Goal: Task Accomplishment & Management: Use online tool/utility

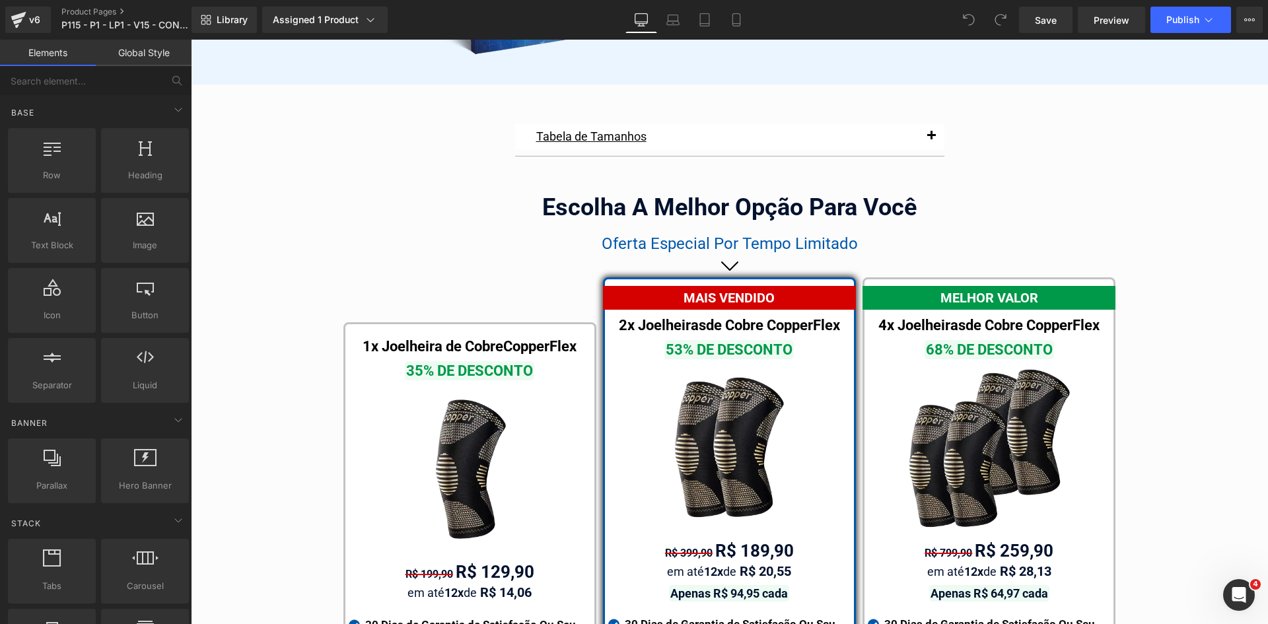
scroll to position [7758, 0]
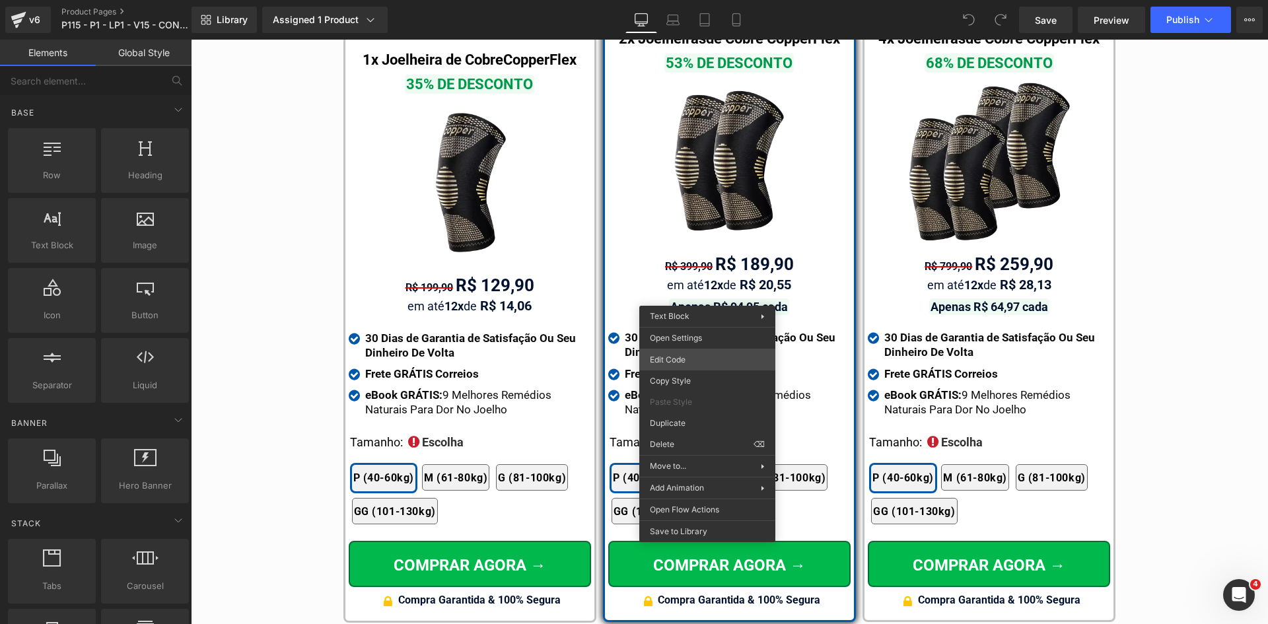
click at [693, 0] on div "You are previewing how the will restyle your page. You can not edit Elements in…" at bounding box center [634, 0] width 1268 height 0
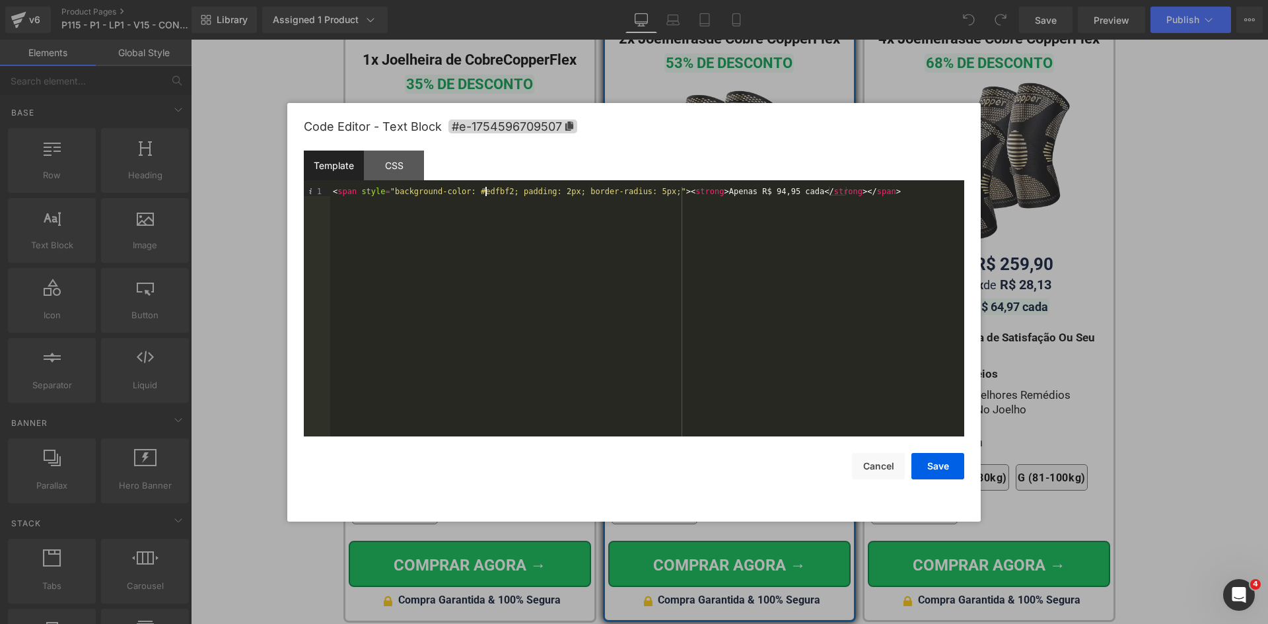
click at [487, 192] on div "< span style = "background-color: #edfbf2; padding: 2px; border-radius: 5px;" >…" at bounding box center [647, 321] width 634 height 268
drag, startPoint x: 928, startPoint y: 468, endPoint x: 752, endPoint y: 341, distance: 217.3
click at [928, 468] on button "Save" at bounding box center [938, 466] width 53 height 26
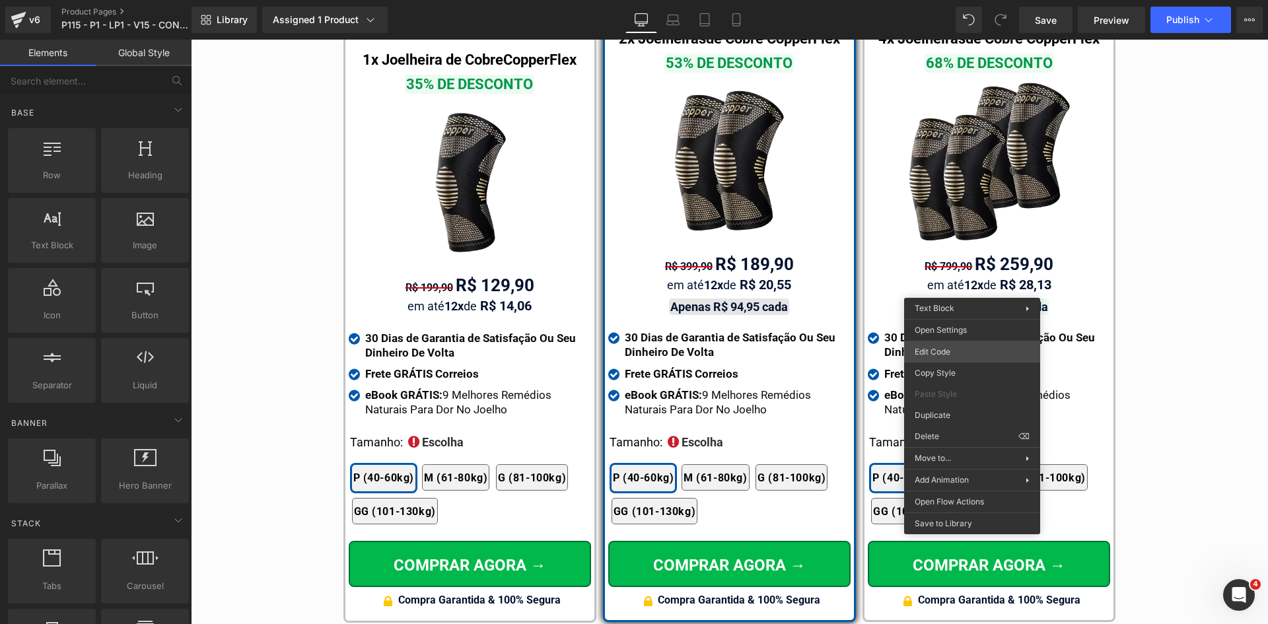
click at [952, 0] on div "You are previewing how the will restyle your page. You can not edit Elements in…" at bounding box center [634, 0] width 1268 height 0
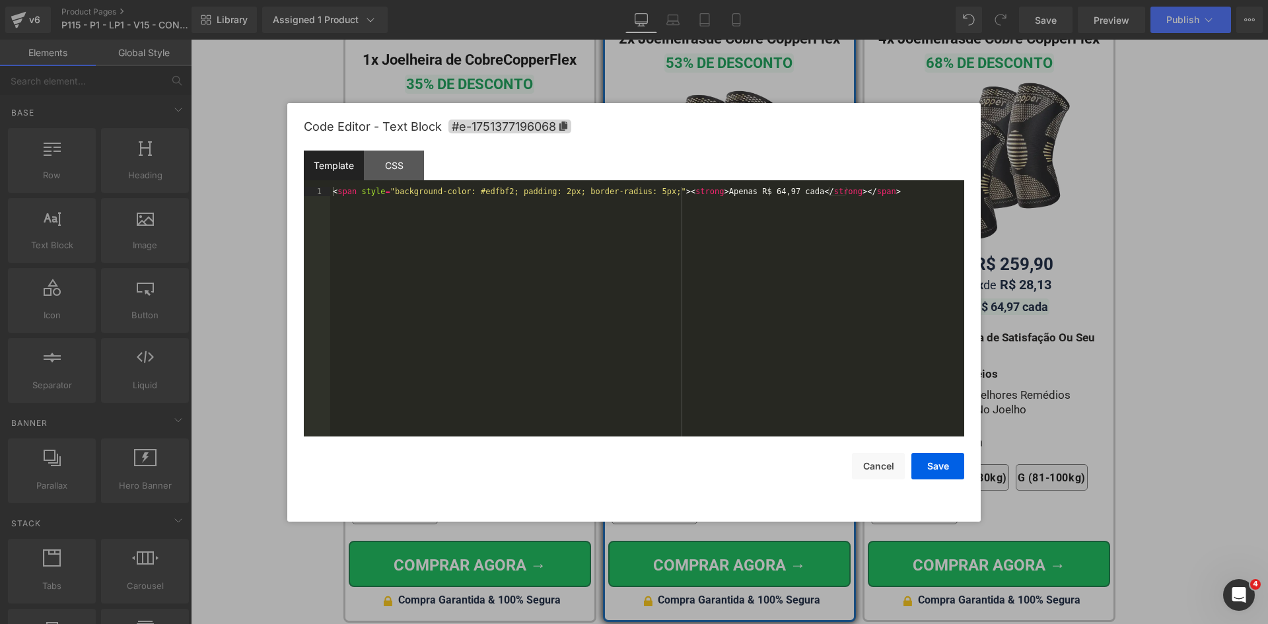
click at [478, 188] on div "< span style = "background-color: #edfbf2; padding: 2px; border-radius: 5px;" >…" at bounding box center [647, 321] width 634 height 268
click at [924, 466] on button "Save" at bounding box center [938, 466] width 53 height 26
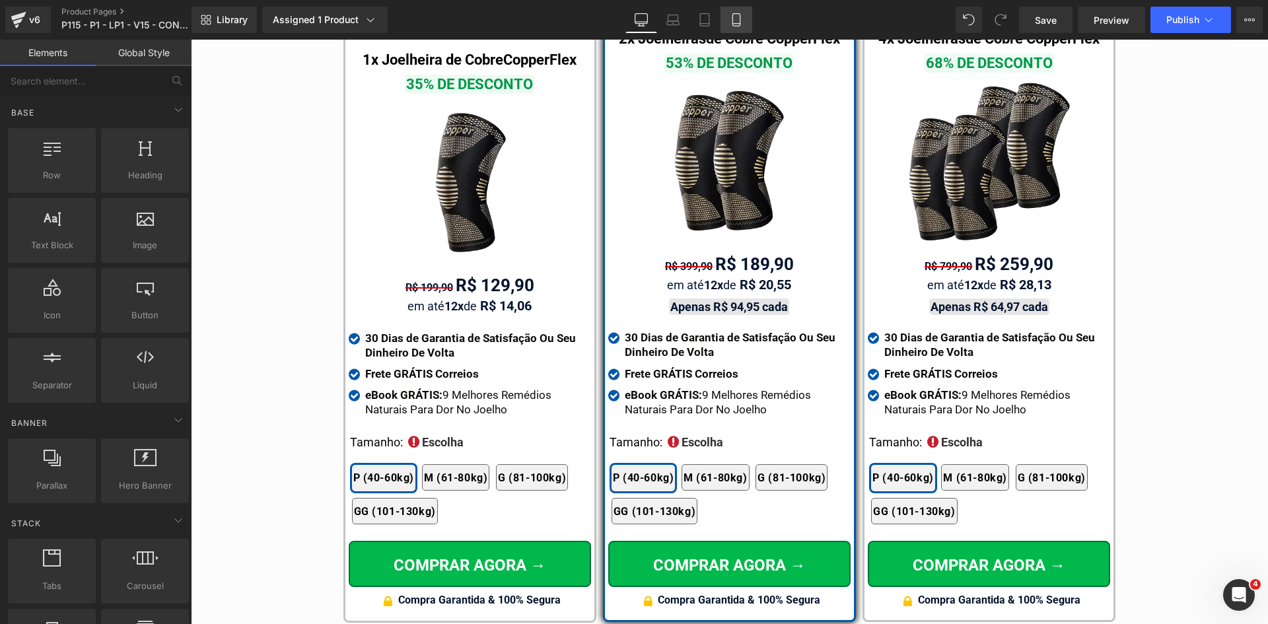
click at [740, 22] on icon at bounding box center [736, 19] width 13 height 13
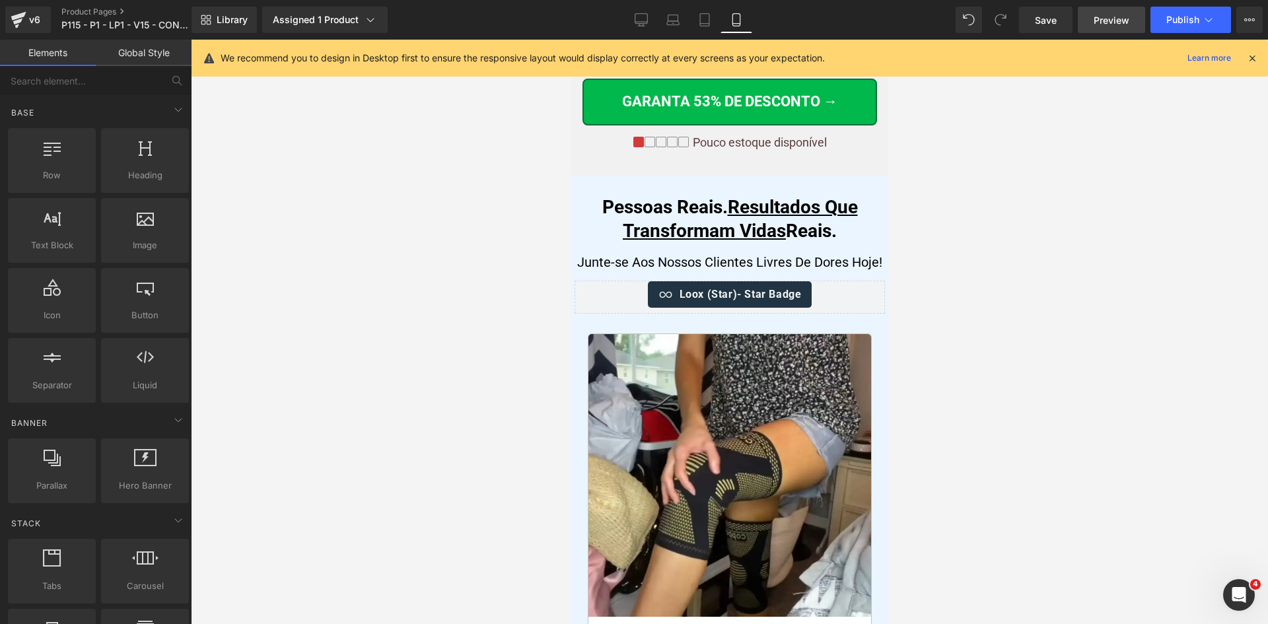
scroll to position [7727, 0]
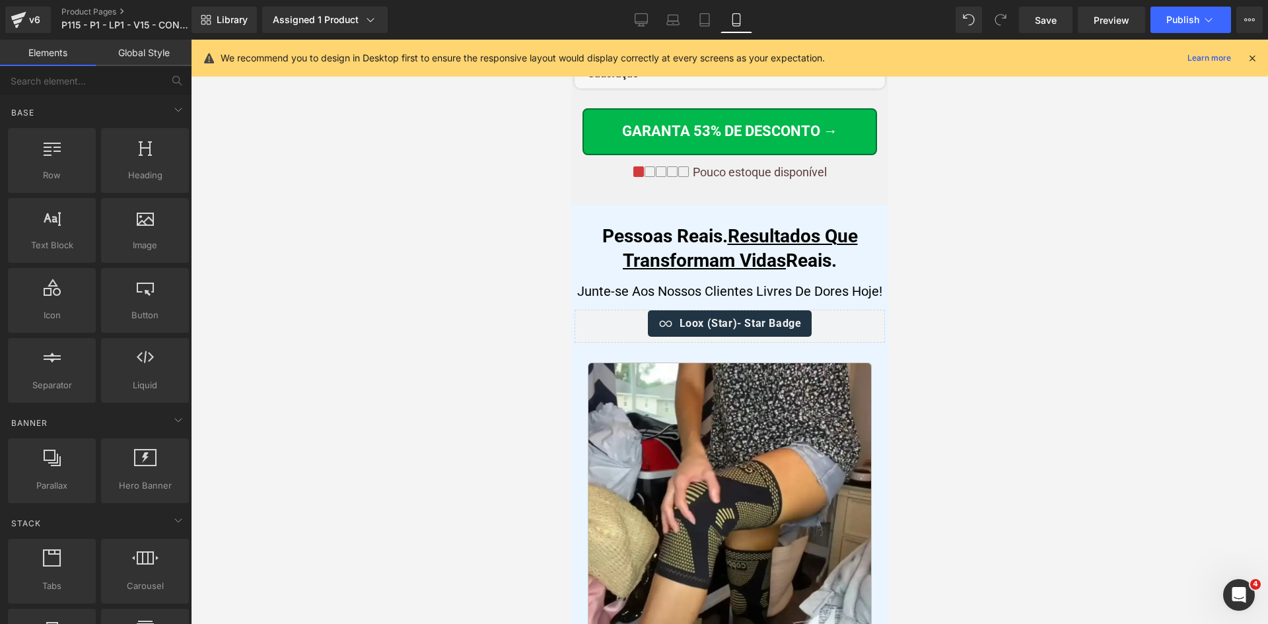
drag, startPoint x: 1257, startPoint y: 57, endPoint x: 1235, endPoint y: 65, distance: 22.6
click at [1255, 58] on icon at bounding box center [1253, 58] width 12 height 12
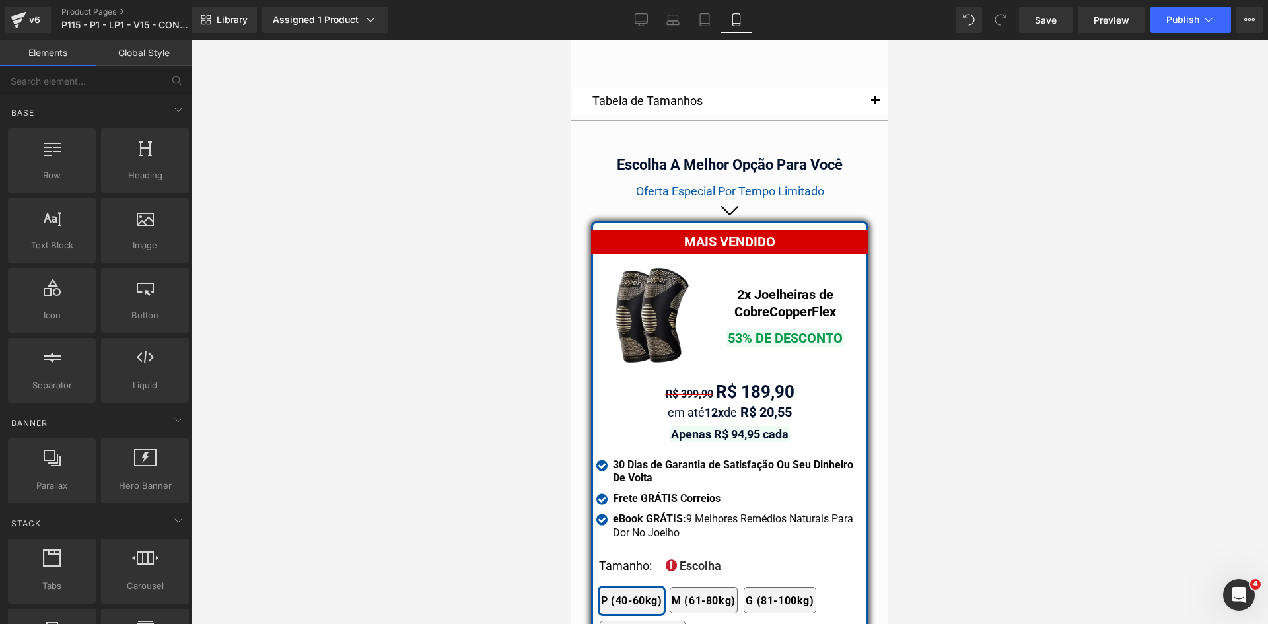
scroll to position [11640, 0]
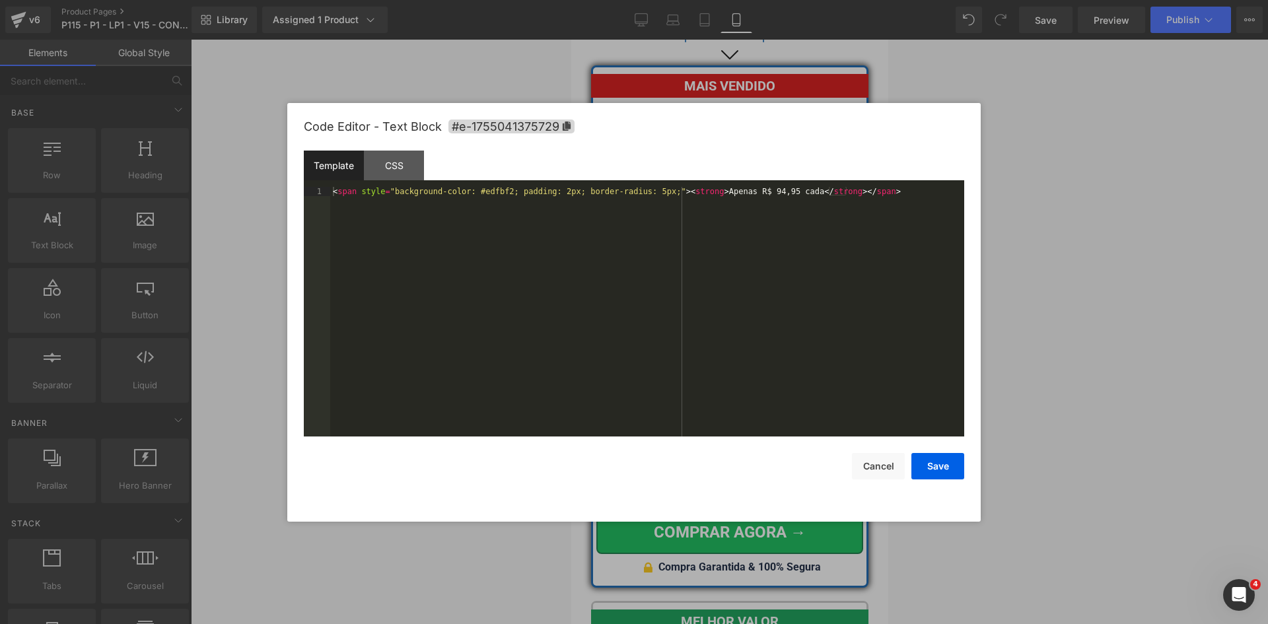
click at [698, 0] on div "You are previewing how the will restyle your page. You can not edit Elements in…" at bounding box center [634, 0] width 1268 height 0
click at [482, 190] on div "< span style = "background-color: #edfbf2; padding: 2px; border-radius: 5px;" >…" at bounding box center [647, 321] width 634 height 268
drag, startPoint x: 912, startPoint y: 464, endPoint x: 933, endPoint y: 466, distance: 20.6
click at [915, 464] on button "Save" at bounding box center [938, 466] width 53 height 26
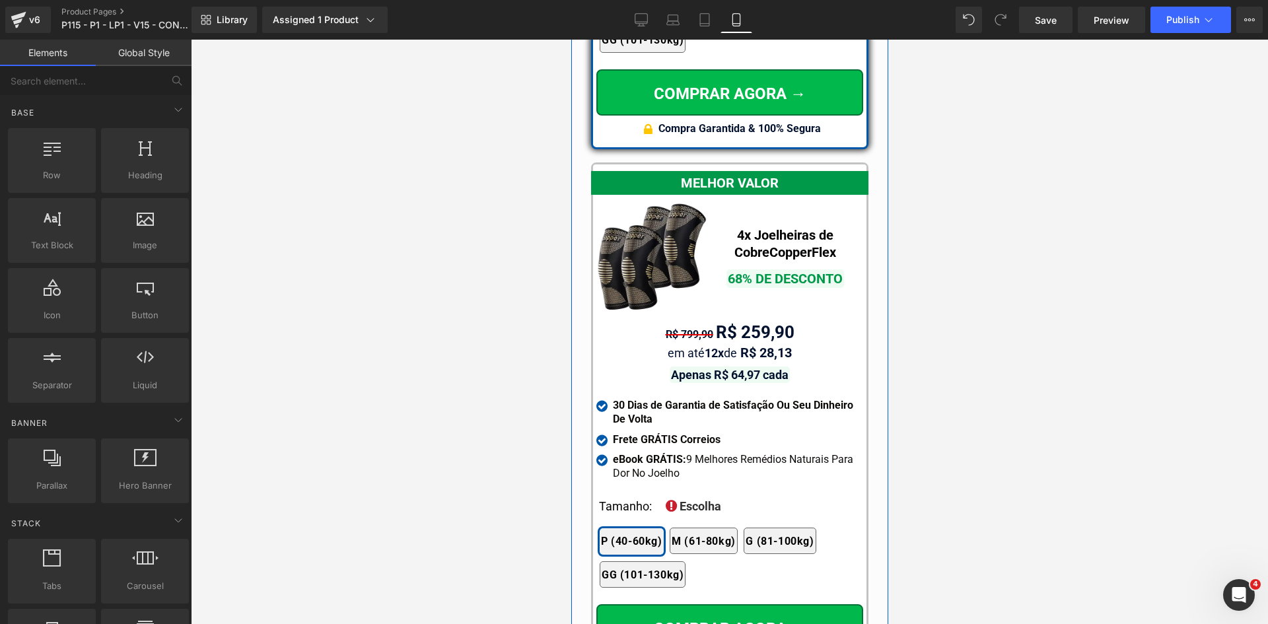
scroll to position [12102, 0]
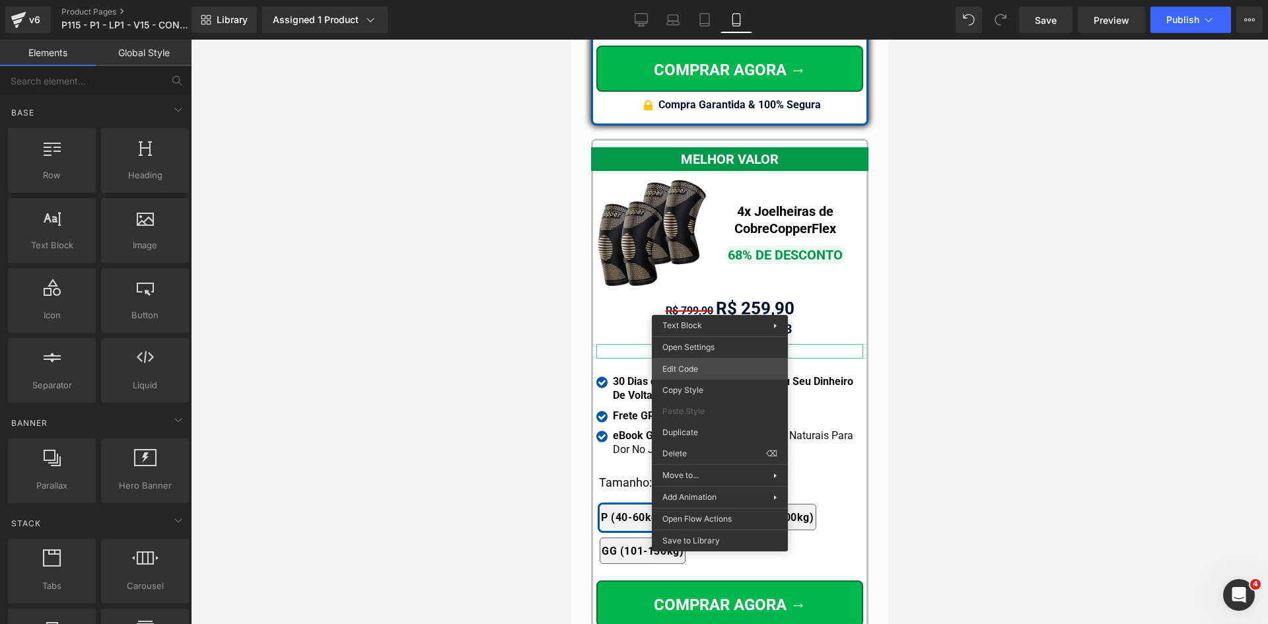
click at [698, 0] on div "You are previewing how the will restyle your page. You can not edit Elements in…" at bounding box center [634, 0] width 1268 height 0
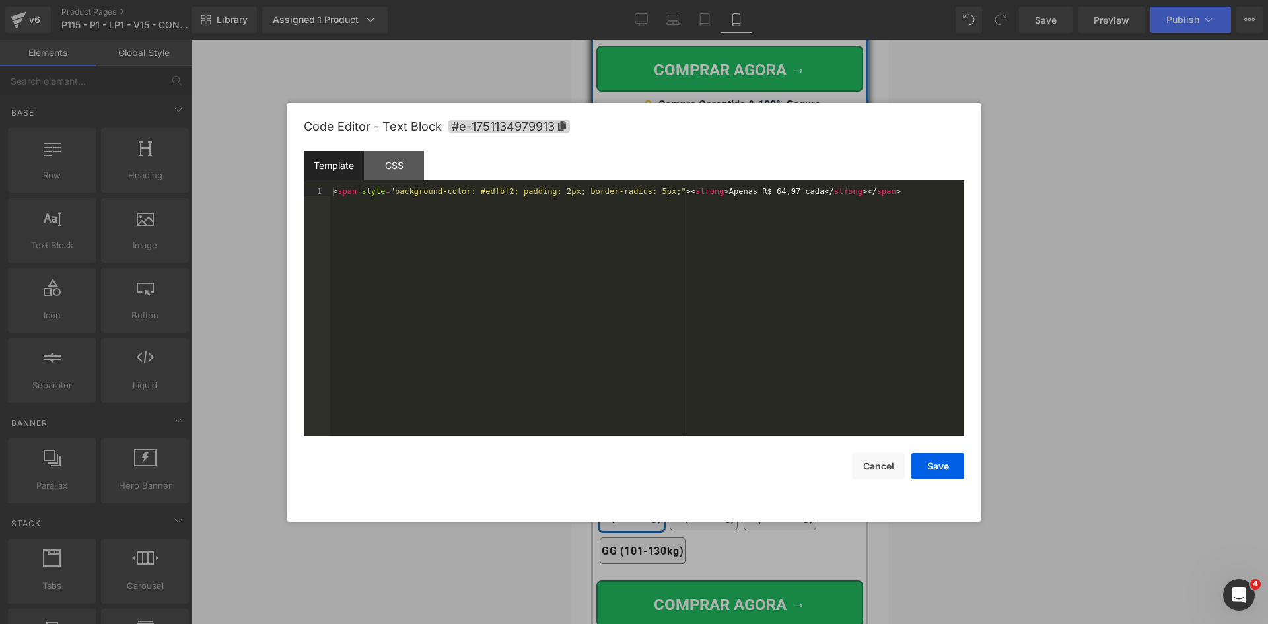
click at [483, 191] on div "< span style = "background-color: #edfbf2; padding: 2px; border-radius: 5px;" >…" at bounding box center [647, 321] width 634 height 268
click at [922, 462] on button "Save" at bounding box center [938, 466] width 53 height 26
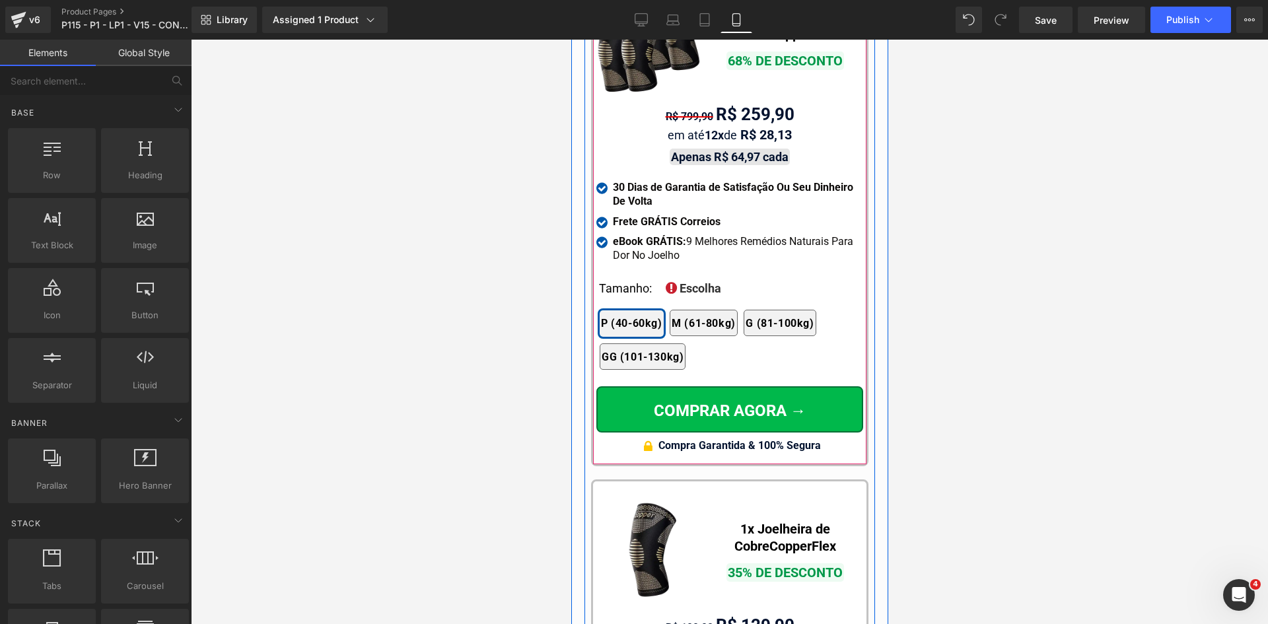
scroll to position [12300, 0]
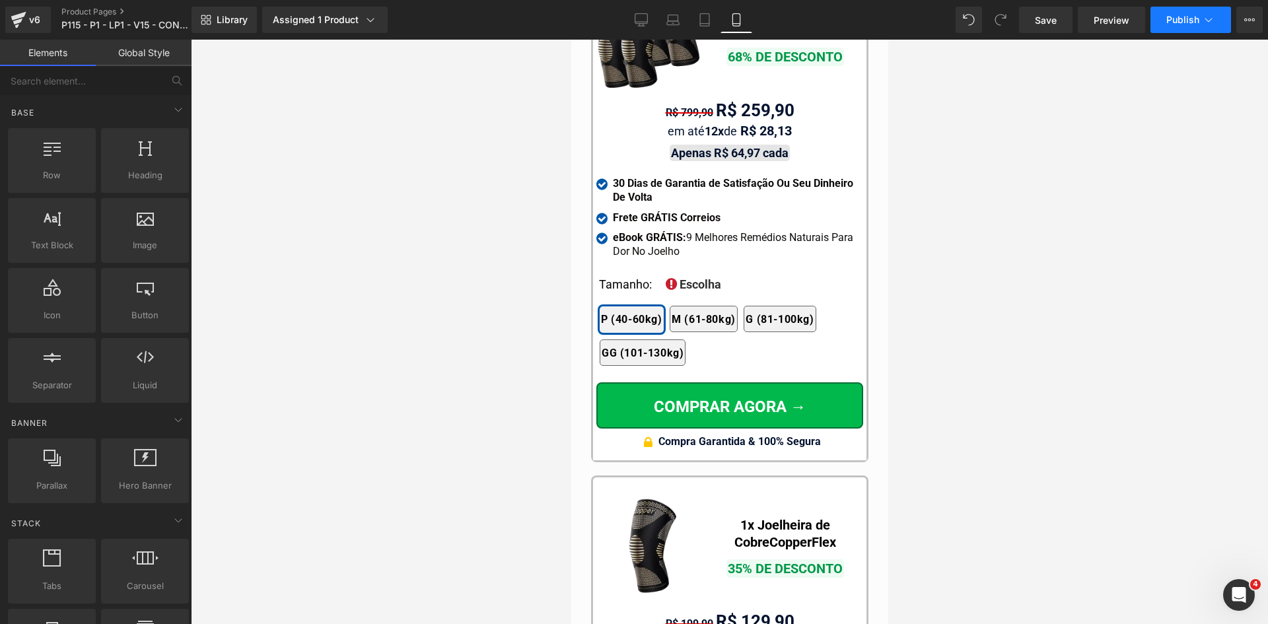
click at [1191, 18] on span "Publish" at bounding box center [1183, 20] width 33 height 11
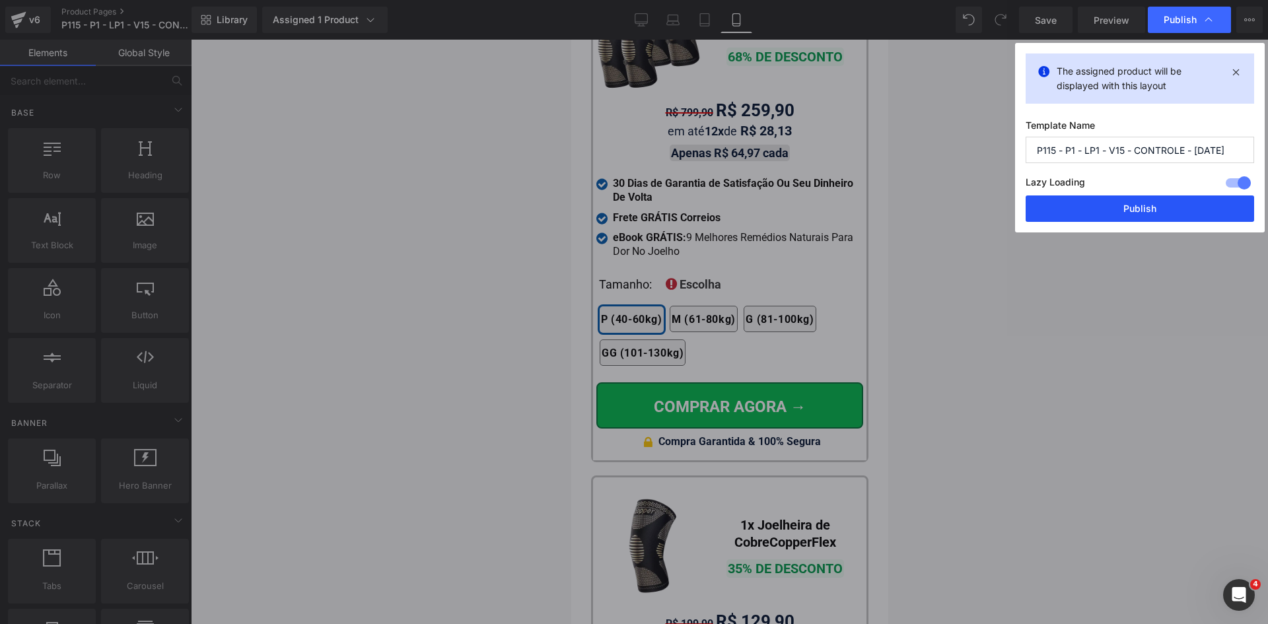
click at [1116, 202] on button "Publish" at bounding box center [1140, 209] width 229 height 26
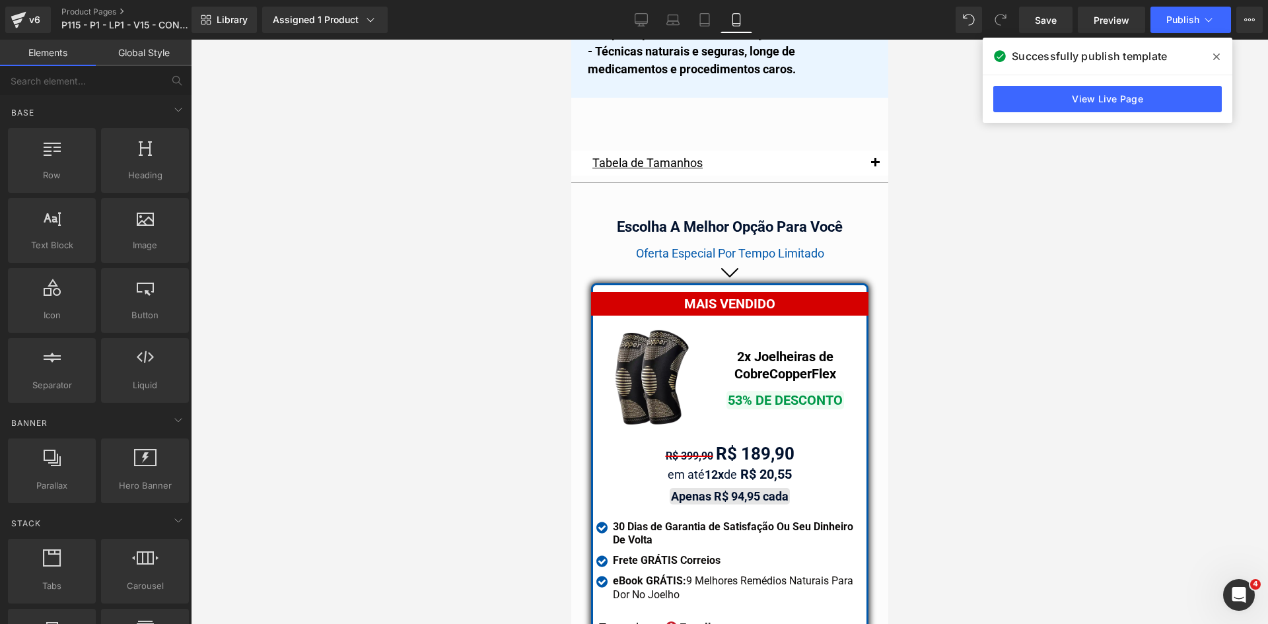
scroll to position [11480, 0]
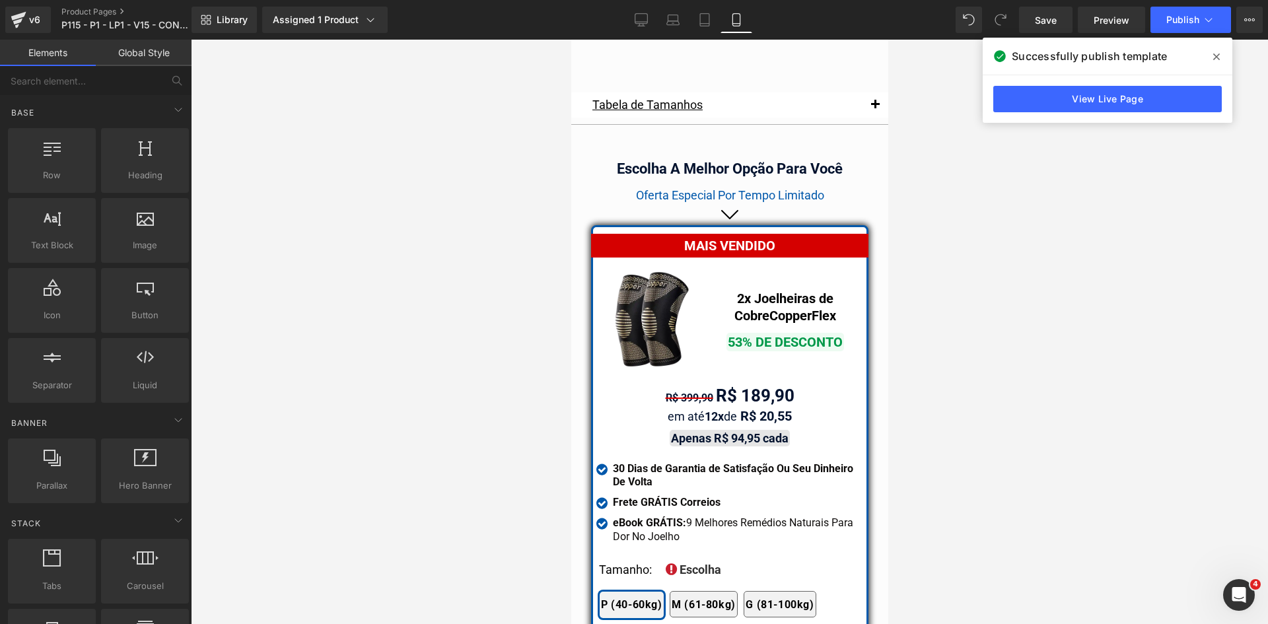
drag, startPoint x: 880, startPoint y: 75, endPoint x: 1467, endPoint y: 485, distance: 715.5
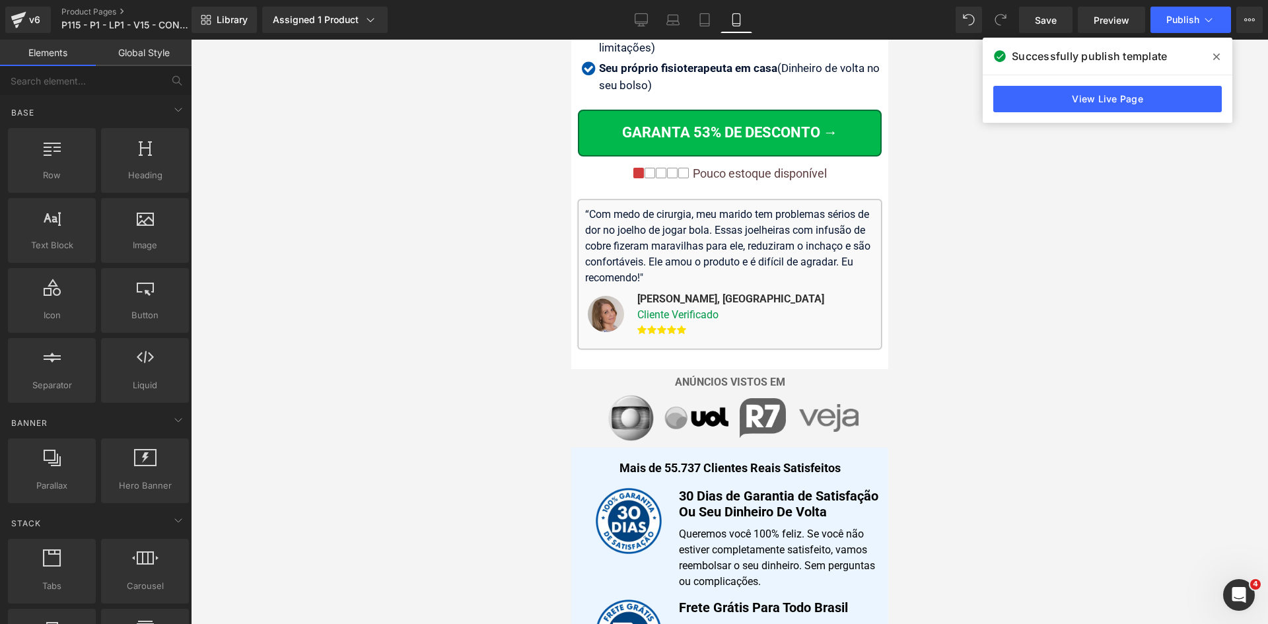
scroll to position [279, 0]
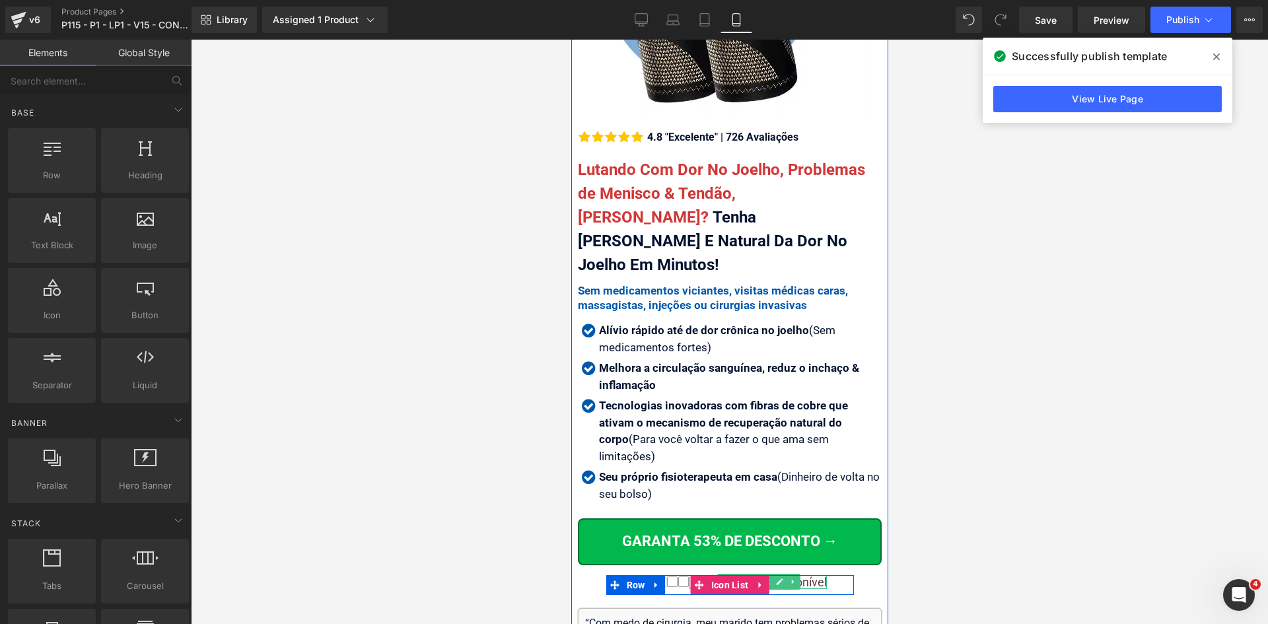
click at [802, 575] on div "Pouco estoque disponível" at bounding box center [757, 582] width 137 height 15
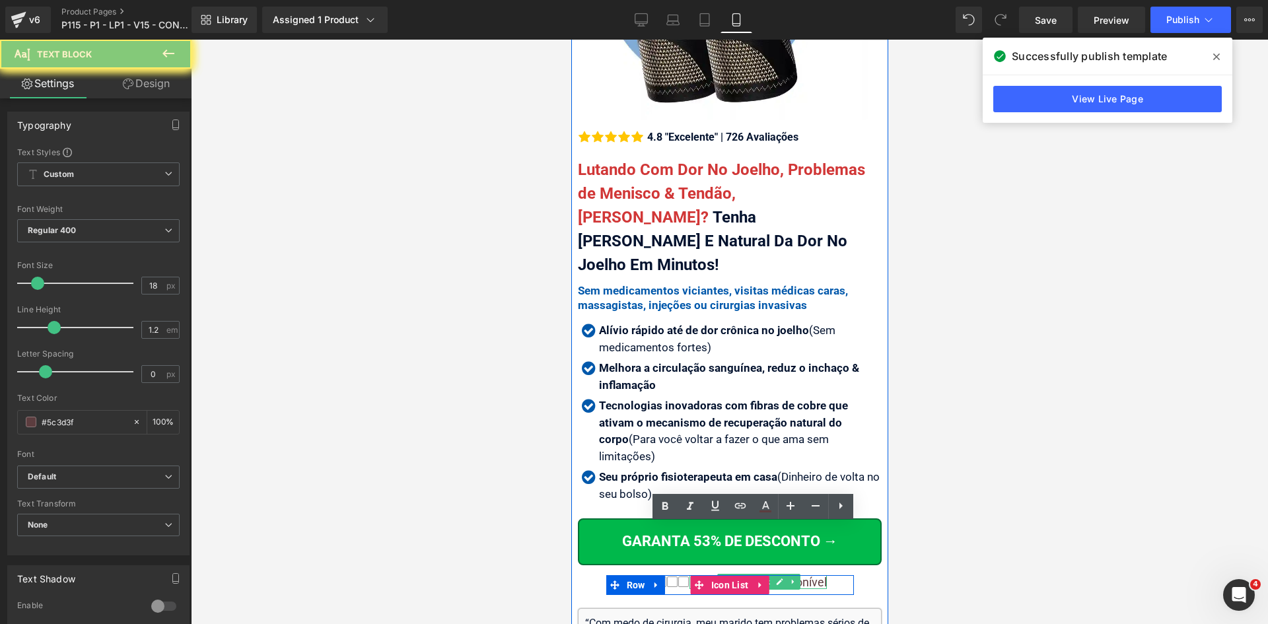
click at [802, 575] on div "Pouco estoque disponível" at bounding box center [757, 582] width 137 height 15
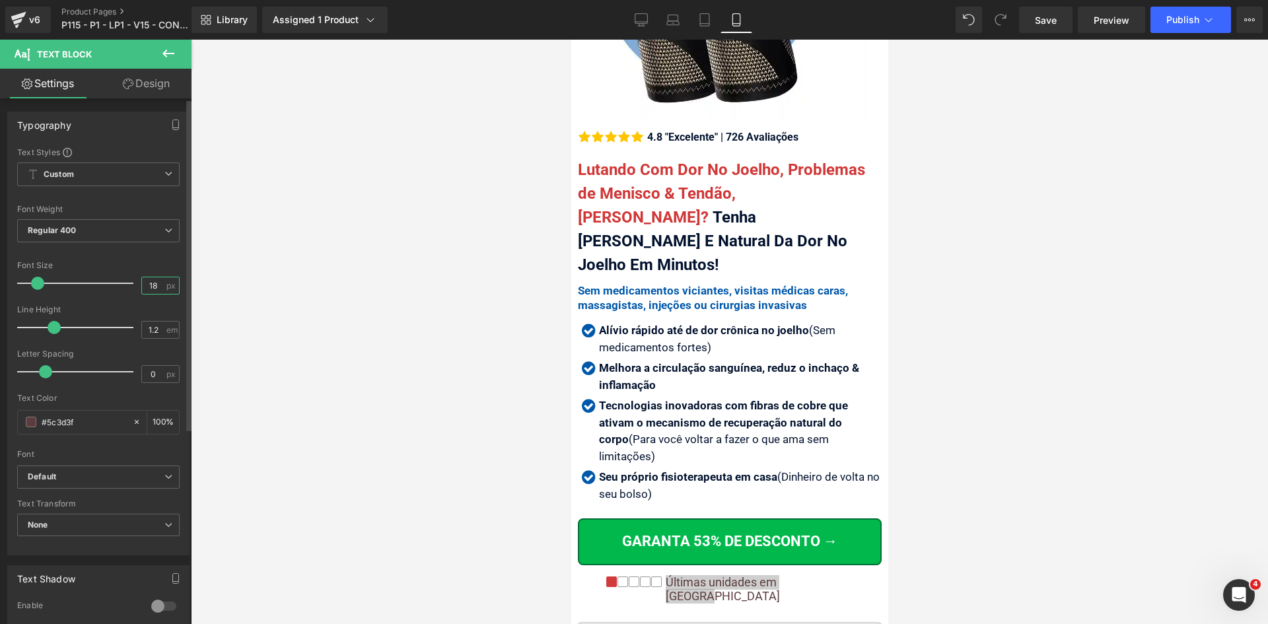
drag, startPoint x: 147, startPoint y: 283, endPoint x: 153, endPoint y: 284, distance: 6.6
click at [153, 284] on input "18" at bounding box center [153, 285] width 23 height 17
type input "17"
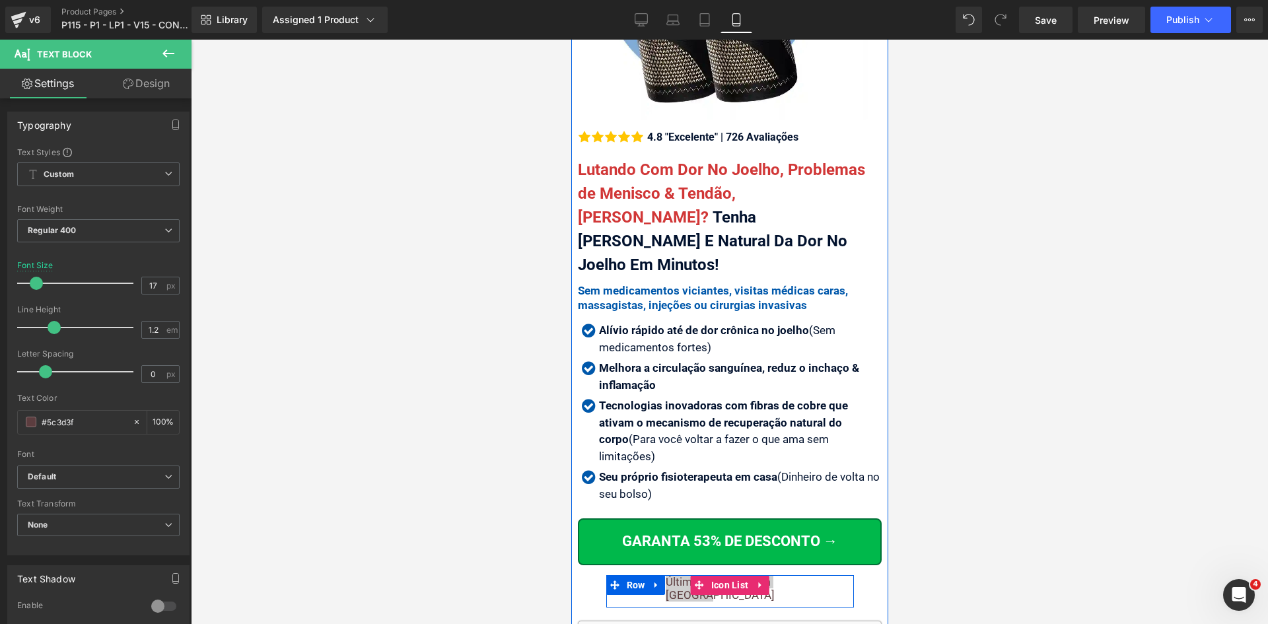
click at [821, 575] on div at bounding box center [730, 576] width 248 height 3
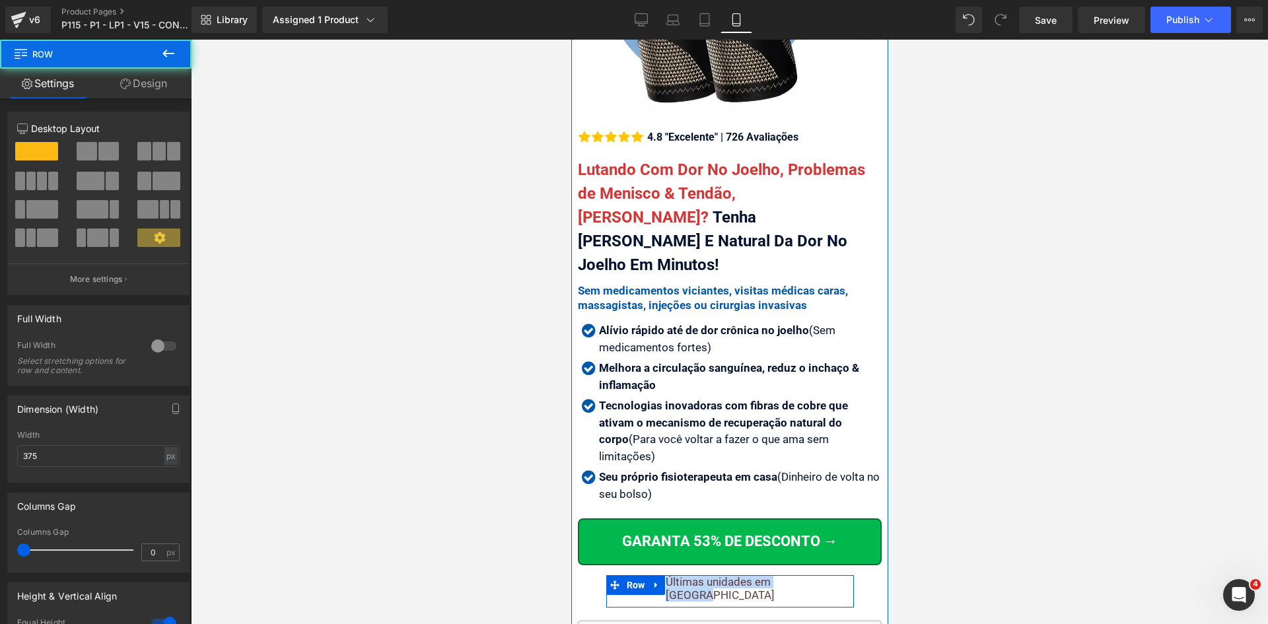
click at [821, 575] on div "Últimas unidades em [GEOGRAPHIC_DATA]" at bounding box center [758, 588] width 192 height 27
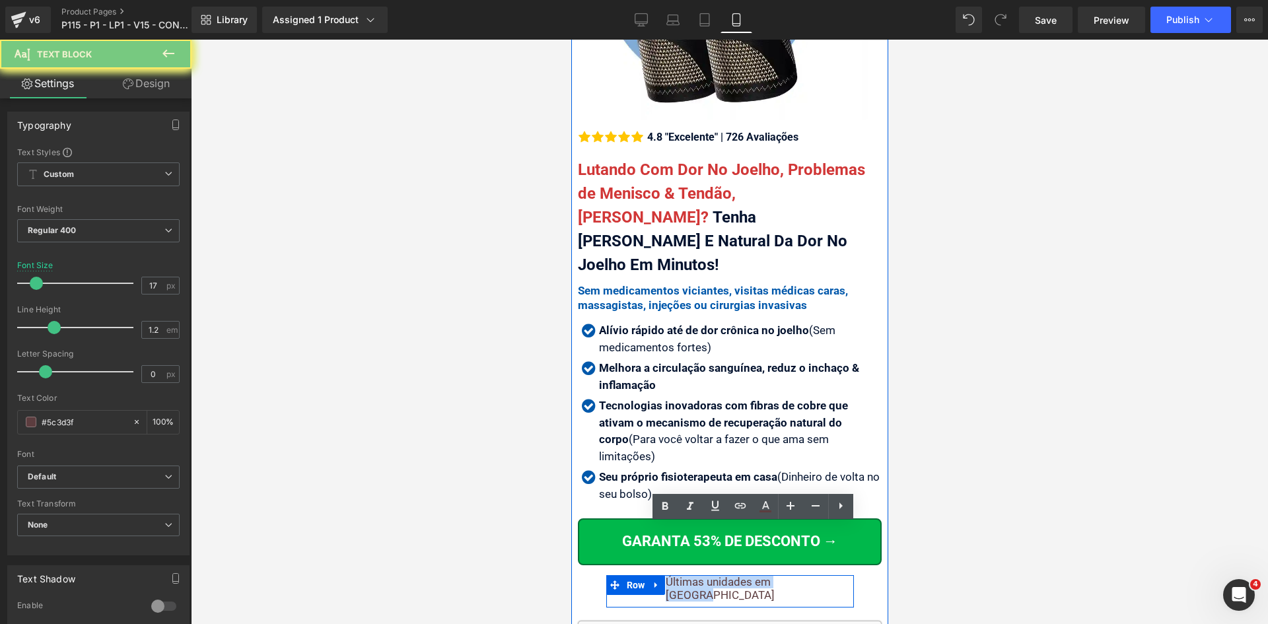
click at [821, 575] on div "Últimas unidades em [GEOGRAPHIC_DATA]" at bounding box center [758, 588] width 192 height 27
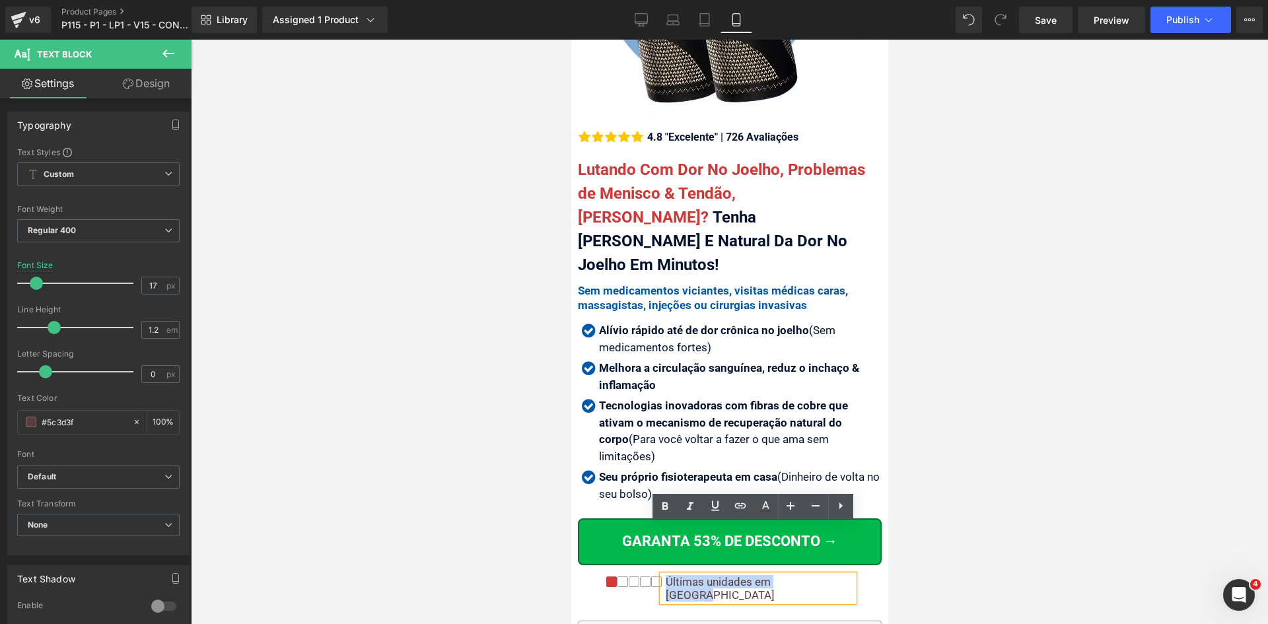
click at [823, 575] on div "Últimas unidades em [GEOGRAPHIC_DATA]" at bounding box center [758, 588] width 192 height 27
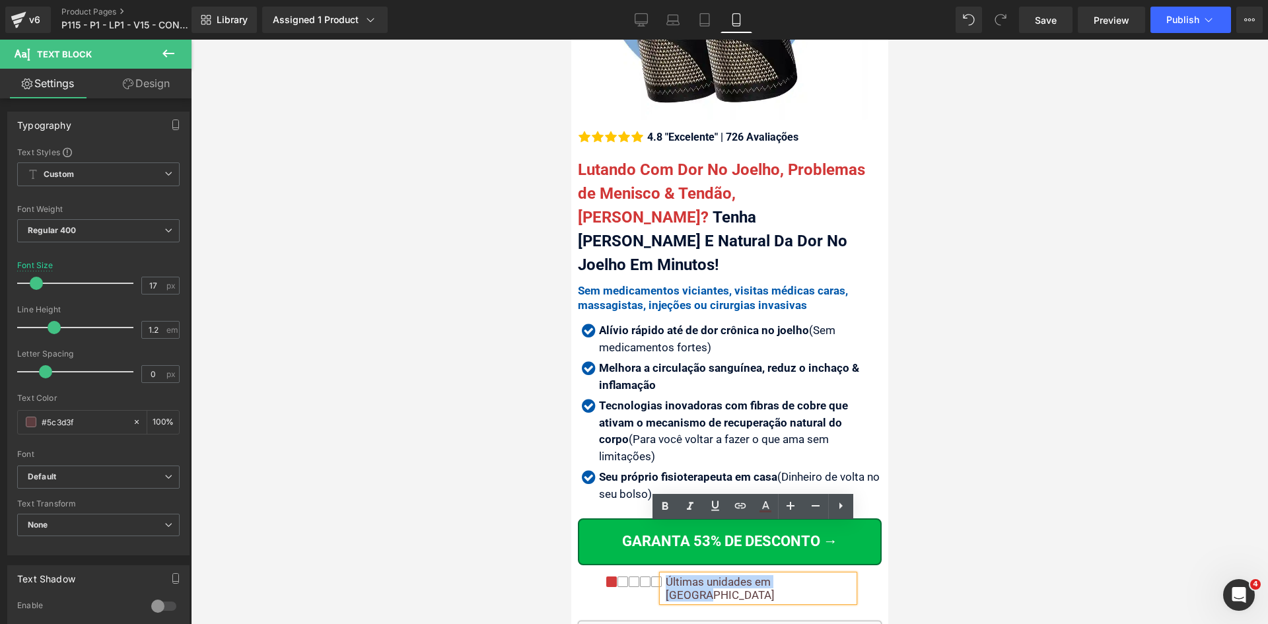
click at [823, 575] on div "Últimas unidades em [GEOGRAPHIC_DATA]" at bounding box center [758, 588] width 192 height 27
copy div "Últimas unidades em [GEOGRAPHIC_DATA]"
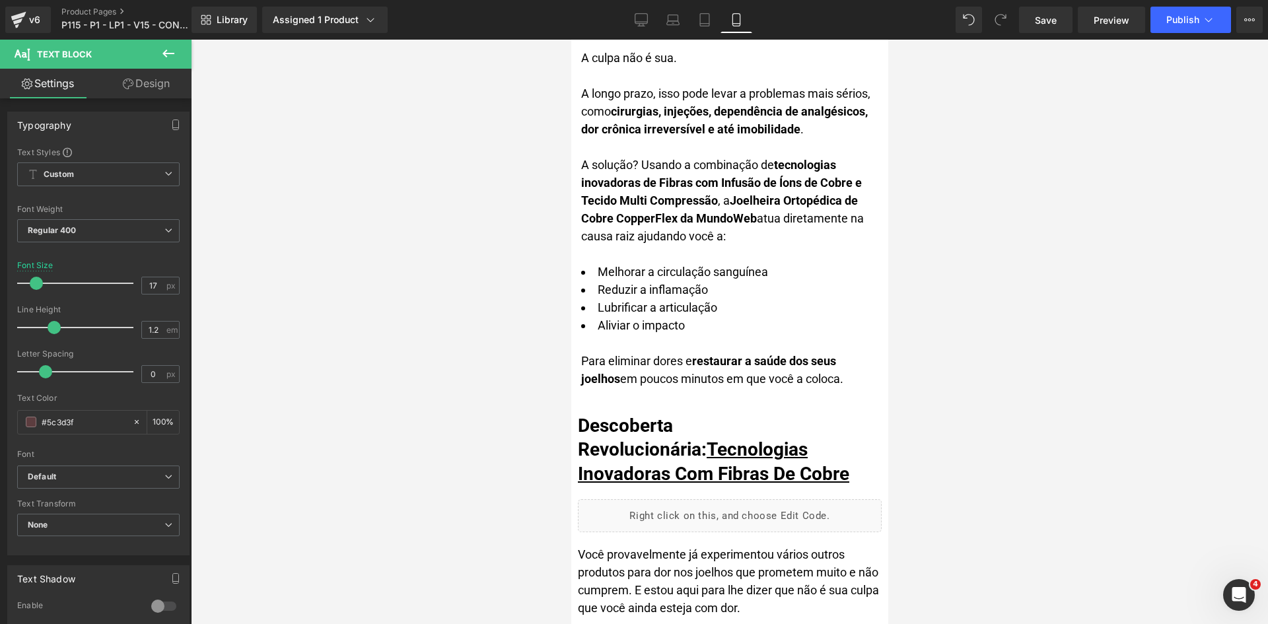
scroll to position [2805, 0]
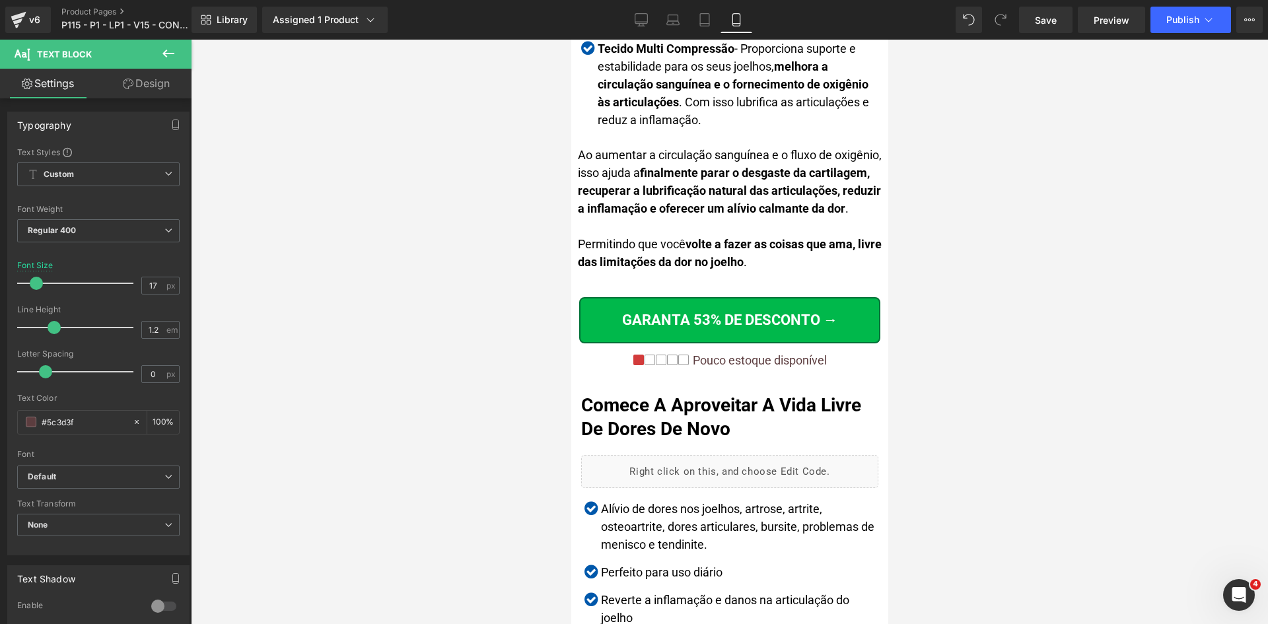
click at [813, 353] on div "Pouco estoque disponível" at bounding box center [757, 360] width 137 height 15
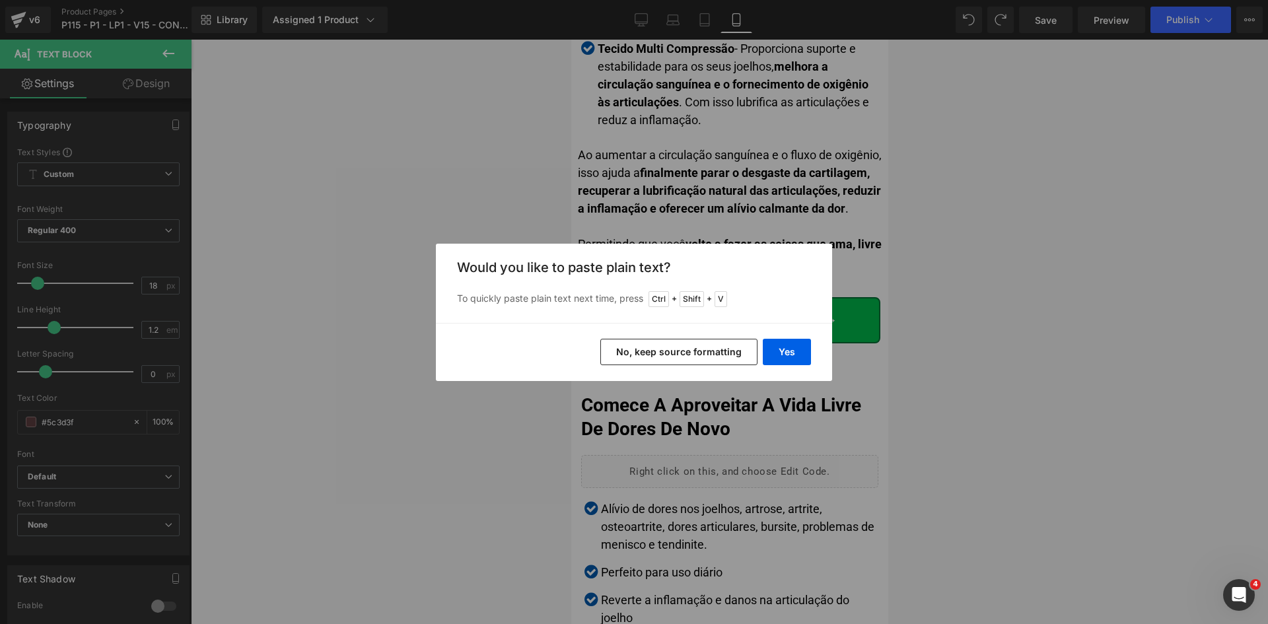
click at [727, 351] on button "No, keep source formatting" at bounding box center [679, 352] width 157 height 26
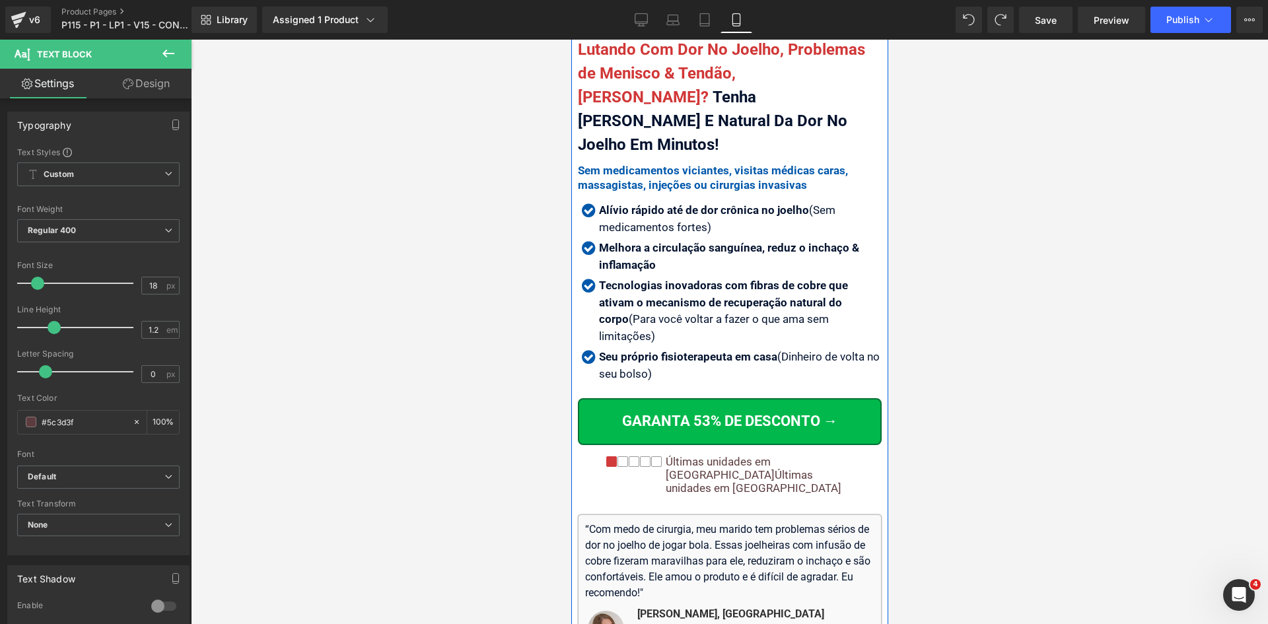
scroll to position [529, 0]
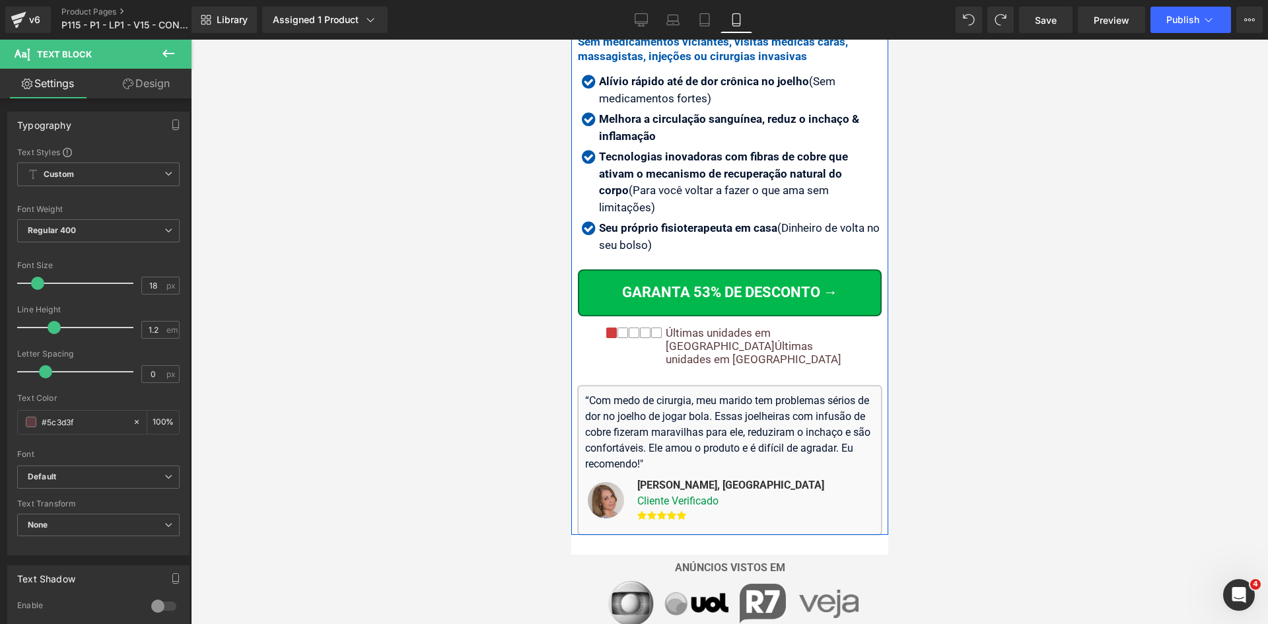
click at [735, 326] on div "Icon Icon Icon Icon Icon Icon List Hoz Últimas unidades em estoque" at bounding box center [730, 349] width 248 height 46
click at [761, 326] on link at bounding box center [759, 336] width 17 height 20
click at [761, 326] on link at bounding box center [768, 336] width 17 height 20
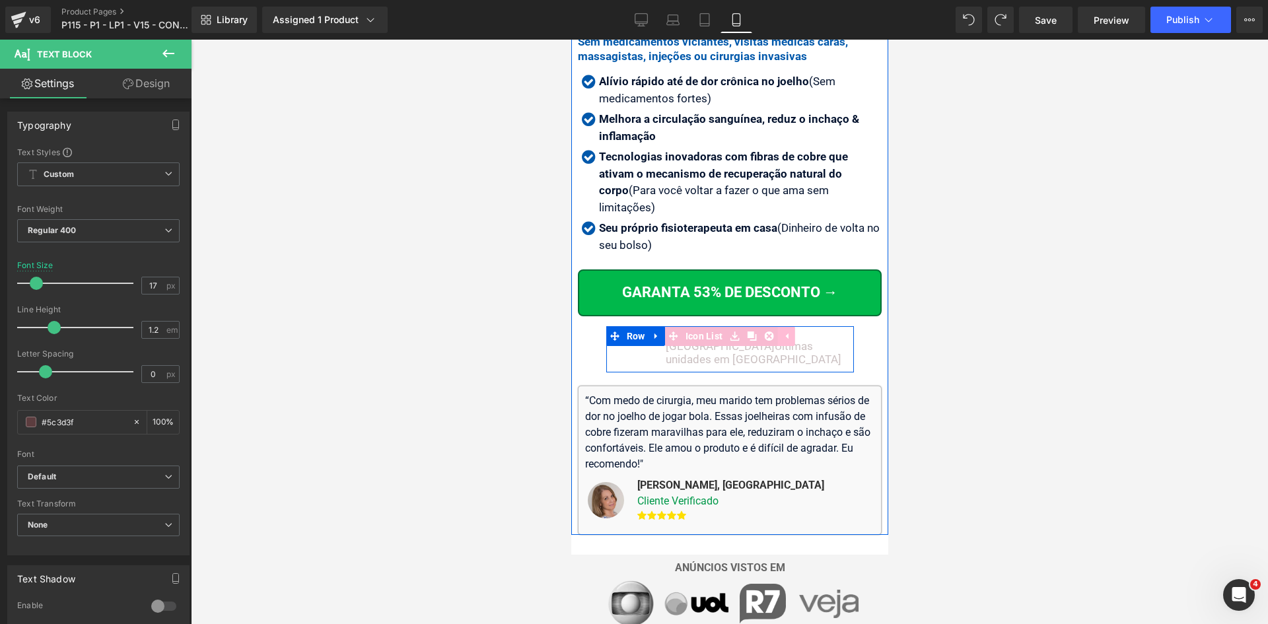
click at [571, 40] on span at bounding box center [571, 40] width 0 height 0
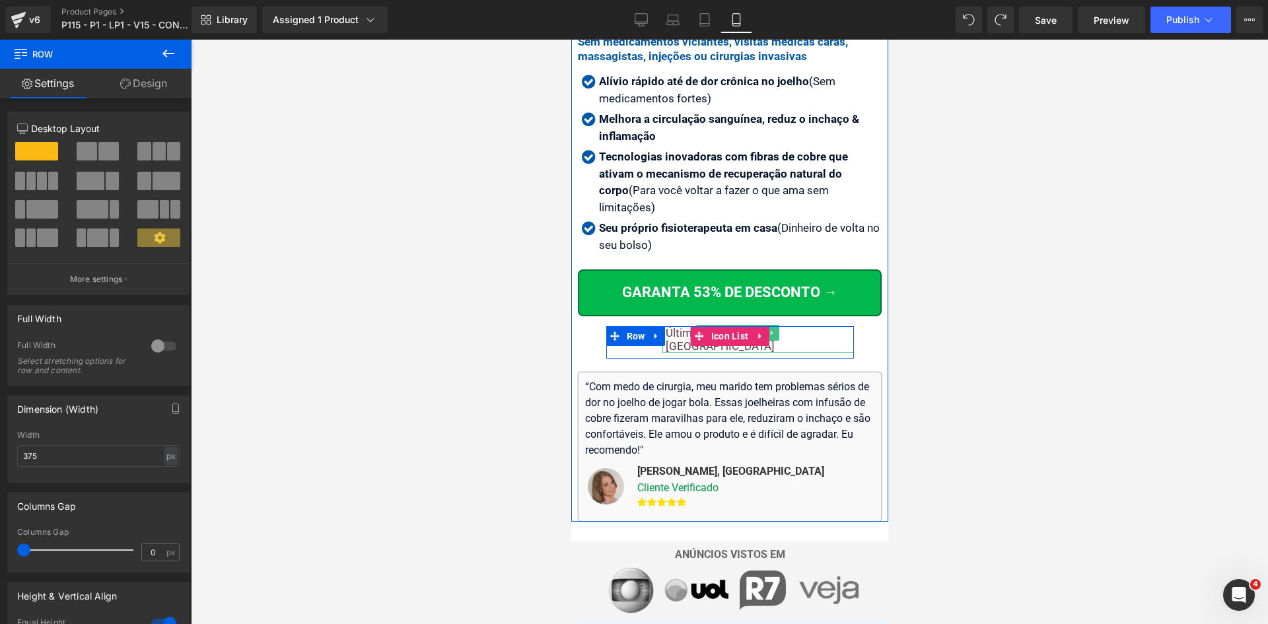
click at [798, 326] on div "Últimas unidades em [GEOGRAPHIC_DATA]" at bounding box center [758, 339] width 192 height 27
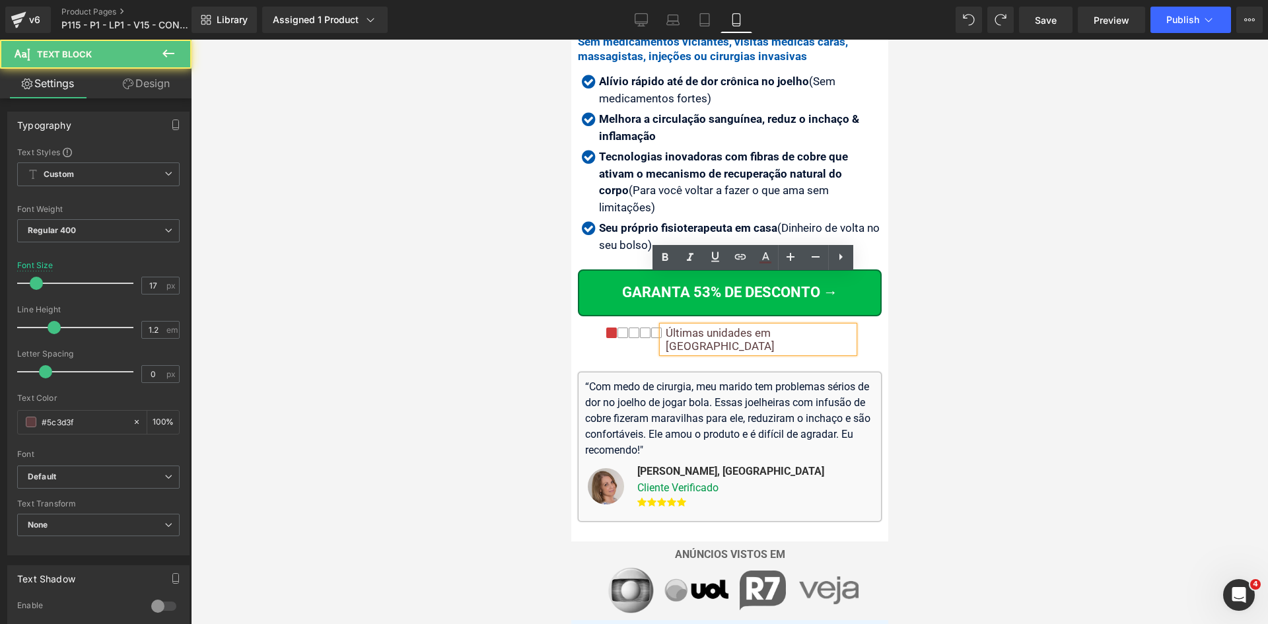
click at [795, 326] on div "Últimas unidades em [GEOGRAPHIC_DATA]" at bounding box center [758, 339] width 192 height 27
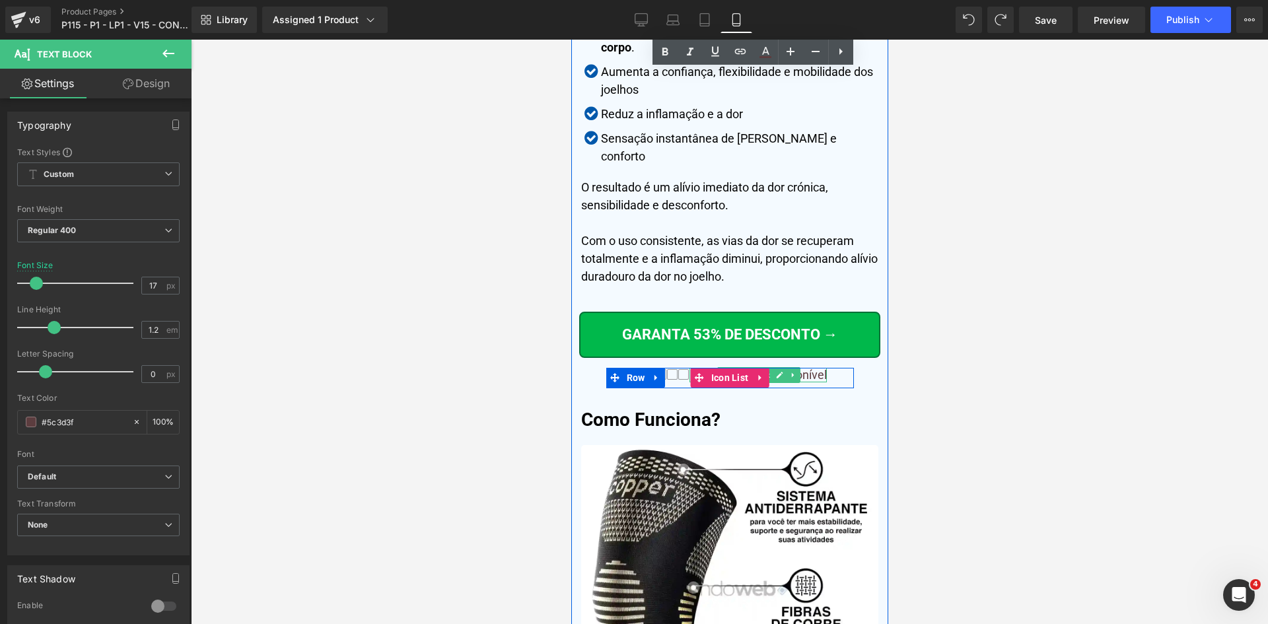
click at [807, 368] on p "Pouco estoque disponível" at bounding box center [759, 375] width 134 height 15
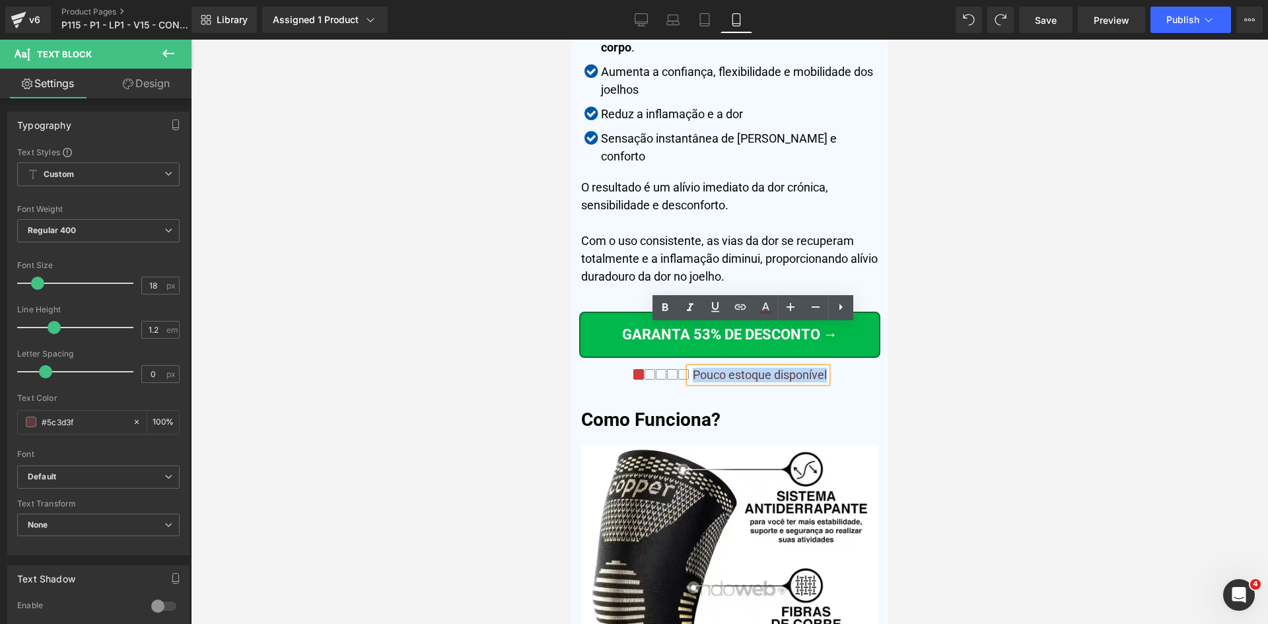
click at [808, 368] on p "Pouco estoque disponível" at bounding box center [759, 375] width 134 height 15
paste div
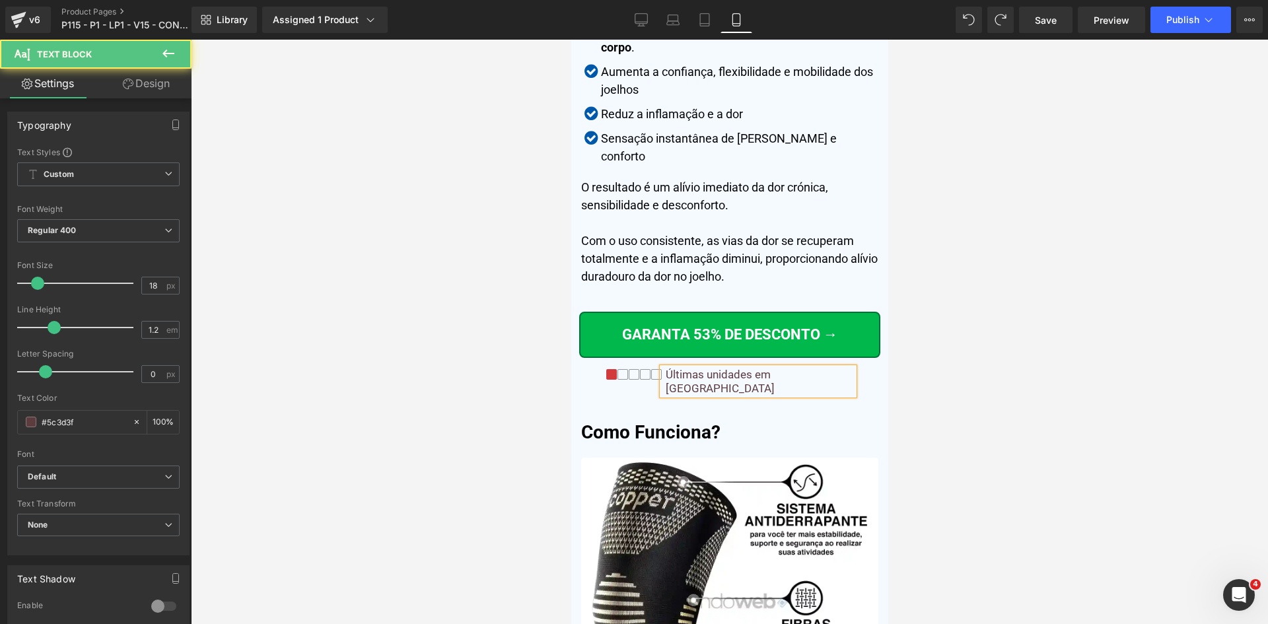
scroll to position [5800, 0]
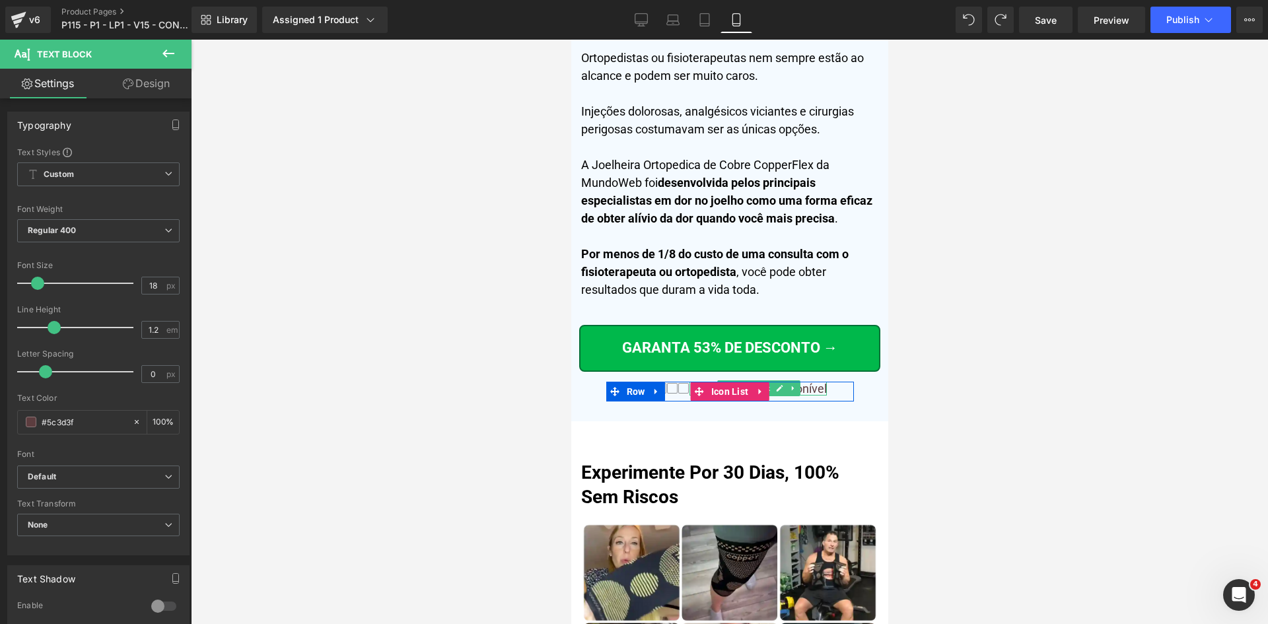
click at [808, 382] on p "Pouco estoque disponível" at bounding box center [759, 389] width 134 height 15
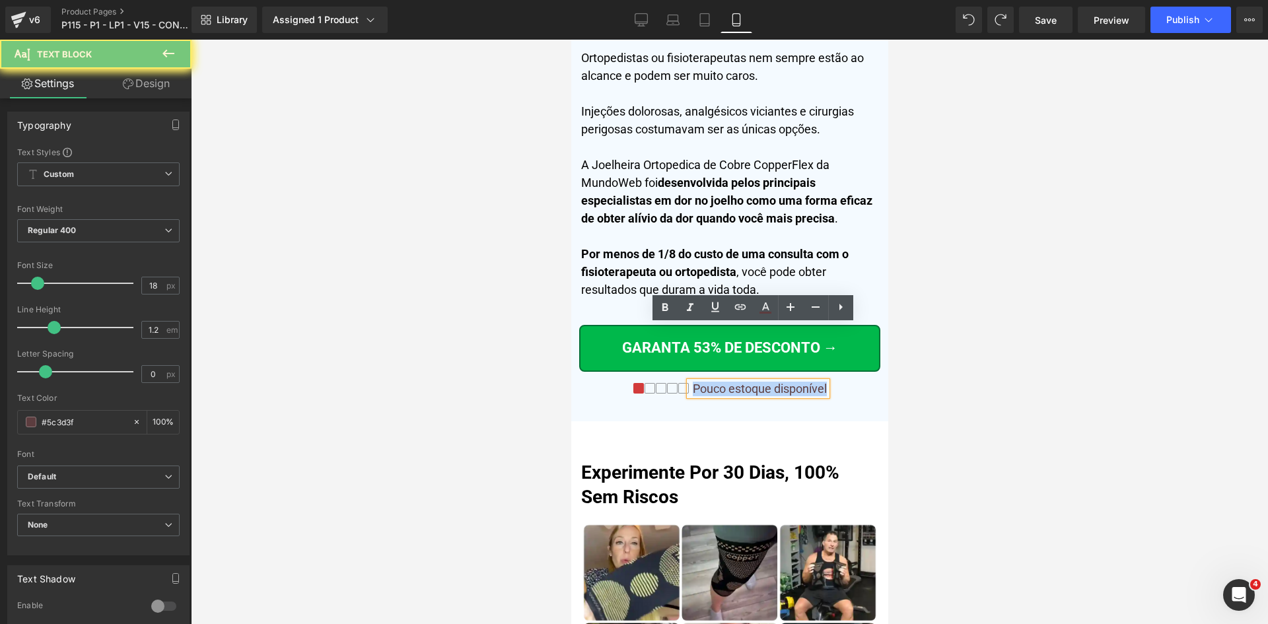
paste div
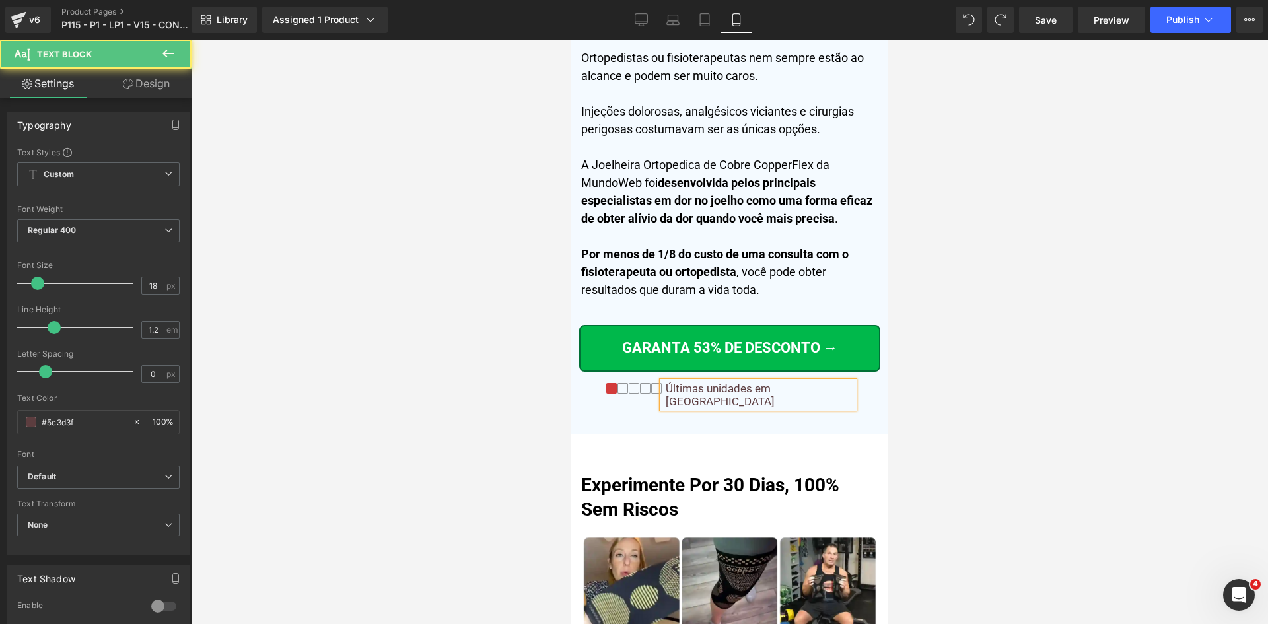
scroll to position [6923, 0]
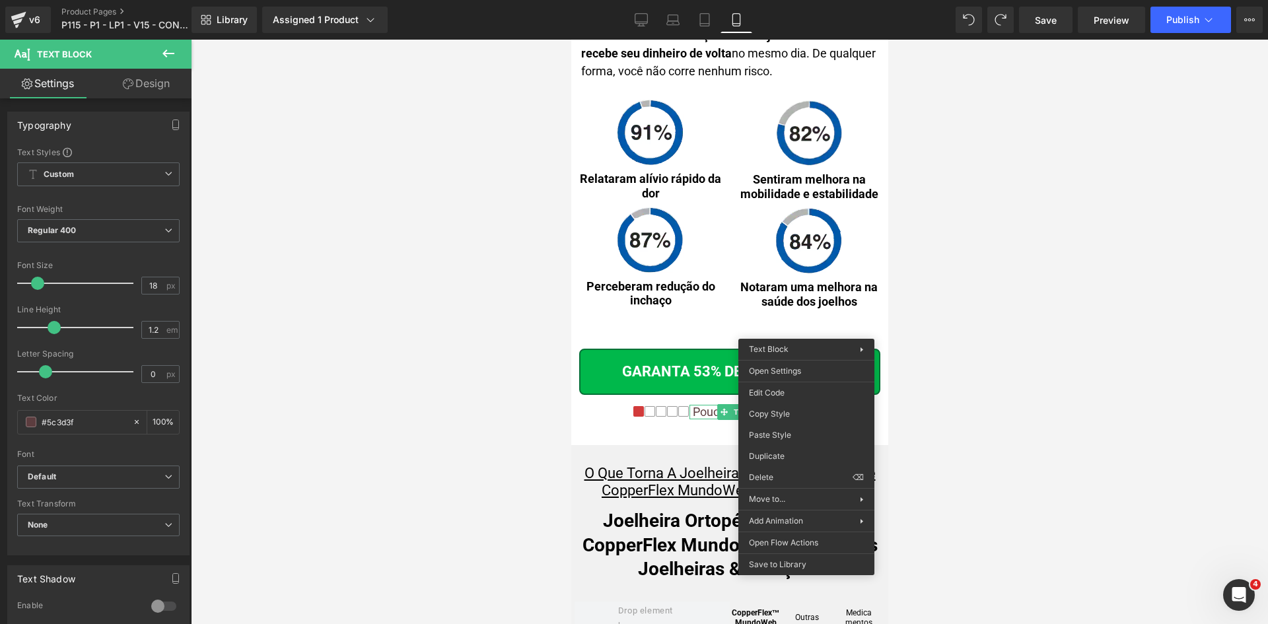
drag, startPoint x: 1358, startPoint y: 470, endPoint x: 708, endPoint y: 342, distance: 661.9
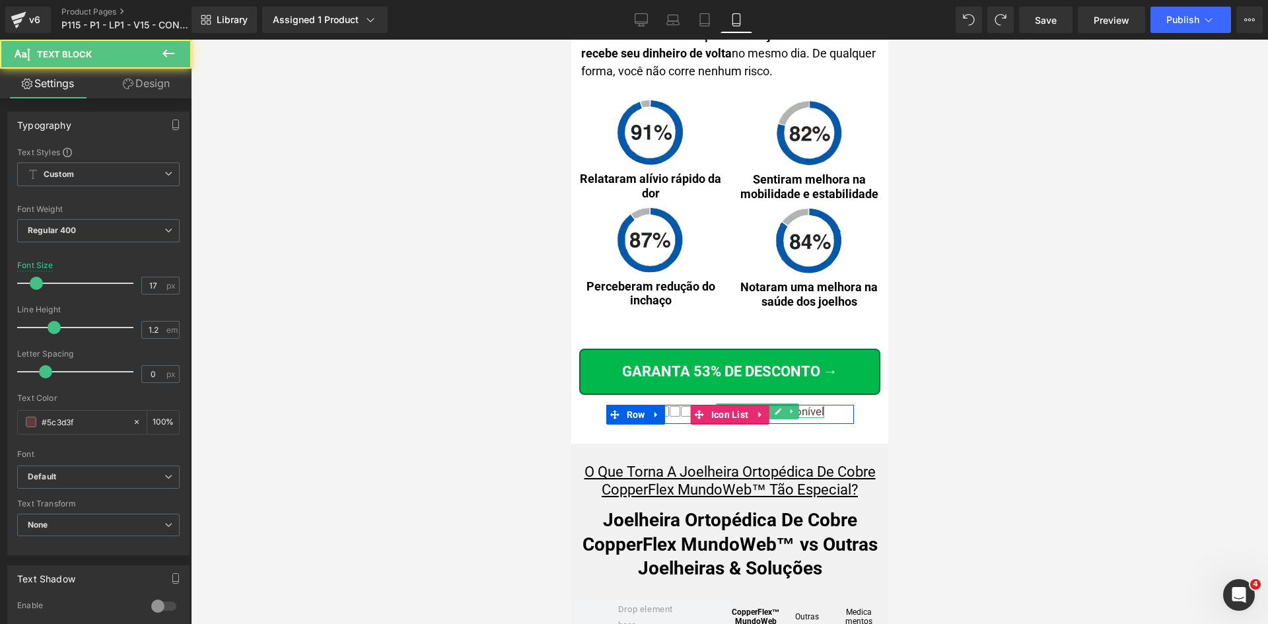
click at [801, 405] on p "Pouco estoque disponível" at bounding box center [758, 411] width 129 height 13
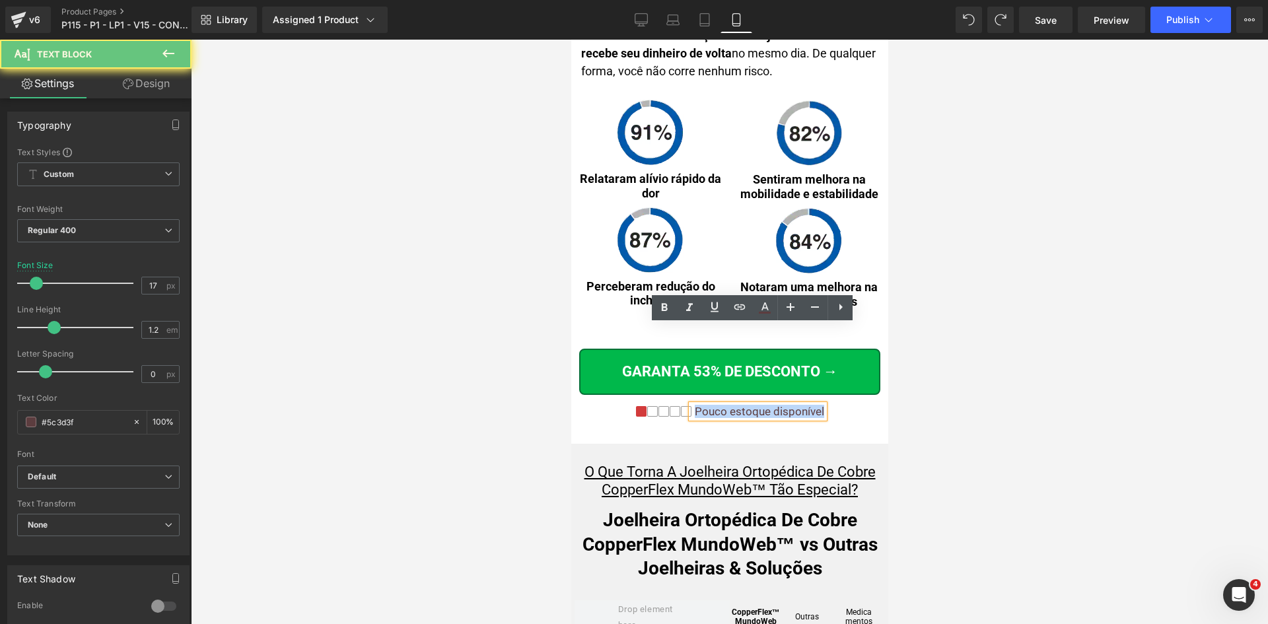
click at [801, 405] on p "Pouco estoque disponível" at bounding box center [758, 411] width 129 height 13
paste div
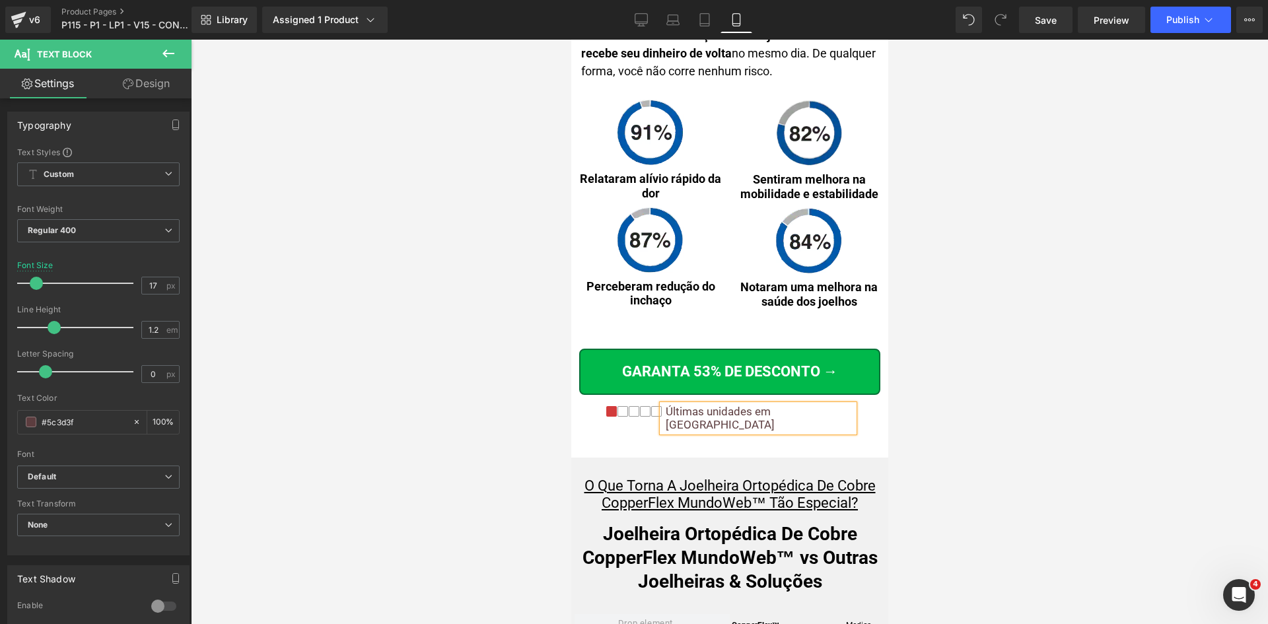
scroll to position [7525, 0]
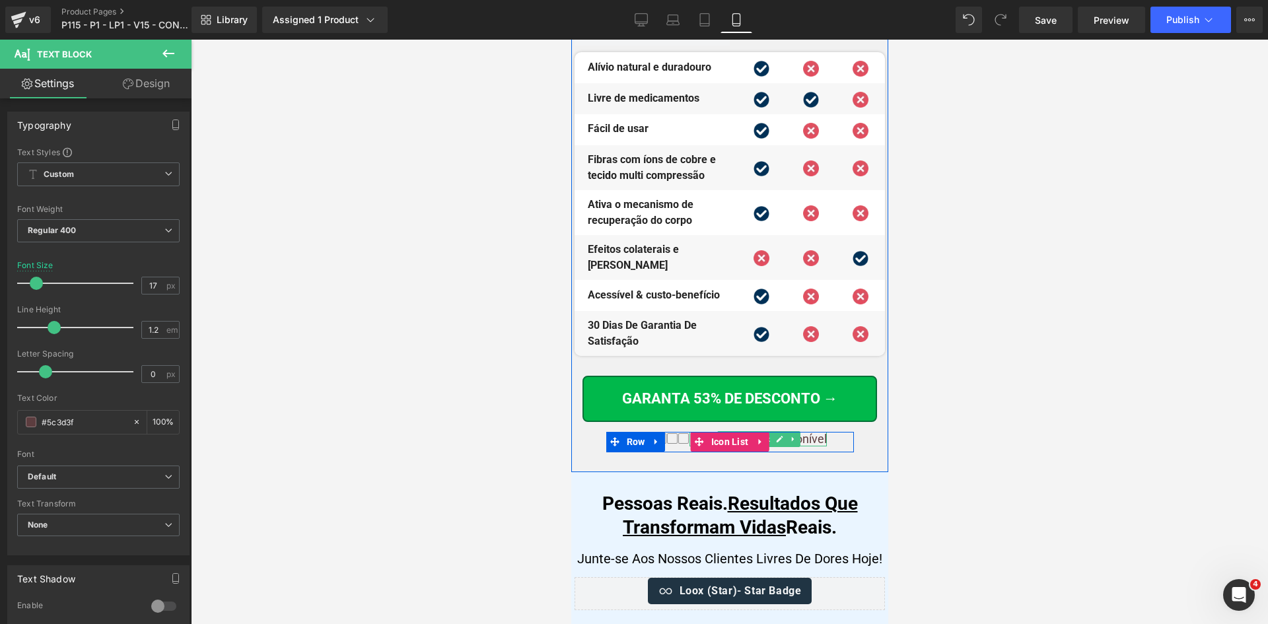
click at [805, 432] on p "Pouco estoque disponível" at bounding box center [759, 439] width 134 height 15
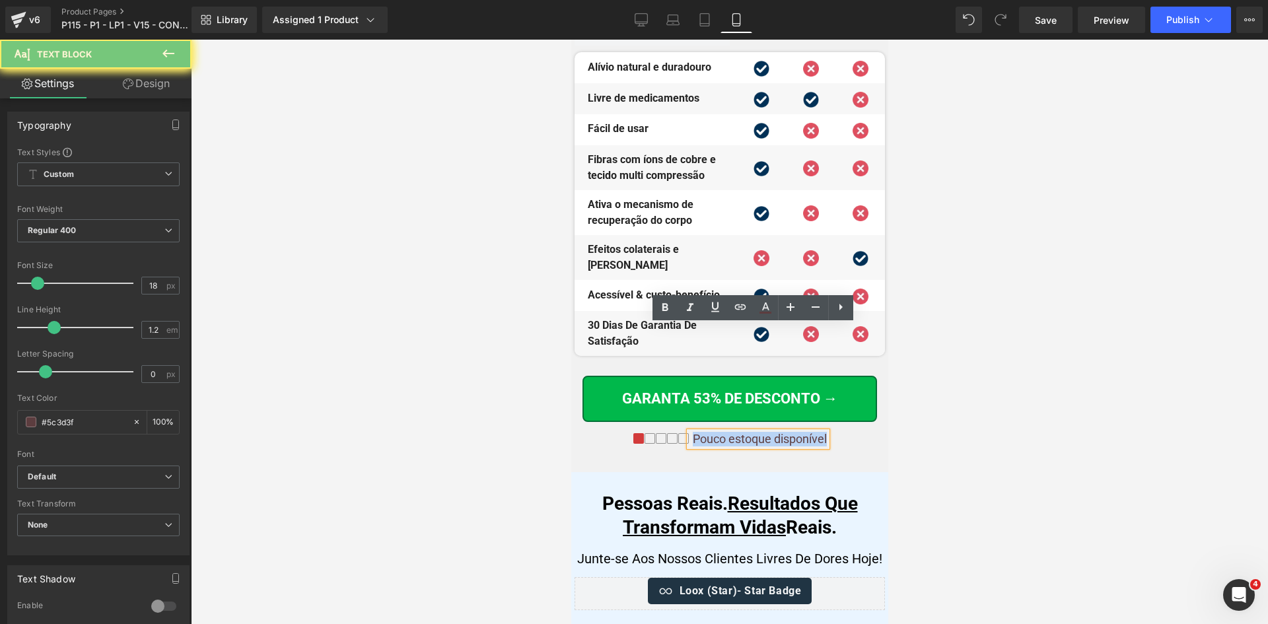
paste div
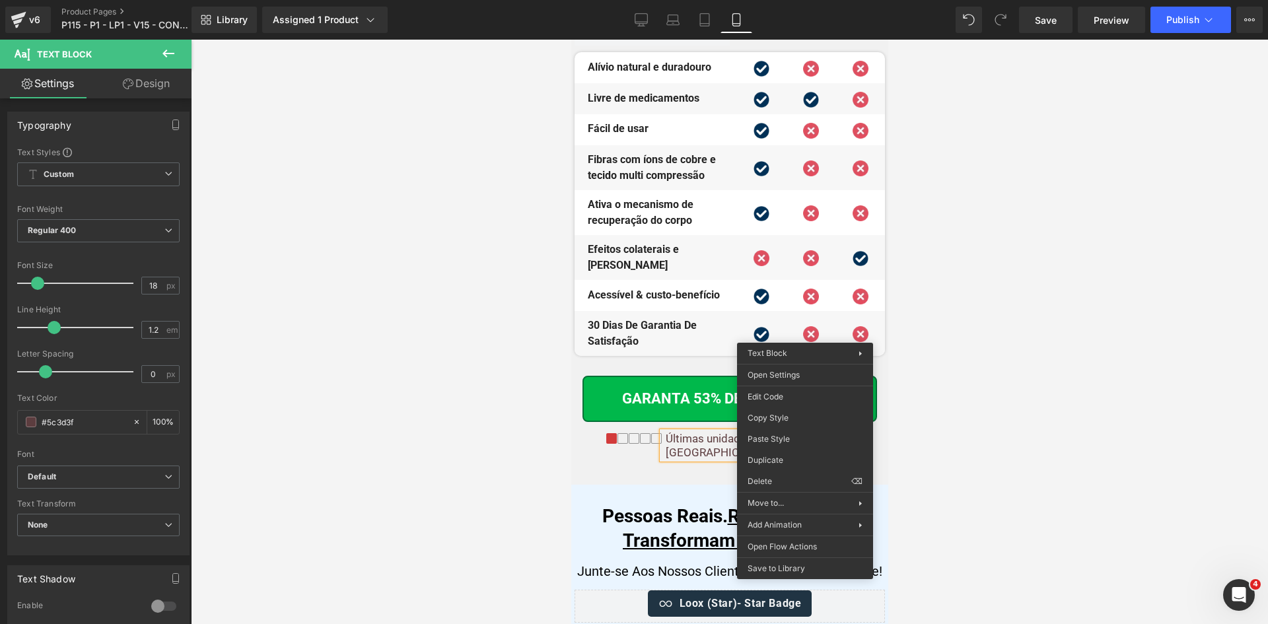
drag, startPoint x: 1364, startPoint y: 477, endPoint x: 793, endPoint y: 438, distance: 572.8
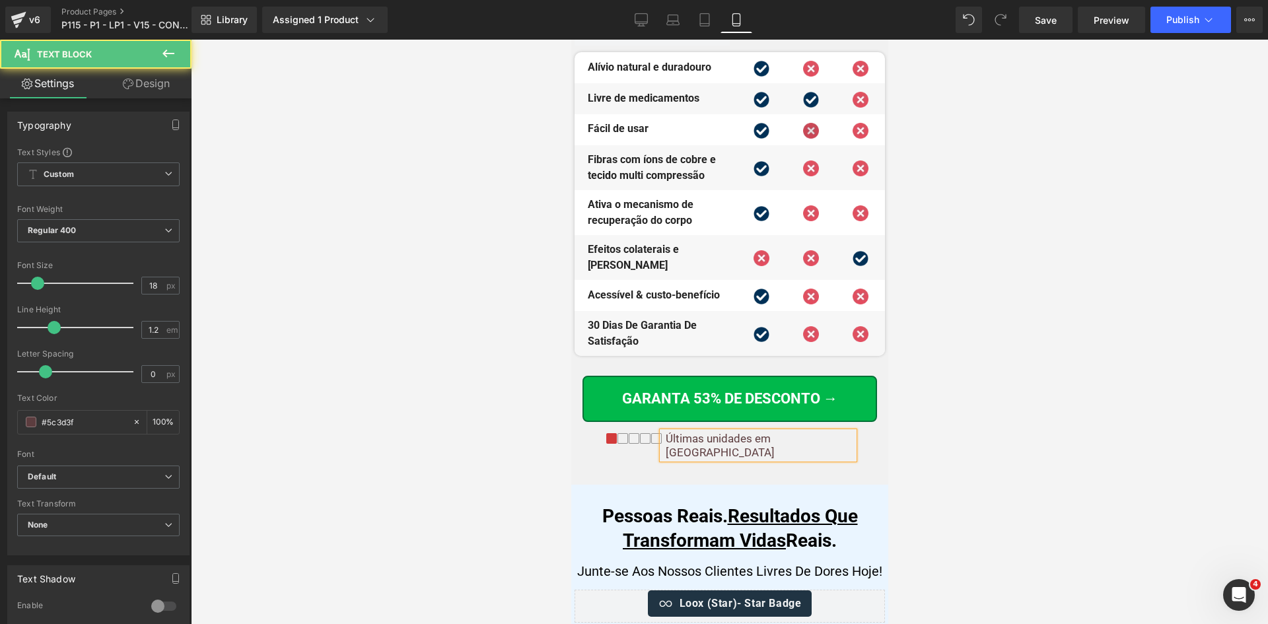
scroll to position [9508, 0]
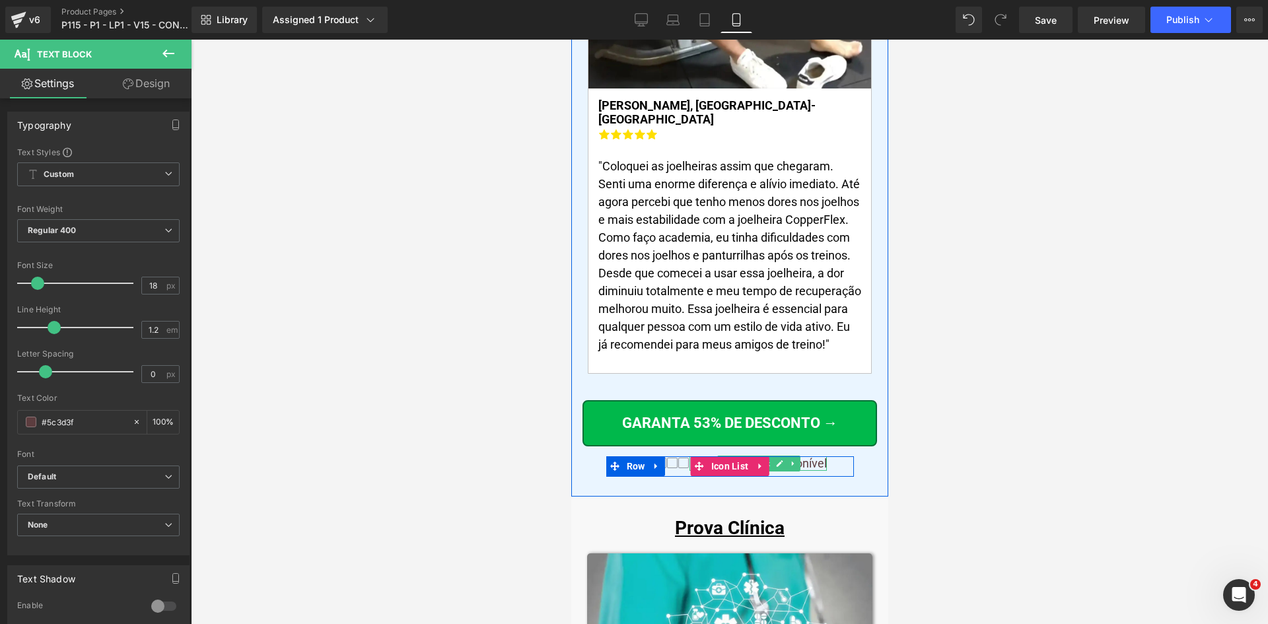
click at [799, 457] on p "Pouco estoque disponível" at bounding box center [759, 464] width 134 height 15
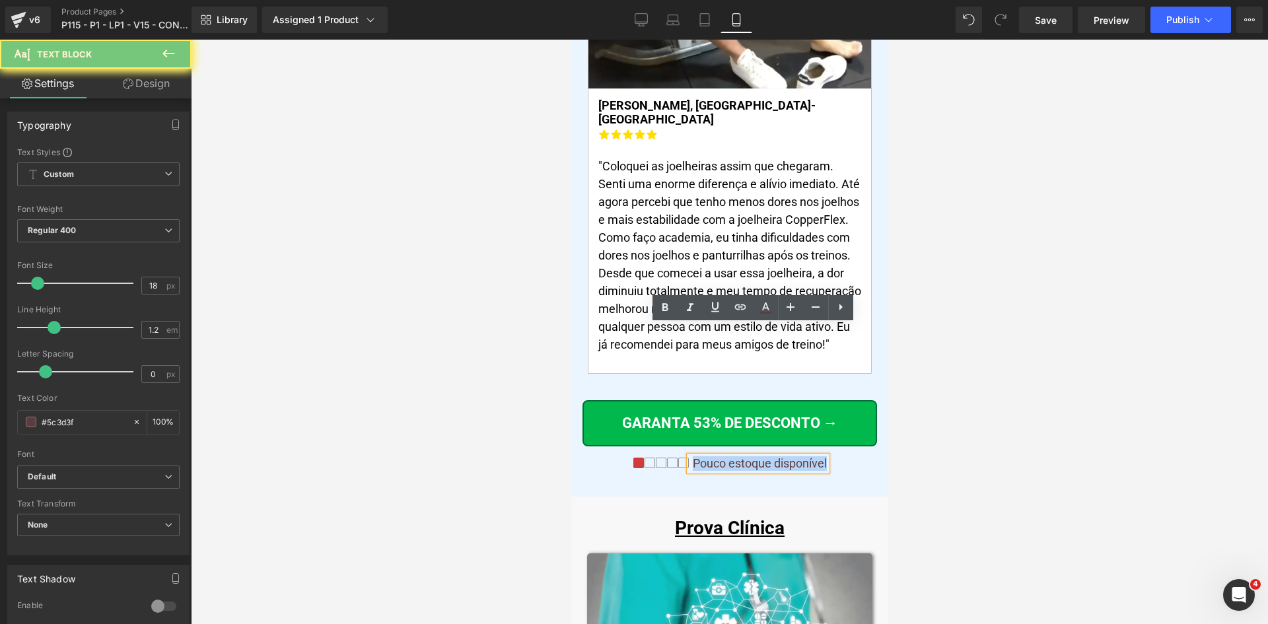
paste div
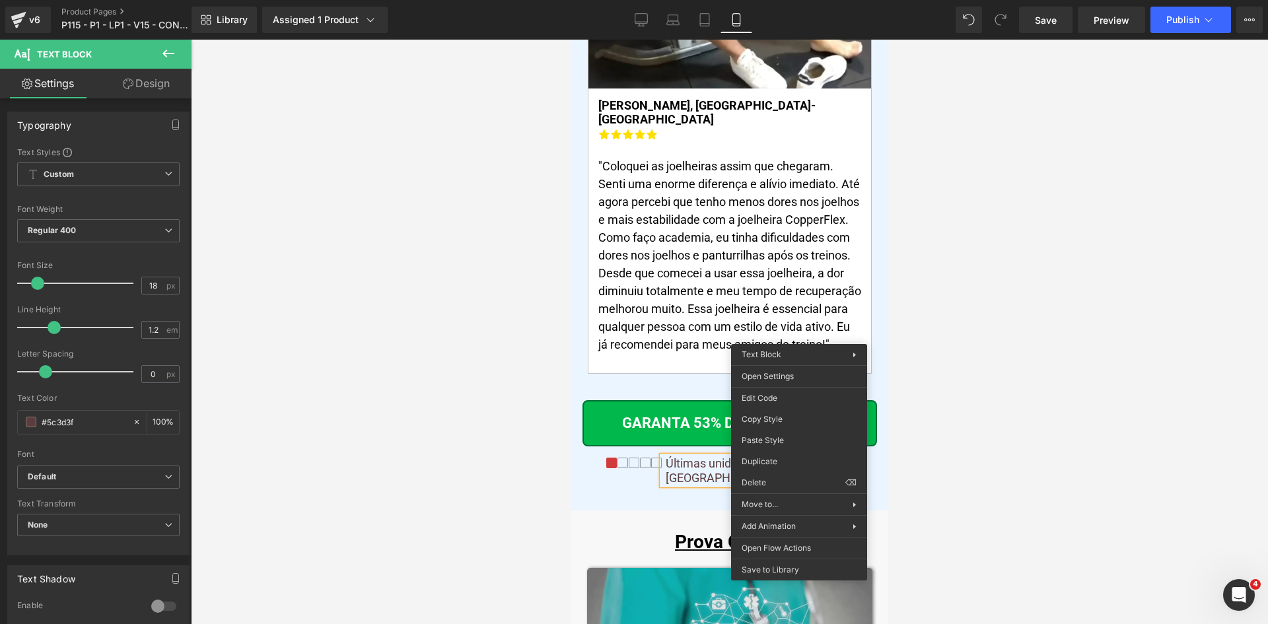
drag, startPoint x: 1349, startPoint y: 478, endPoint x: 778, endPoint y: 437, distance: 573.0
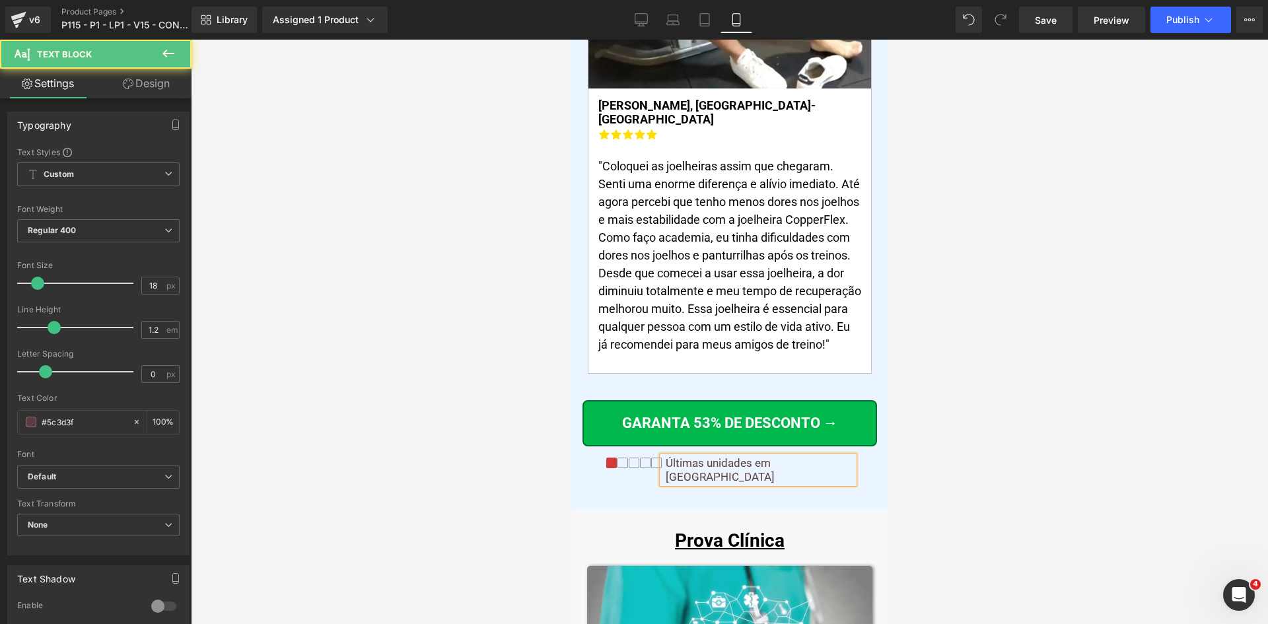
scroll to position [10480, 0]
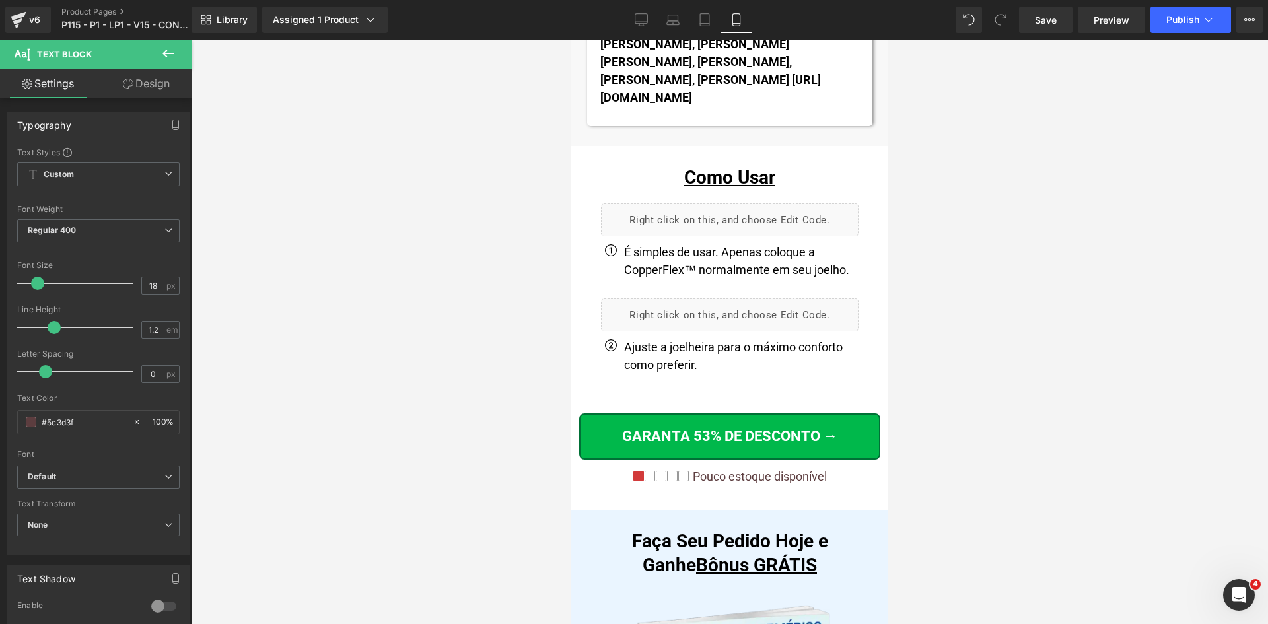
click at [803, 470] on p "Pouco estoque disponível" at bounding box center [759, 477] width 134 height 15
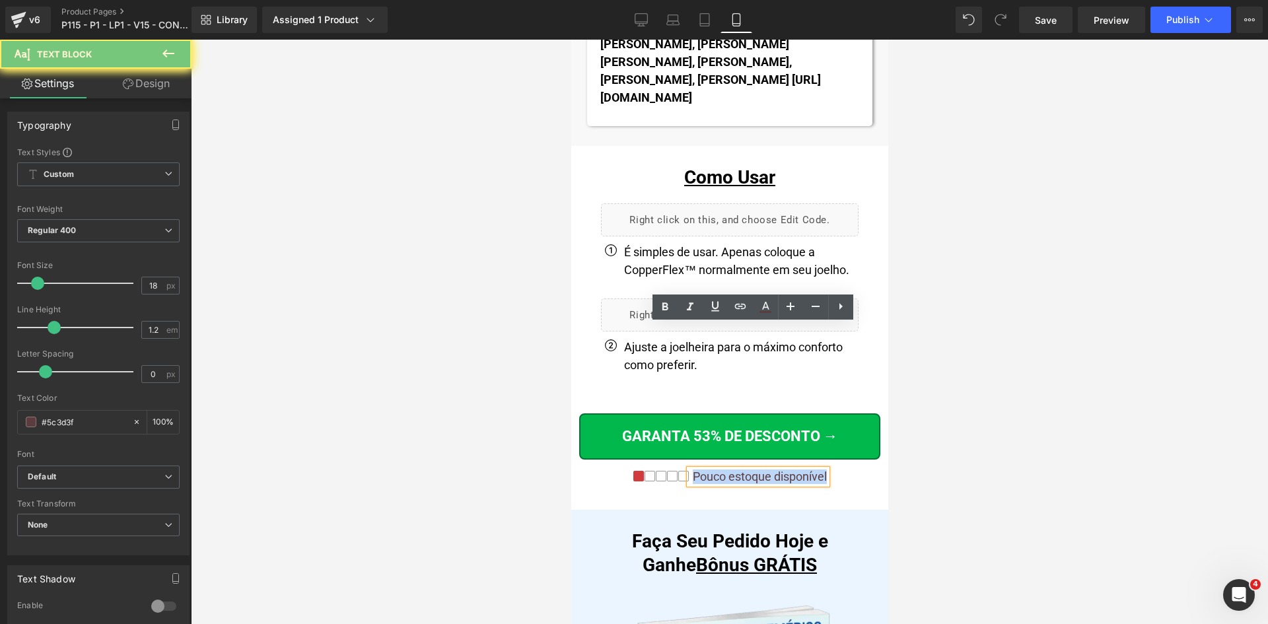
click at [803, 470] on p "Pouco estoque disponível" at bounding box center [759, 477] width 134 height 15
paste div
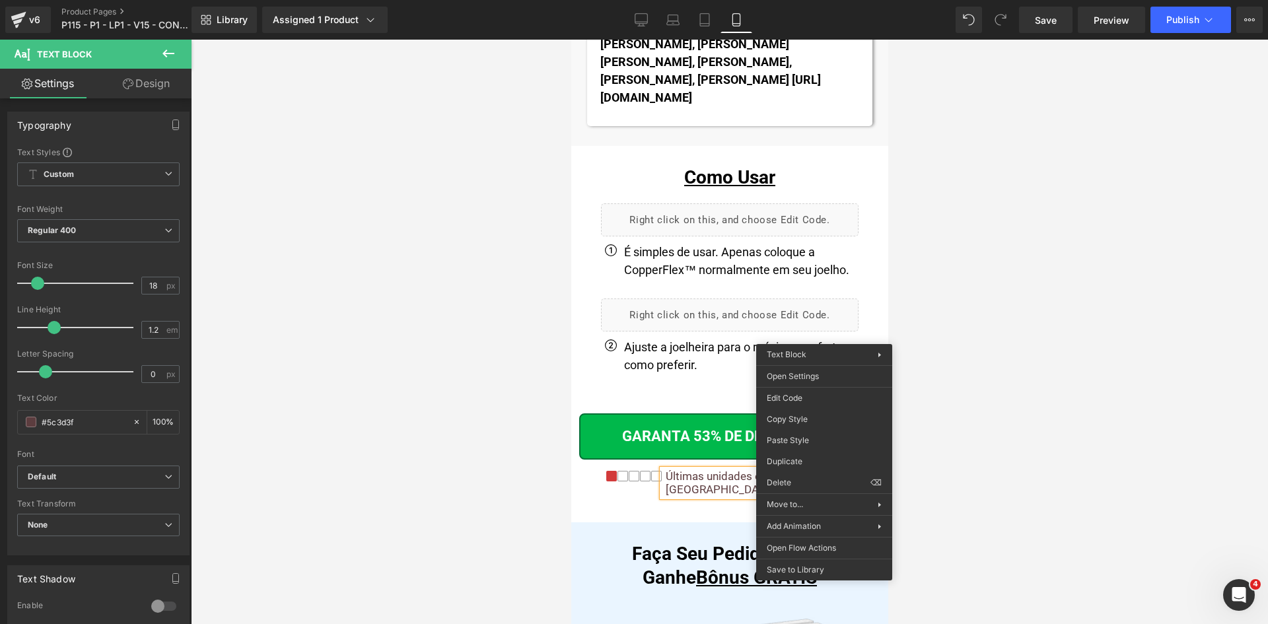
drag, startPoint x: 1379, startPoint y: 480, endPoint x: 809, endPoint y: 429, distance: 571.7
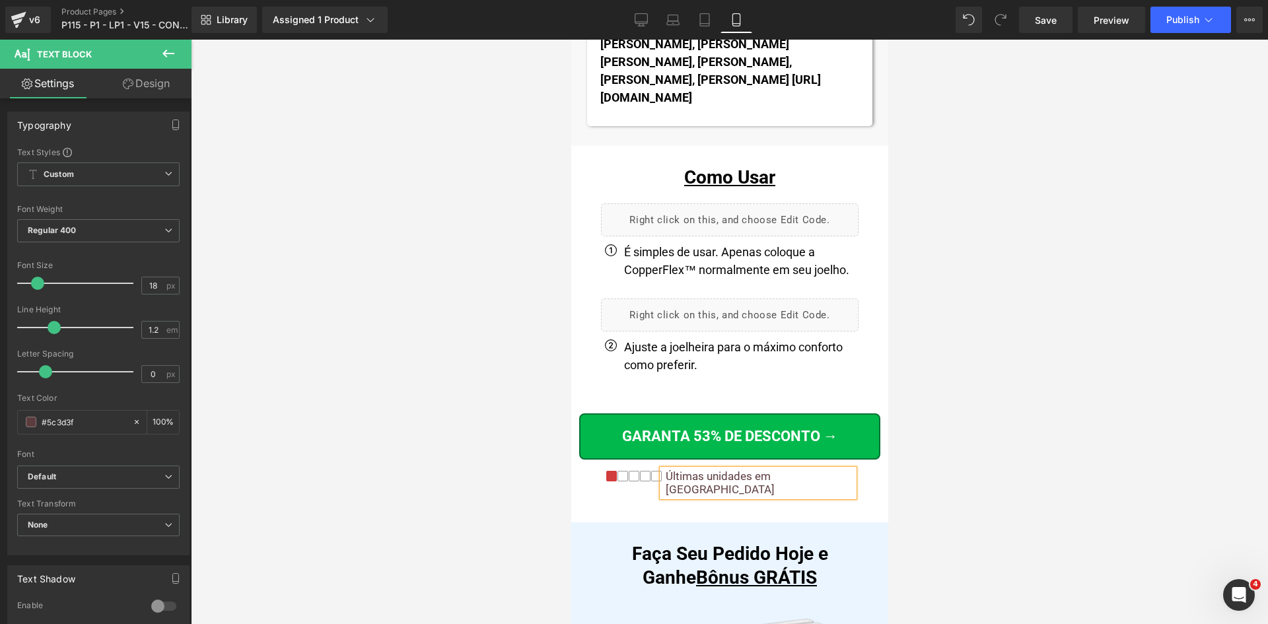
scroll to position [13407, 0]
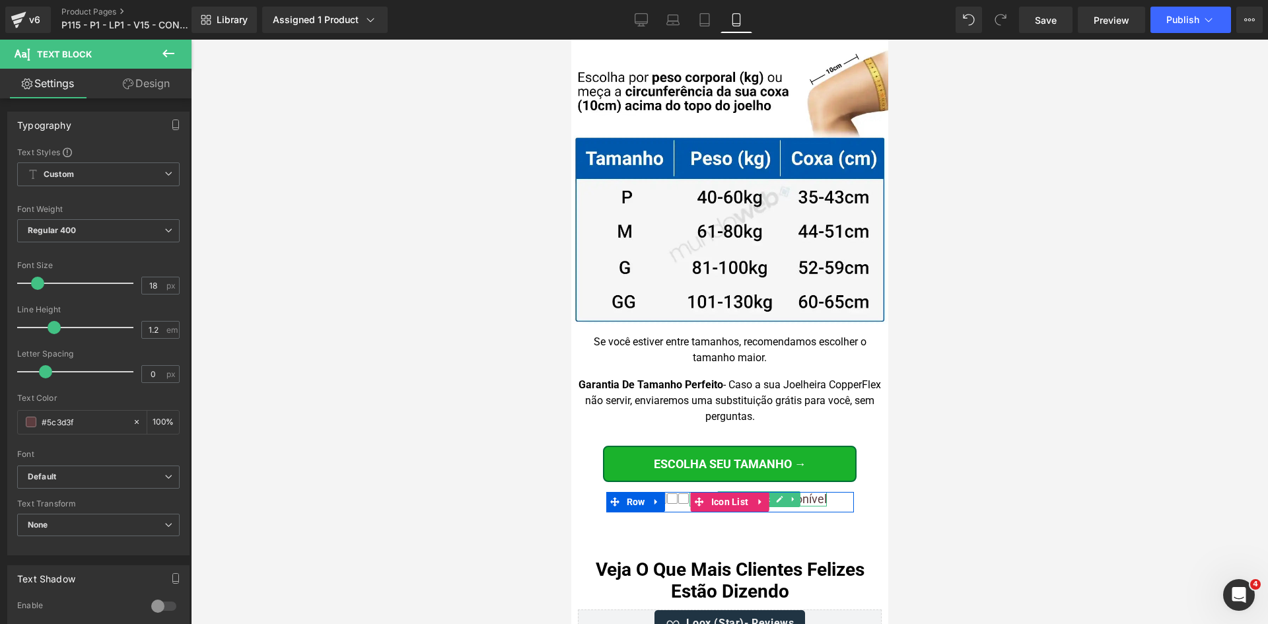
click at [806, 492] on p "Pouco estoque disponível" at bounding box center [759, 499] width 134 height 15
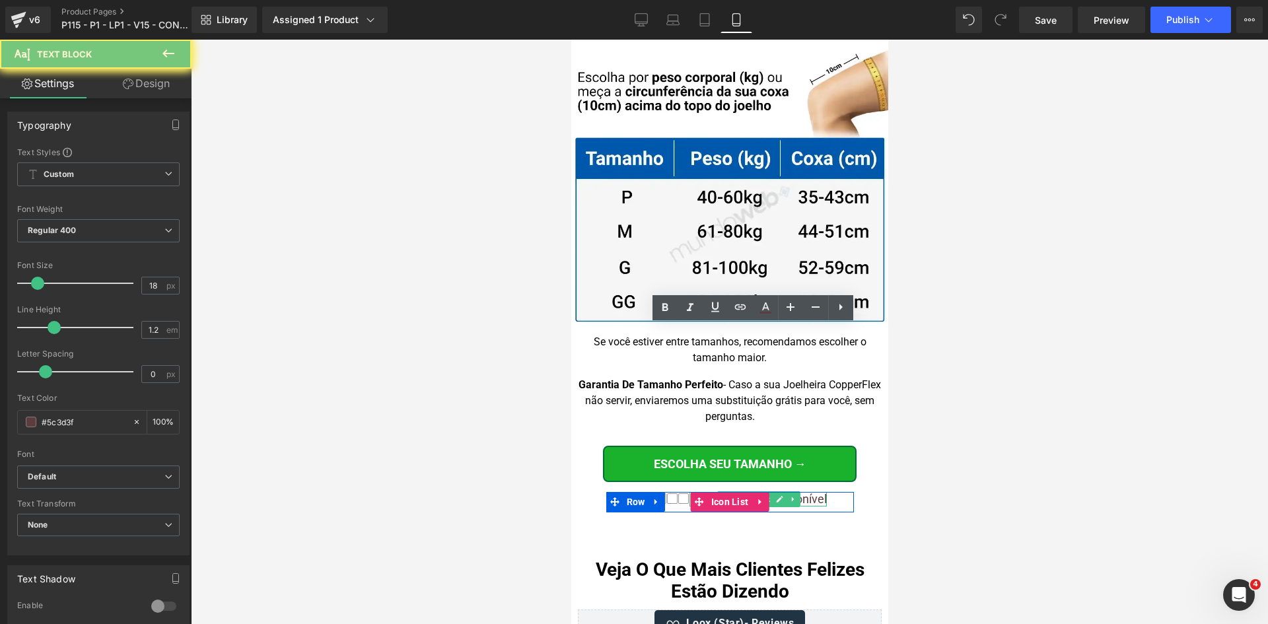
click at [806, 492] on p "Pouco estoque disponível" at bounding box center [759, 499] width 134 height 15
paste div
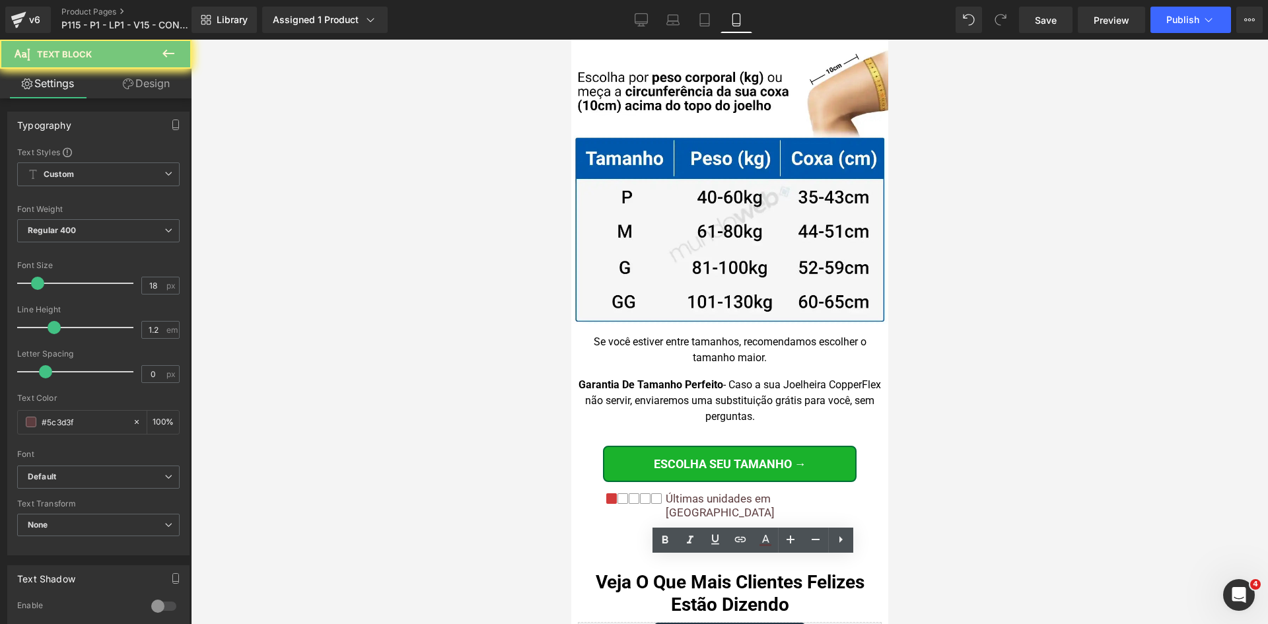
paste div
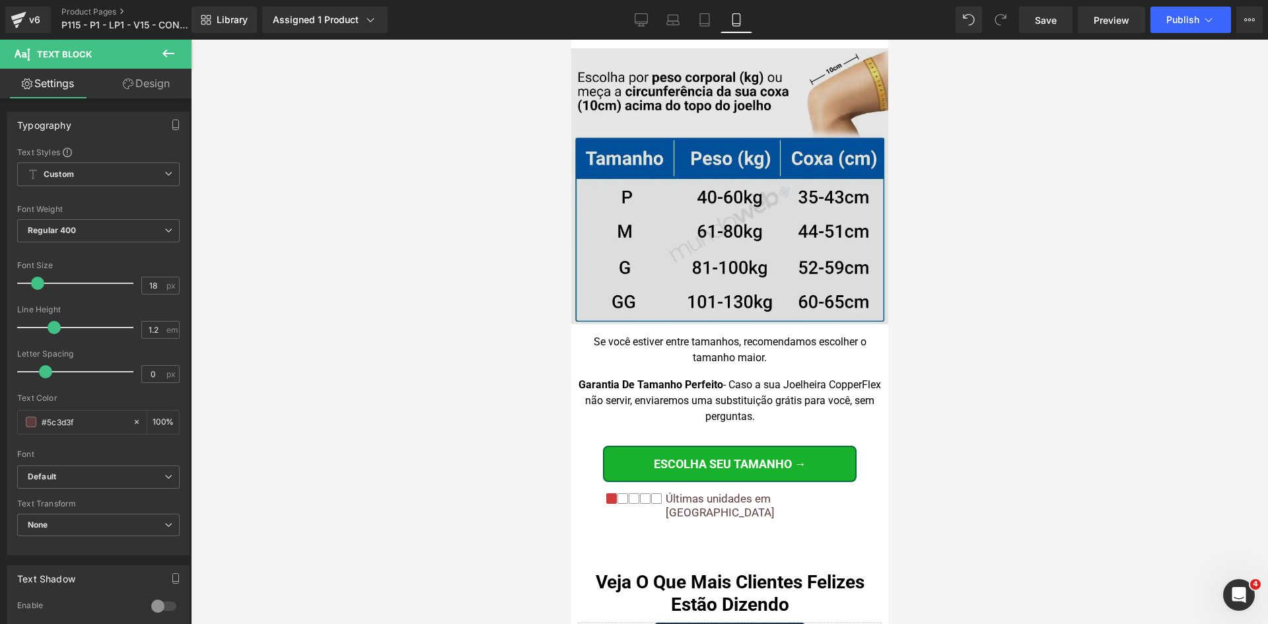
scroll to position [15304, 0]
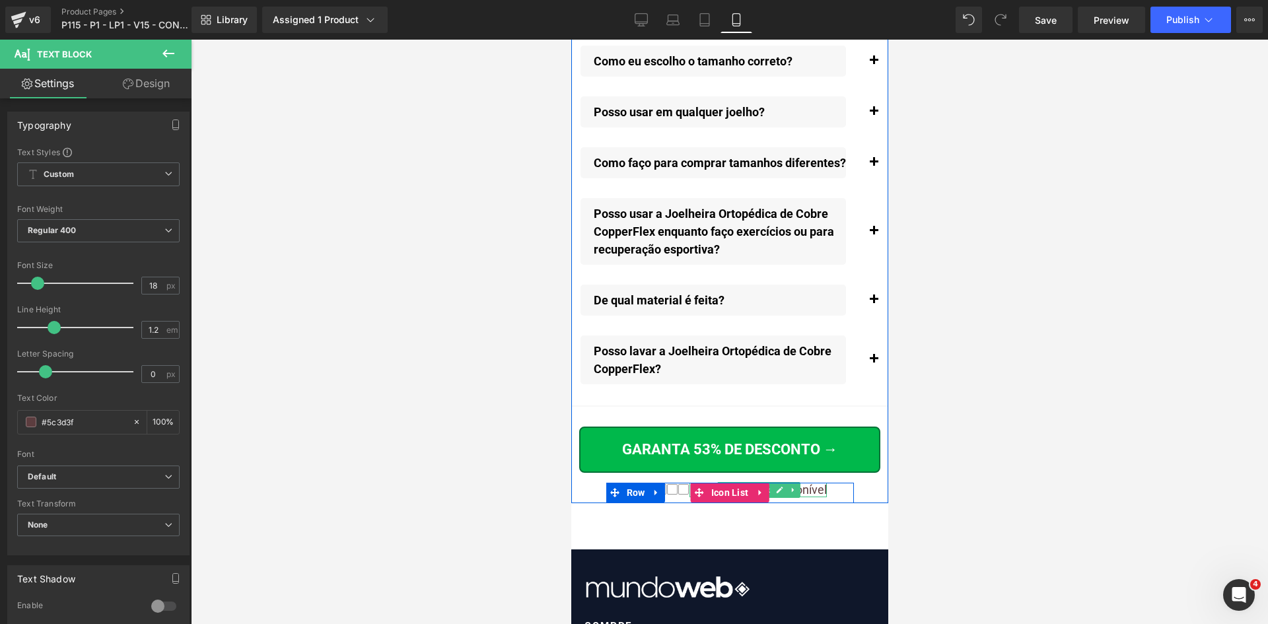
click at [802, 483] on p "Pouco estoque disponível" at bounding box center [759, 490] width 134 height 15
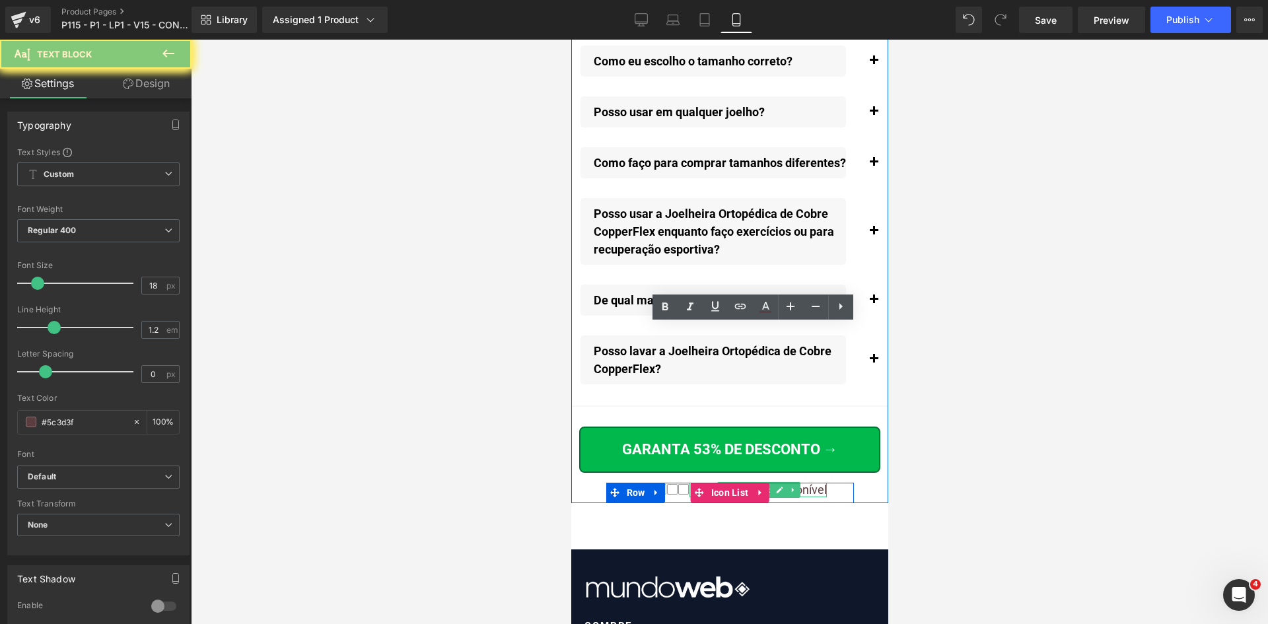
click at [802, 483] on p "Pouco estoque disponível" at bounding box center [759, 490] width 134 height 15
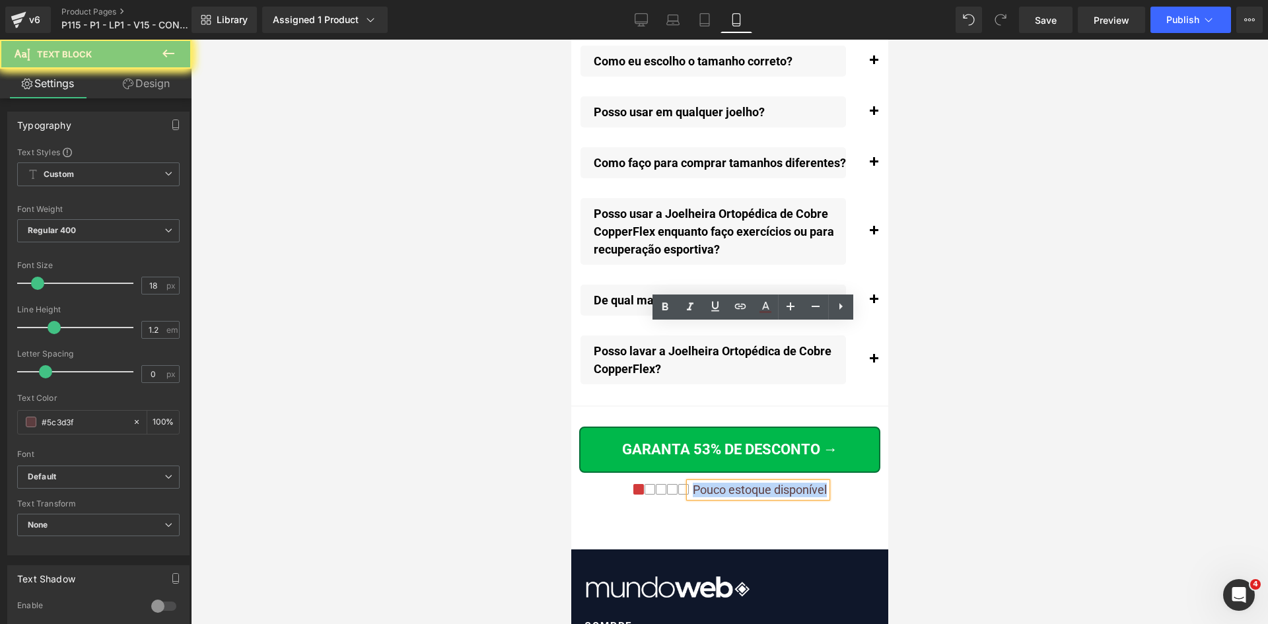
paste div
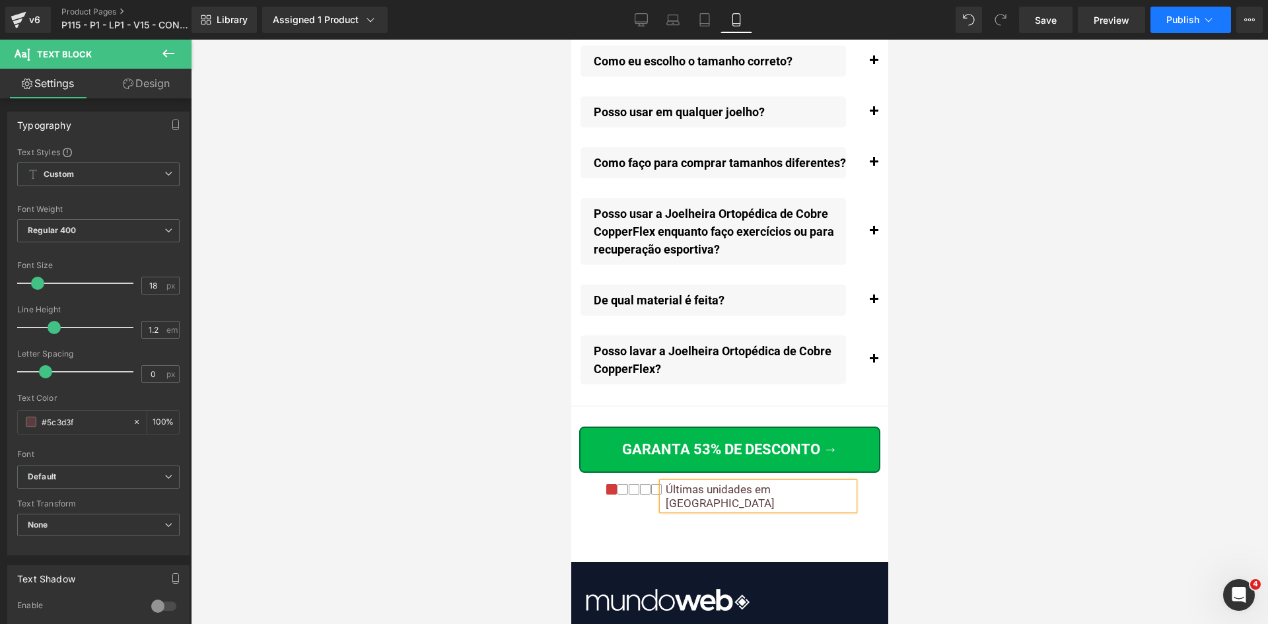
click at [1181, 24] on span "Publish" at bounding box center [1183, 20] width 33 height 11
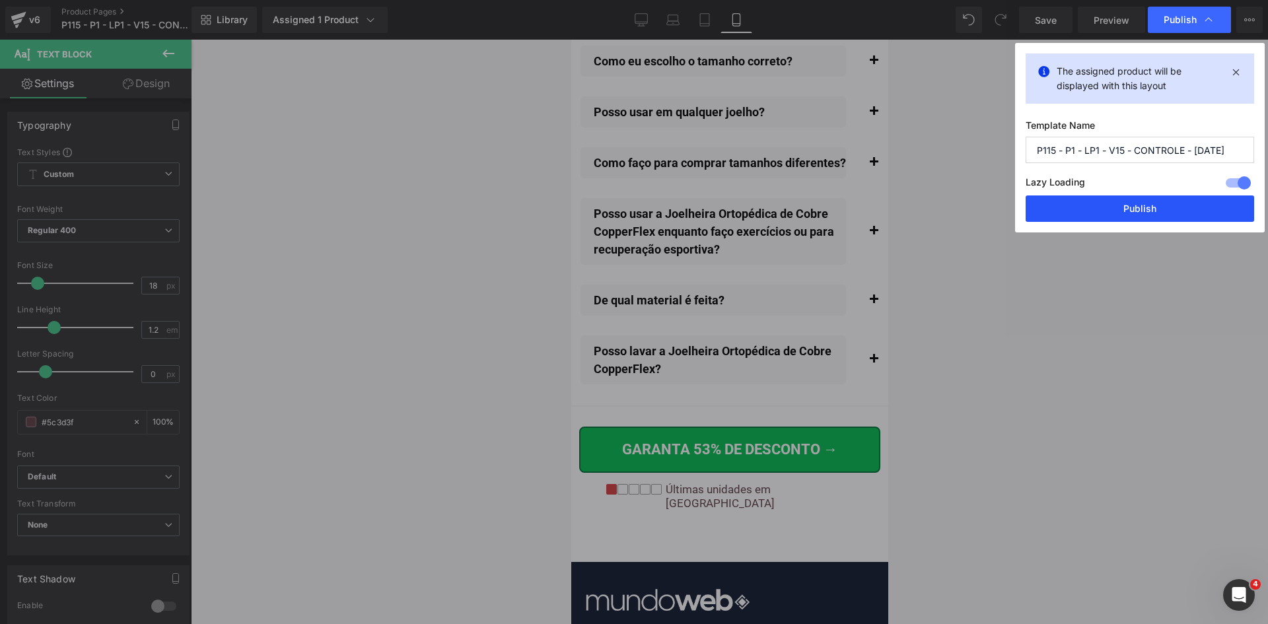
click at [1118, 202] on button "Publish" at bounding box center [1140, 209] width 229 height 26
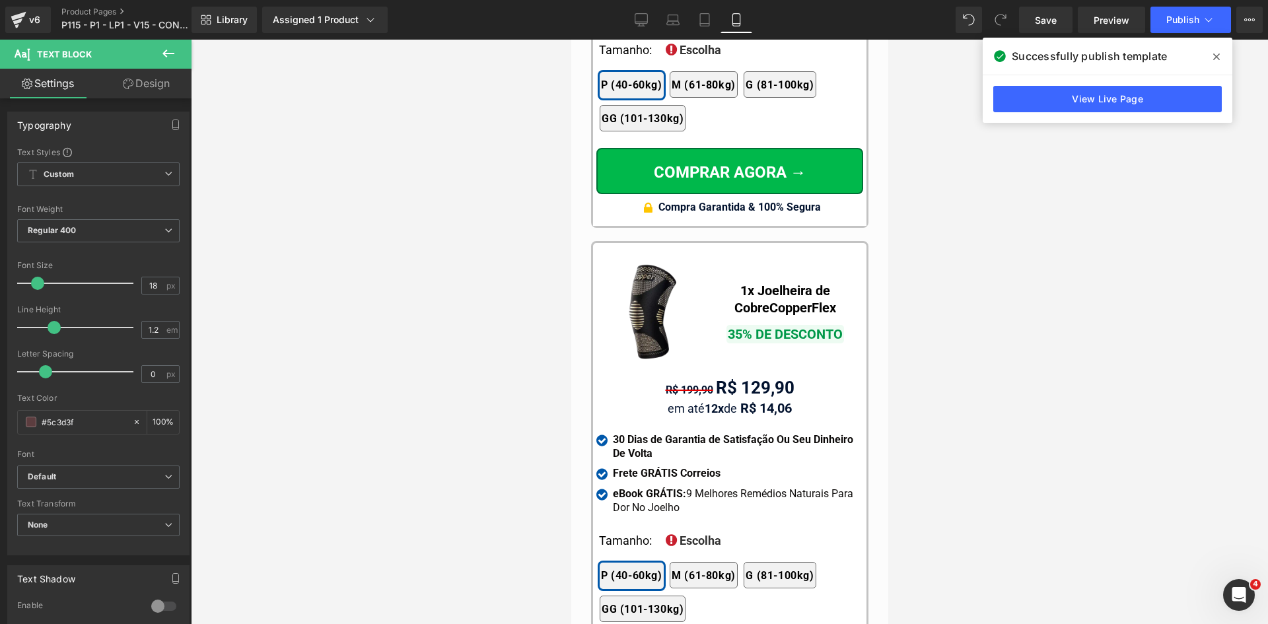
scroll to position [0, 0]
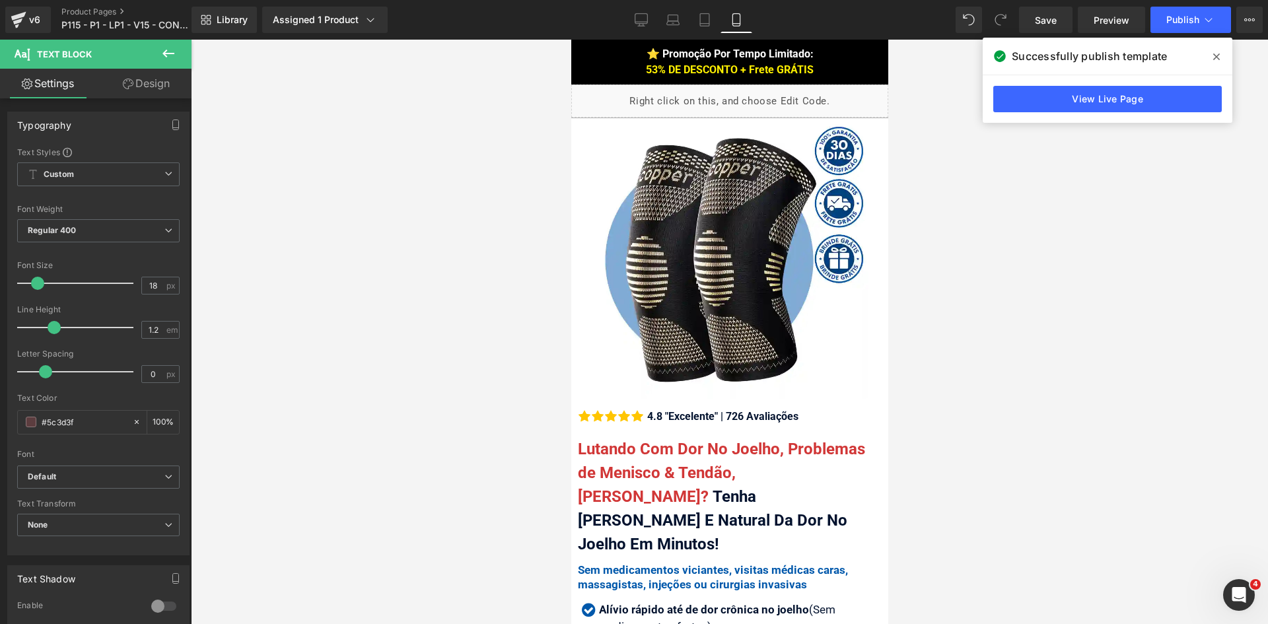
drag, startPoint x: 885, startPoint y: 579, endPoint x: 1465, endPoint y: 168, distance: 711.4
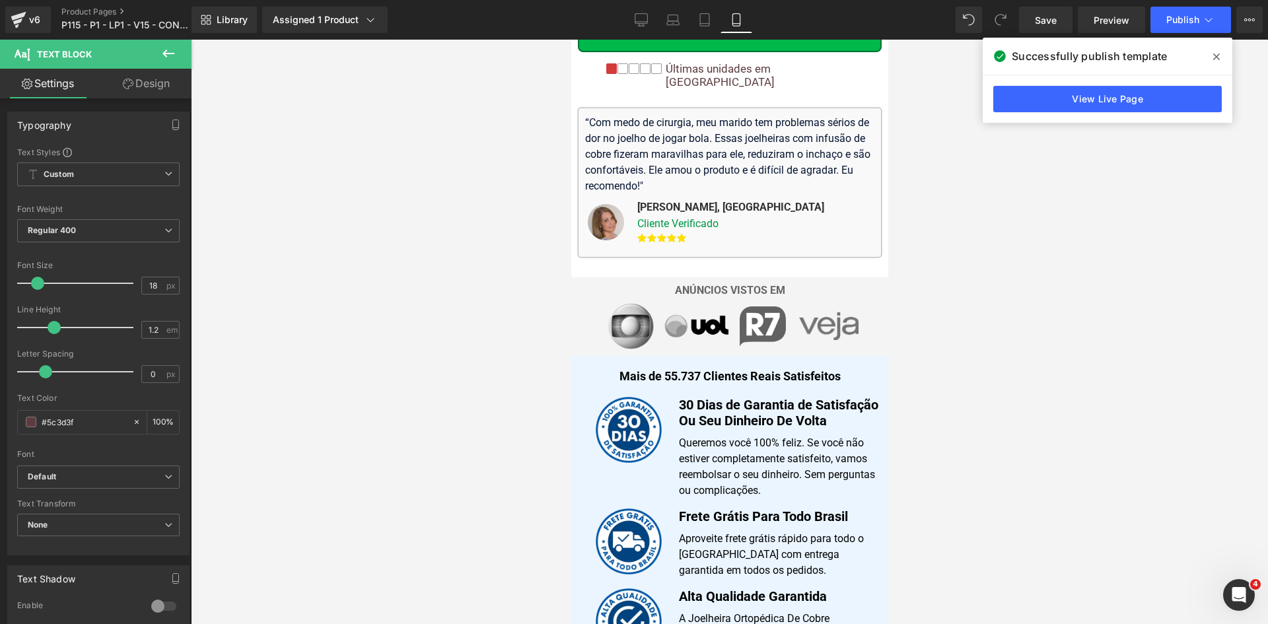
scroll to position [595, 0]
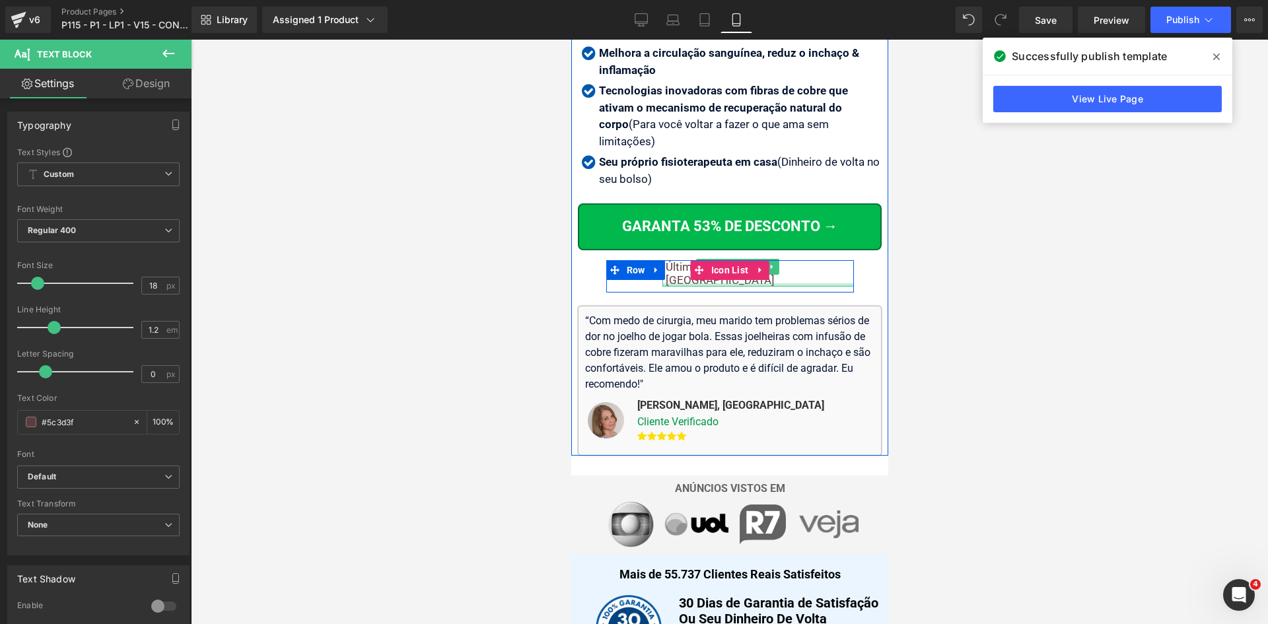
click at [809, 260] on div "Últimas unidades em [GEOGRAPHIC_DATA]" at bounding box center [758, 273] width 192 height 27
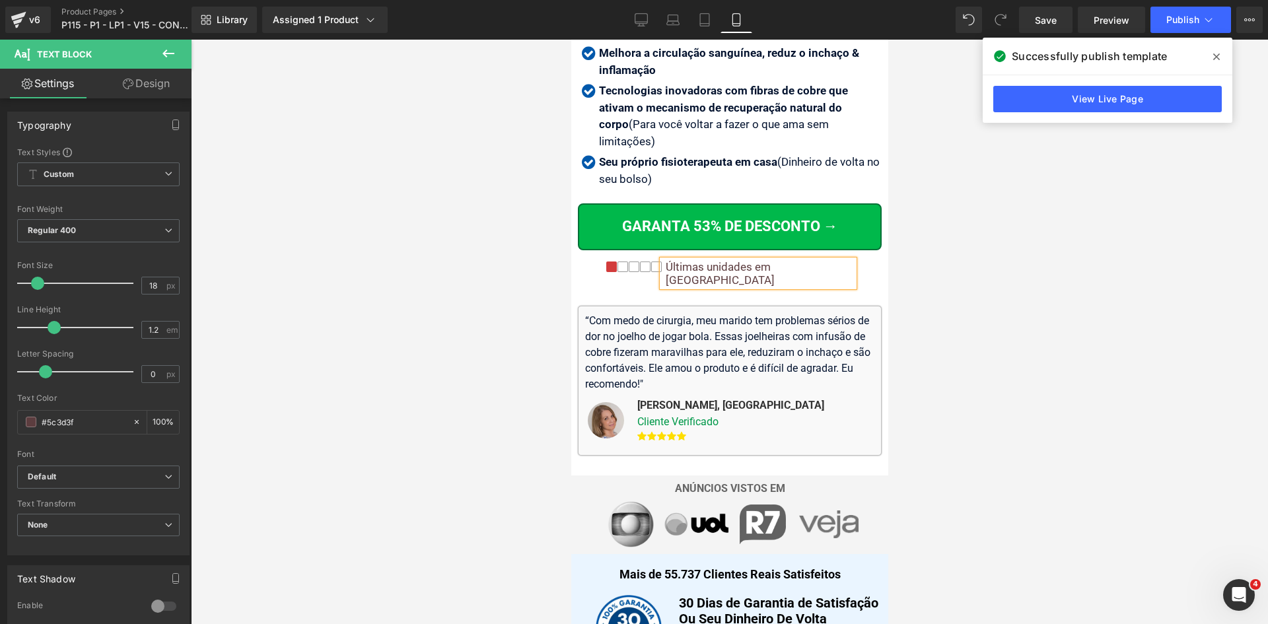
click at [809, 260] on div "Últimas unidades em [GEOGRAPHIC_DATA]" at bounding box center [758, 273] width 192 height 27
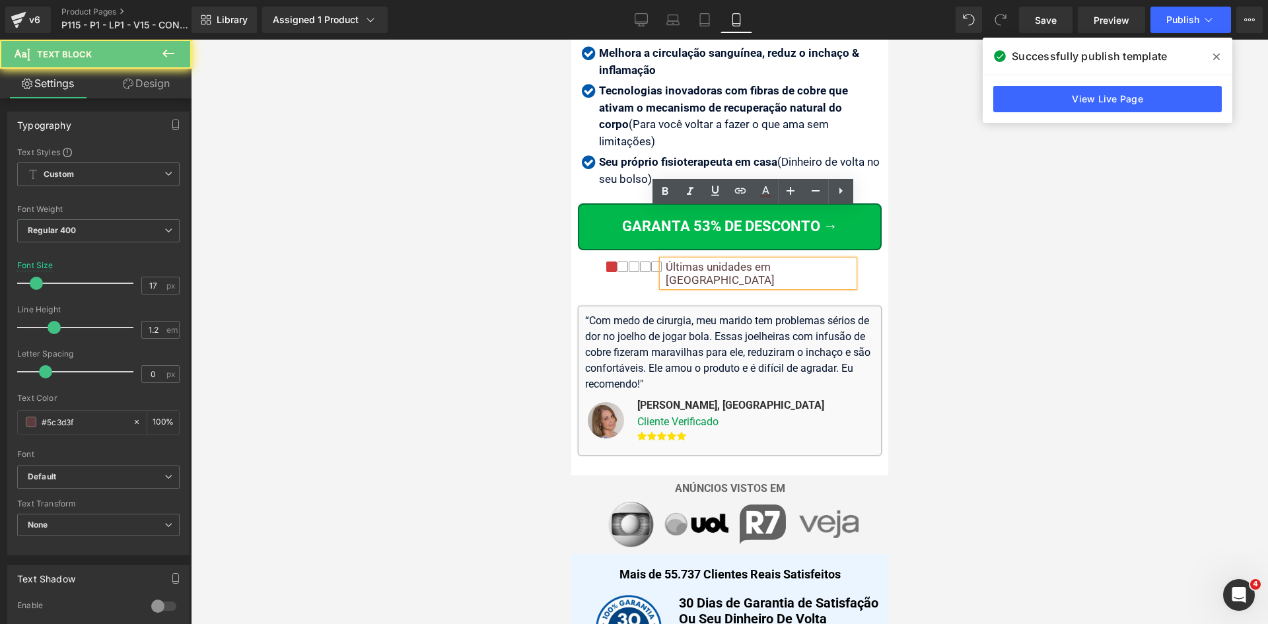
click at [809, 260] on div "Últimas unidades em [GEOGRAPHIC_DATA]" at bounding box center [758, 273] width 192 height 27
click at [766, 260] on div "Últimas unidades em [GEOGRAPHIC_DATA]" at bounding box center [758, 273] width 192 height 27
drag, startPoint x: 772, startPoint y: 216, endPoint x: 867, endPoint y: 221, distance: 95.3
click at [816, 260] on div "Últimas unidades em [GEOGRAPHIC_DATA]" at bounding box center [758, 273] width 192 height 27
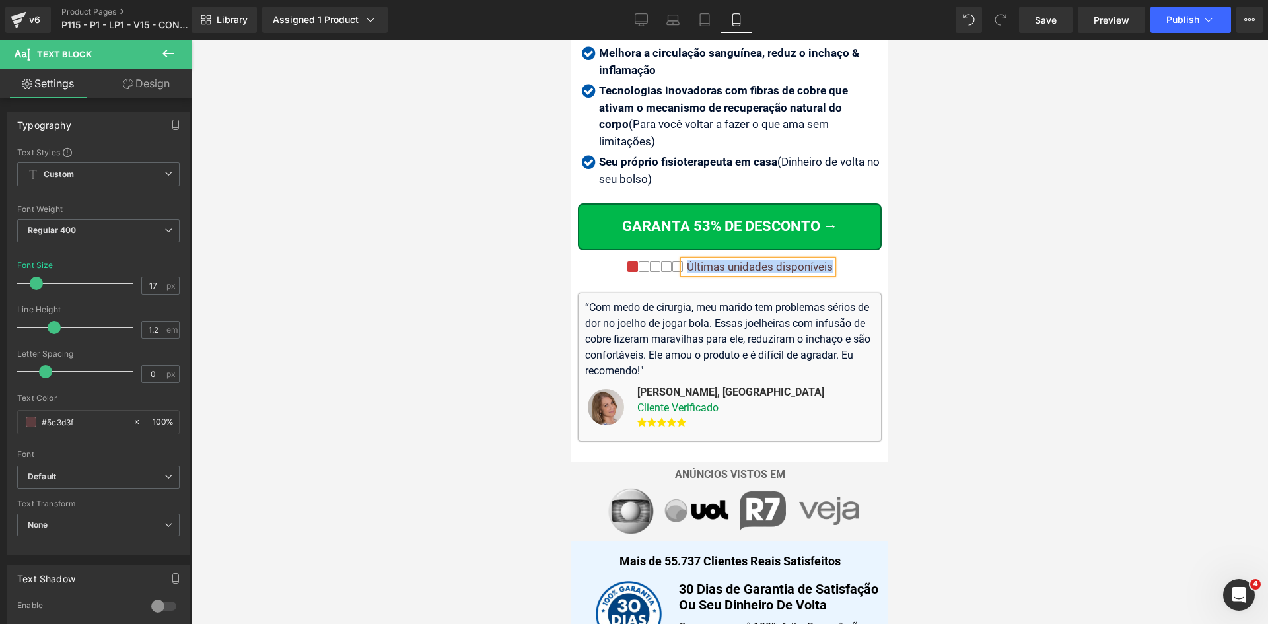
copy div "Últimas unidades disponíveis"
click at [951, 247] on div at bounding box center [730, 332] width 1078 height 585
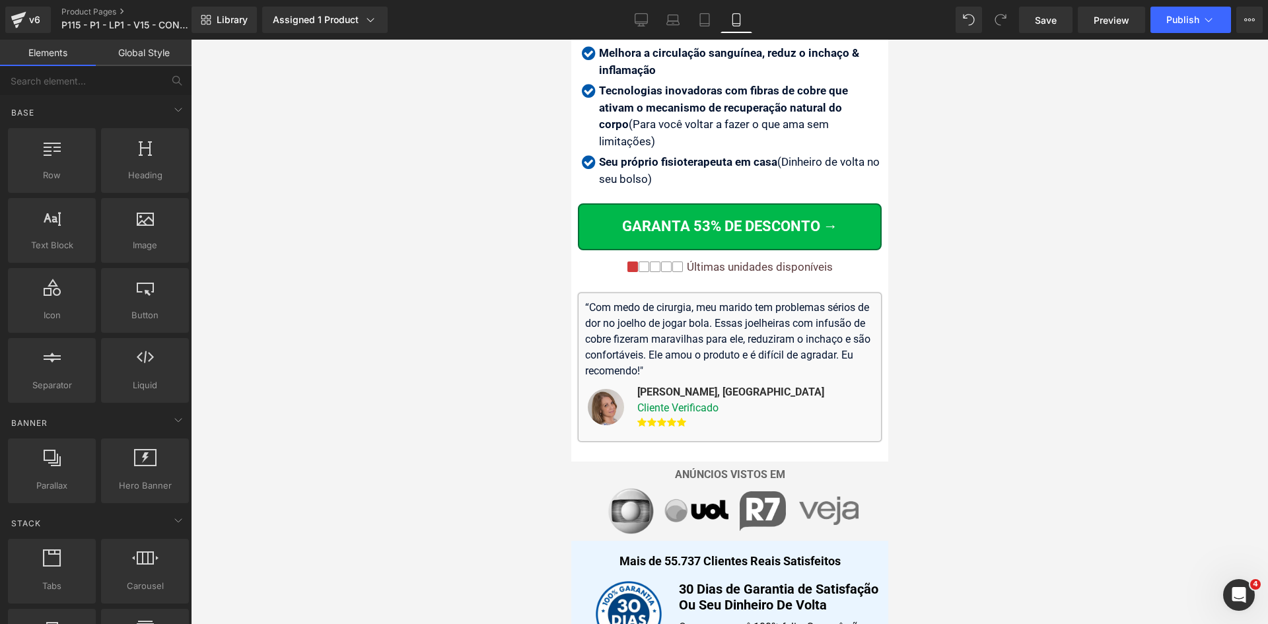
scroll to position [2805, 0]
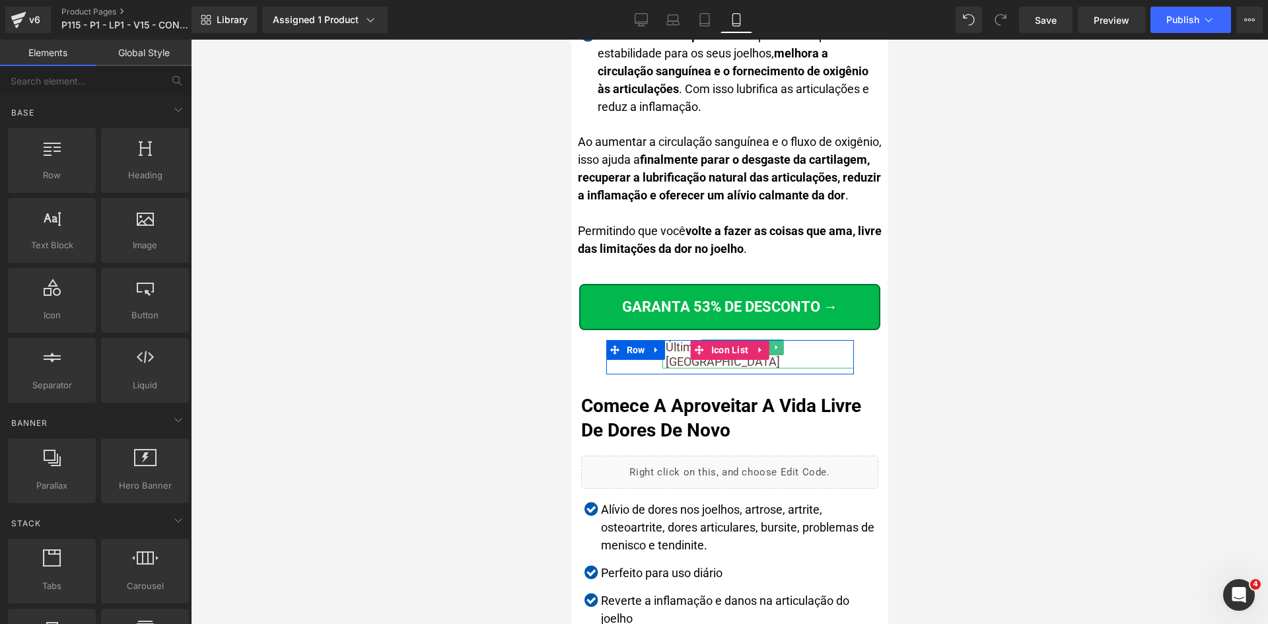
click at [821, 340] on div "Últimas unidades em [GEOGRAPHIC_DATA]" at bounding box center [758, 354] width 192 height 28
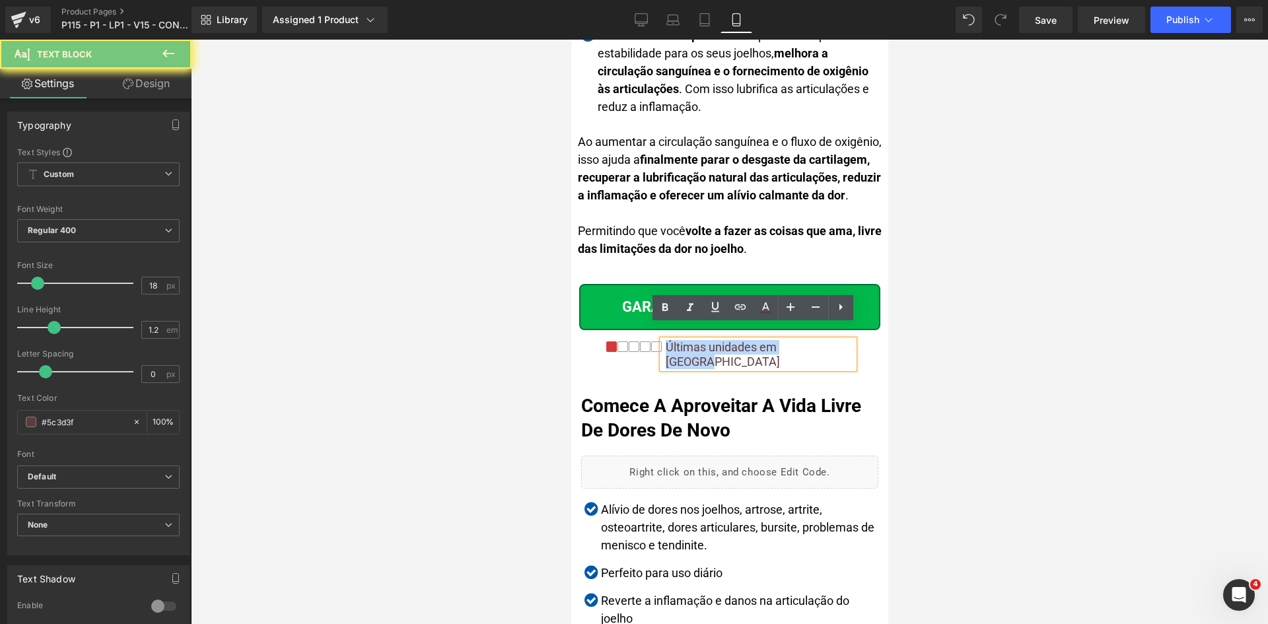
paste div
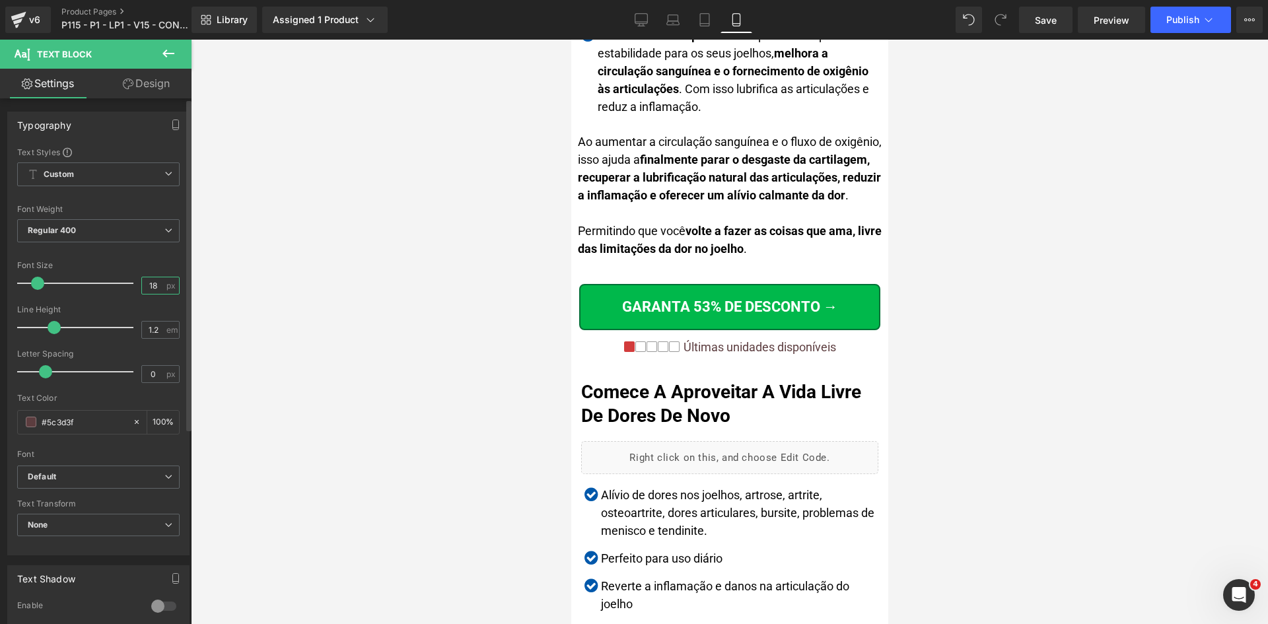
drag, startPoint x: 148, startPoint y: 289, endPoint x: 156, endPoint y: 288, distance: 8.0
click at [155, 289] on input "18" at bounding box center [153, 285] width 23 height 17
type input "17"
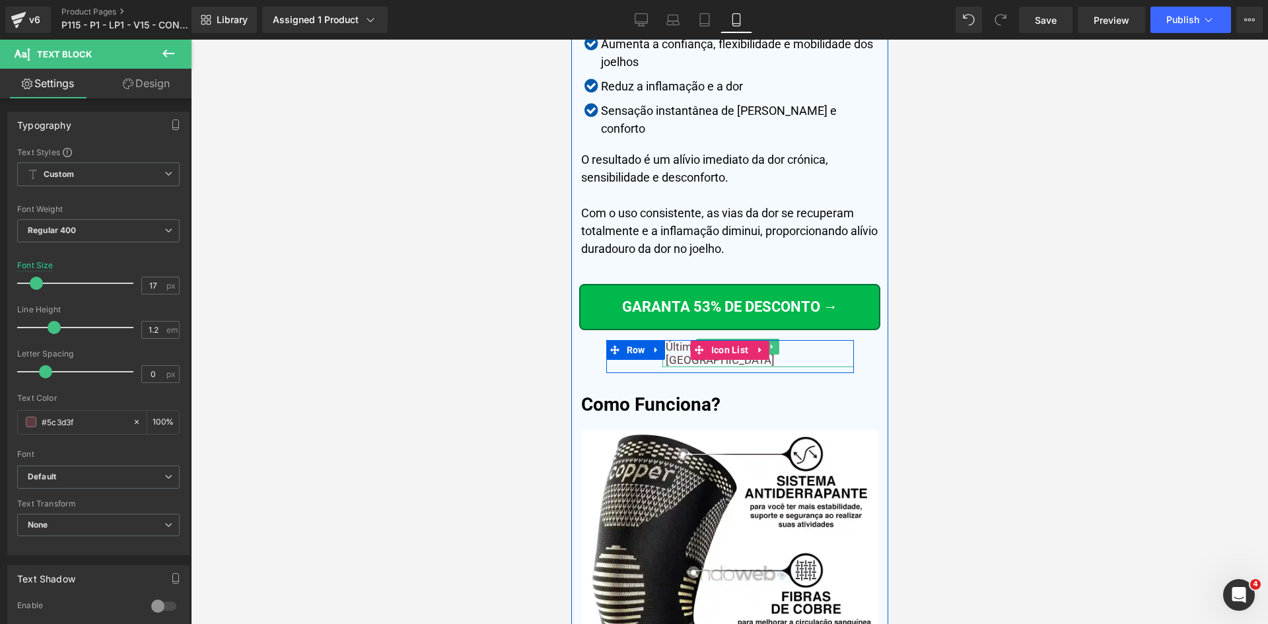
click at [817, 340] on div at bounding box center [730, 341] width 248 height 3
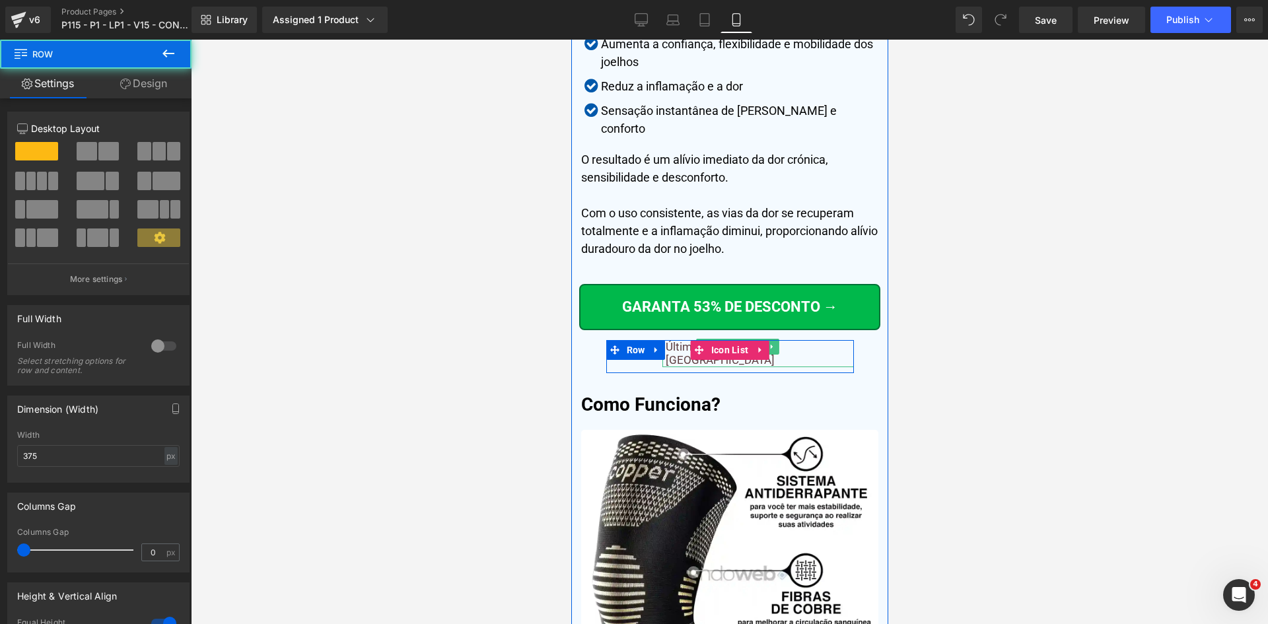
click at [817, 340] on div at bounding box center [730, 341] width 248 height 3
click at [817, 340] on p "Últimas unidades em [GEOGRAPHIC_DATA]" at bounding box center [759, 353] width 188 height 27
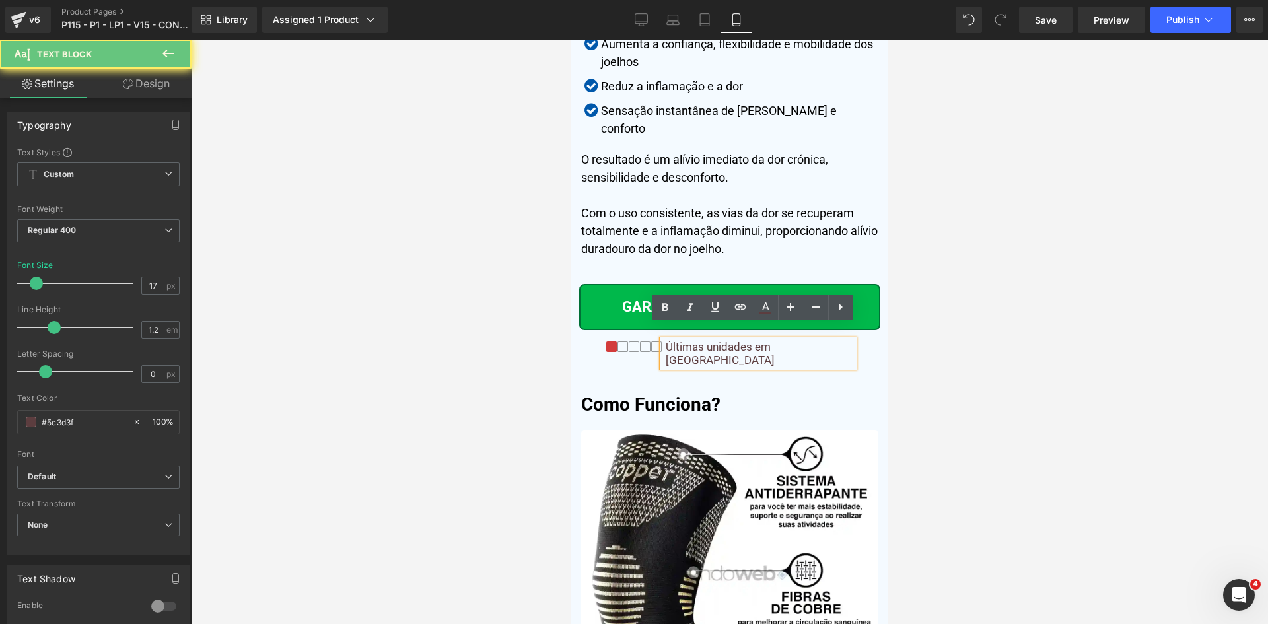
click at [817, 340] on p "Últimas unidades em [GEOGRAPHIC_DATA]" at bounding box center [759, 353] width 188 height 27
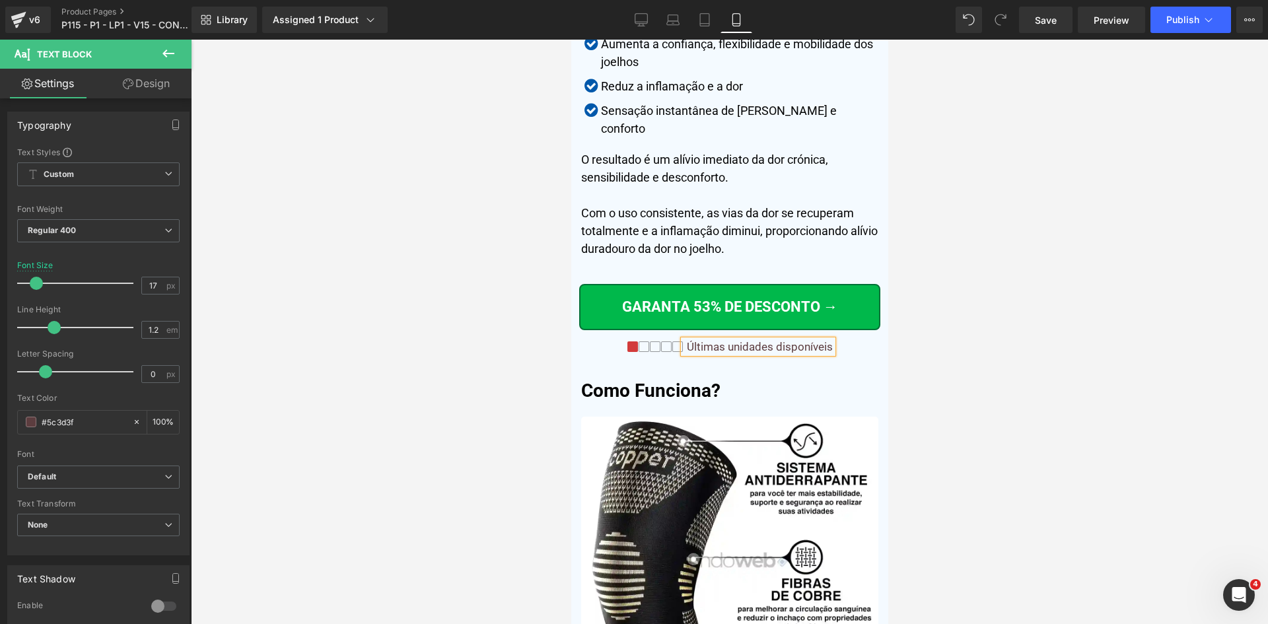
scroll to position [5800, 0]
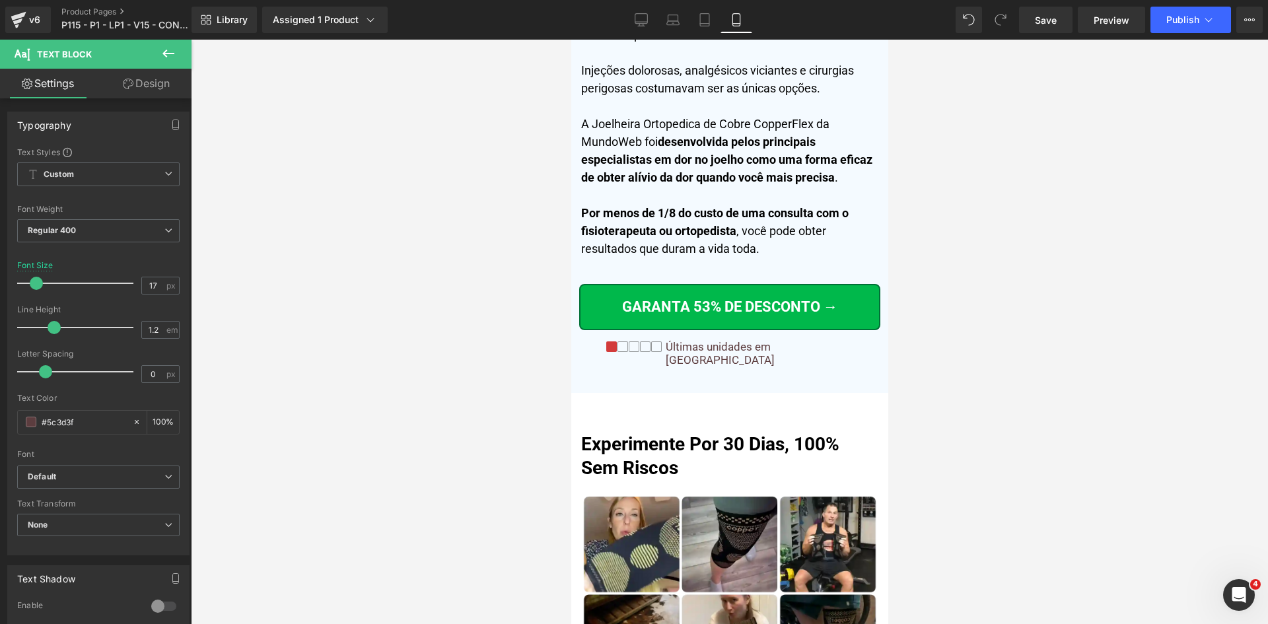
click at [571, 40] on div at bounding box center [571, 40] width 0 height 0
click at [818, 340] on div at bounding box center [730, 341] width 248 height 3
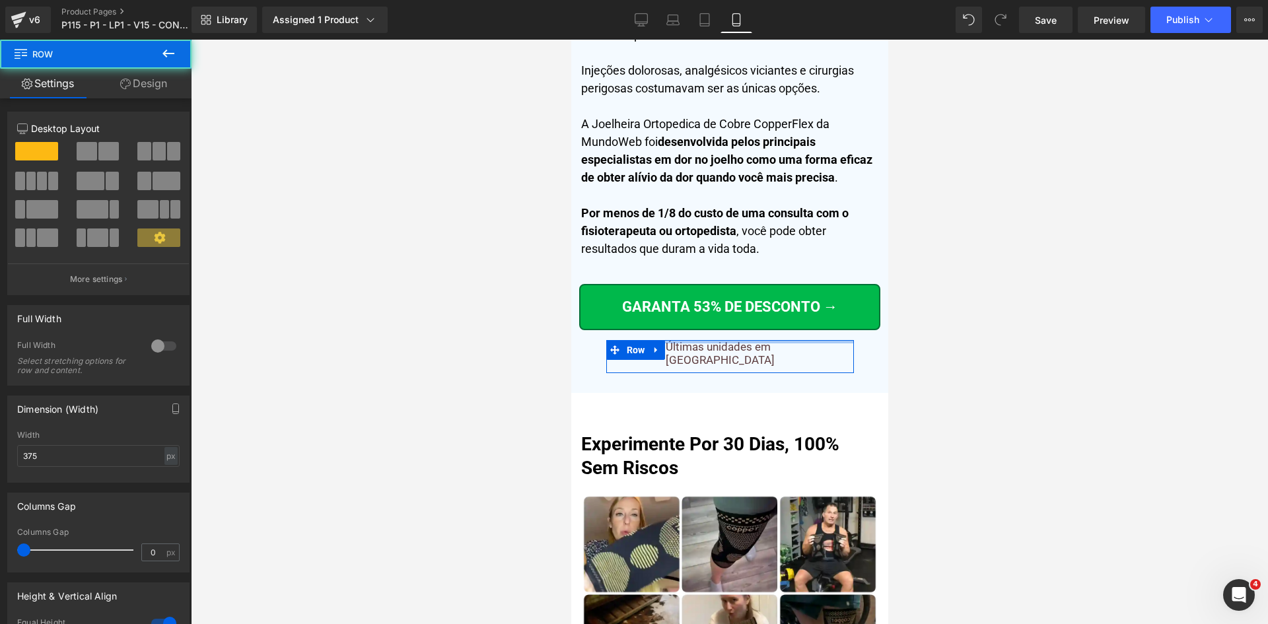
click at [818, 340] on div at bounding box center [730, 341] width 248 height 3
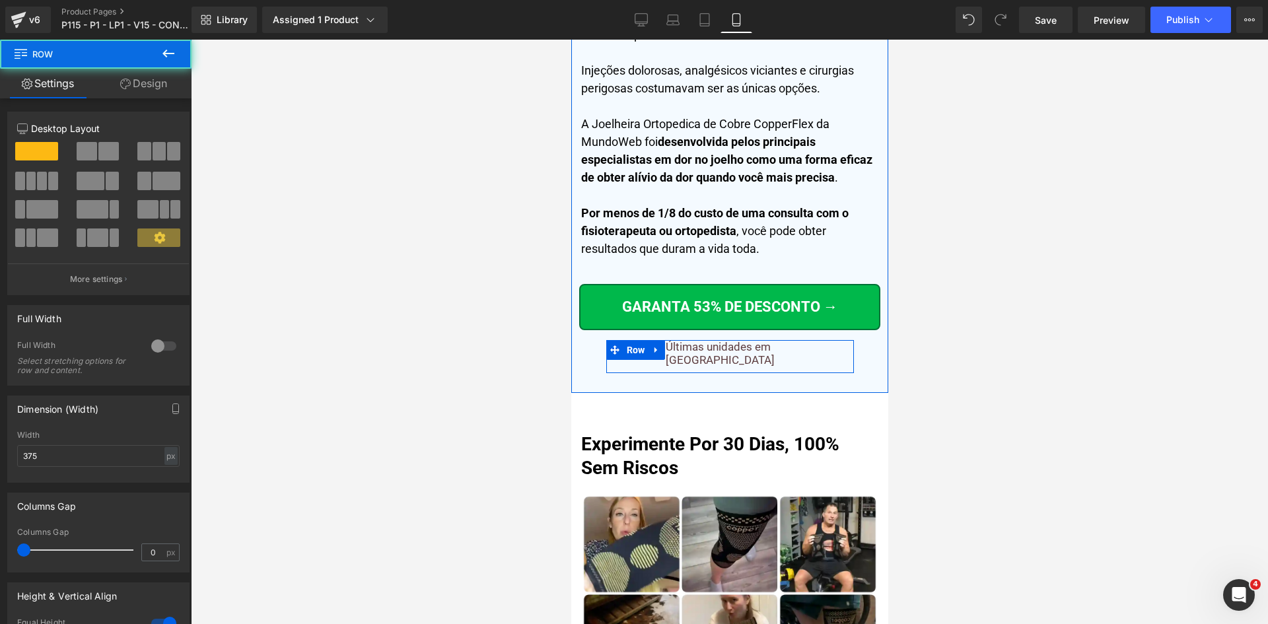
click at [571, 40] on div at bounding box center [571, 40] width 0 height 0
click at [818, 340] on p "Últimas unidades em [GEOGRAPHIC_DATA]" at bounding box center [759, 353] width 188 height 27
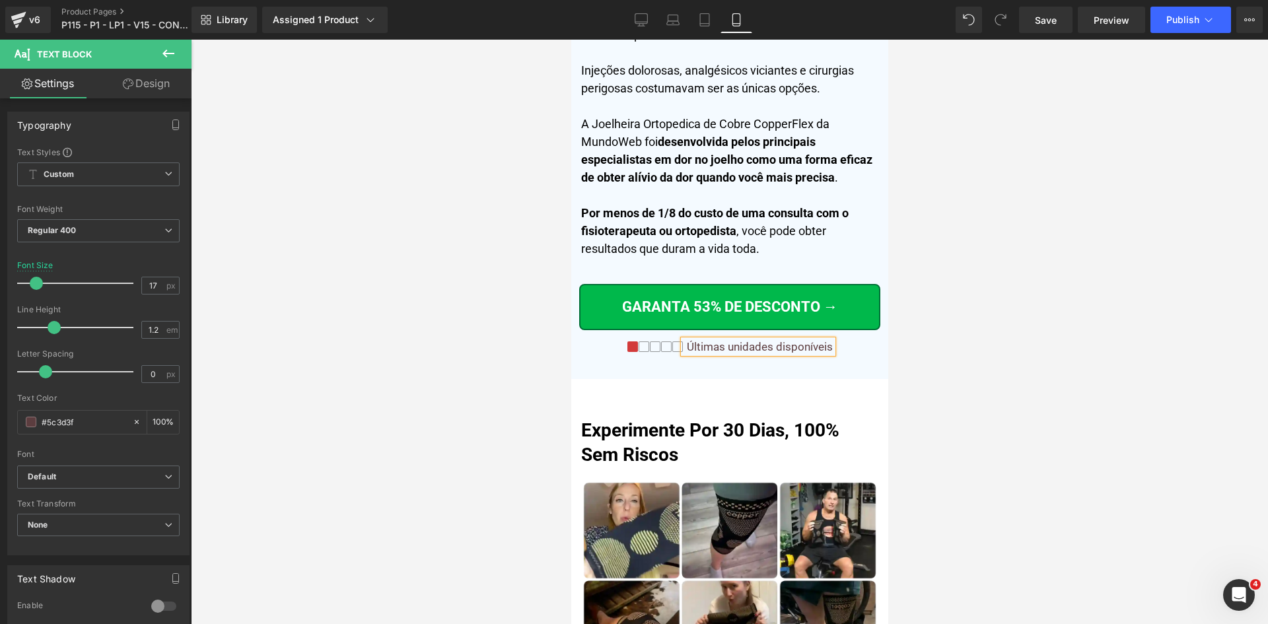
scroll to position [6922, 0]
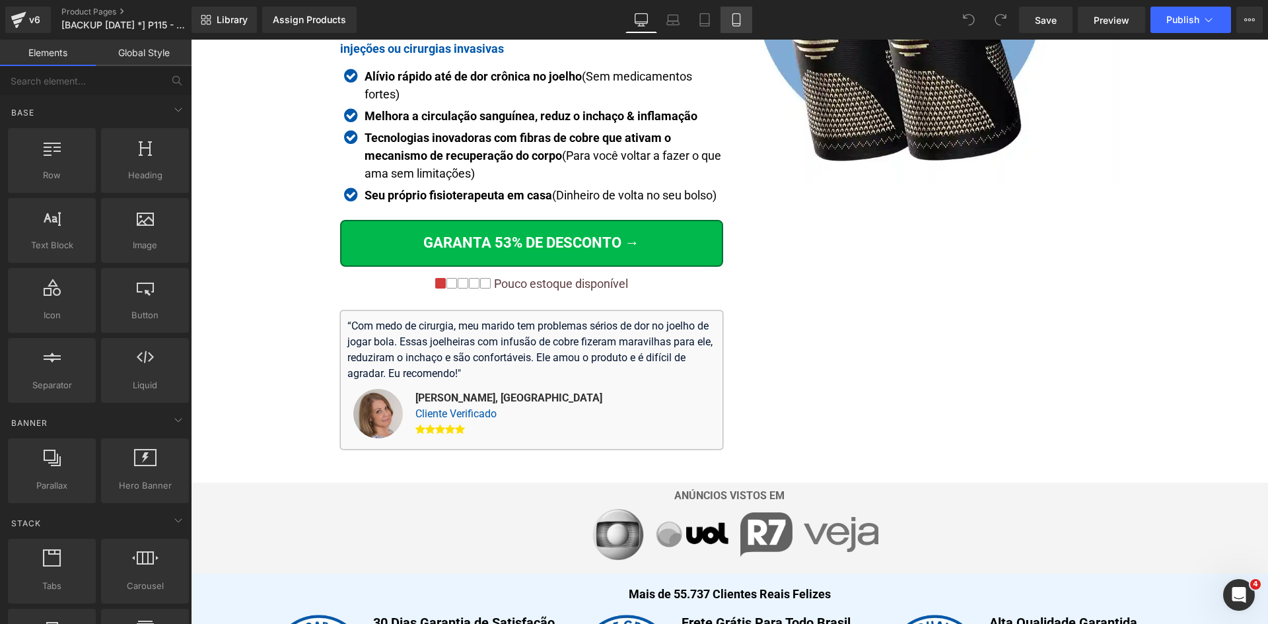
click at [740, 18] on icon at bounding box center [736, 20] width 7 height 13
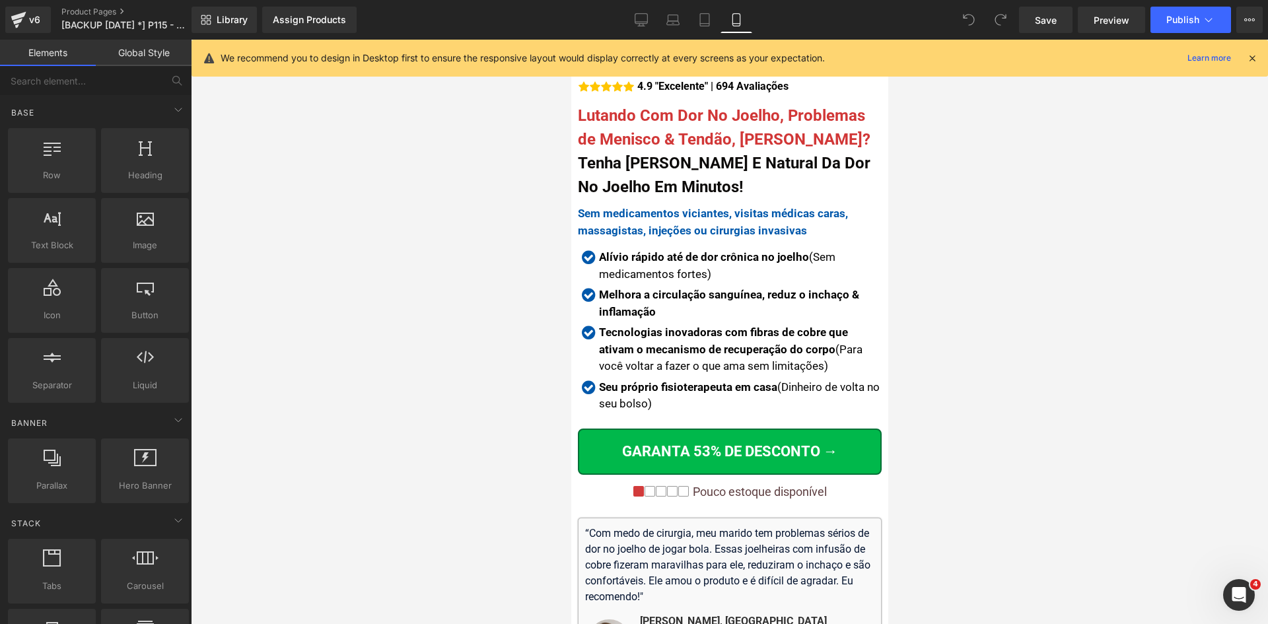
drag, startPoint x: 1253, startPoint y: 59, endPoint x: 1223, endPoint y: 65, distance: 30.2
click at [1253, 59] on icon at bounding box center [1253, 58] width 12 height 12
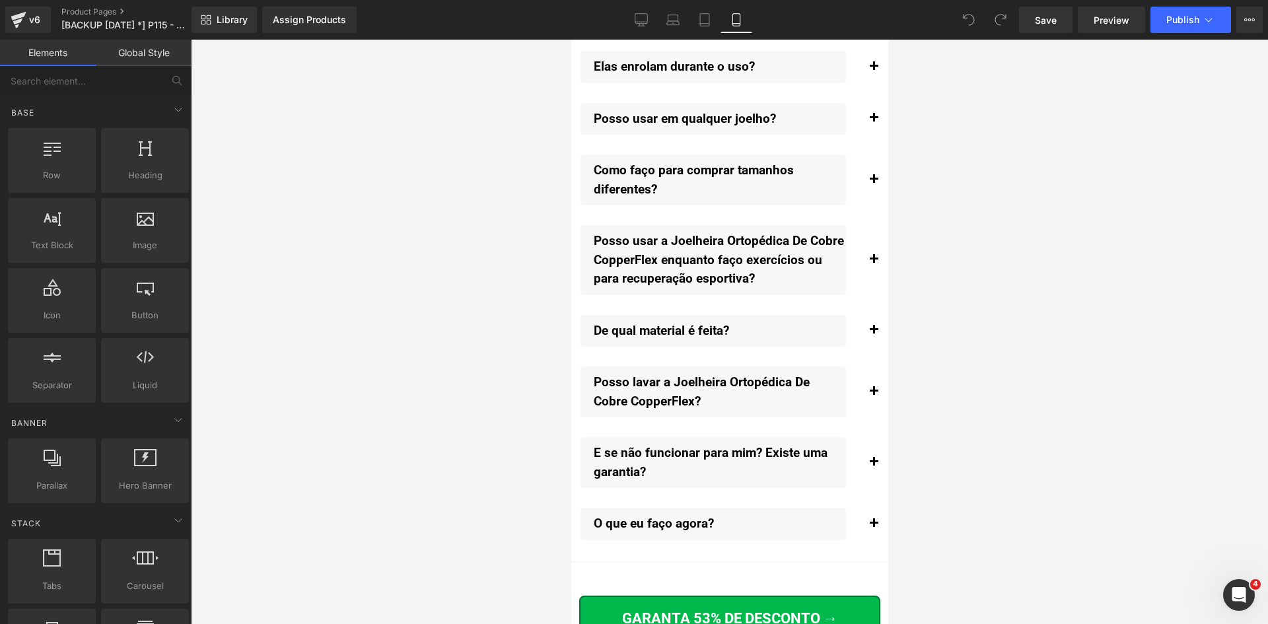
scroll to position [15590, 0]
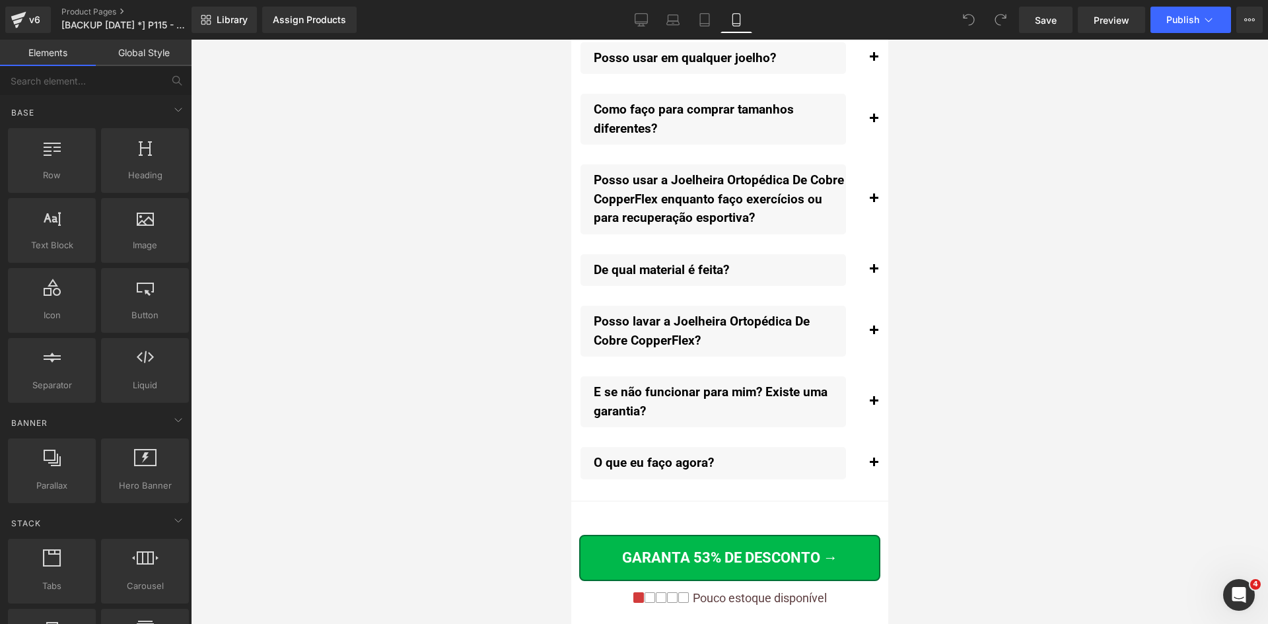
drag, startPoint x: 885, startPoint y: 73, endPoint x: 1462, endPoint y: 612, distance: 789.9
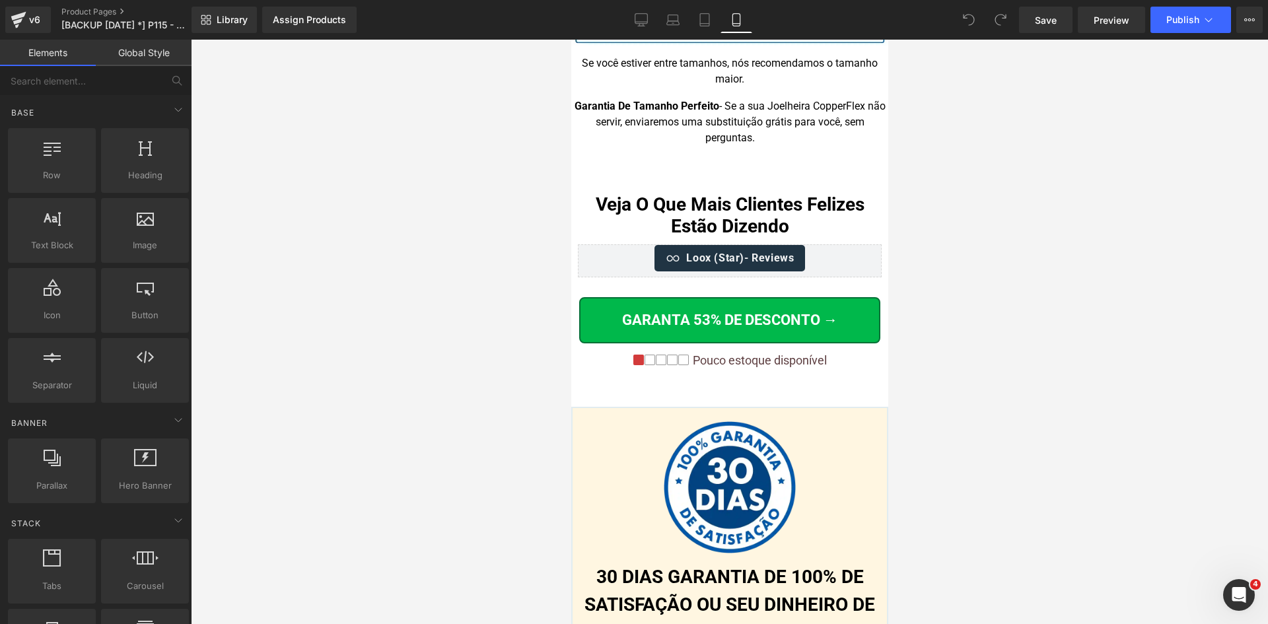
scroll to position [14071, 0]
click at [102, 5] on div "v6 Product Pages [BACKUP 03/07/25 *] P115 - P1 - LP1 - V15 - CONTROLE - 02/07/25" at bounding box center [96, 20] width 192 height 40
click at [105, 11] on link "Product Pages" at bounding box center [137, 12] width 152 height 11
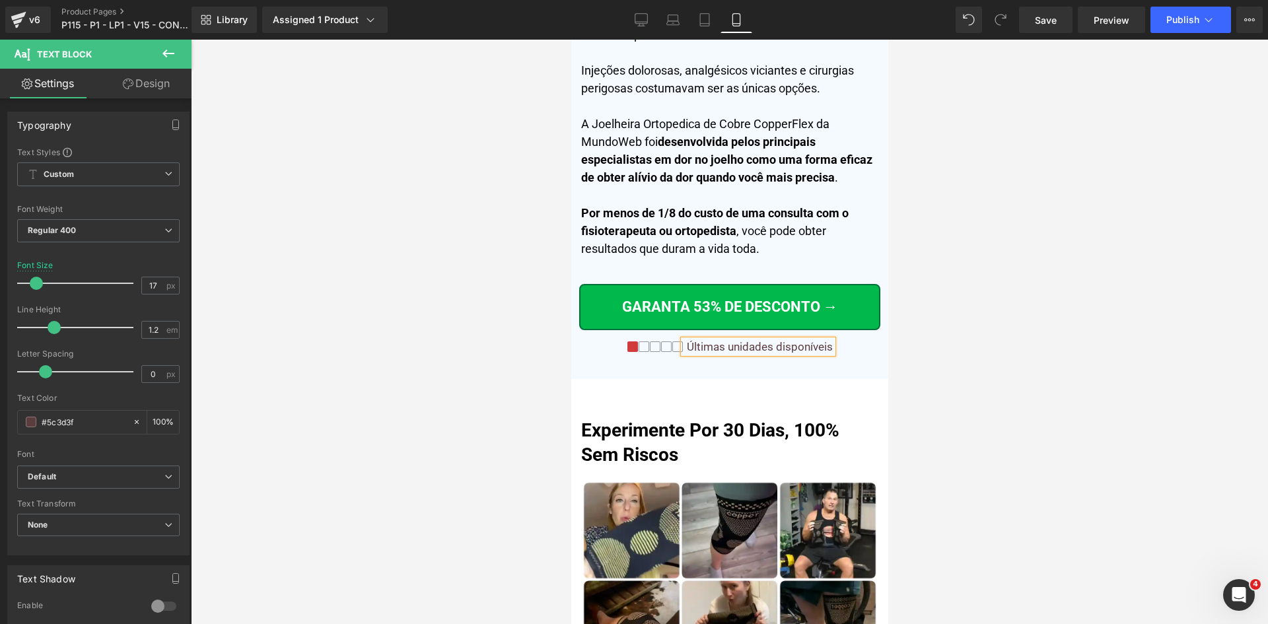
scroll to position [6922, 0]
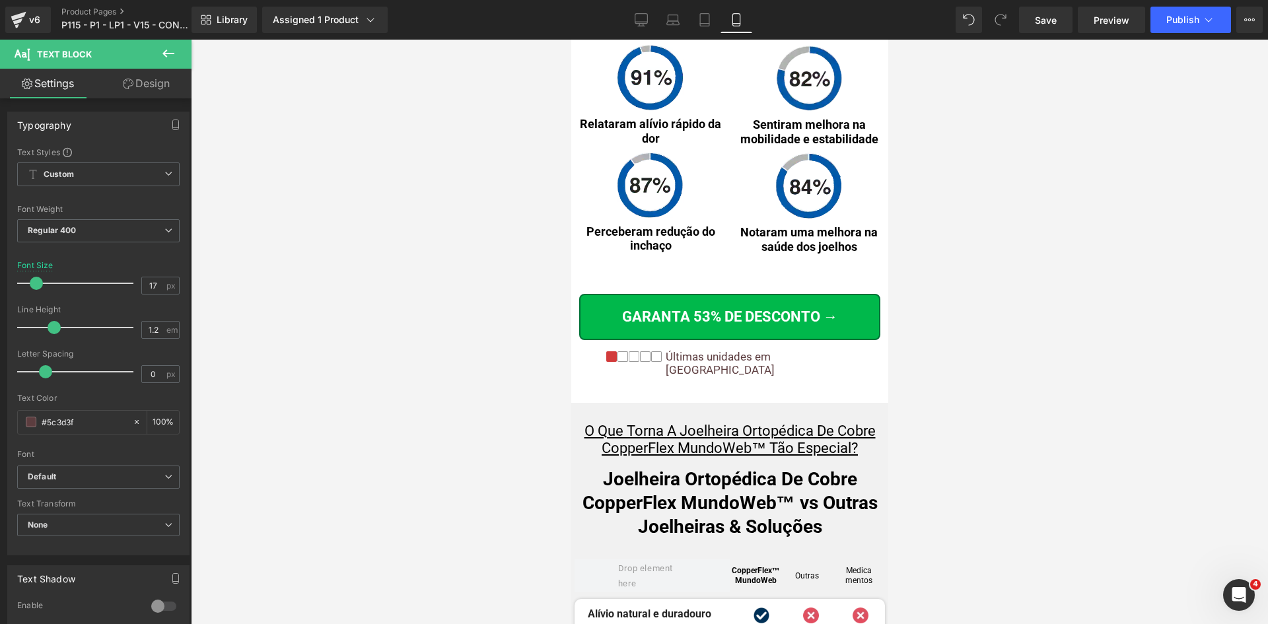
click at [813, 350] on p "Últimas unidades em [GEOGRAPHIC_DATA]" at bounding box center [759, 363] width 188 height 27
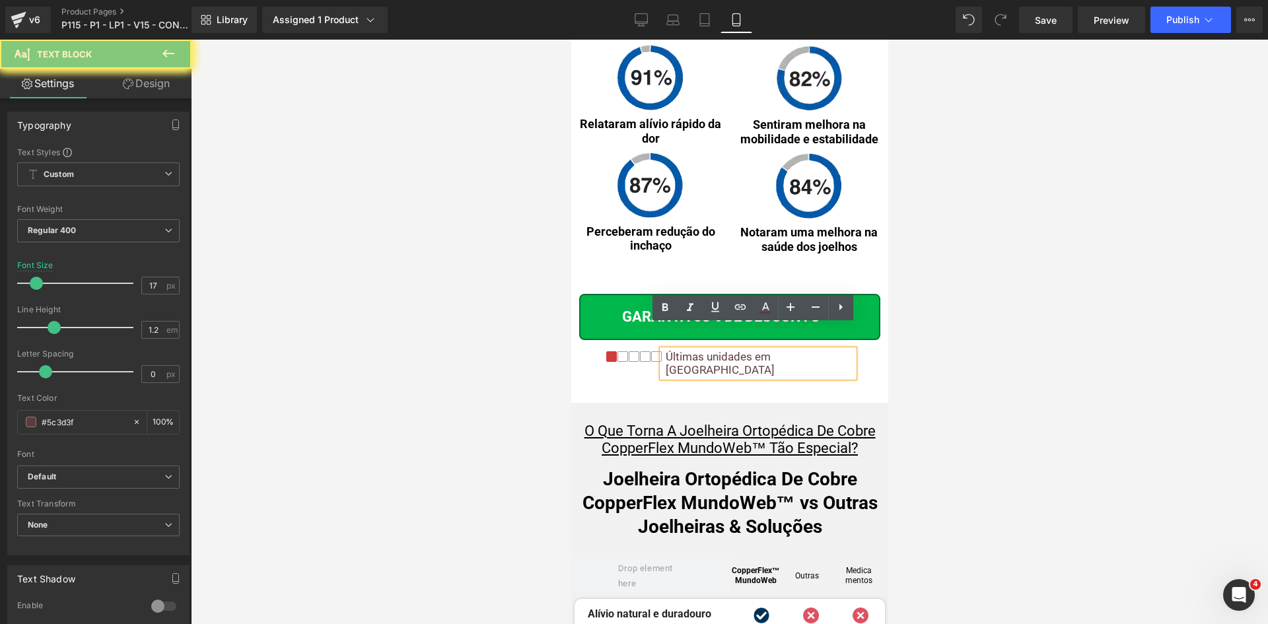
click at [813, 350] on p "Últimas unidades em [GEOGRAPHIC_DATA]" at bounding box center [759, 363] width 188 height 27
paste div
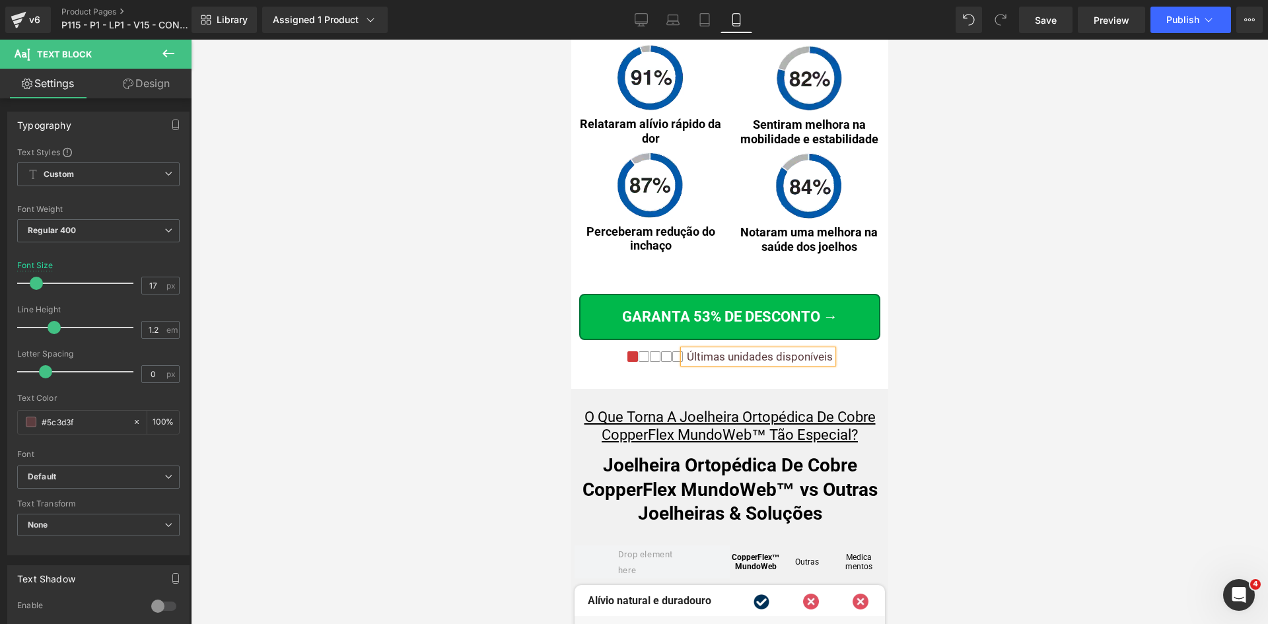
scroll to position [7524, 0]
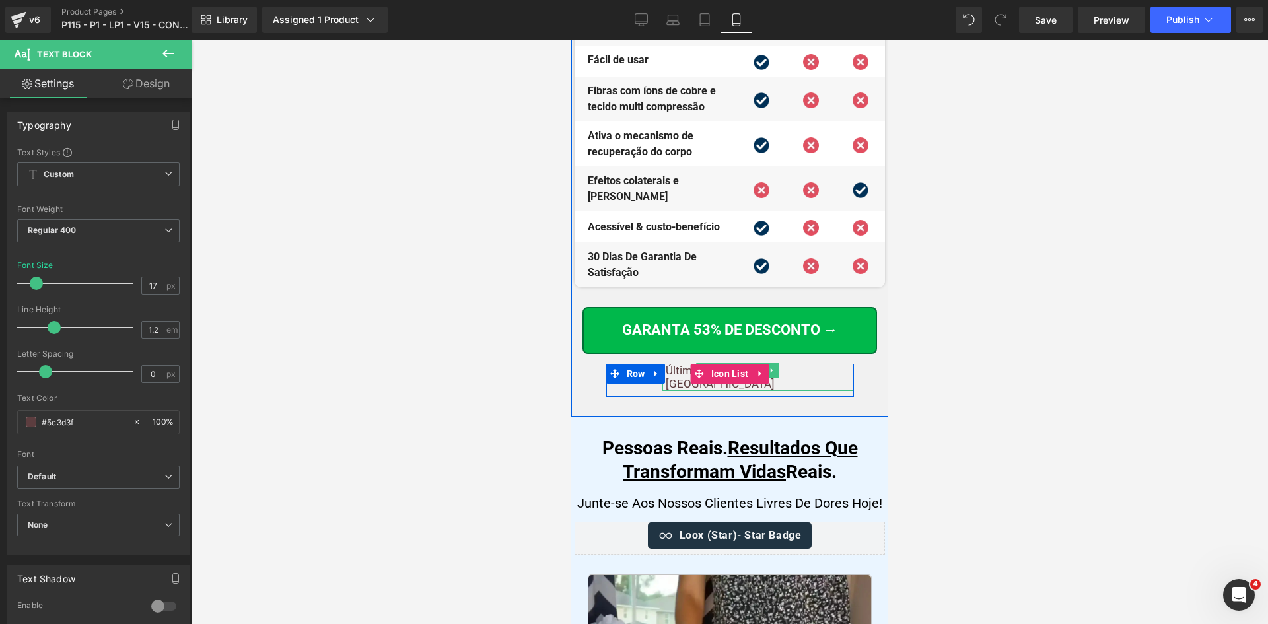
click at [803, 364] on p "Últimas unidades em [GEOGRAPHIC_DATA]" at bounding box center [759, 377] width 188 height 27
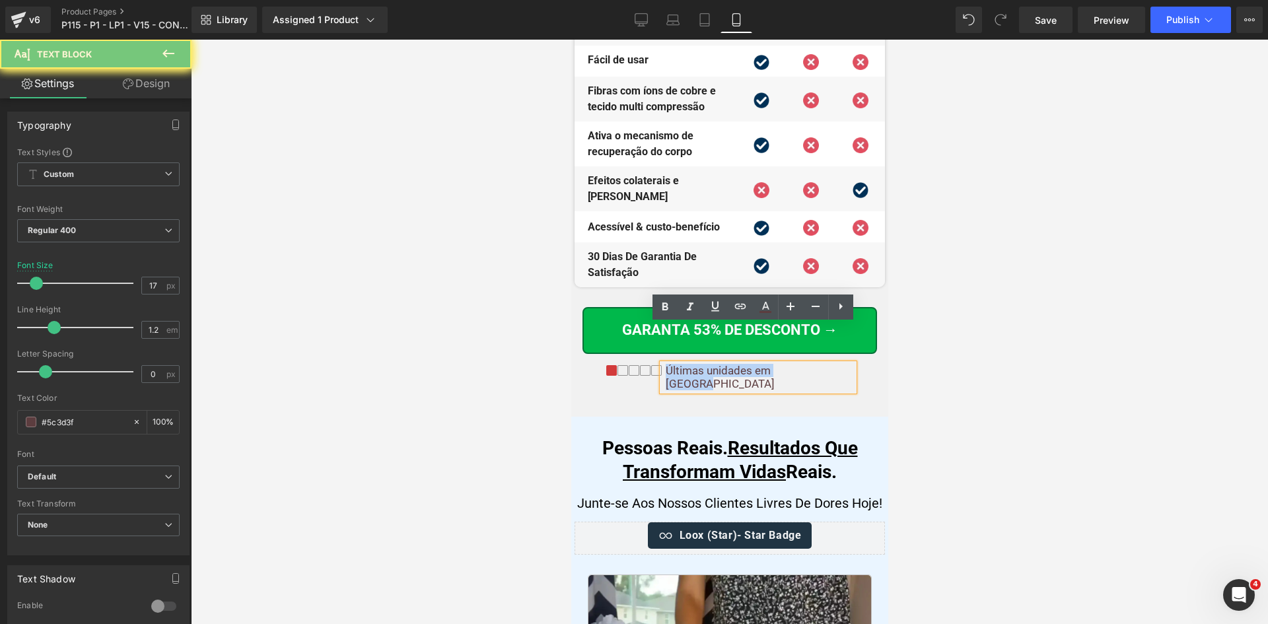
paste div
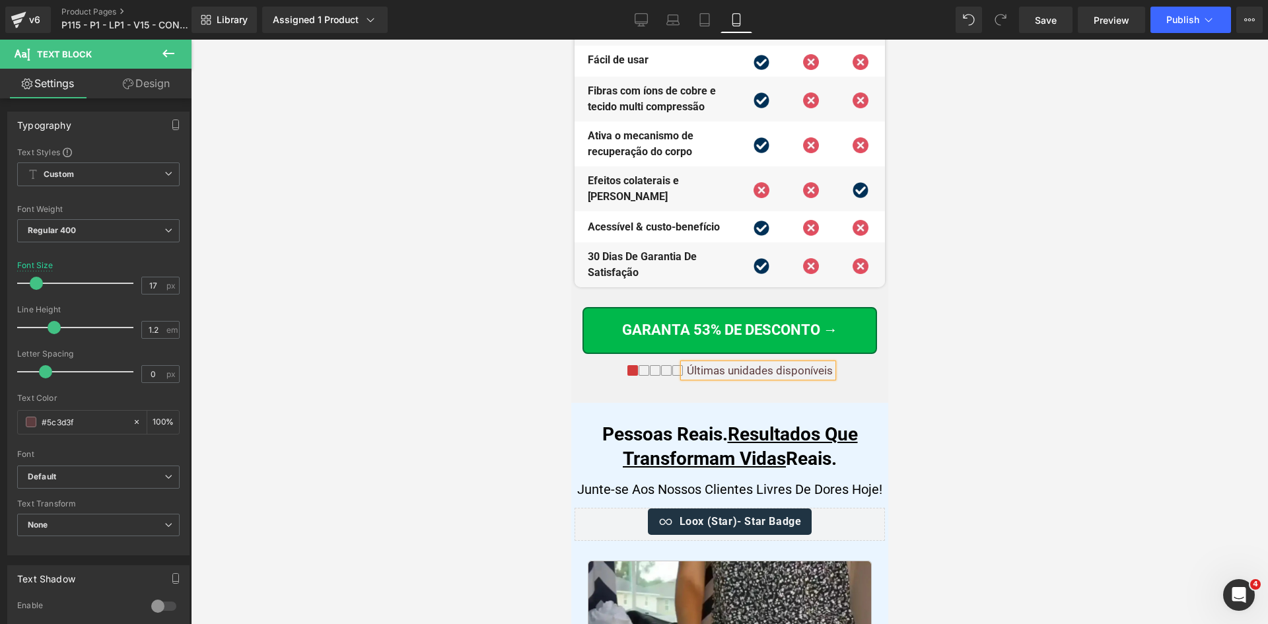
scroll to position [9507, 0]
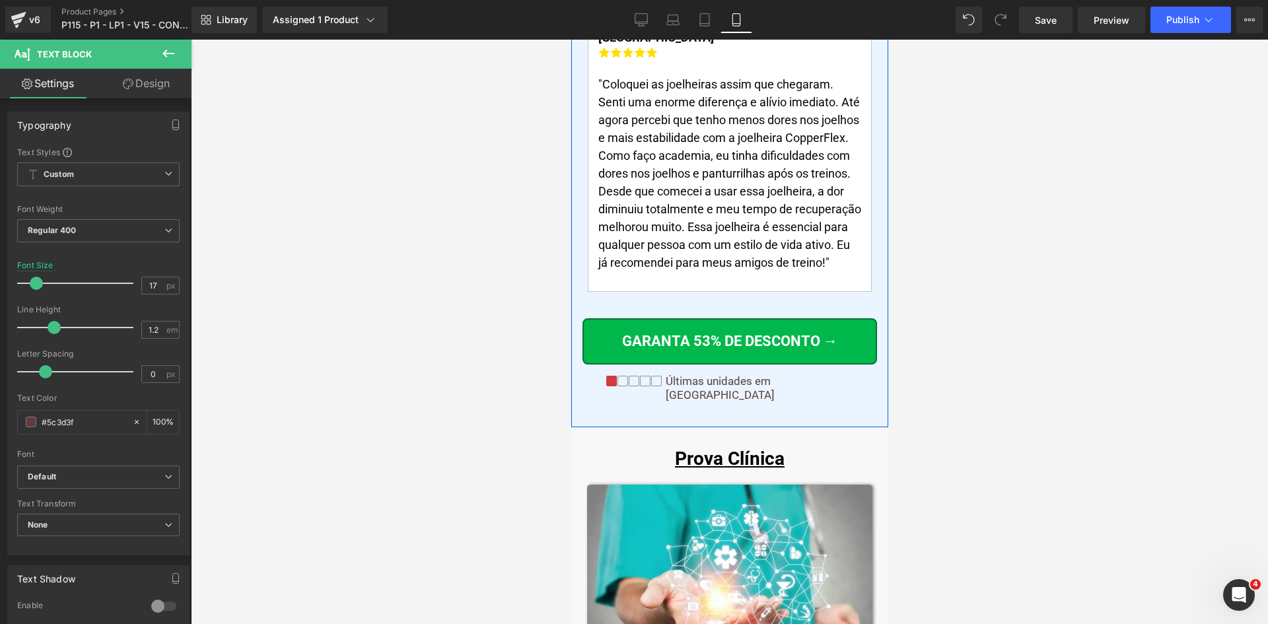
click at [814, 375] on p "Últimas unidades em [GEOGRAPHIC_DATA]" at bounding box center [759, 388] width 188 height 27
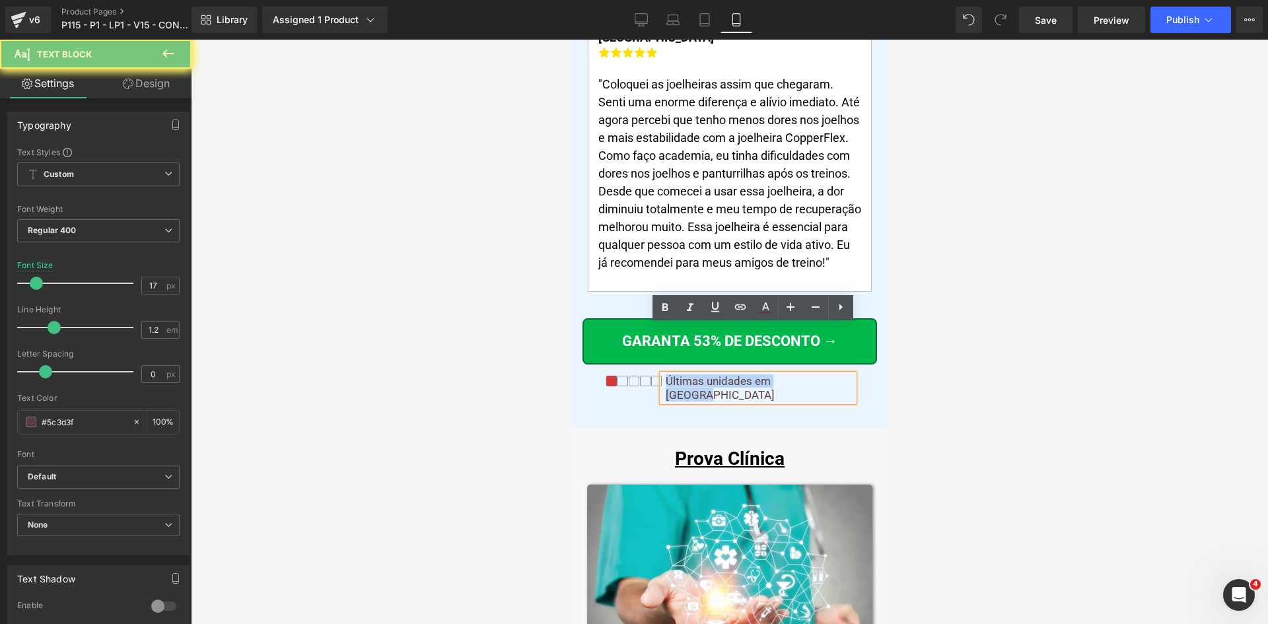
paste div
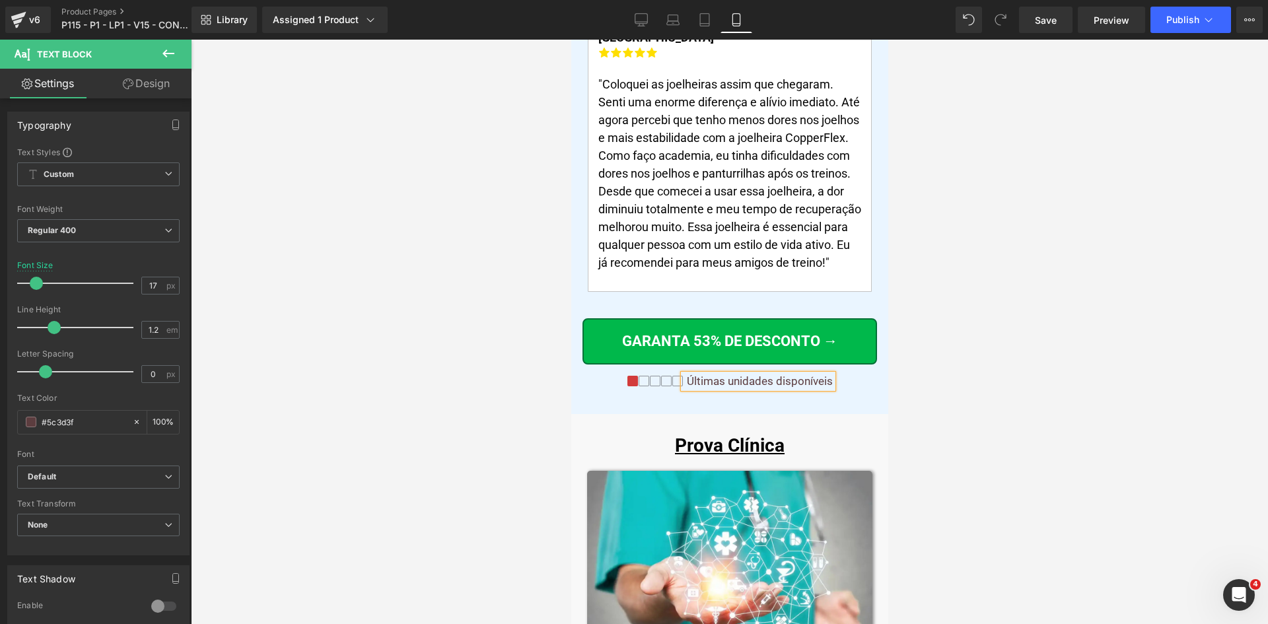
scroll to position [10479, 0]
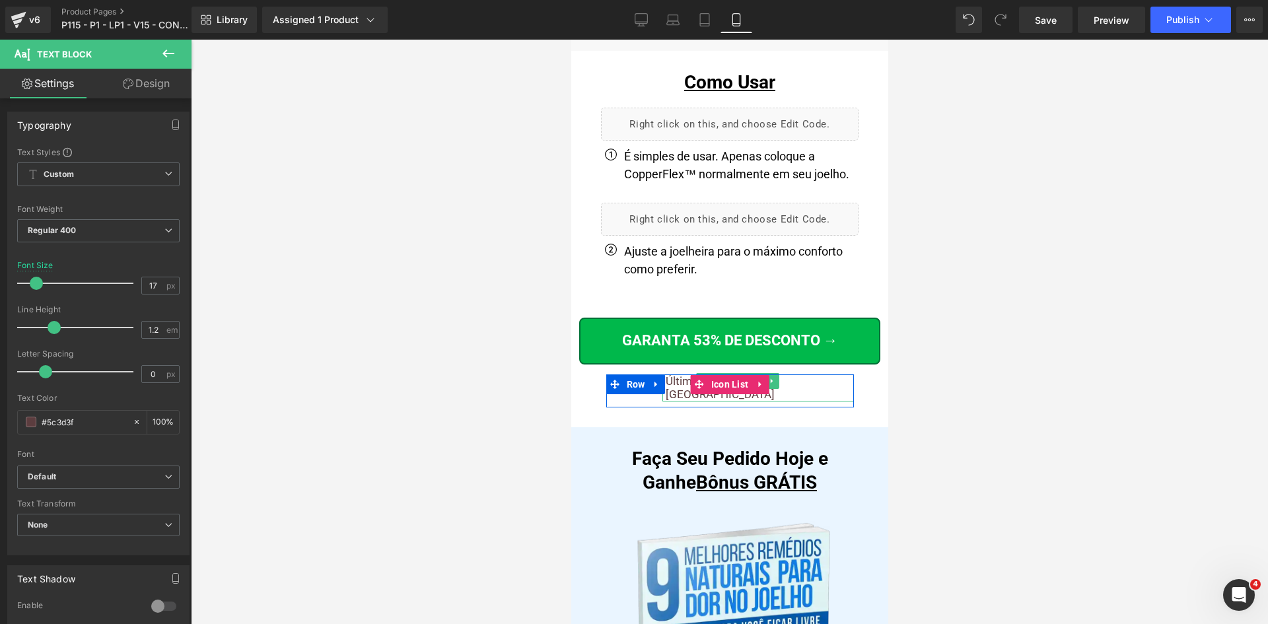
click at [811, 375] on p "Últimas unidades em [GEOGRAPHIC_DATA]" at bounding box center [759, 388] width 188 height 27
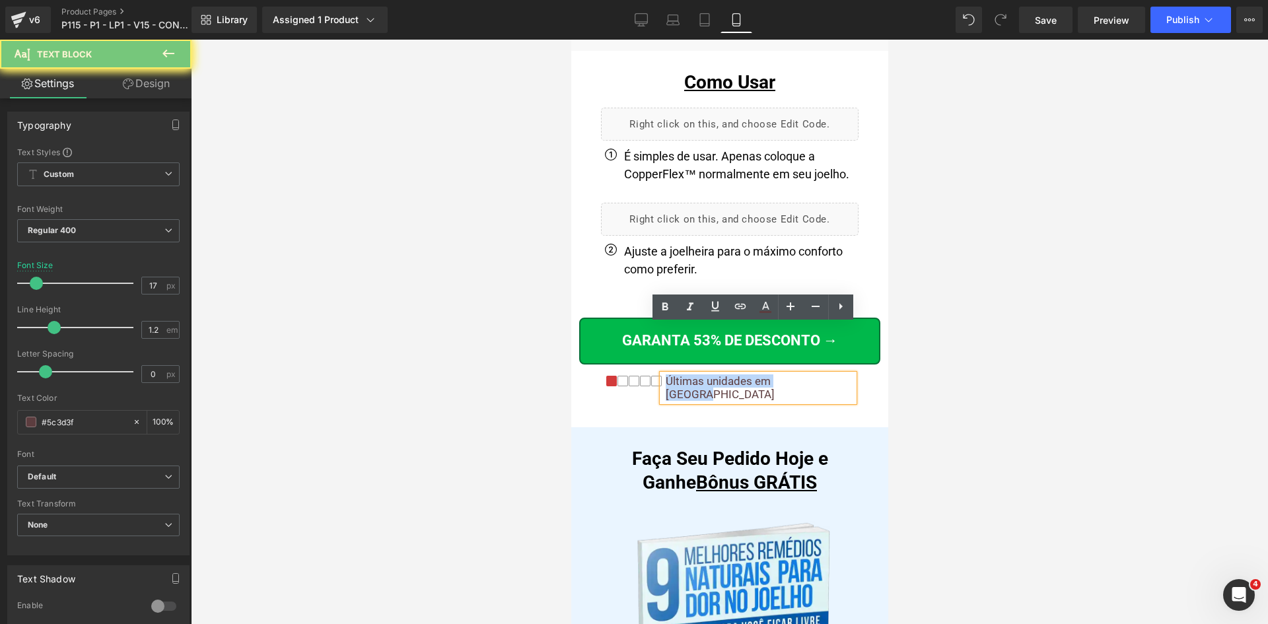
paste div
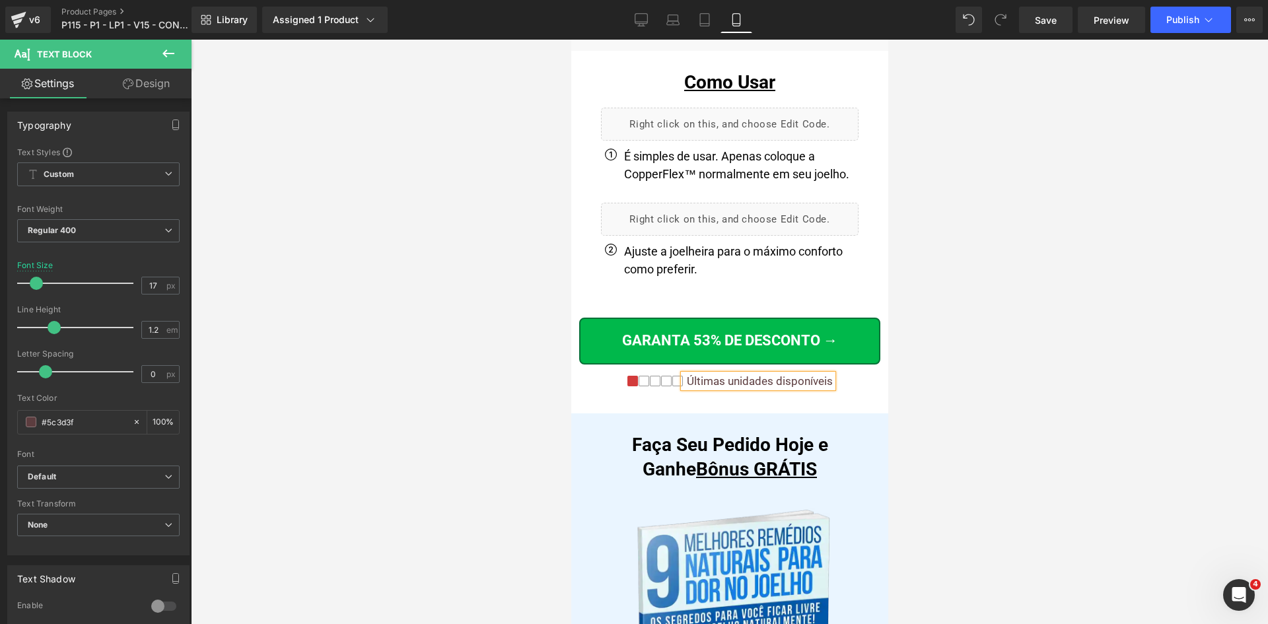
scroll to position [13406, 0]
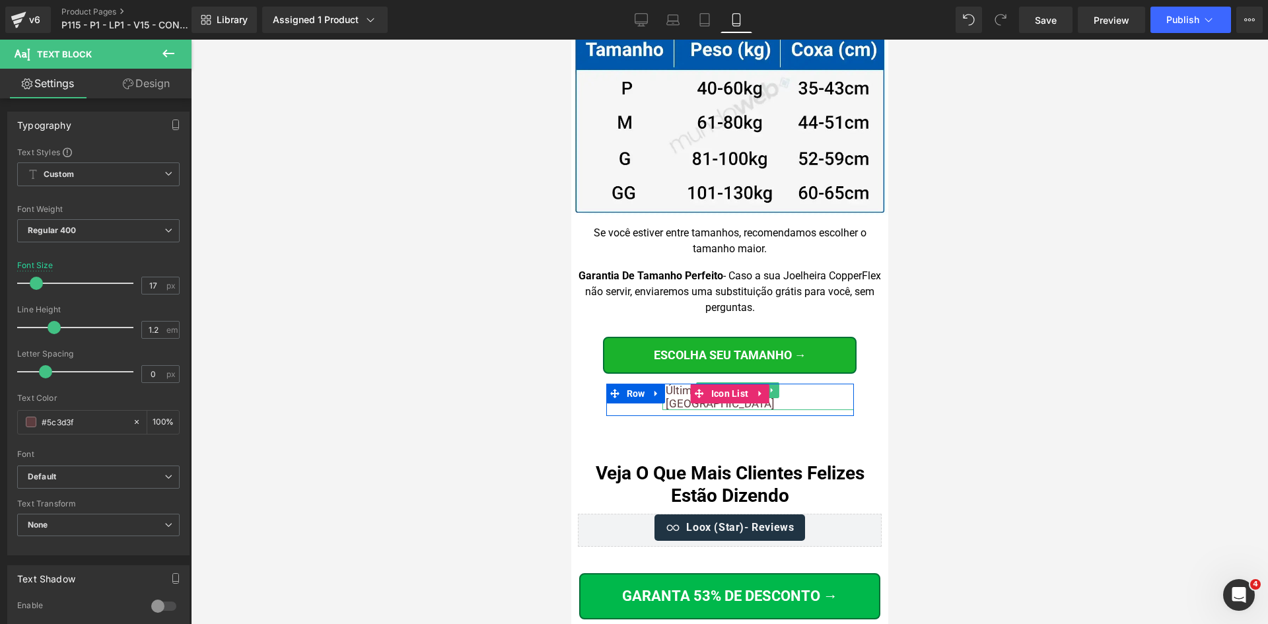
click at [808, 384] on p "Últimas unidades em [GEOGRAPHIC_DATA]" at bounding box center [759, 397] width 188 height 27
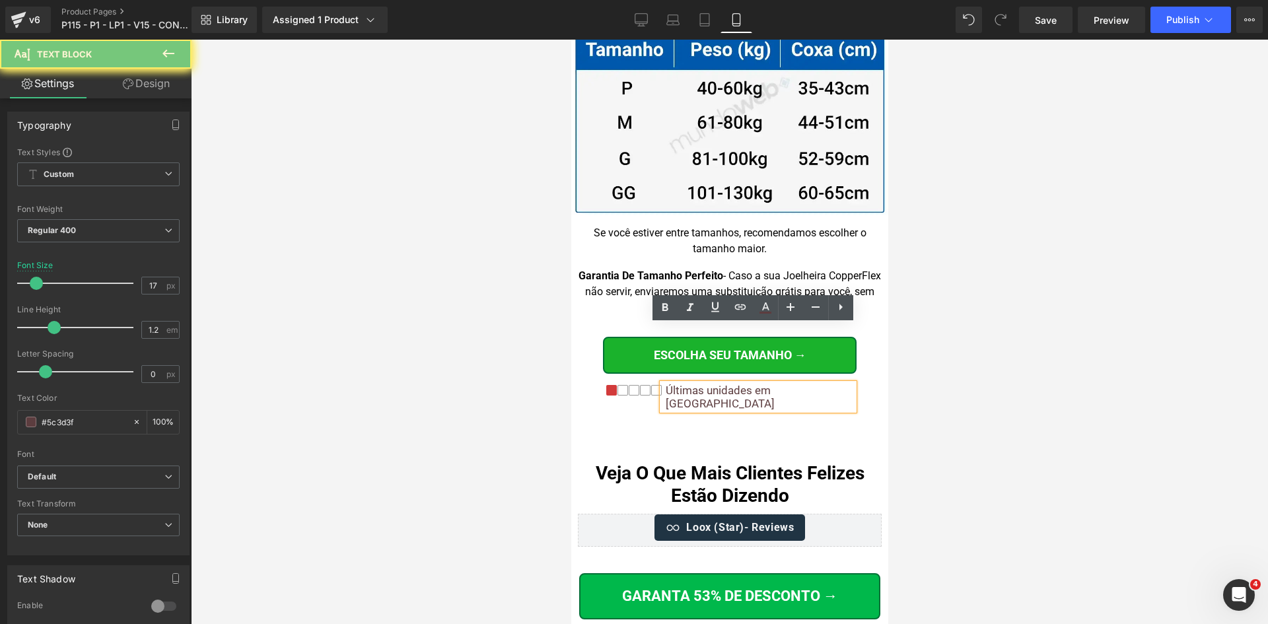
click at [808, 384] on p "Últimas unidades em [GEOGRAPHIC_DATA]" at bounding box center [759, 397] width 188 height 27
paste div
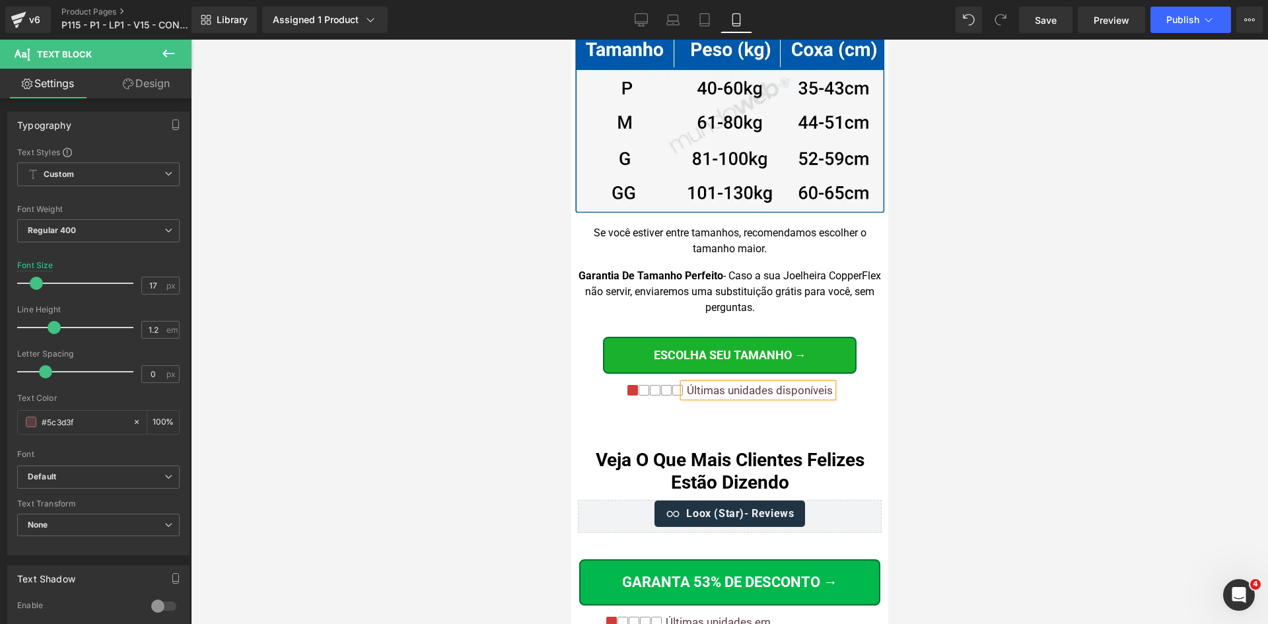
click at [813, 384] on p "Últimas unidades disponíveis" at bounding box center [759, 390] width 146 height 13
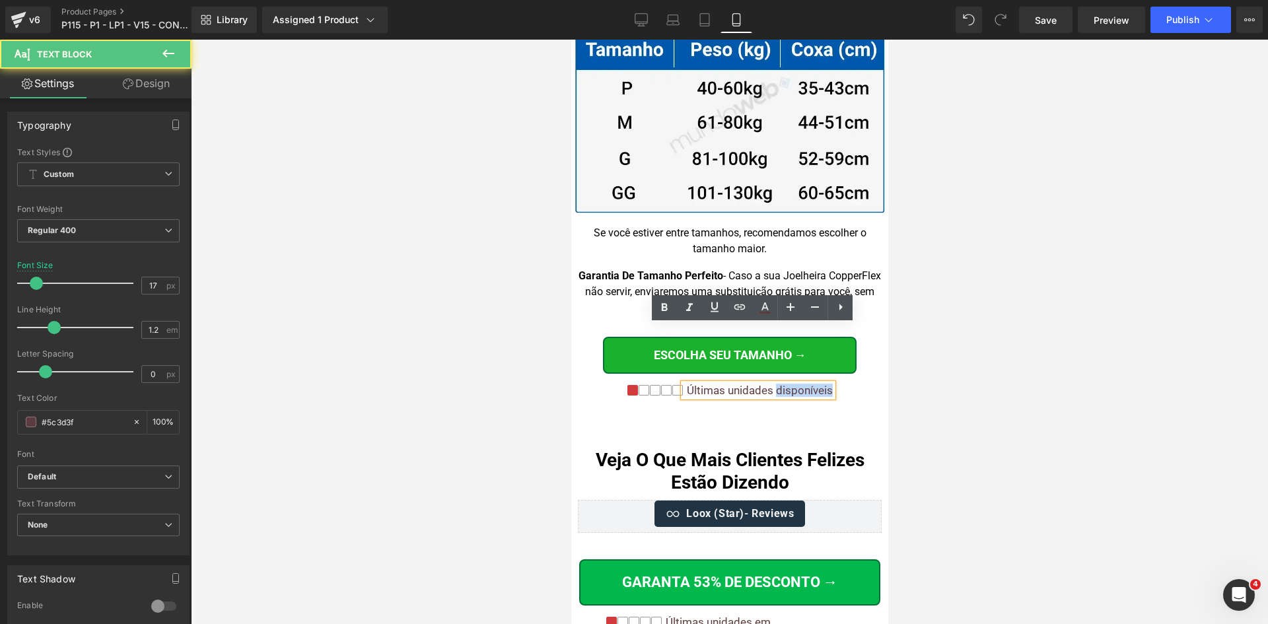
click at [813, 384] on p "Últimas unidades disponíveis" at bounding box center [759, 390] width 146 height 13
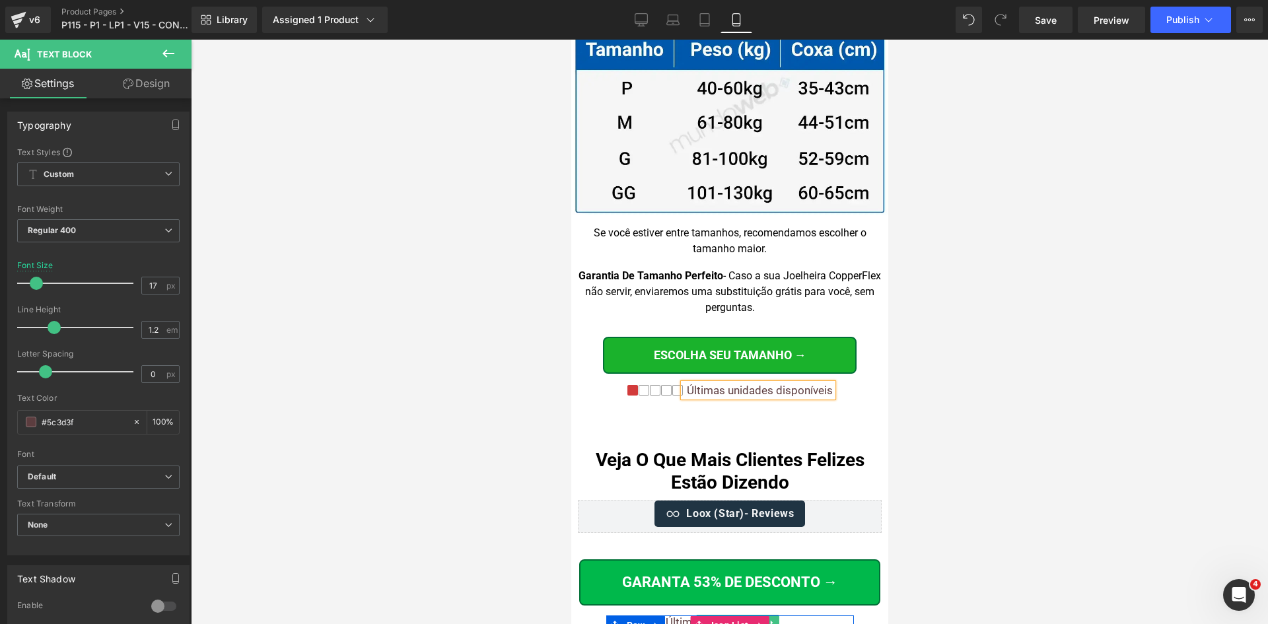
click at [809, 616] on p "Últimas unidades em [GEOGRAPHIC_DATA]" at bounding box center [759, 629] width 188 height 27
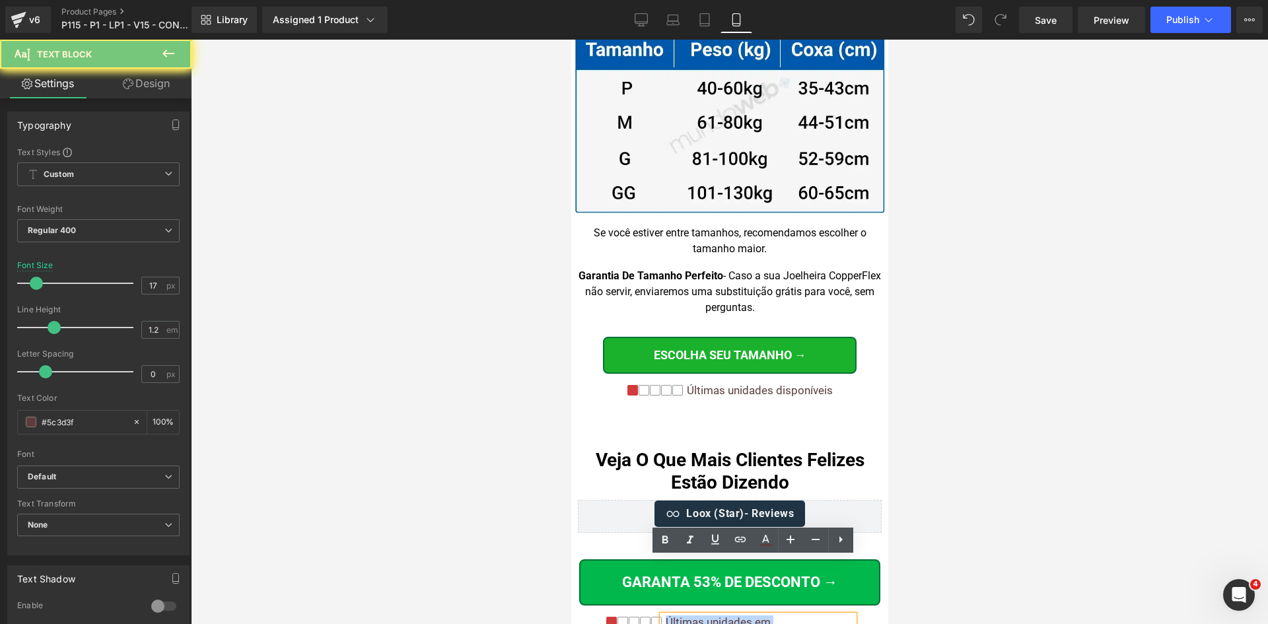
paste div
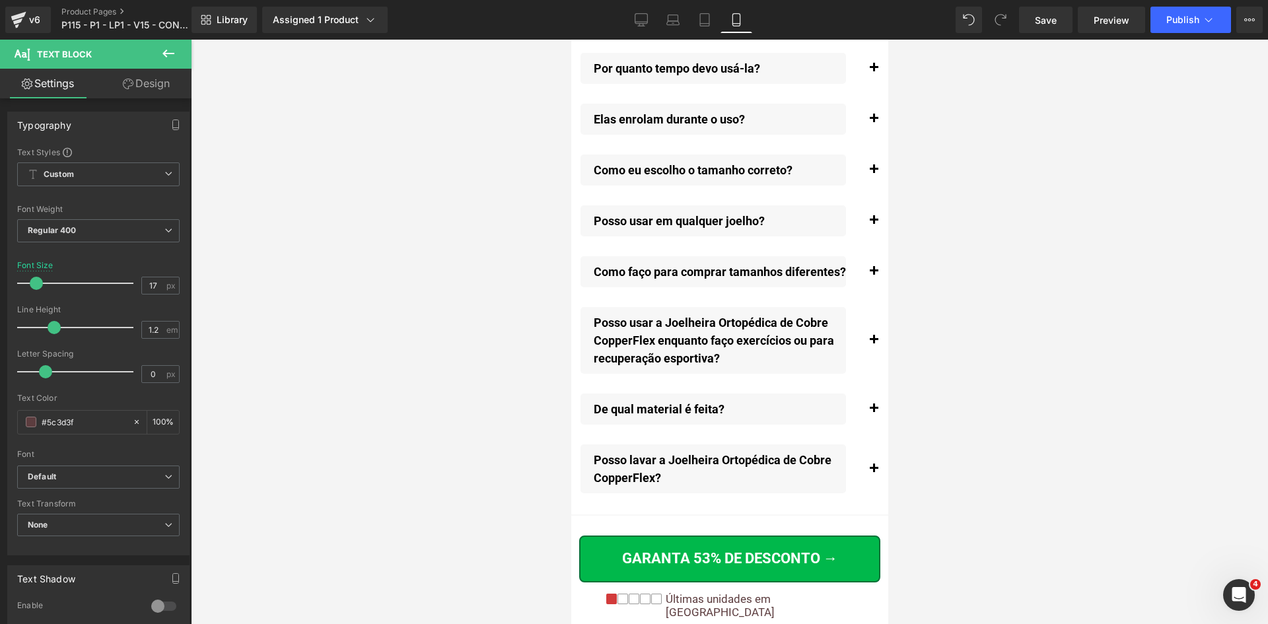
scroll to position [15520, 0]
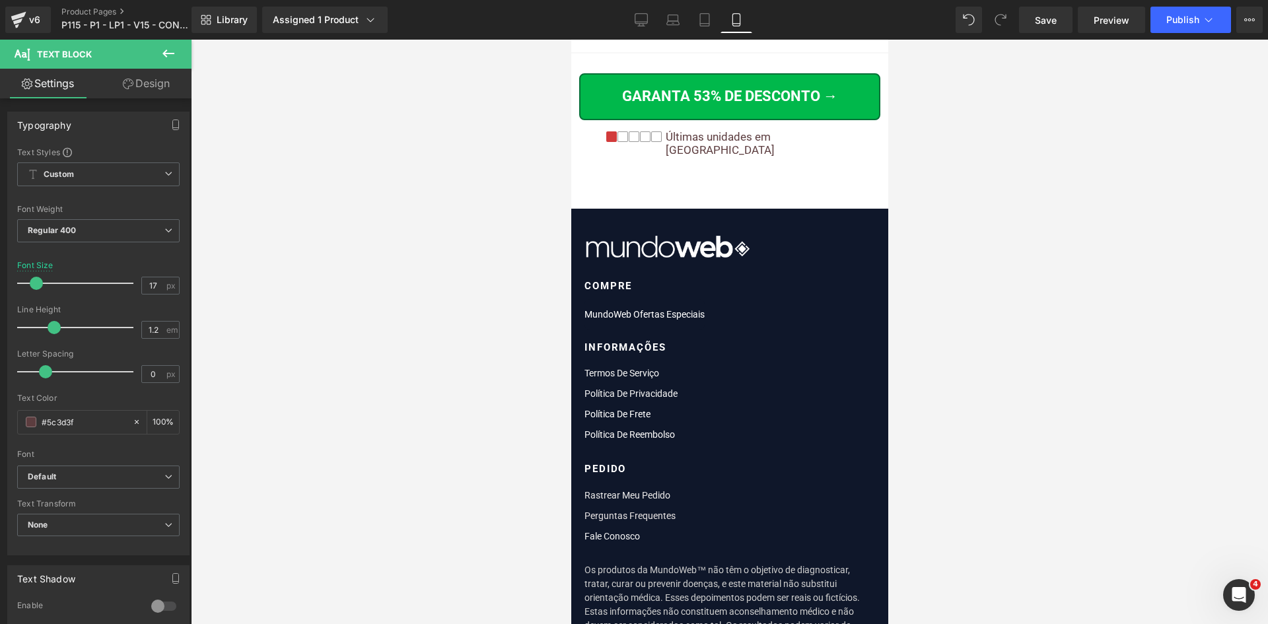
click at [809, 130] on p "Últimas unidades em [GEOGRAPHIC_DATA]" at bounding box center [759, 143] width 188 height 27
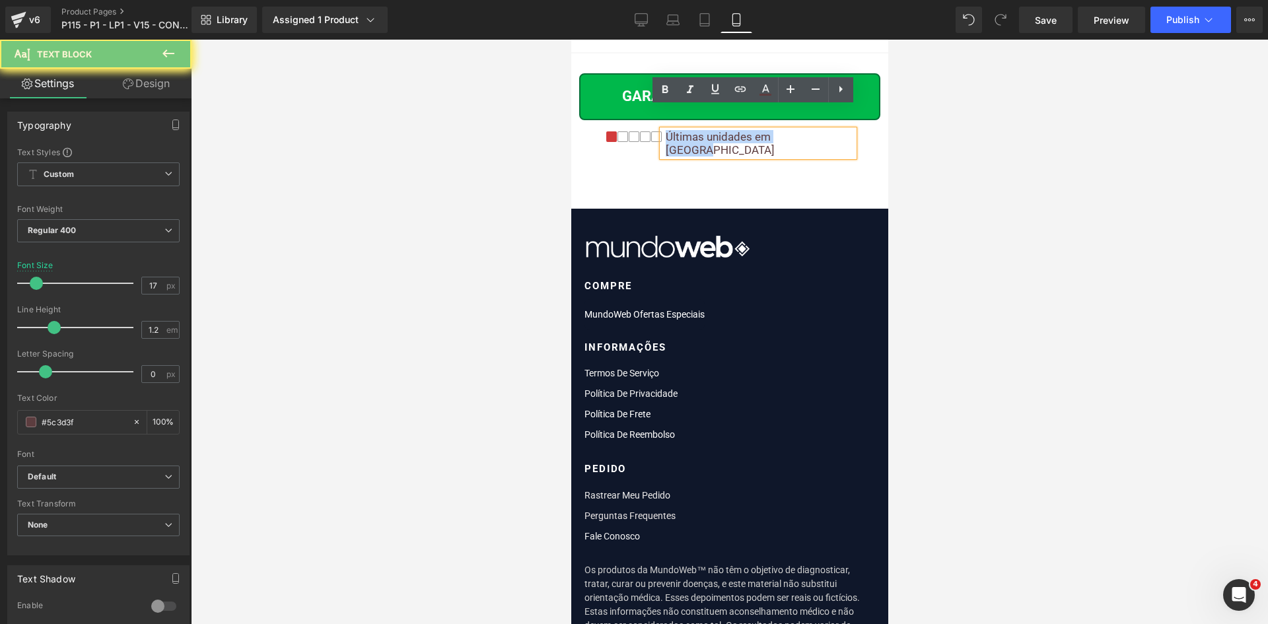
paste div
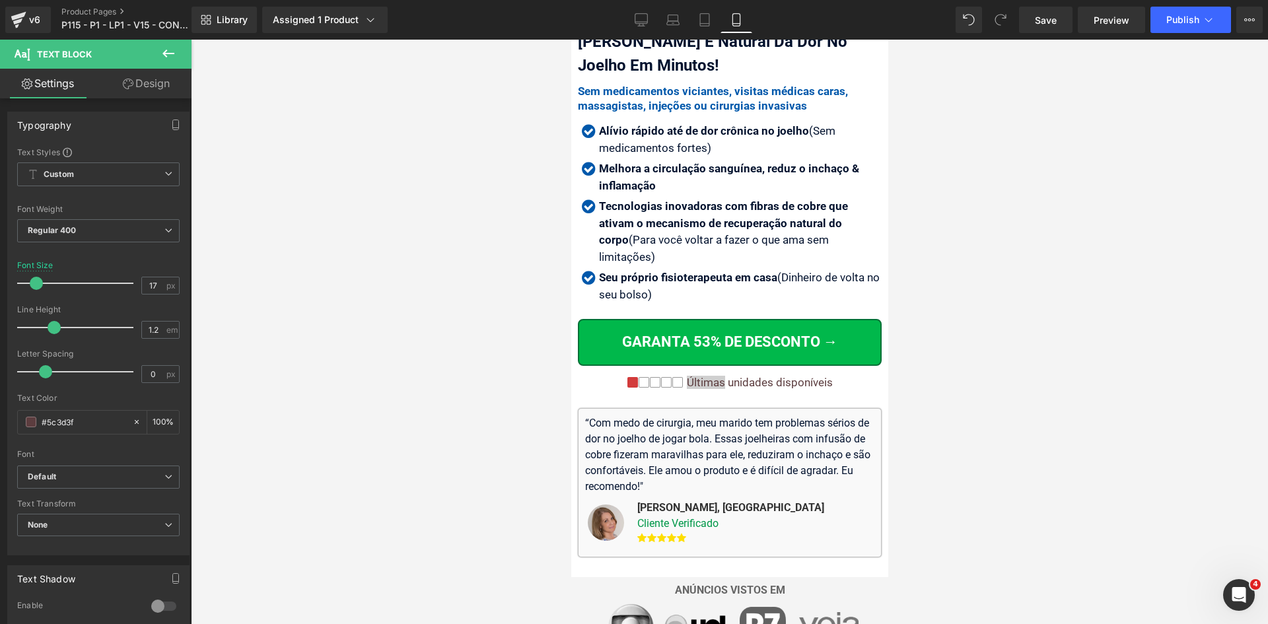
scroll to position [1868, 0]
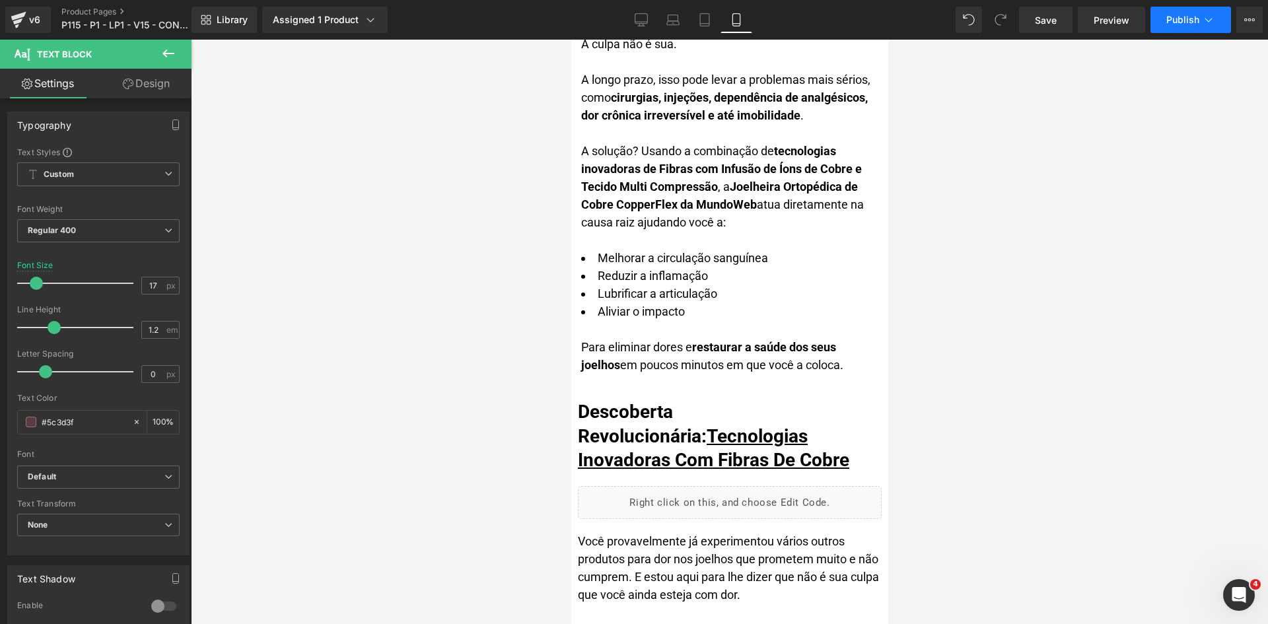
click at [1171, 21] on span "Publish" at bounding box center [1183, 20] width 33 height 11
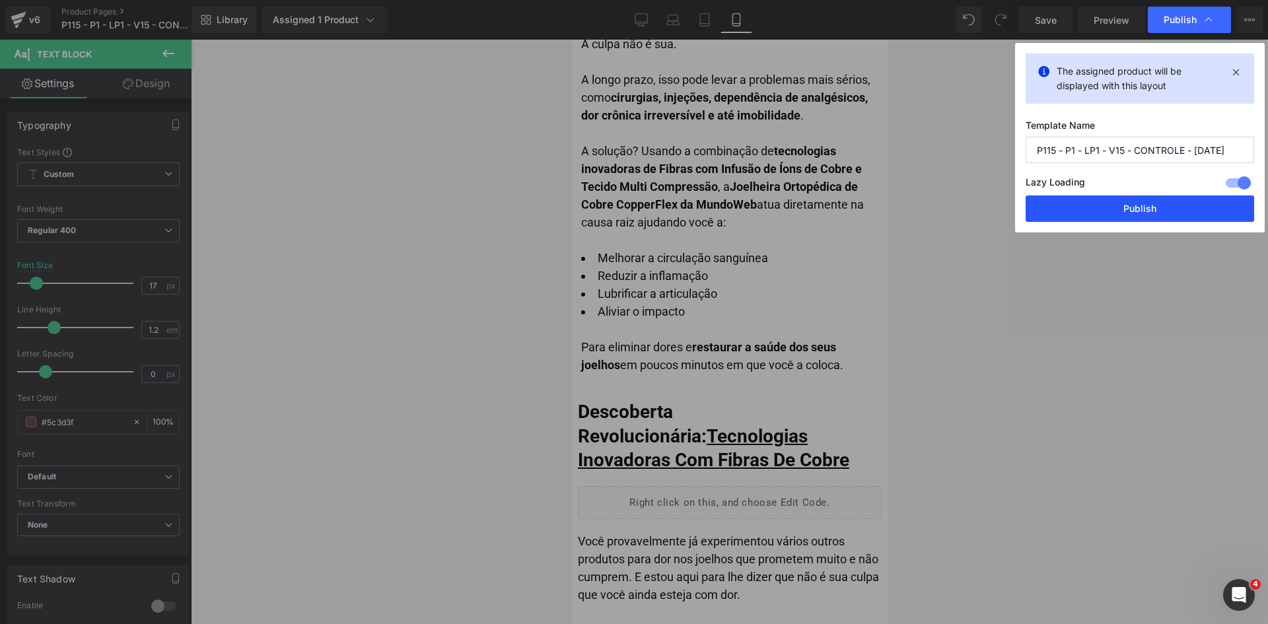
drag, startPoint x: 1129, startPoint y: 205, endPoint x: 86, endPoint y: 81, distance: 1050.5
click at [1129, 205] on button "Publish" at bounding box center [1140, 209] width 229 height 26
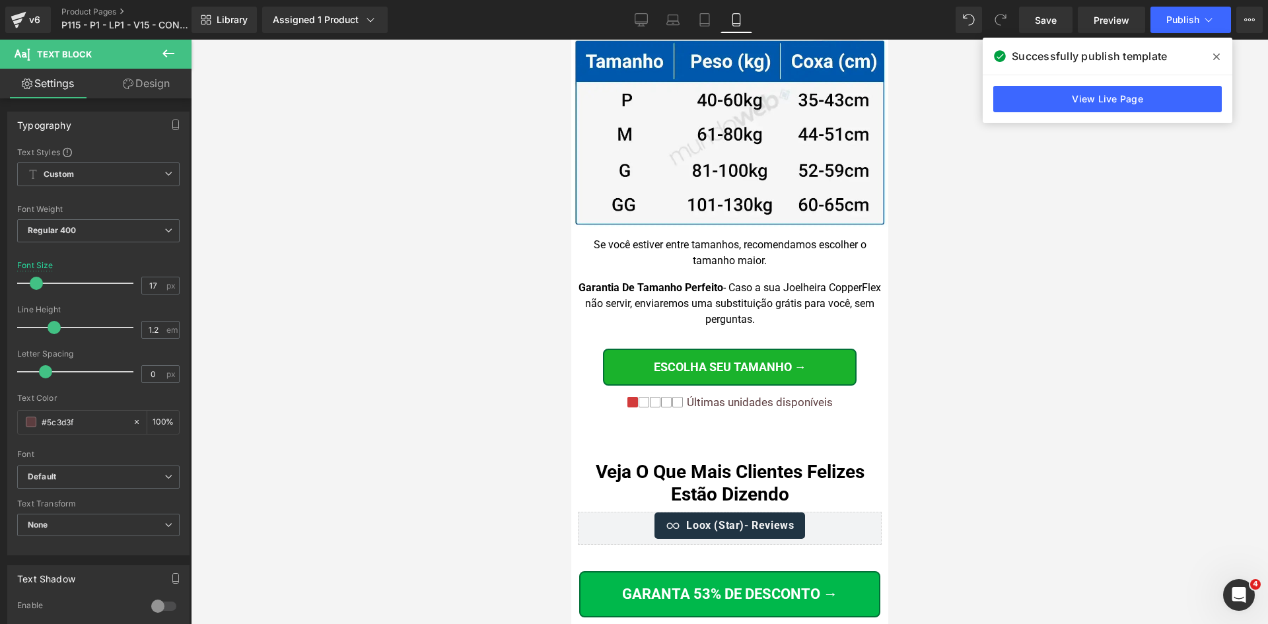
scroll to position [13485, 0]
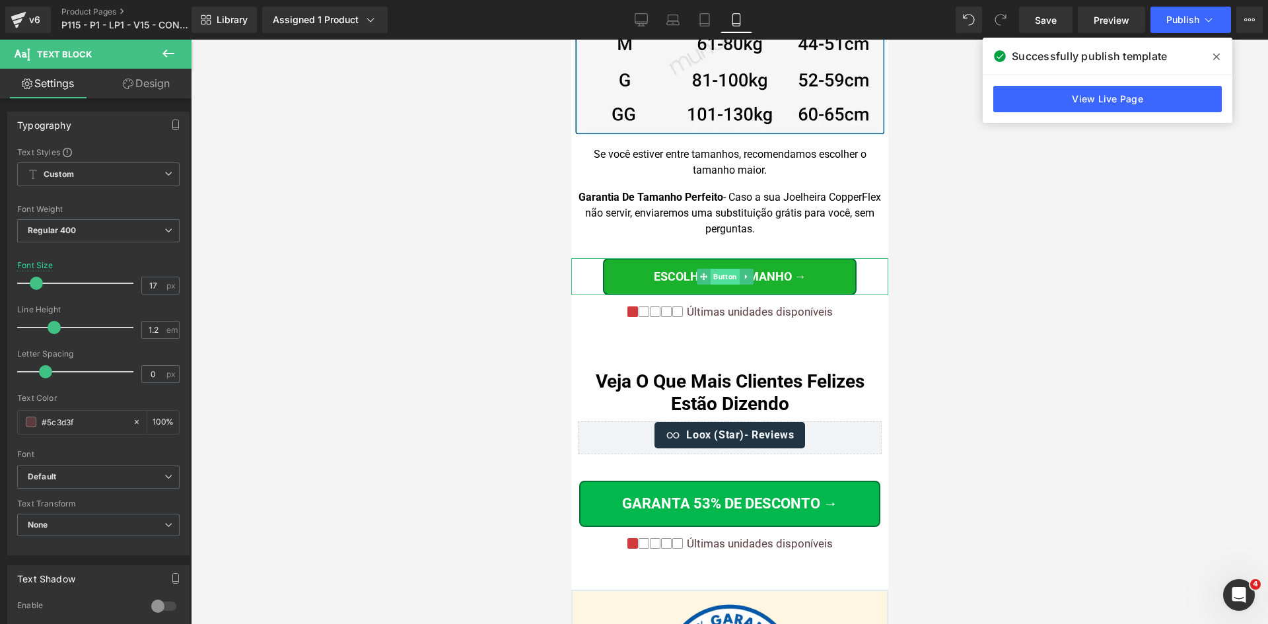
click at [726, 269] on span "Button" at bounding box center [724, 277] width 29 height 16
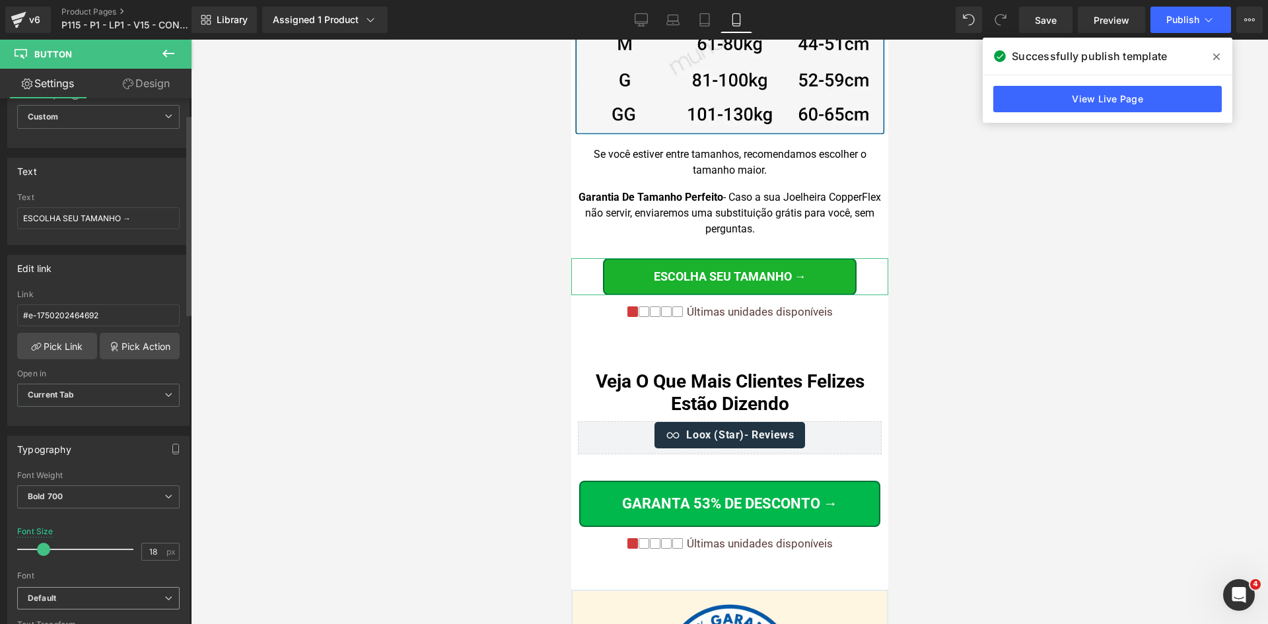
scroll to position [132, 0]
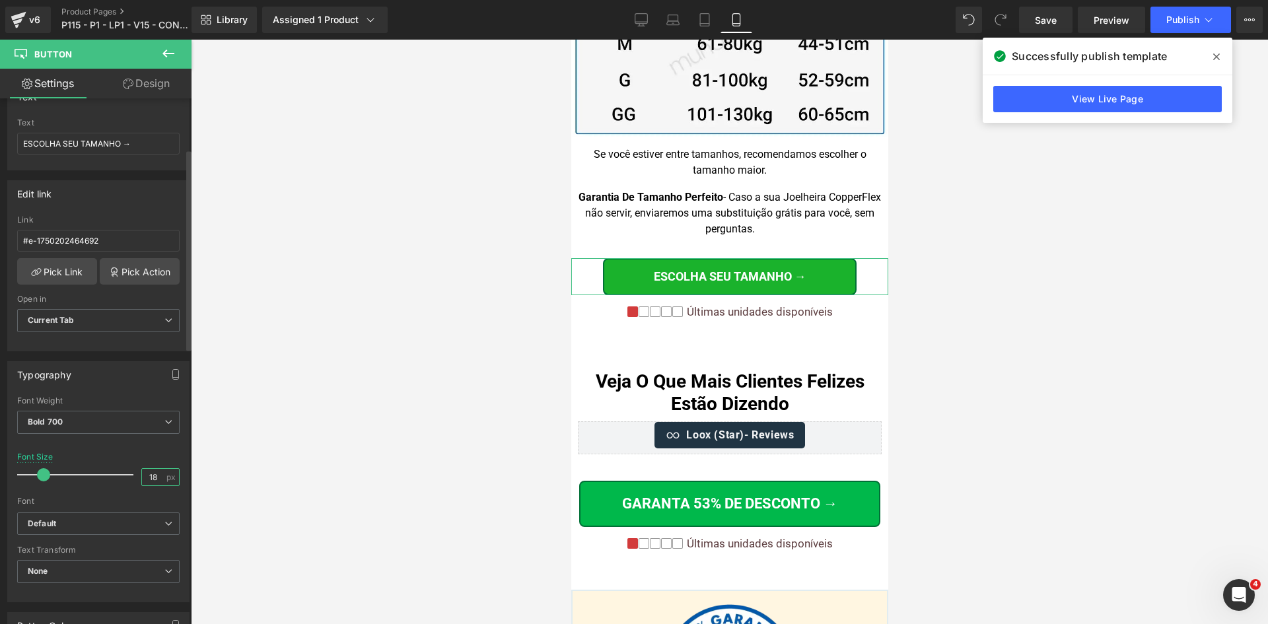
drag, startPoint x: 154, startPoint y: 474, endPoint x: 122, endPoint y: 475, distance: 31.7
click at [122, 475] on div "Font Size 18 px" at bounding box center [98, 475] width 163 height 44
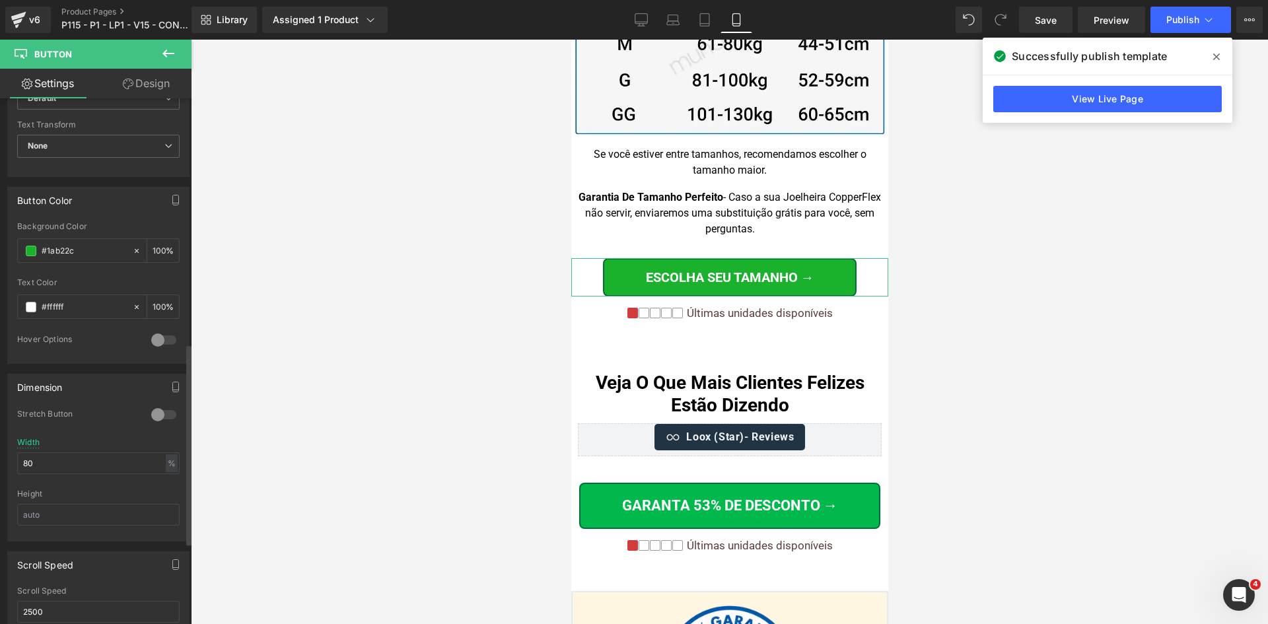
scroll to position [661, 0]
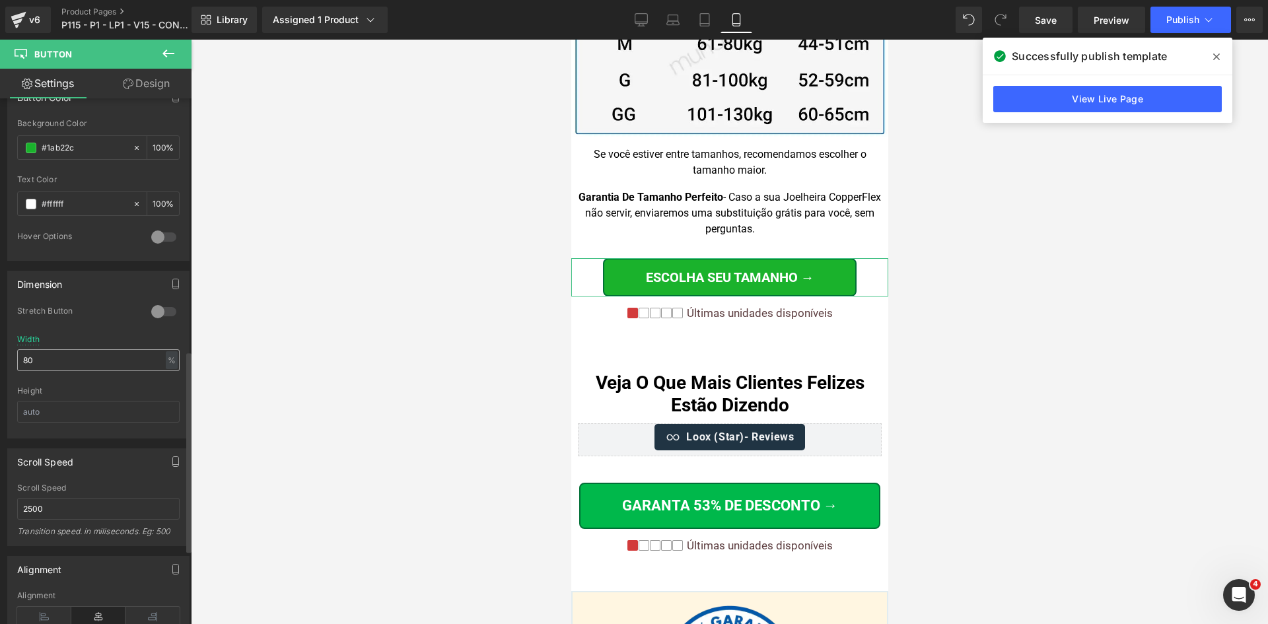
type input "20"
drag, startPoint x: 52, startPoint y: 358, endPoint x: 0, endPoint y: 357, distance: 51.5
click at [0, 357] on div "Dimension 0 Stretch Button 80% Width 80 % % px Height" at bounding box center [99, 350] width 198 height 178
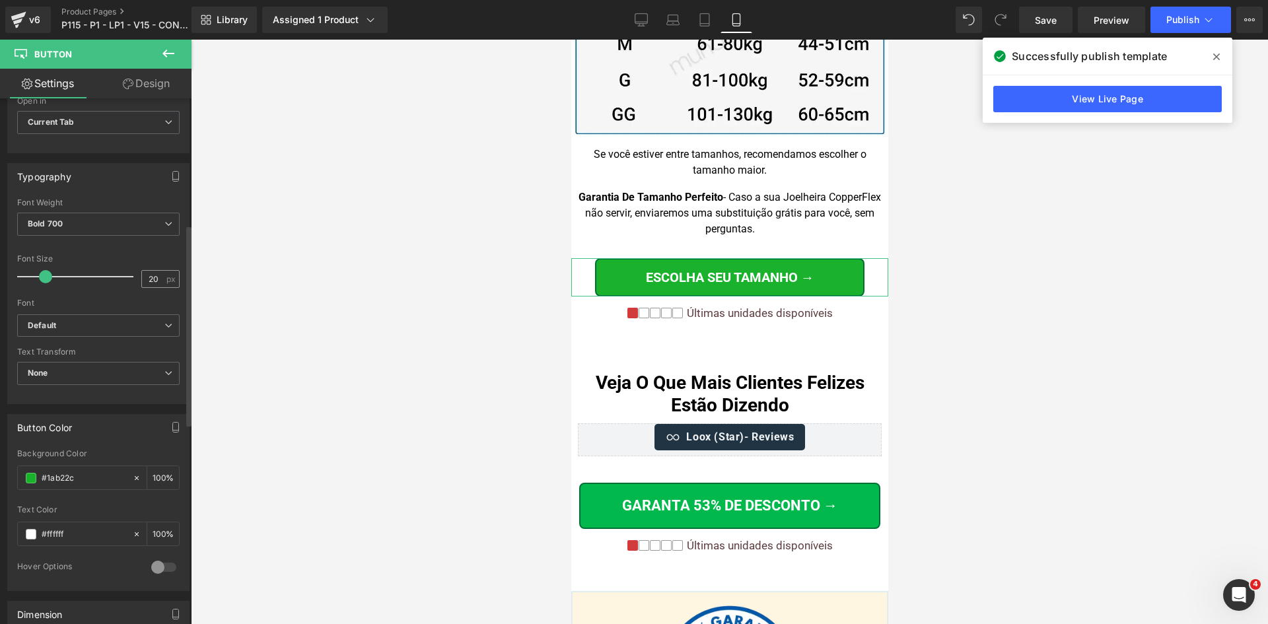
type input "85"
click at [153, 285] on input "20" at bounding box center [153, 279] width 23 height 17
type input "22"
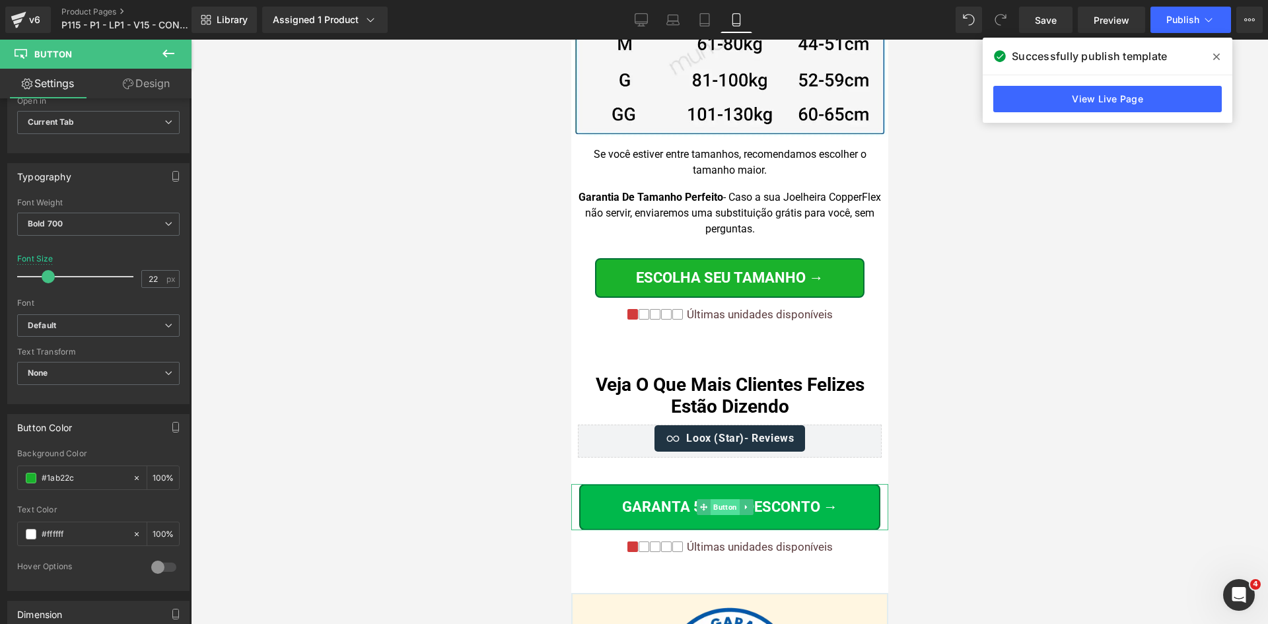
click at [727, 499] on span "Button" at bounding box center [724, 507] width 29 height 16
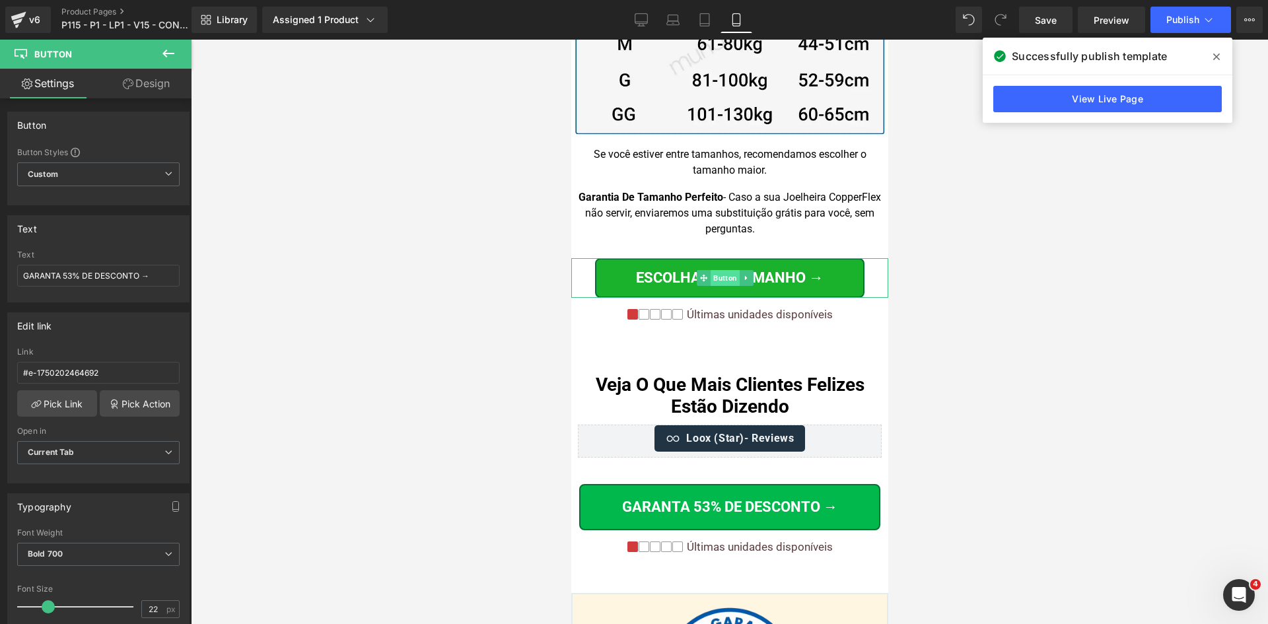
click at [724, 270] on span "Button" at bounding box center [724, 278] width 29 height 16
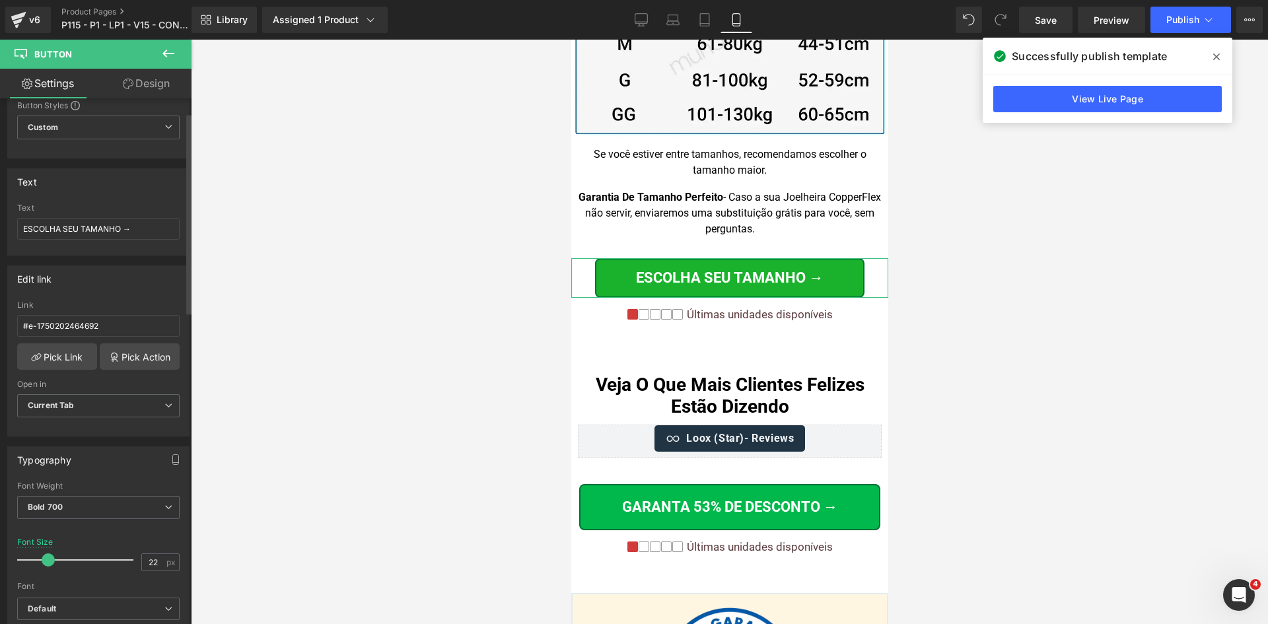
scroll to position [66, 0]
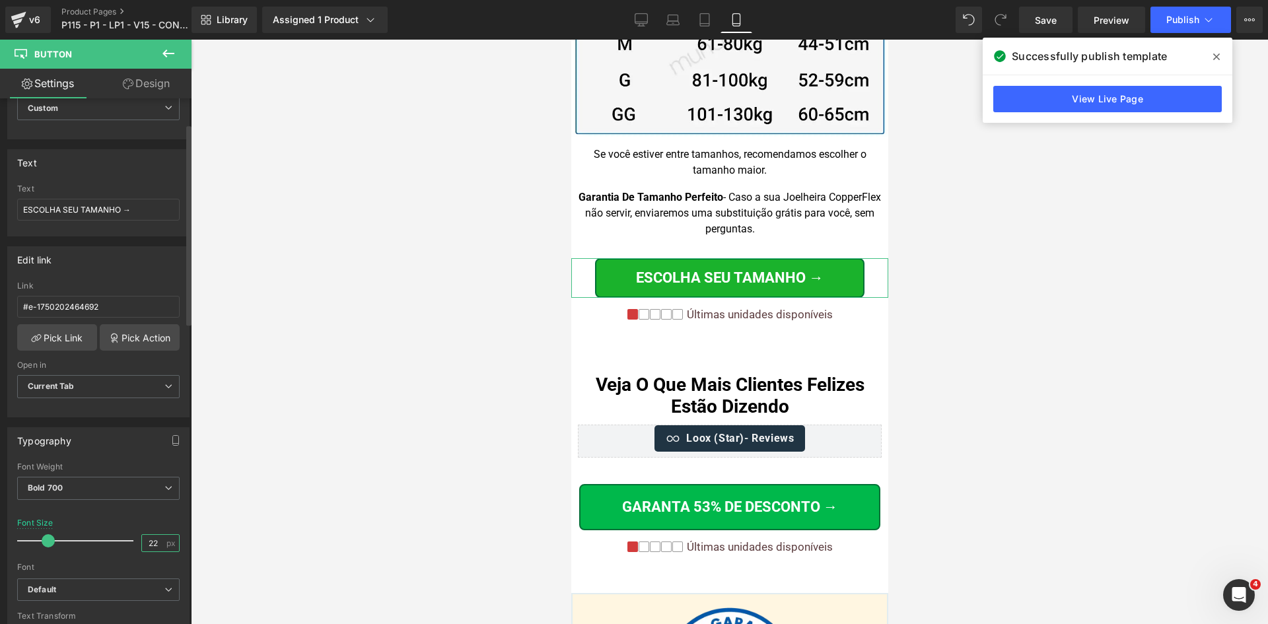
drag, startPoint x: 149, startPoint y: 541, endPoint x: 161, endPoint y: 545, distance: 12.5
click at [161, 545] on div "22 px" at bounding box center [160, 543] width 38 height 18
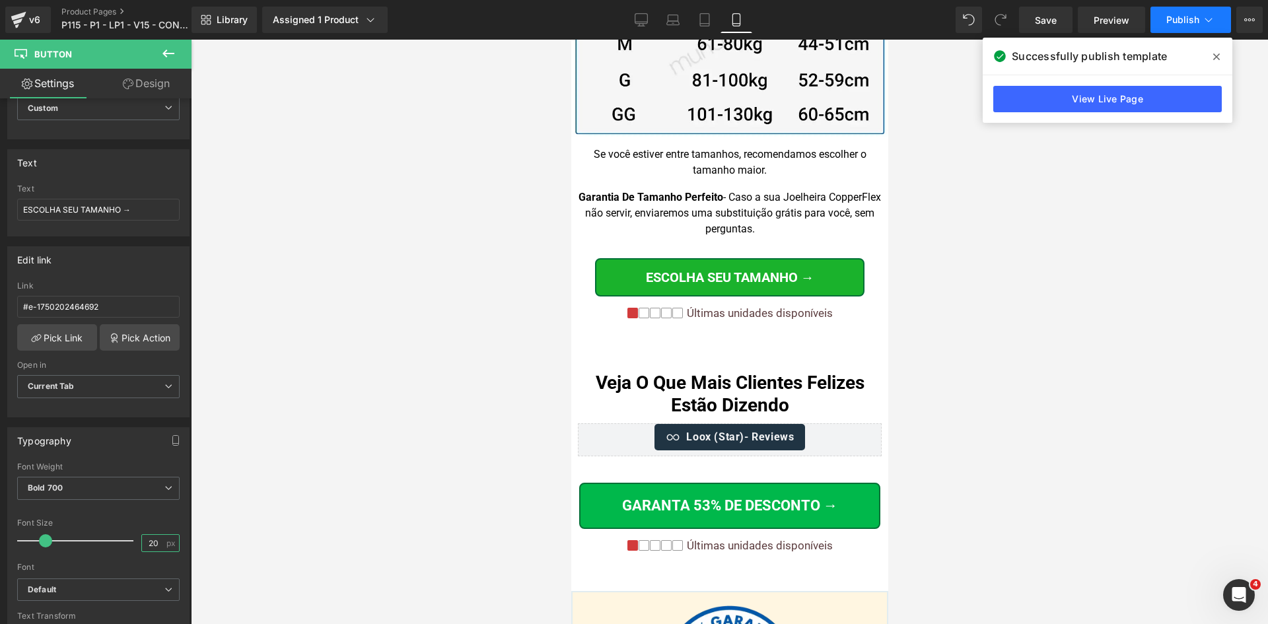
type input "20"
click at [1194, 26] on button "Publish" at bounding box center [1191, 20] width 81 height 26
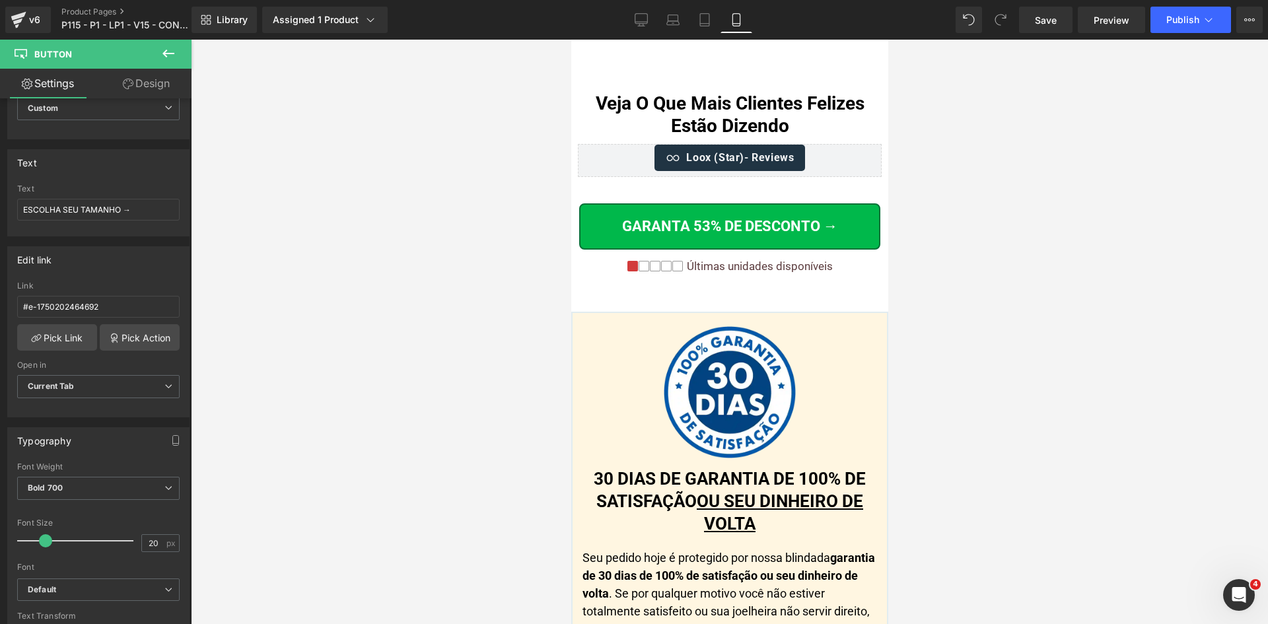
scroll to position [13815, 0]
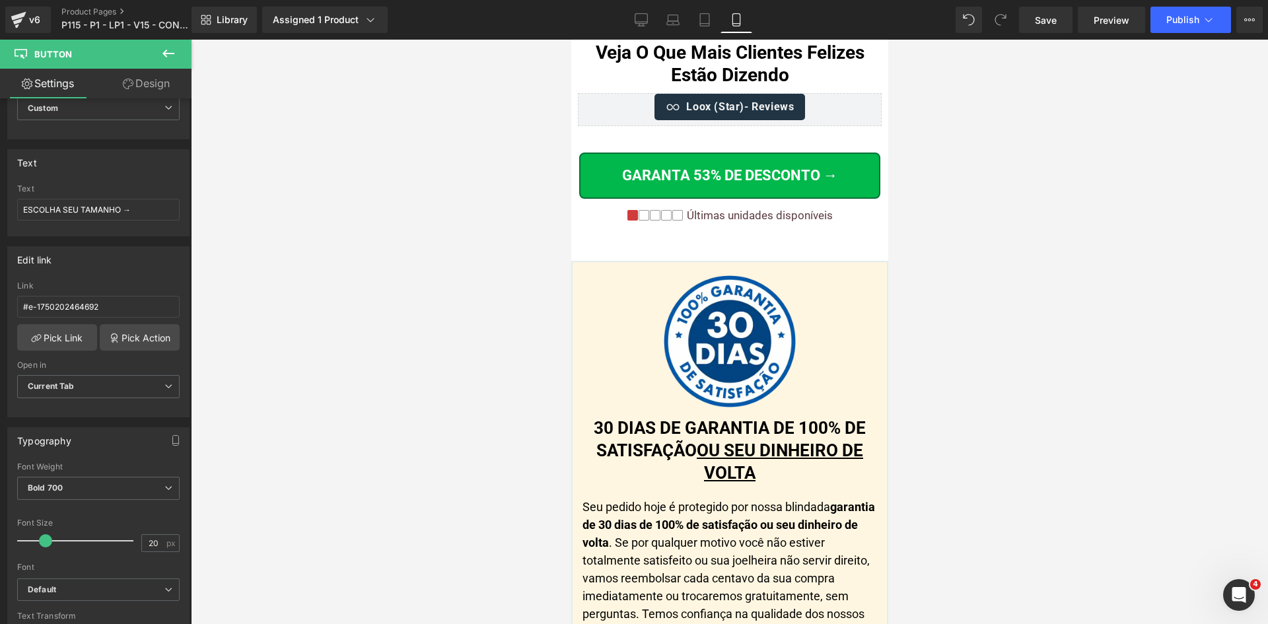
click at [714, 418] on div "30 DIAS DE GARANTIA DE 100% DE SATISFAÇÃO OU SEU DINHEIRO DE VOLTA Heading" at bounding box center [729, 451] width 295 height 67
click at [714, 441] on u "OU SEU DINHEIRO DE VOLTA" at bounding box center [779, 462] width 166 height 42
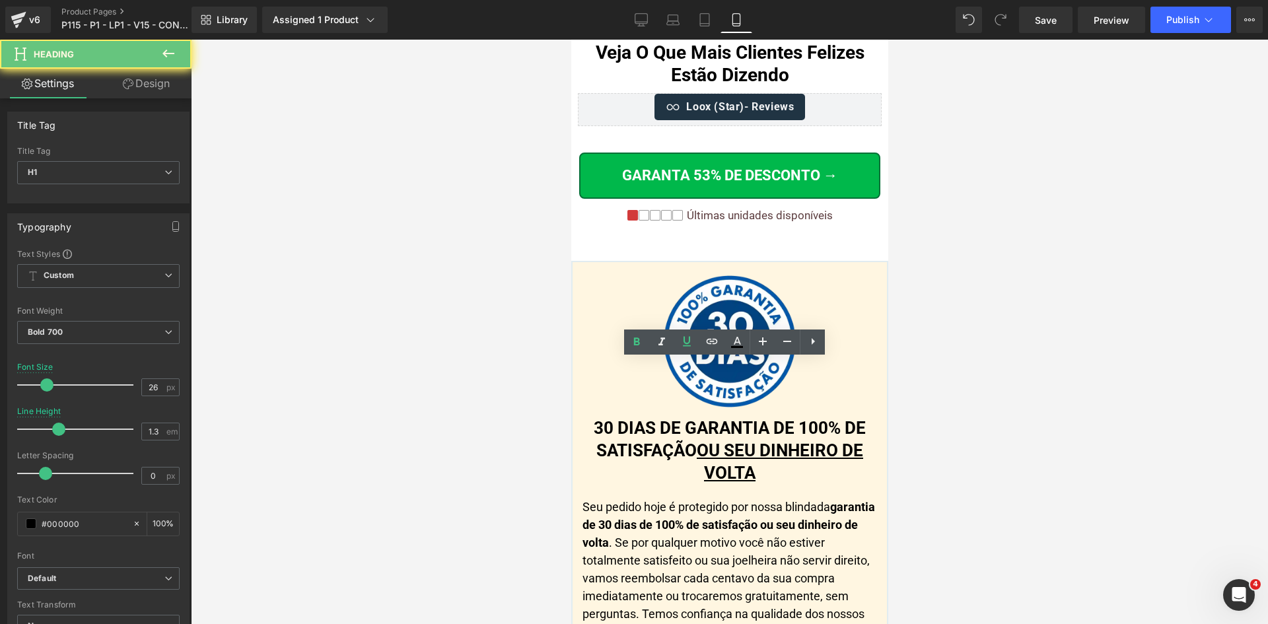
click at [700, 441] on u "OU SEU DINHEIRO DE VOLTA" at bounding box center [779, 462] width 166 height 42
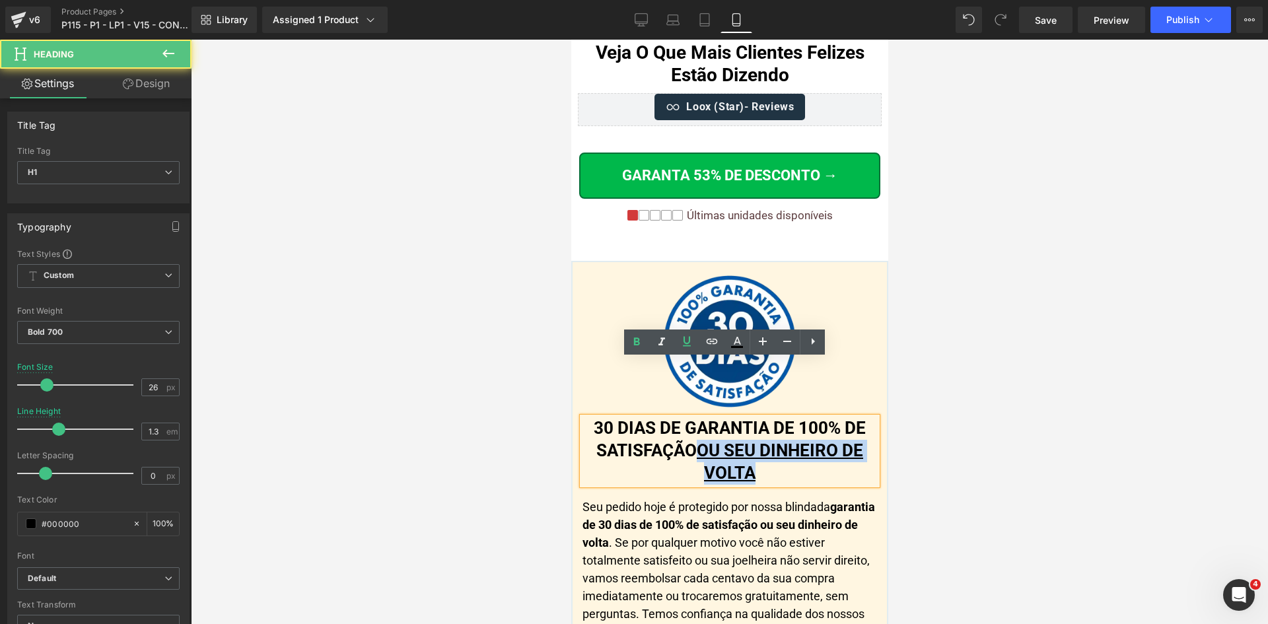
drag, startPoint x: 694, startPoint y: 389, endPoint x: 776, endPoint y: 421, distance: 87.8
click at [776, 421] on h1 "30 DIAS DE GARANTIA DE 100% DE SATISFAÇÃO OU SEU DINHEIRO DE VOLTA" at bounding box center [729, 451] width 295 height 67
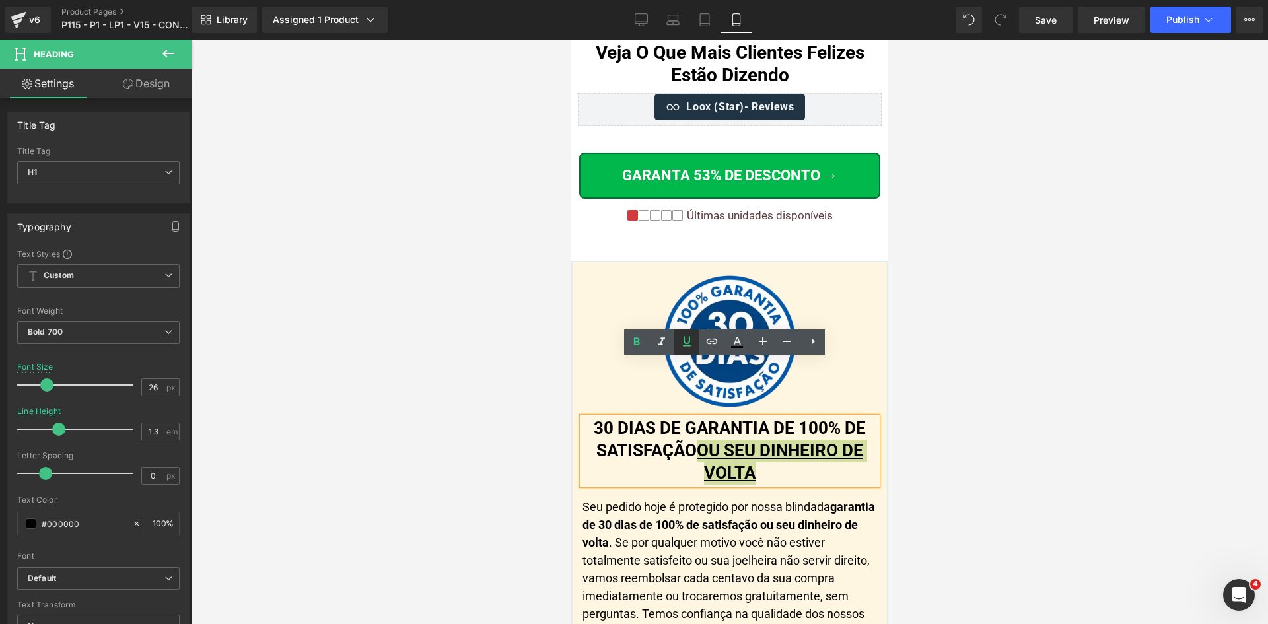
click at [688, 343] on icon at bounding box center [687, 341] width 8 height 10
click at [762, 418] on h1 "30 DIAS DE GARANTIA DE 100% DE SATISFAÇÃO OU SEU DINHEIRO DE VOLTA" at bounding box center [729, 451] width 295 height 67
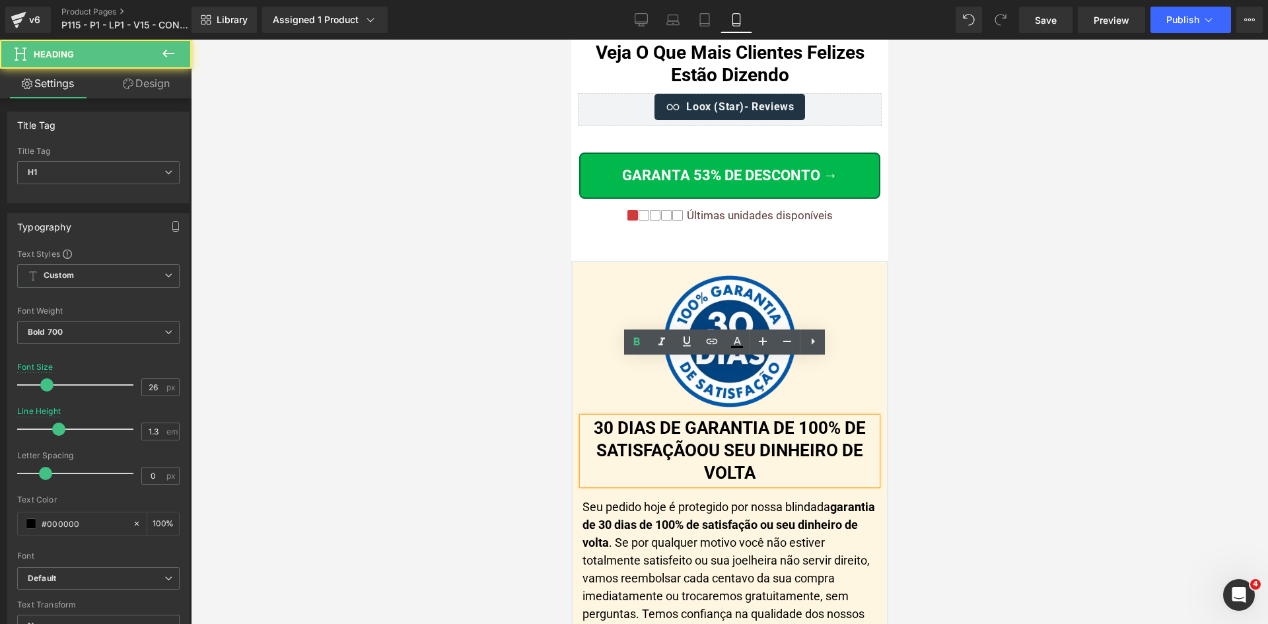
click at [774, 418] on h1 "30 DIAS DE GARANTIA DE 100% DE SATISFAÇÃO OU SEU DINHEIRO DE VOLTA" at bounding box center [729, 451] width 295 height 67
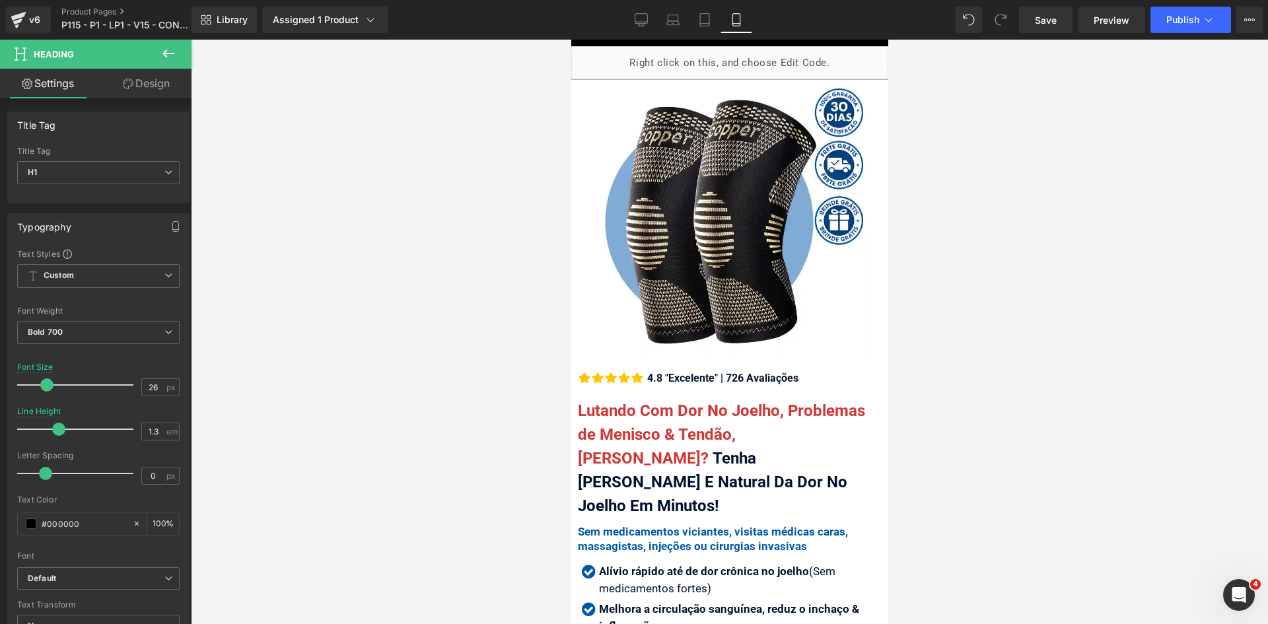
scroll to position [0, 0]
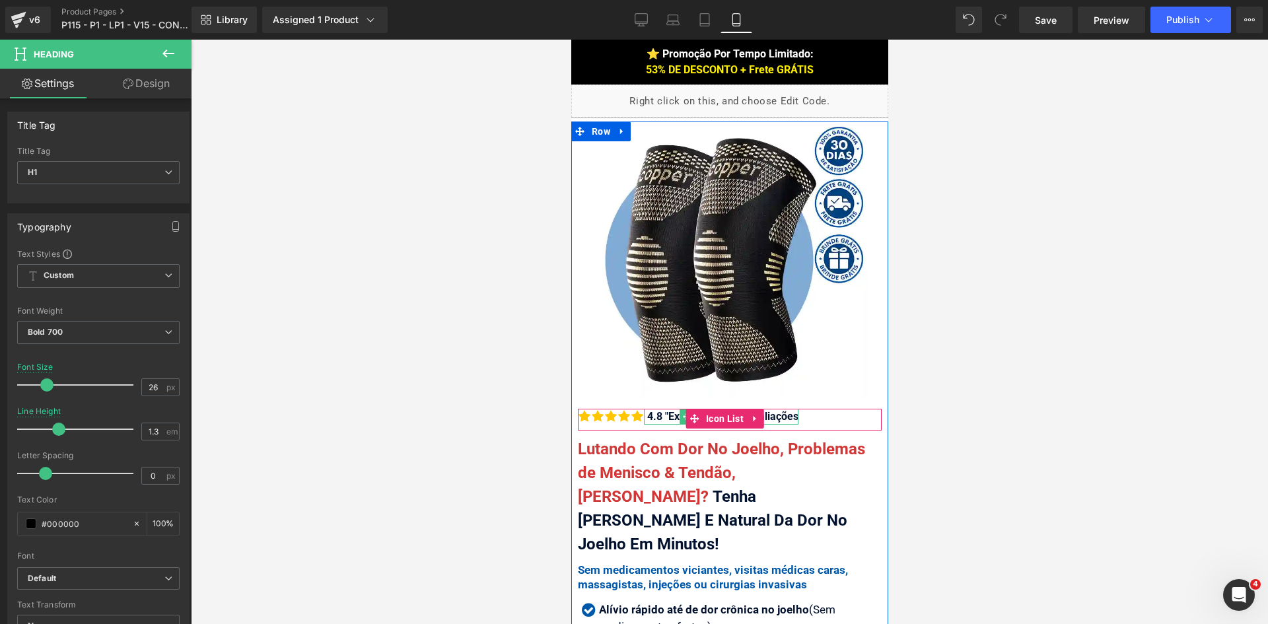
click at [663, 409] on div "4.8 "Excelente" | 726 Avaliações" at bounding box center [720, 417] width 155 height 16
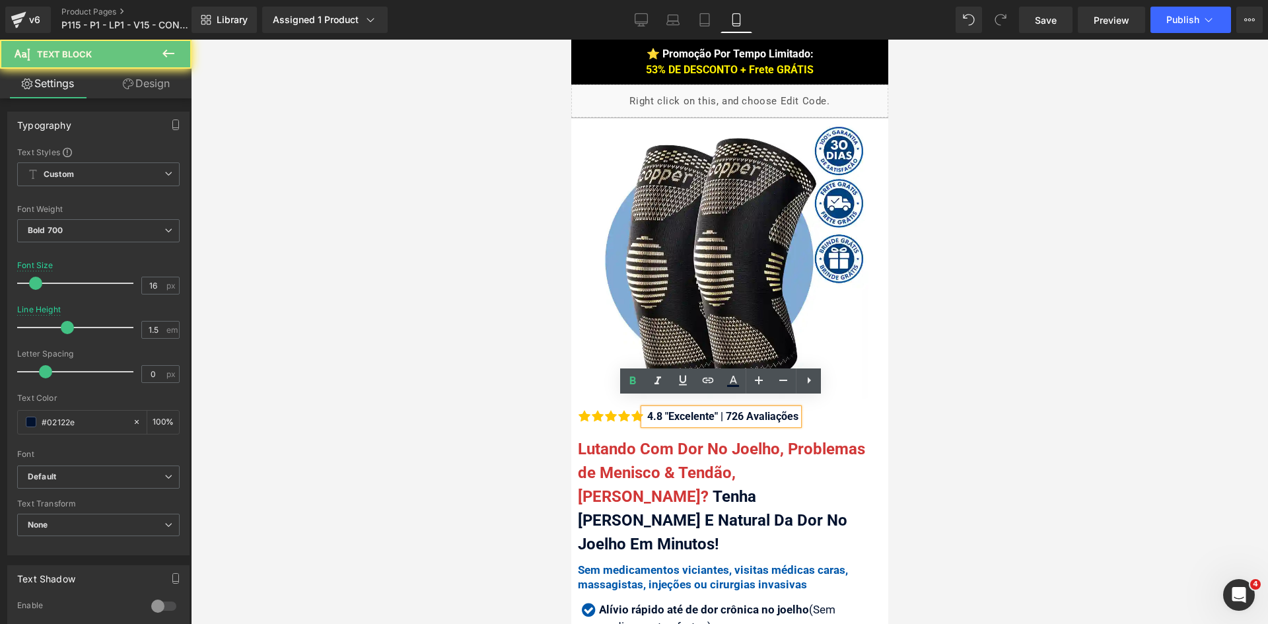
click at [668, 409] on div "4.8 "Excelente" | 726 Avaliações" at bounding box center [720, 417] width 155 height 16
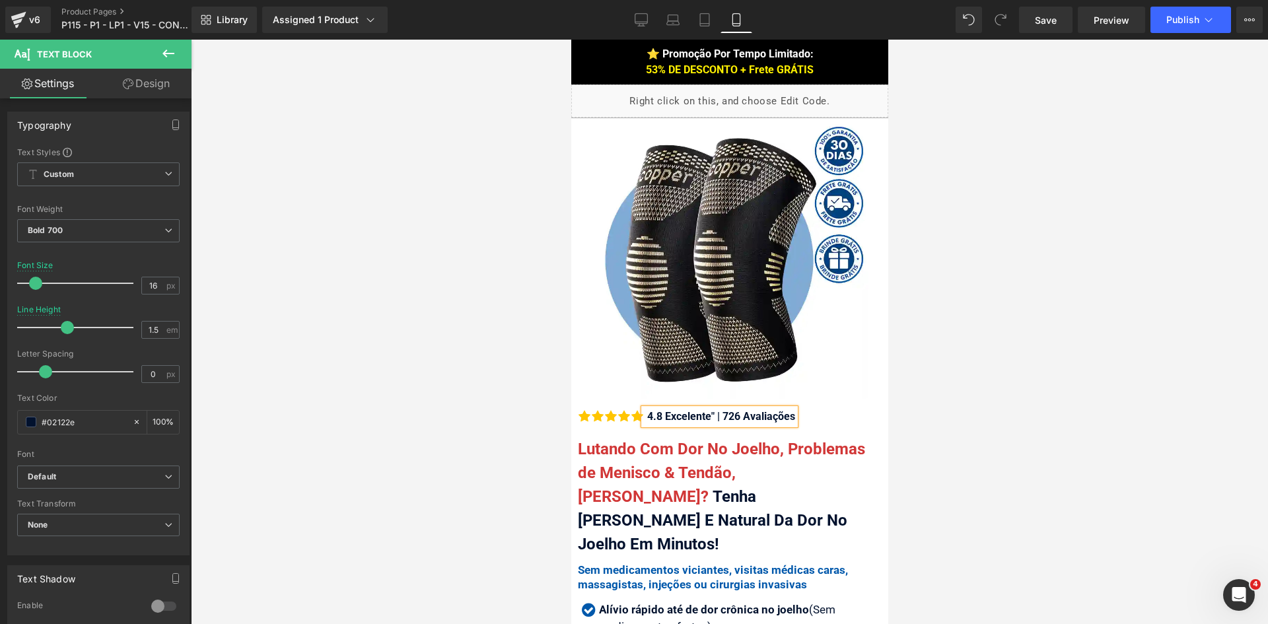
click at [713, 409] on div "4.8 Excelente" | 726 Avaliações" at bounding box center [718, 417] width 151 height 16
click at [591, 48] on span "Row" at bounding box center [600, 50] width 25 height 20
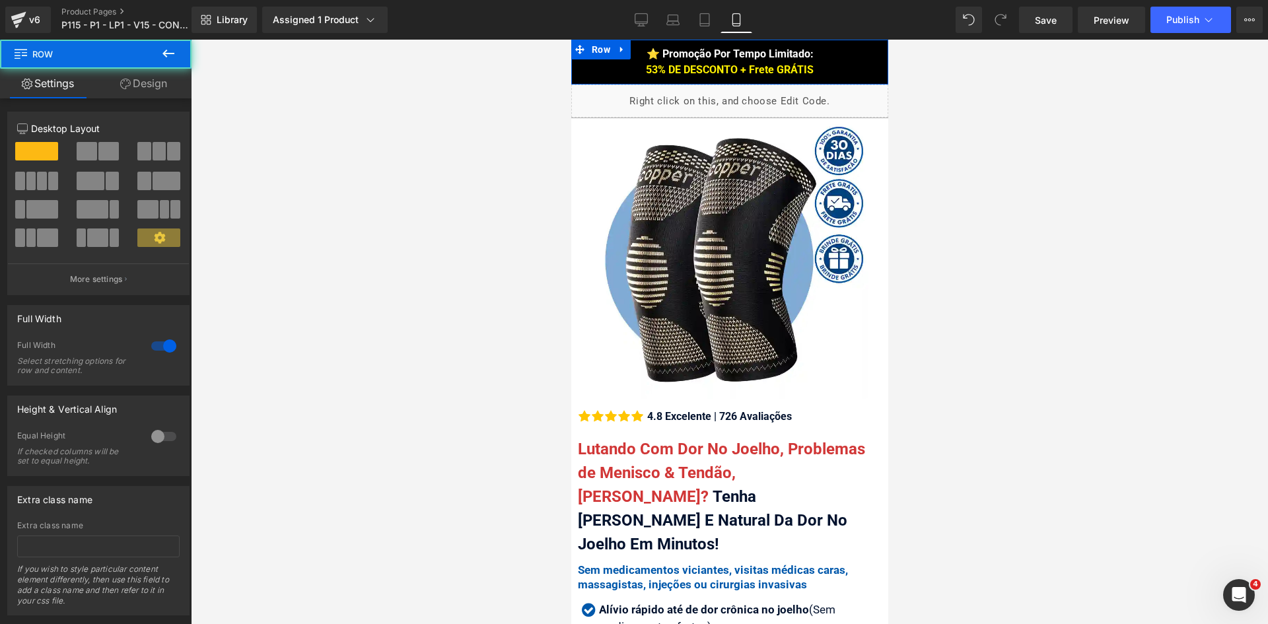
click at [138, 85] on link "Design" at bounding box center [144, 84] width 96 height 30
click at [0, 0] on div "Background" at bounding box center [0, 0] width 0 height 0
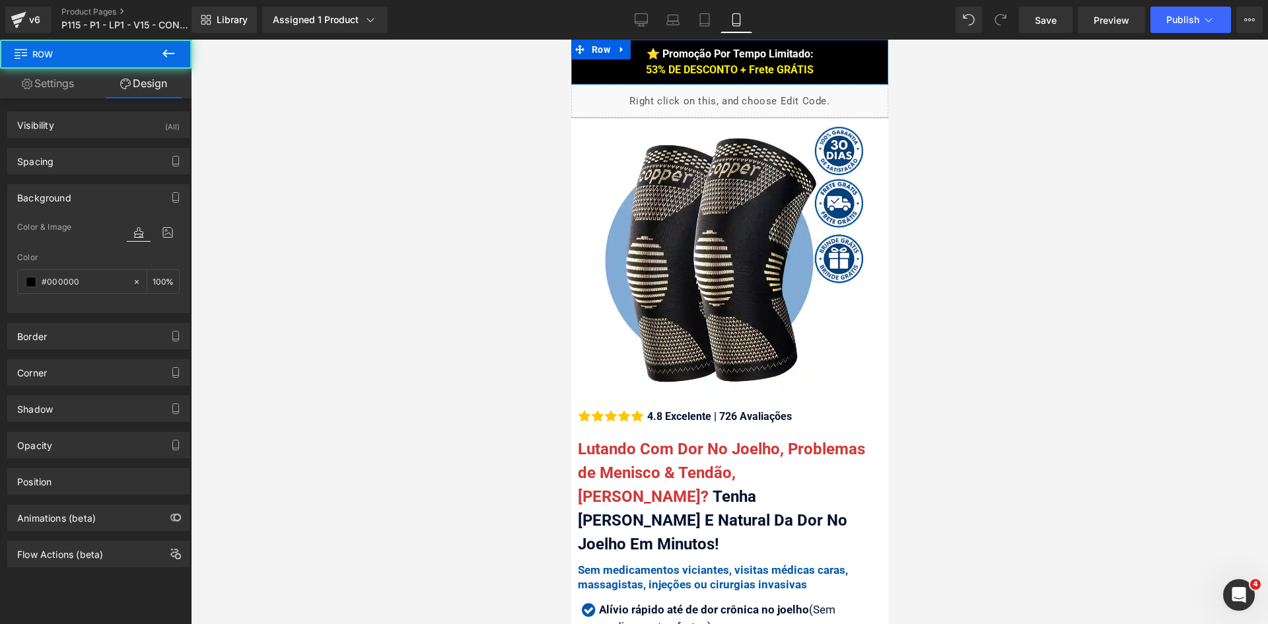
type input "#000000"
click at [90, 282] on input "#000000" at bounding box center [84, 282] width 85 height 15
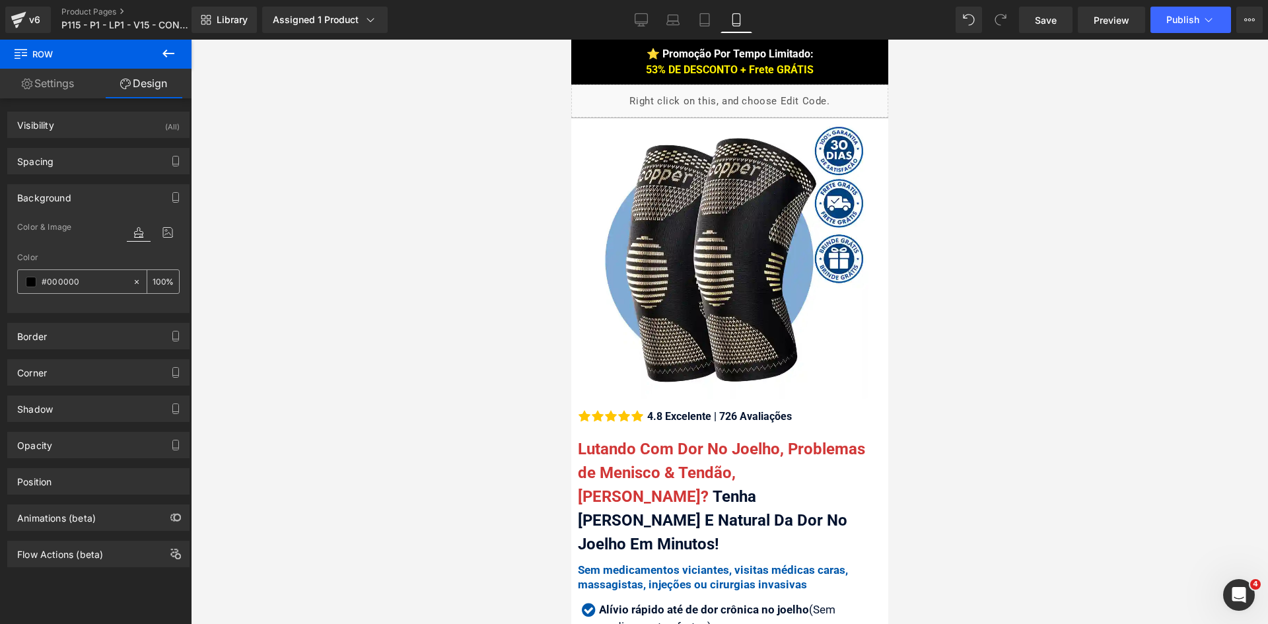
click at [637, 17] on icon at bounding box center [641, 19] width 13 height 13
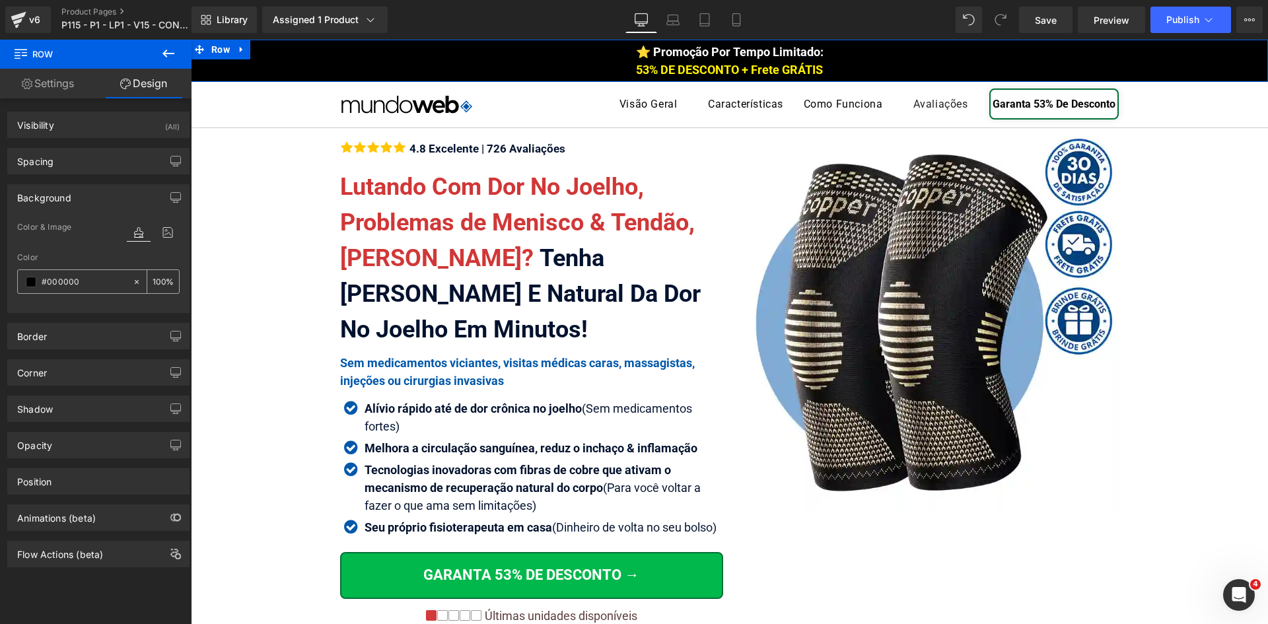
type input "100"
click at [102, 283] on input "#000000" at bounding box center [84, 282] width 85 height 15
paste input "264c"
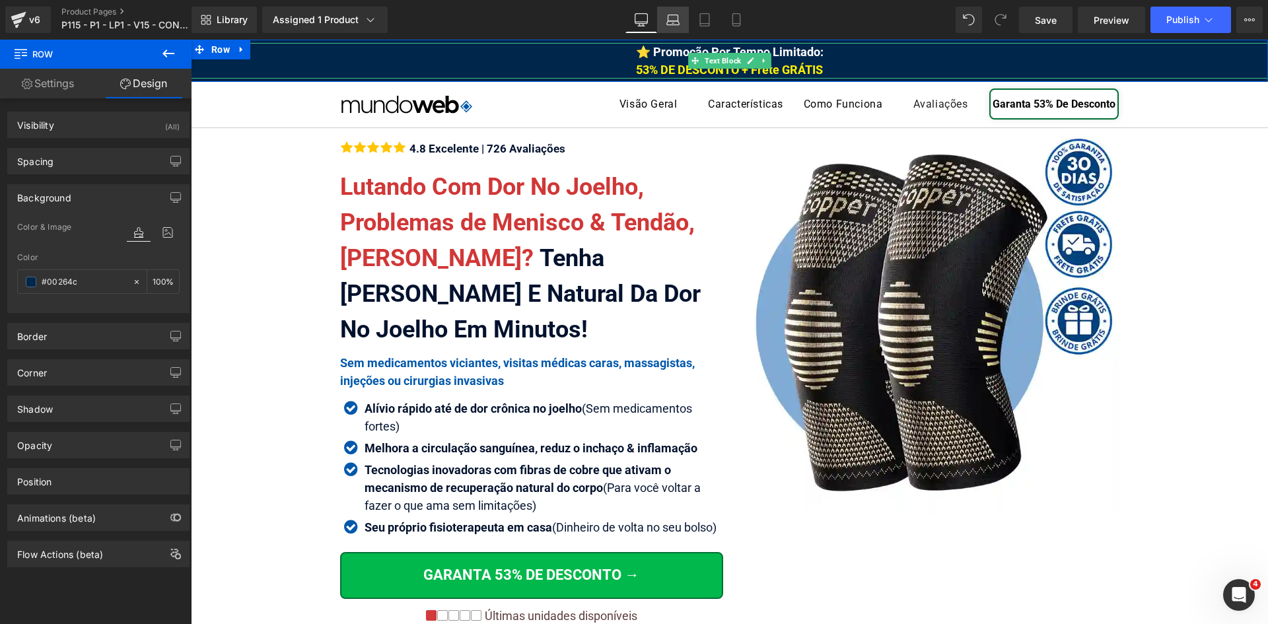
type input "#00264c"
click at [678, 15] on icon at bounding box center [674, 18] width 10 height 6
click at [736, 15] on icon at bounding box center [736, 19] width 13 height 13
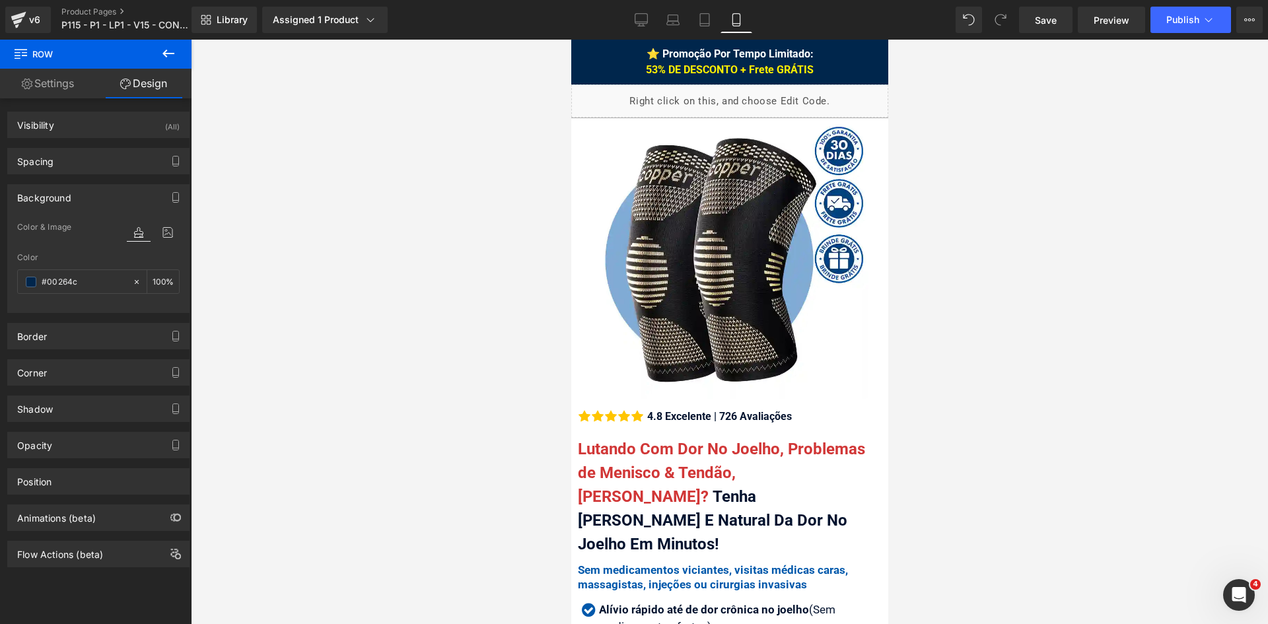
type input "100"
click at [1197, 18] on span "Publish" at bounding box center [1183, 20] width 33 height 11
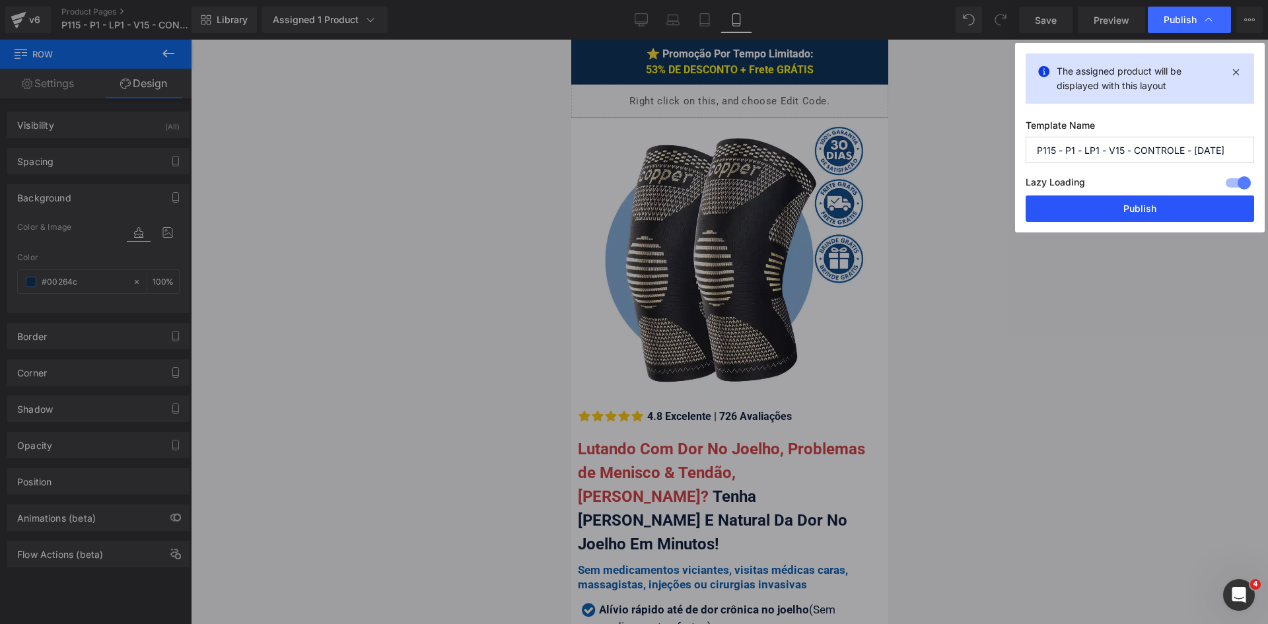
click at [1100, 211] on button "Publish" at bounding box center [1140, 209] width 229 height 26
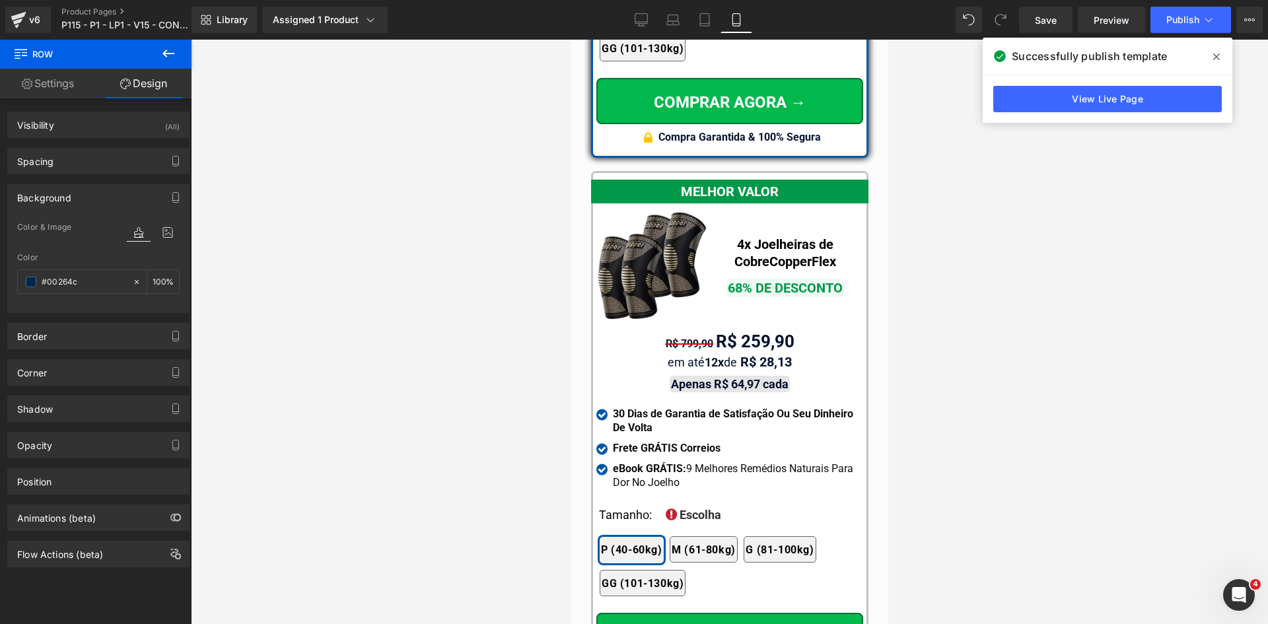
scroll to position [12121, 0]
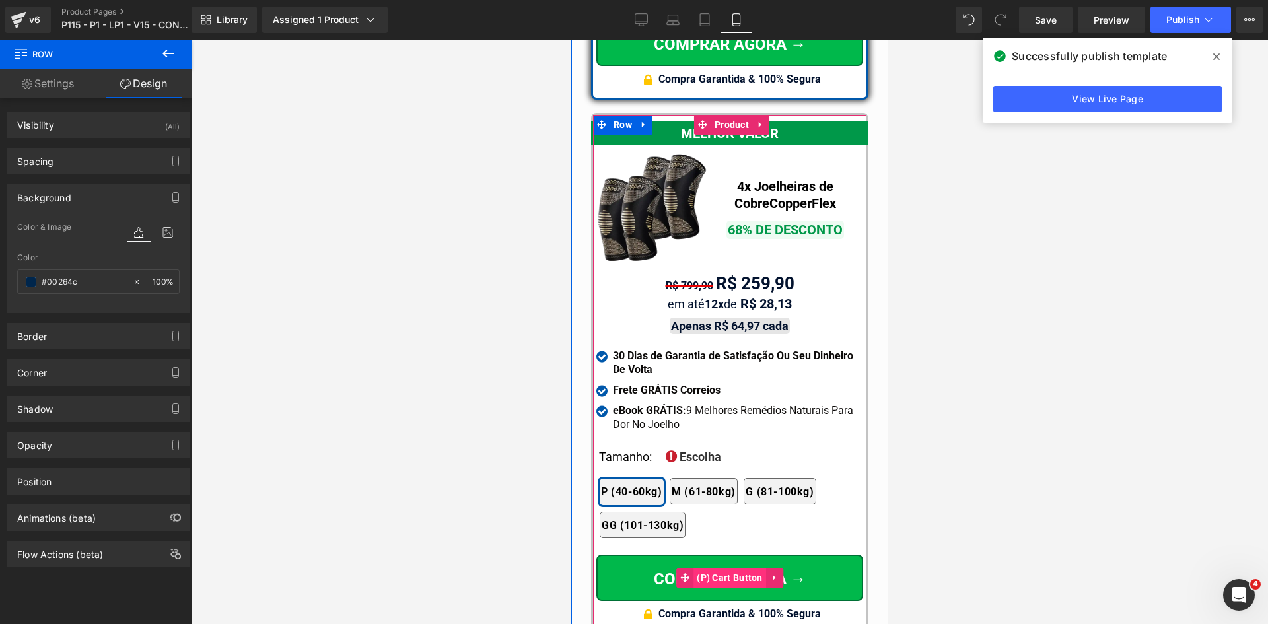
click at [717, 568] on span "(P) Cart Button" at bounding box center [729, 578] width 73 height 20
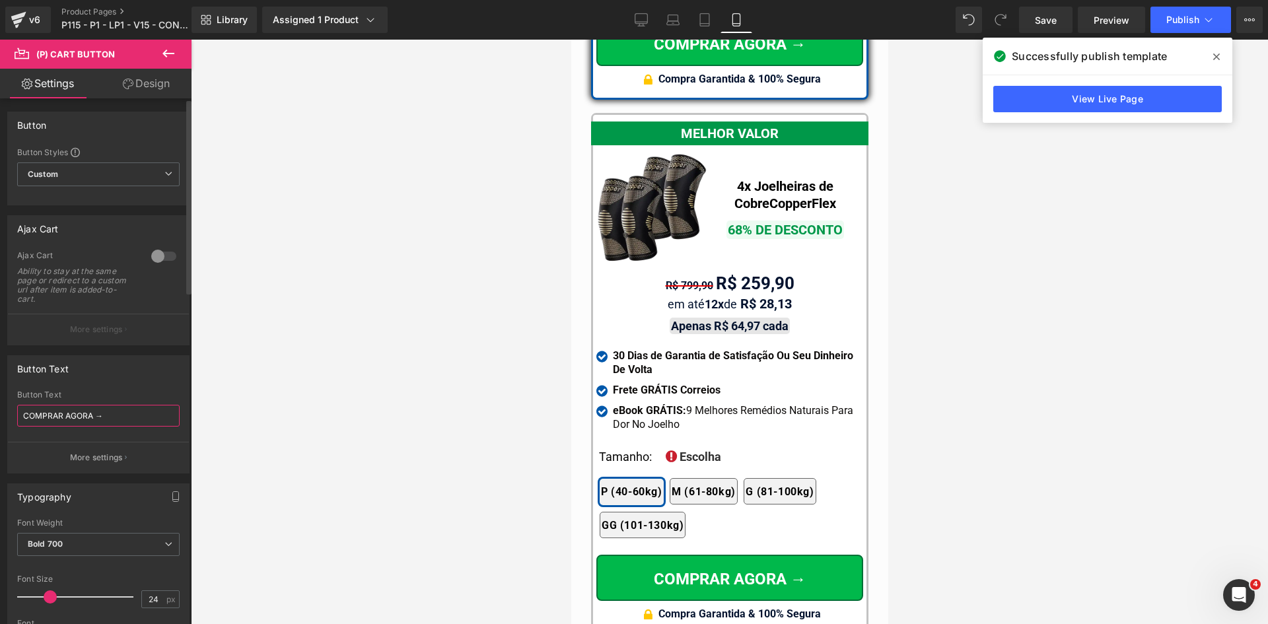
click at [26, 414] on input "COMPRAR AGORA →" at bounding box center [98, 416] width 163 height 22
paste input "🛒"
type input "🛒 COMPRAR AGORA →"
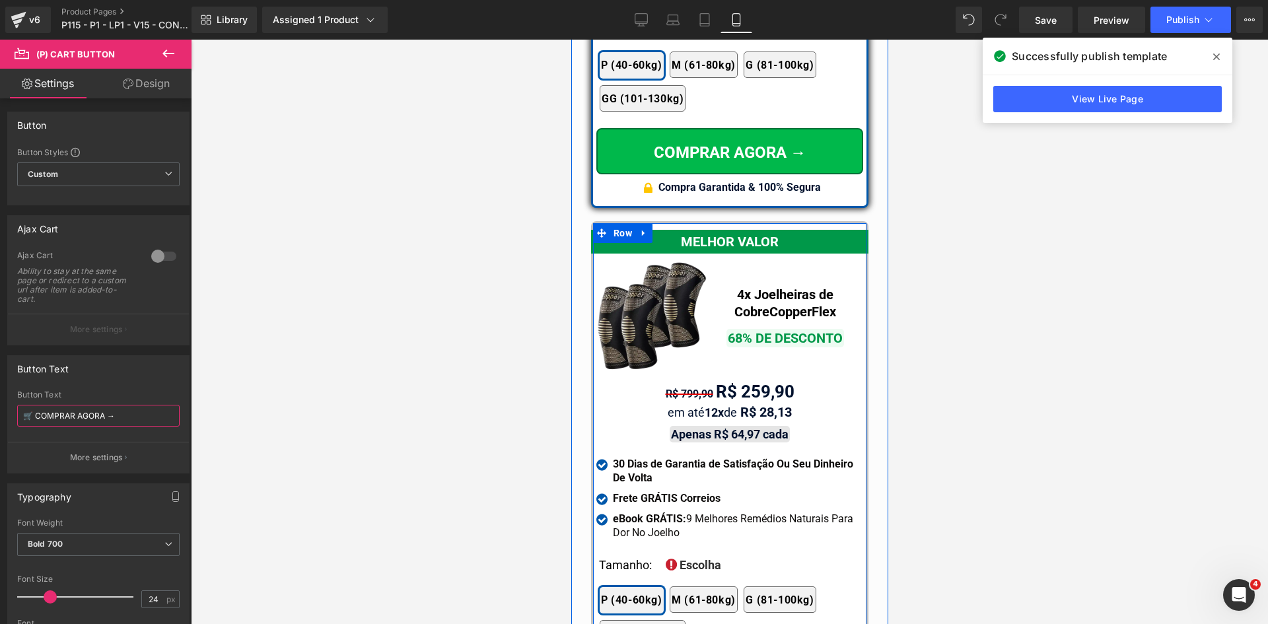
scroll to position [11989, 0]
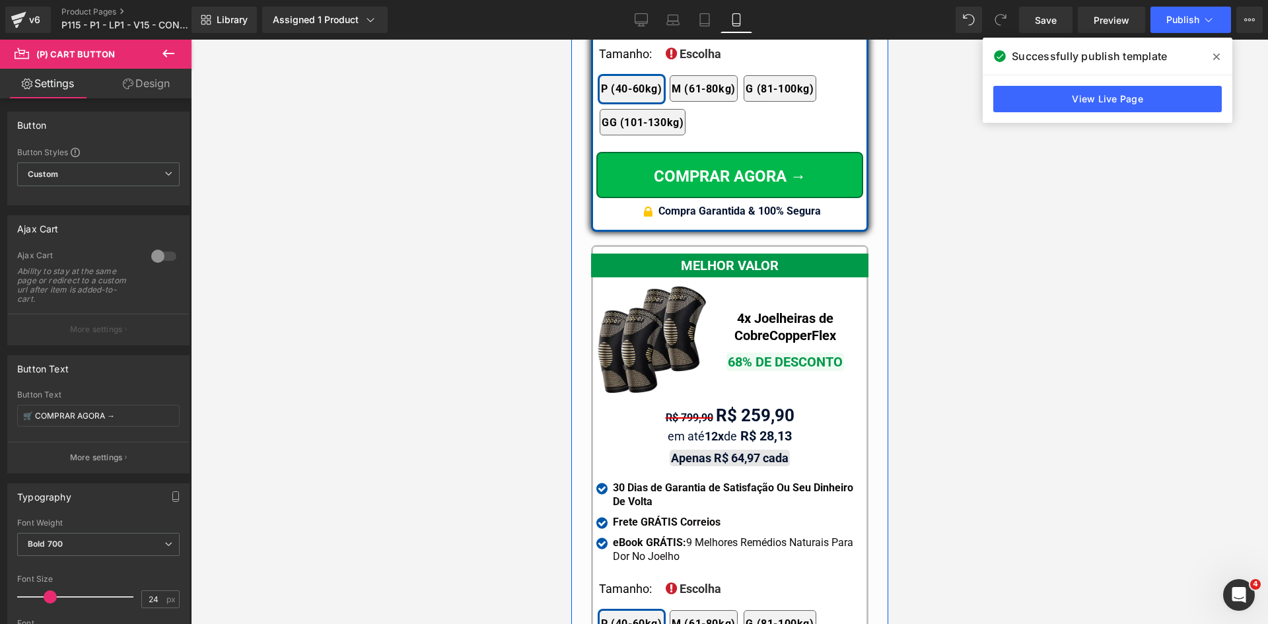
click at [793, 205] on strong "Compra Garantida & 100% Segura" at bounding box center [739, 211] width 163 height 13
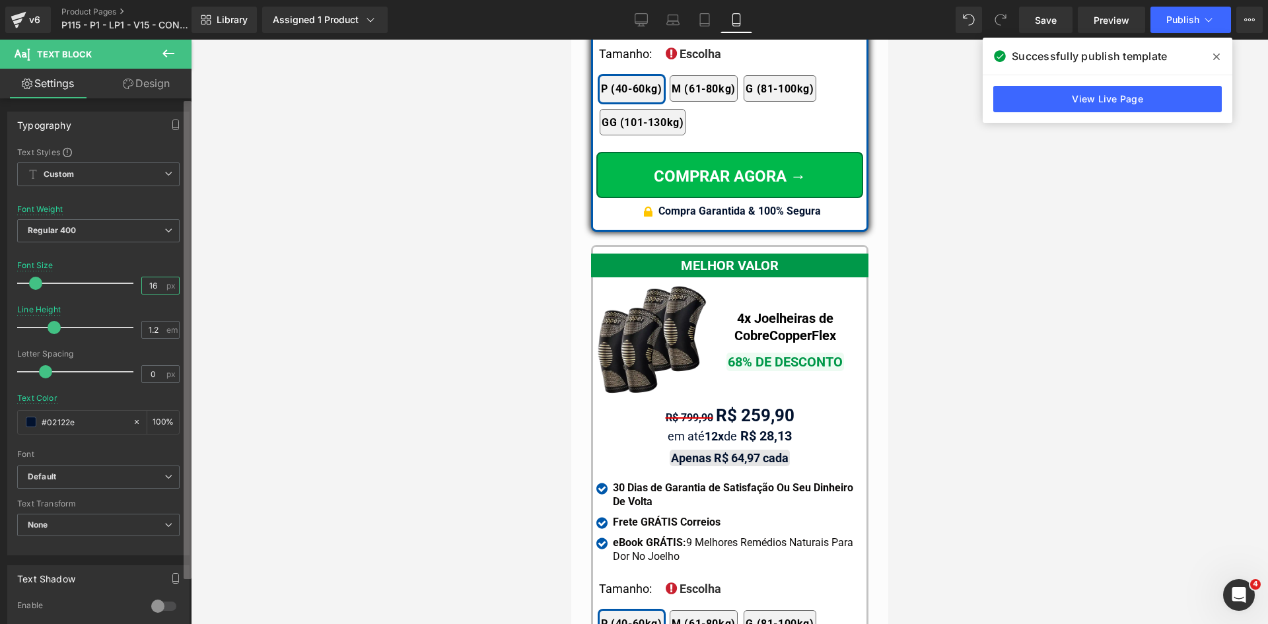
drag, startPoint x: 149, startPoint y: 285, endPoint x: 190, endPoint y: 286, distance: 41.0
click at [170, 288] on div "16 px" at bounding box center [160, 286] width 38 height 18
type input "17"
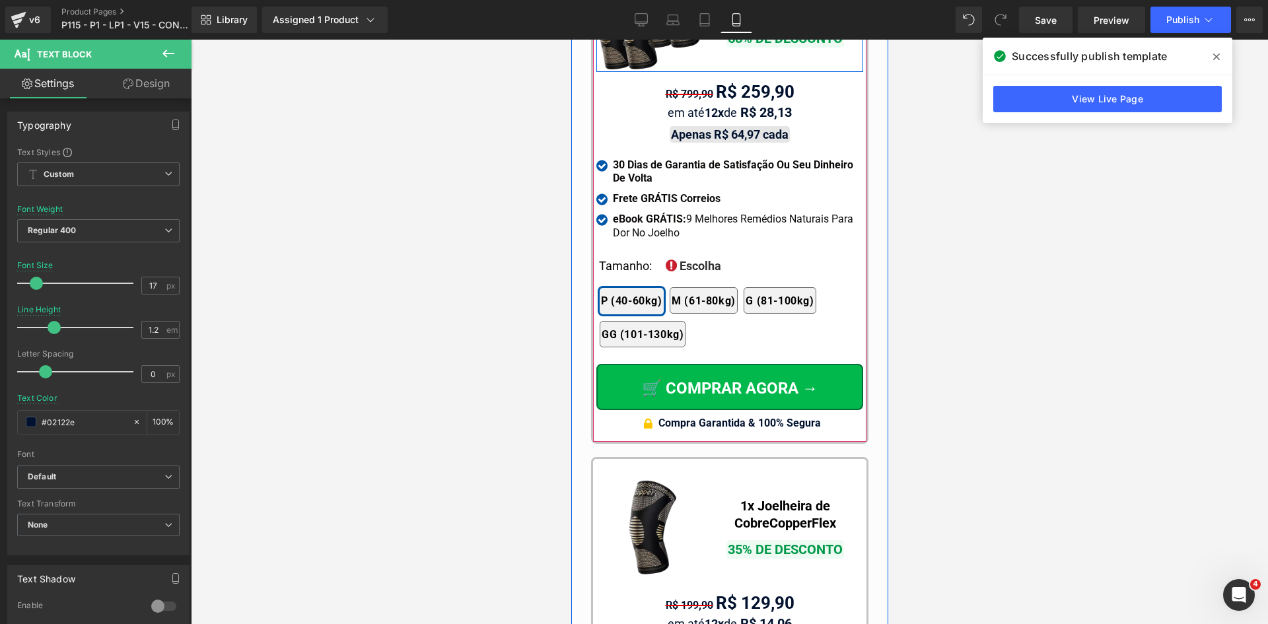
scroll to position [12320, 0]
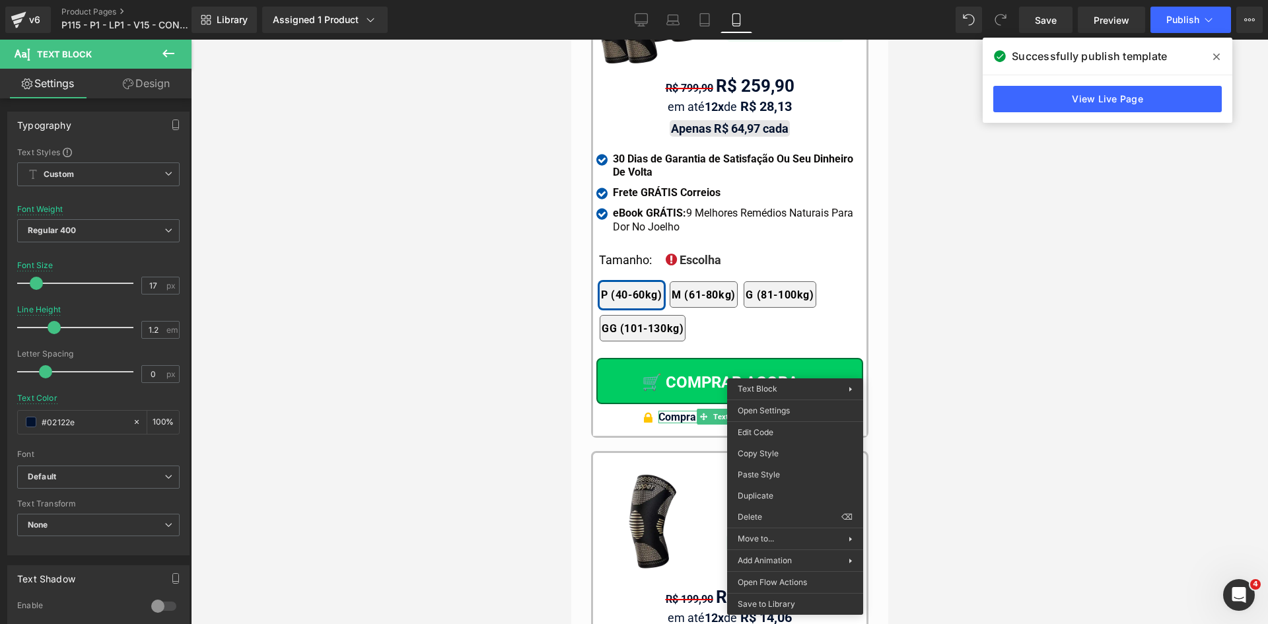
drag, startPoint x: 1340, startPoint y: 512, endPoint x: 733, endPoint y: 347, distance: 628.4
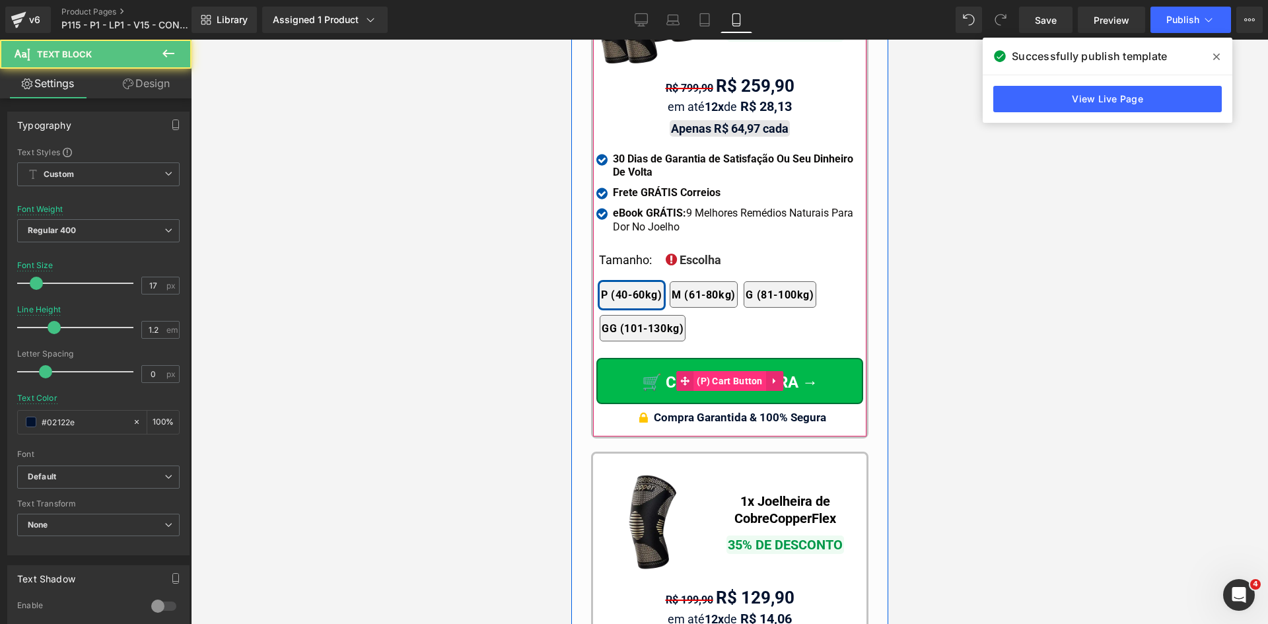
click at [735, 371] on span "(P) Cart Button" at bounding box center [729, 381] width 73 height 20
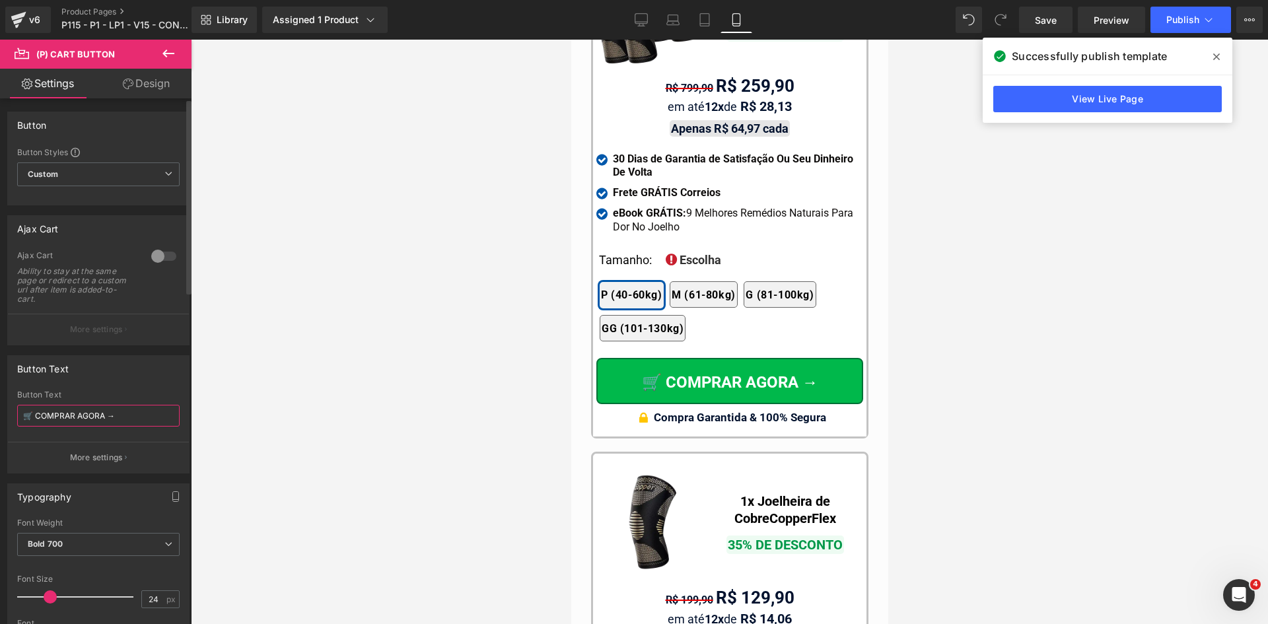
drag, startPoint x: 36, startPoint y: 415, endPoint x: 3, endPoint y: 415, distance: 33.0
click at [3, 415] on div "Button Text 🛒 COMPRAR AGORA → Button Text 🛒 COMPRAR AGORA → More settings" at bounding box center [99, 410] width 198 height 128
type input "COMPRAR AGORA →"
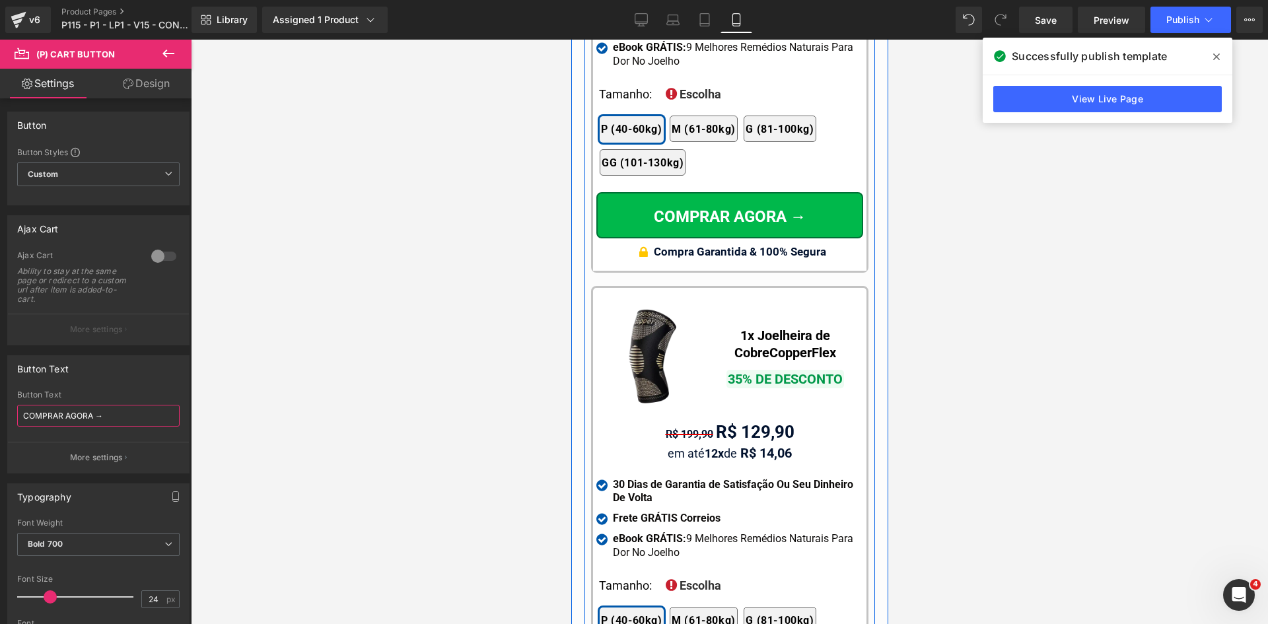
scroll to position [12782, 0]
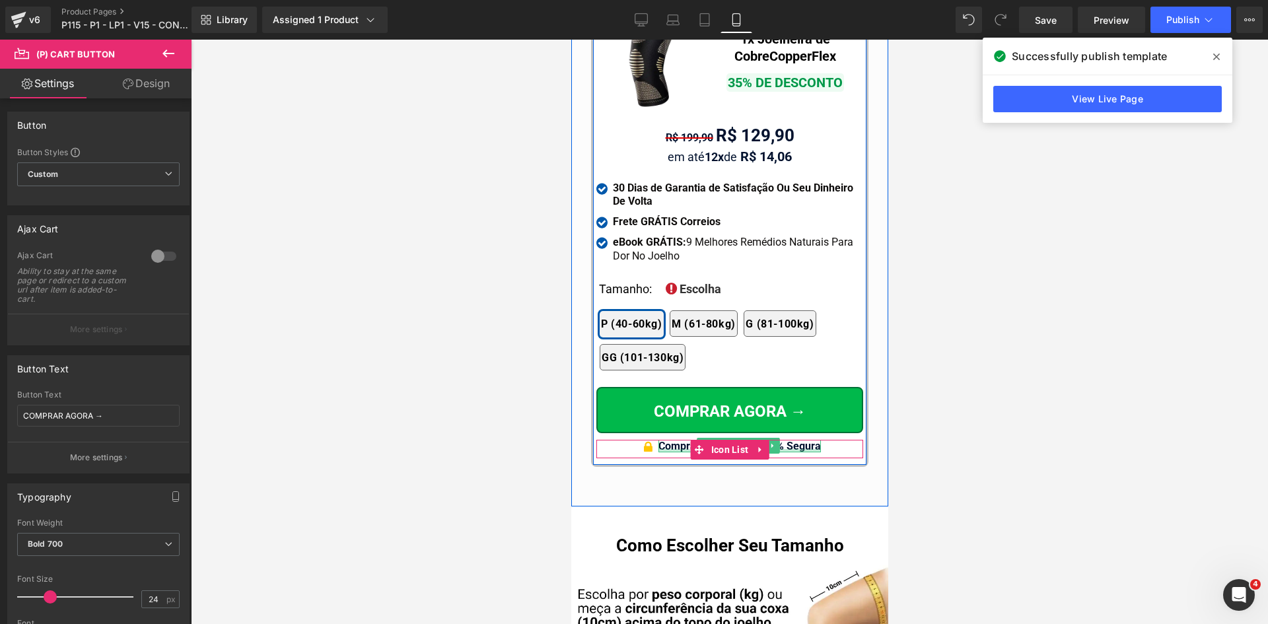
click at [795, 449] on div at bounding box center [739, 450] width 163 height 3
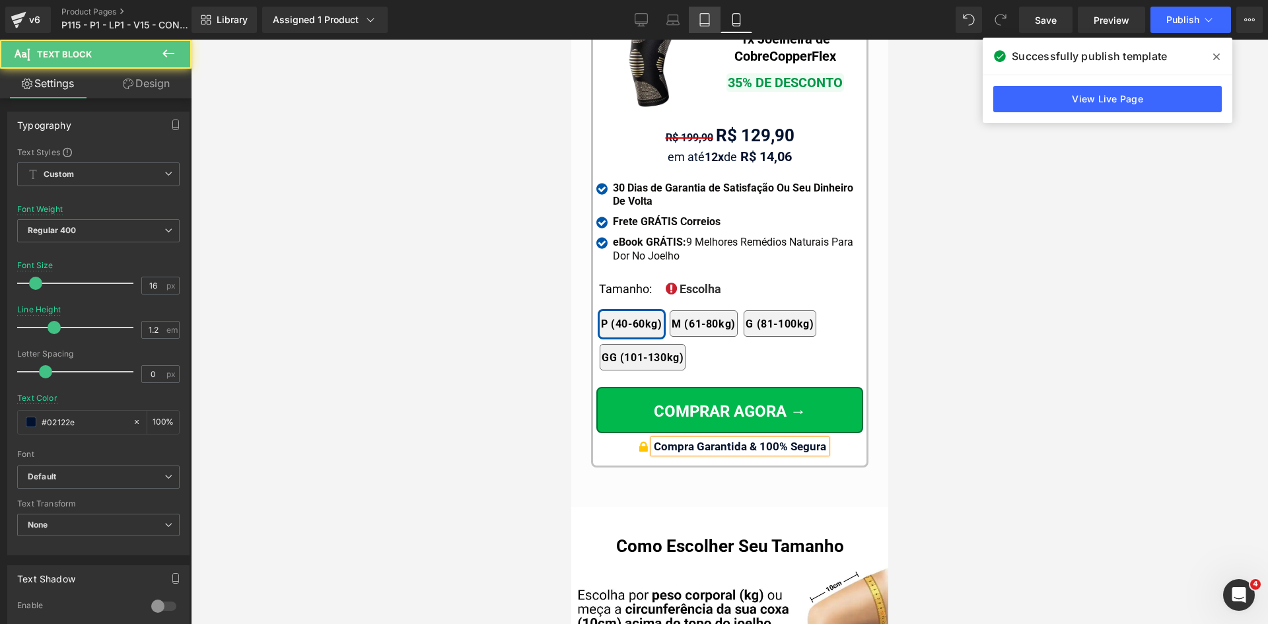
click at [705, 15] on icon at bounding box center [704, 19] width 13 height 13
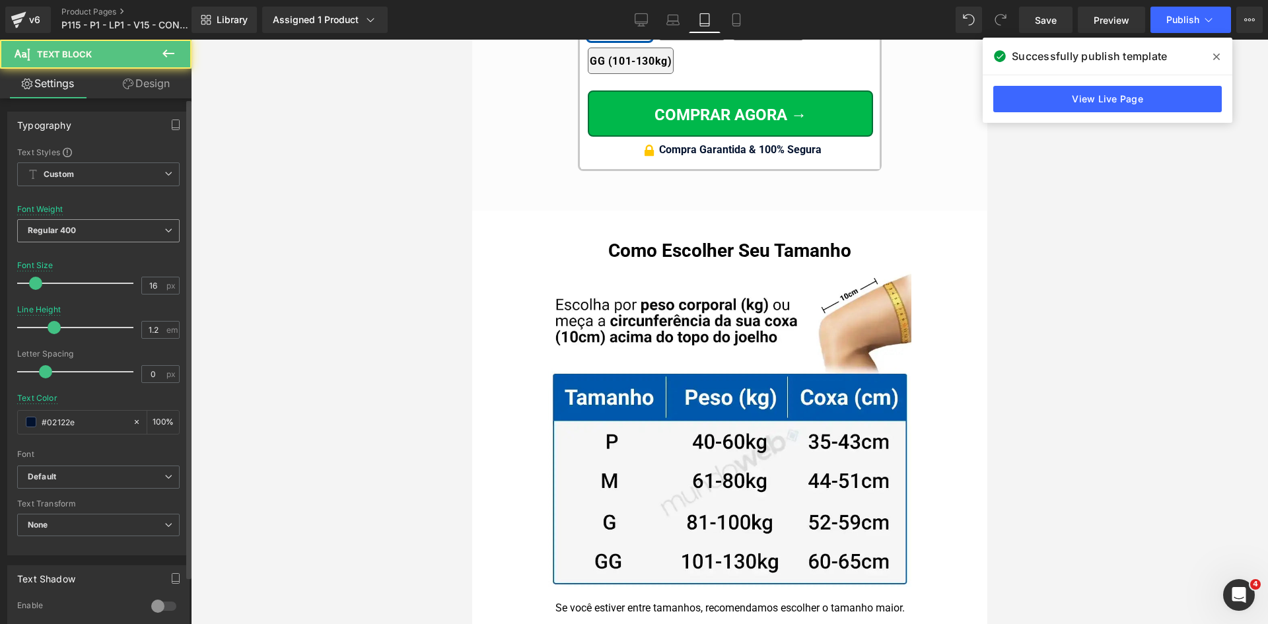
type input "100"
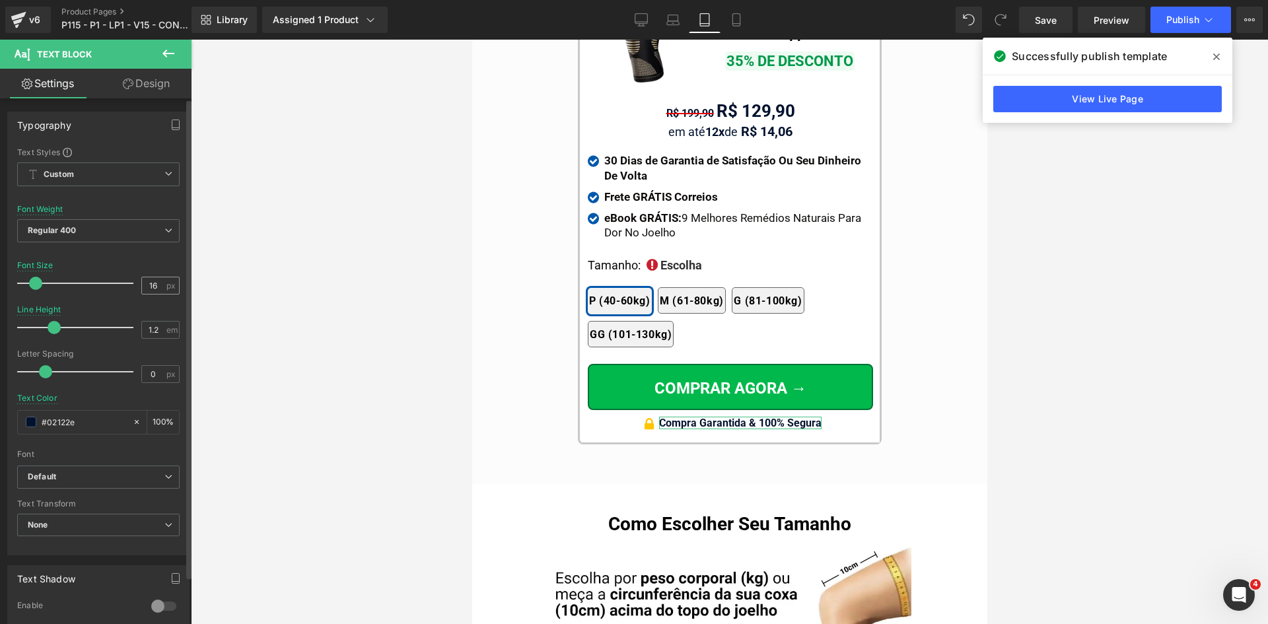
scroll to position [12507, 0]
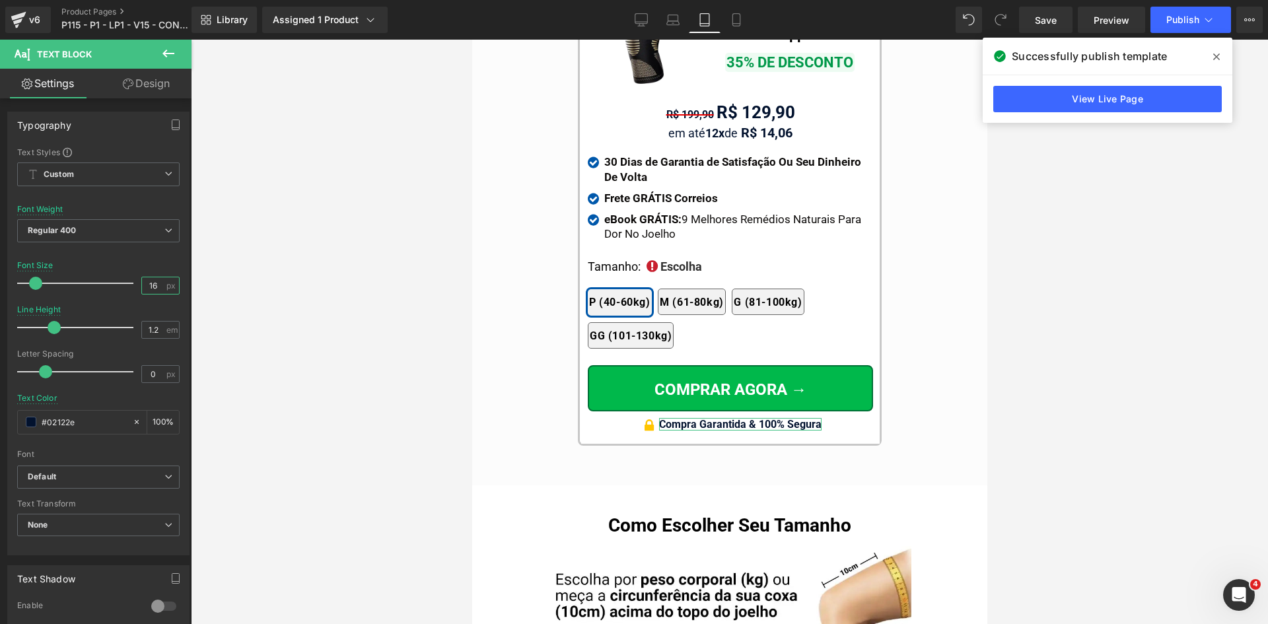
drag, startPoint x: 143, startPoint y: 284, endPoint x: 214, endPoint y: 288, distance: 70.8
click at [181, 287] on div "Text Styles Custom Custom Setup Global Style Custom Setup Global Style Thin 100…" at bounding box center [98, 351] width 181 height 408
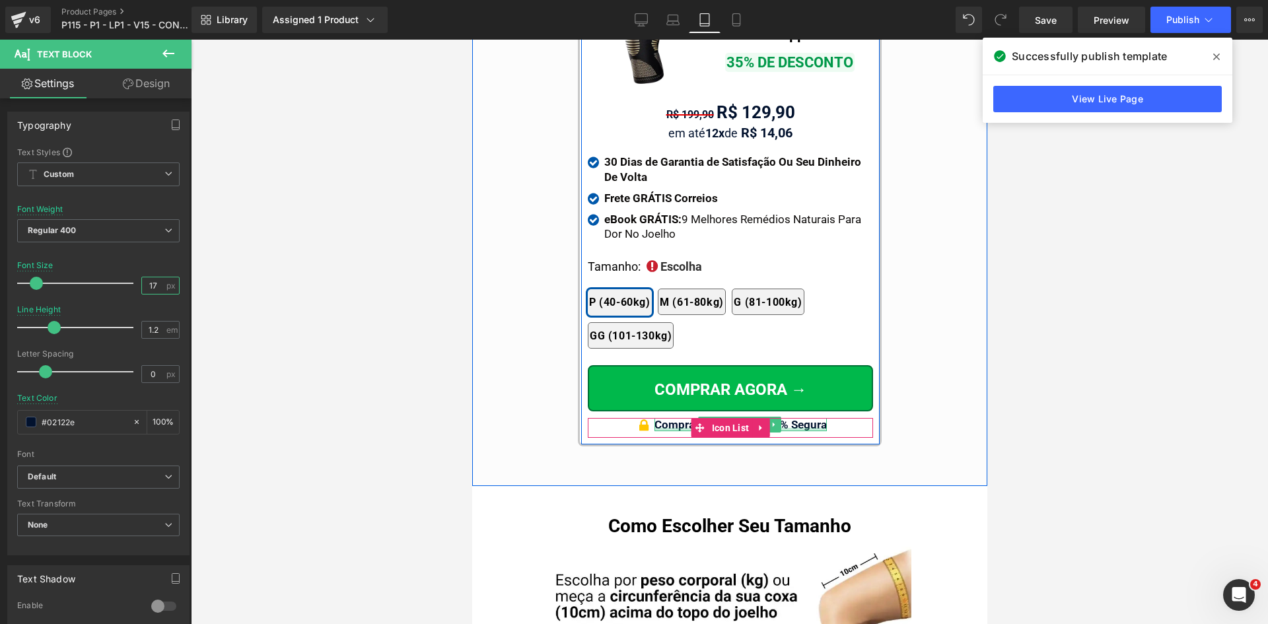
type input "17"
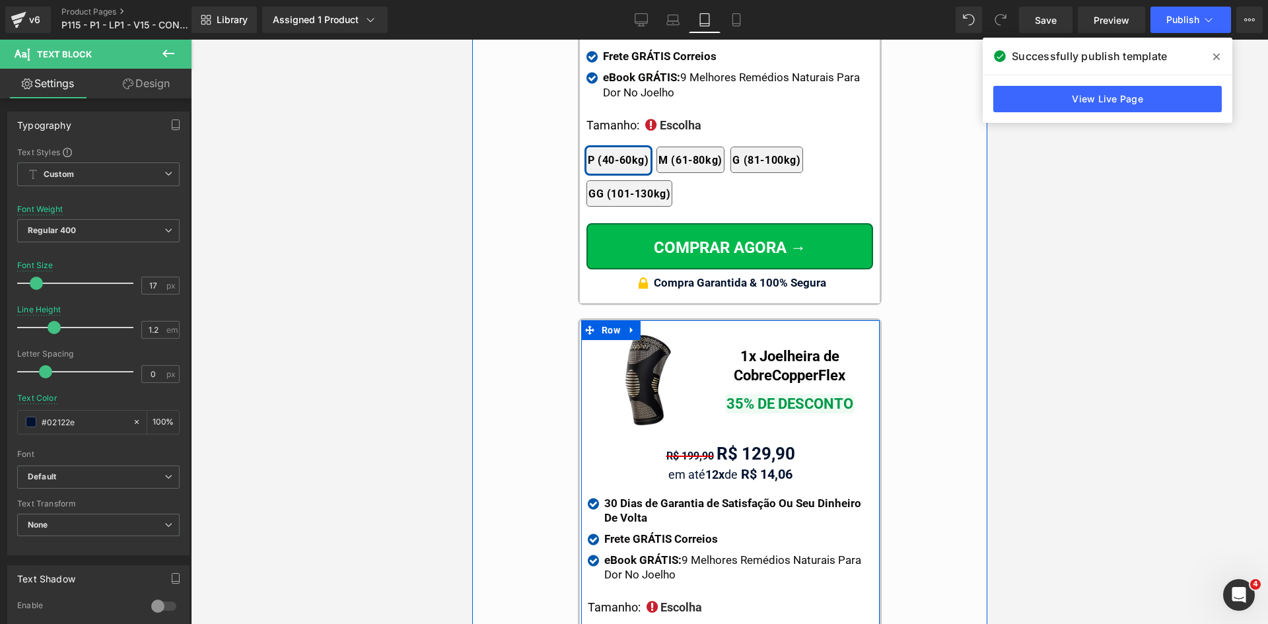
scroll to position [11979, 0]
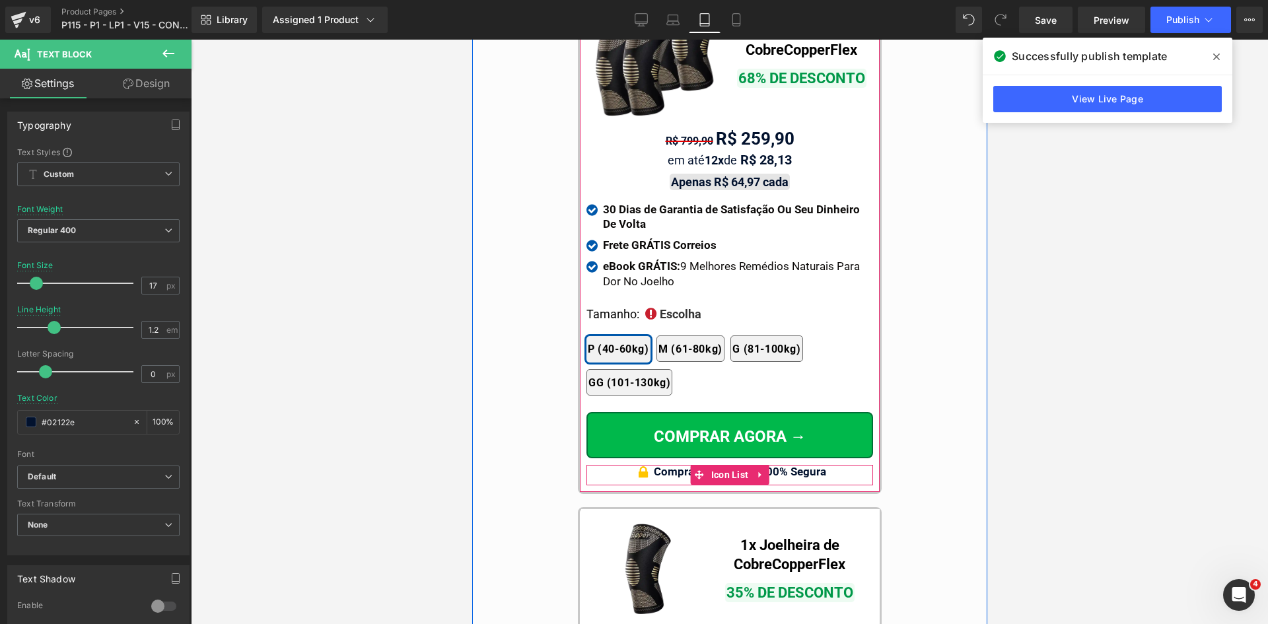
click at [799, 465] on strong "Compra Garantida & 100% Segura" at bounding box center [739, 471] width 172 height 13
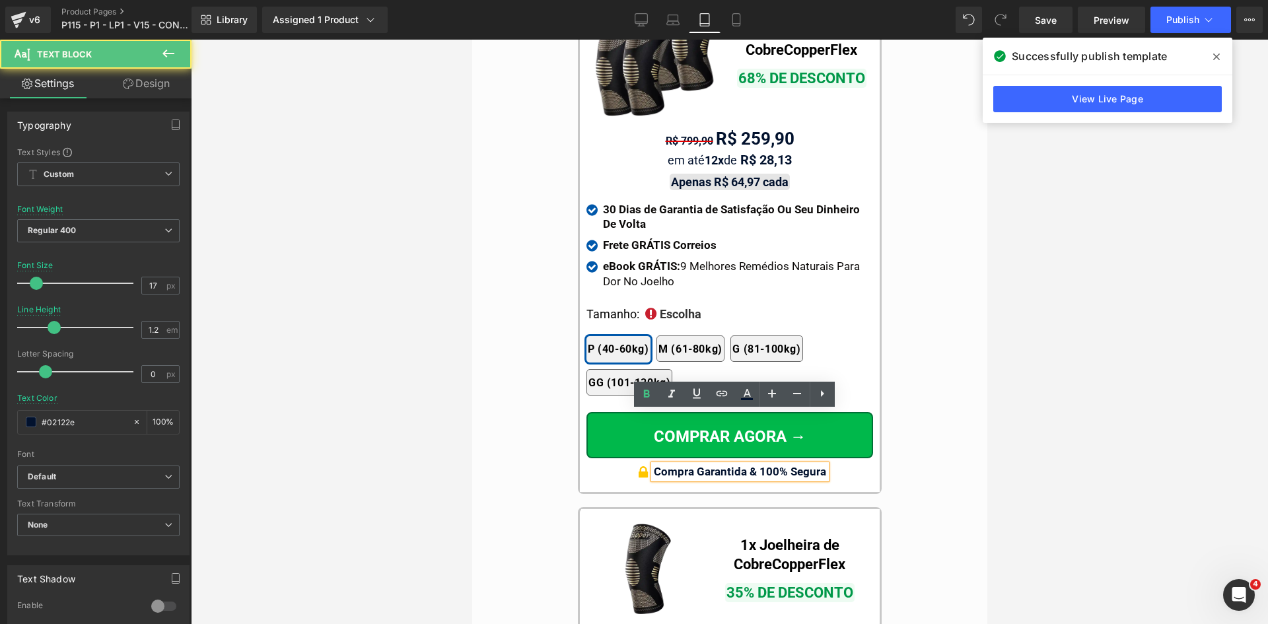
click at [809, 465] on strong "Compra Garantida & 100% Segura" at bounding box center [739, 471] width 172 height 13
click at [692, 465] on strong "Compra Garantida & 100% Segura" at bounding box center [739, 471] width 172 height 13
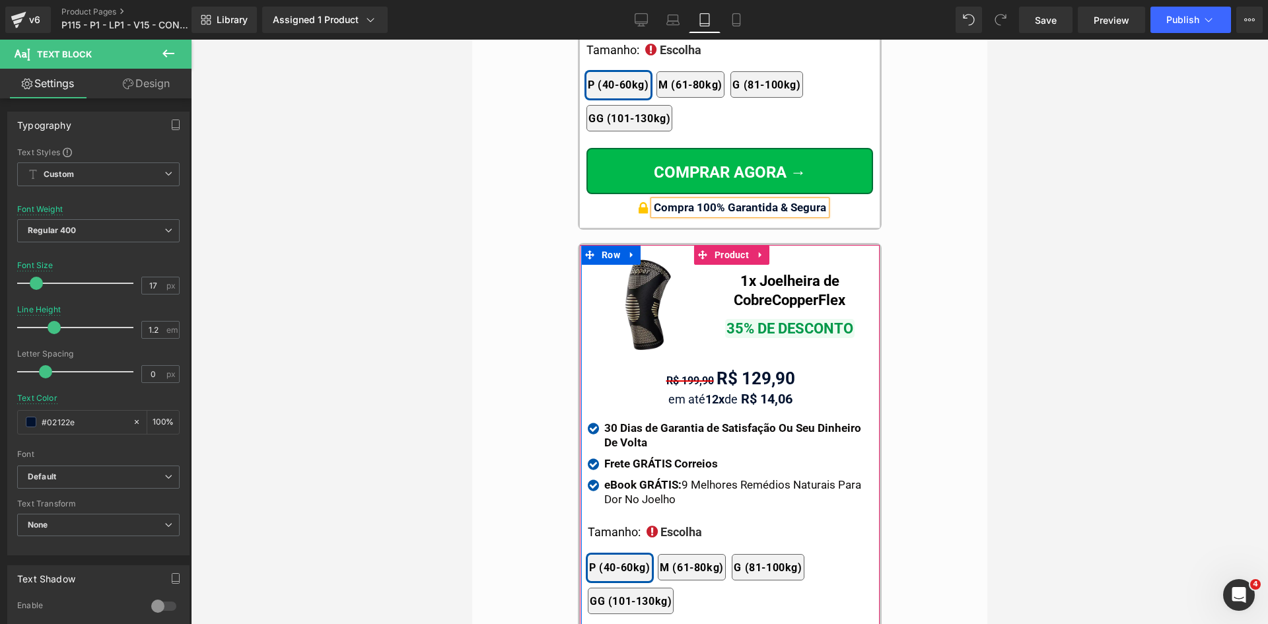
scroll to position [12507, 0]
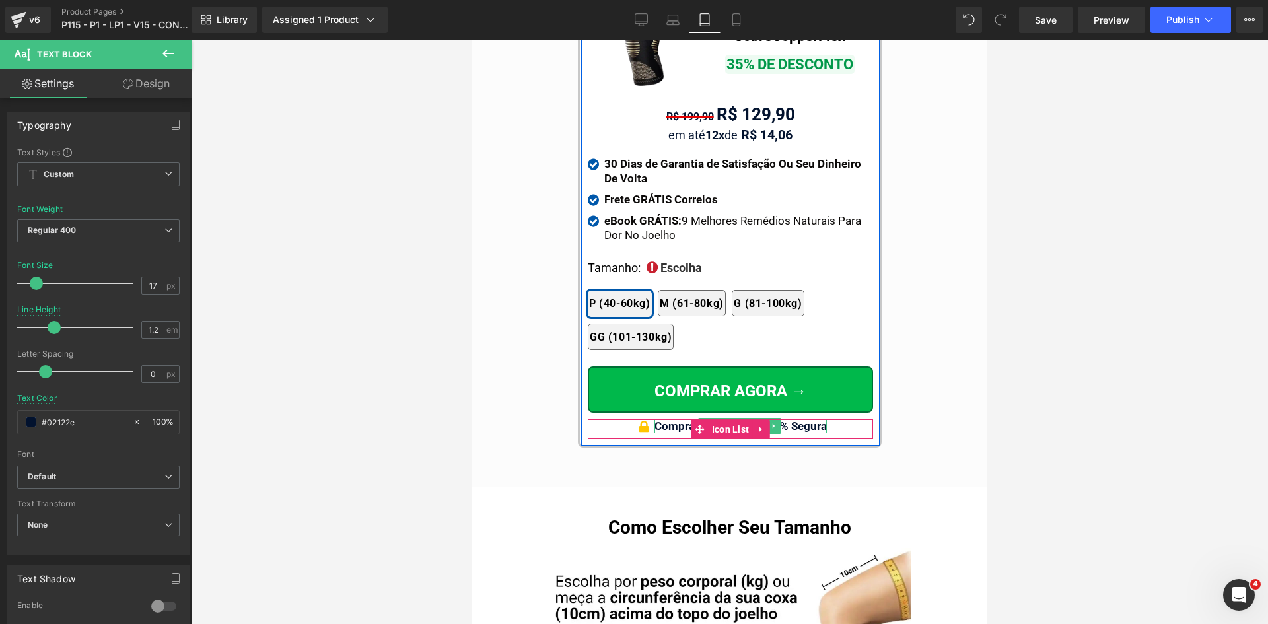
click at [675, 420] on strong "Compra Garantida & 100% Segura" at bounding box center [740, 426] width 172 height 13
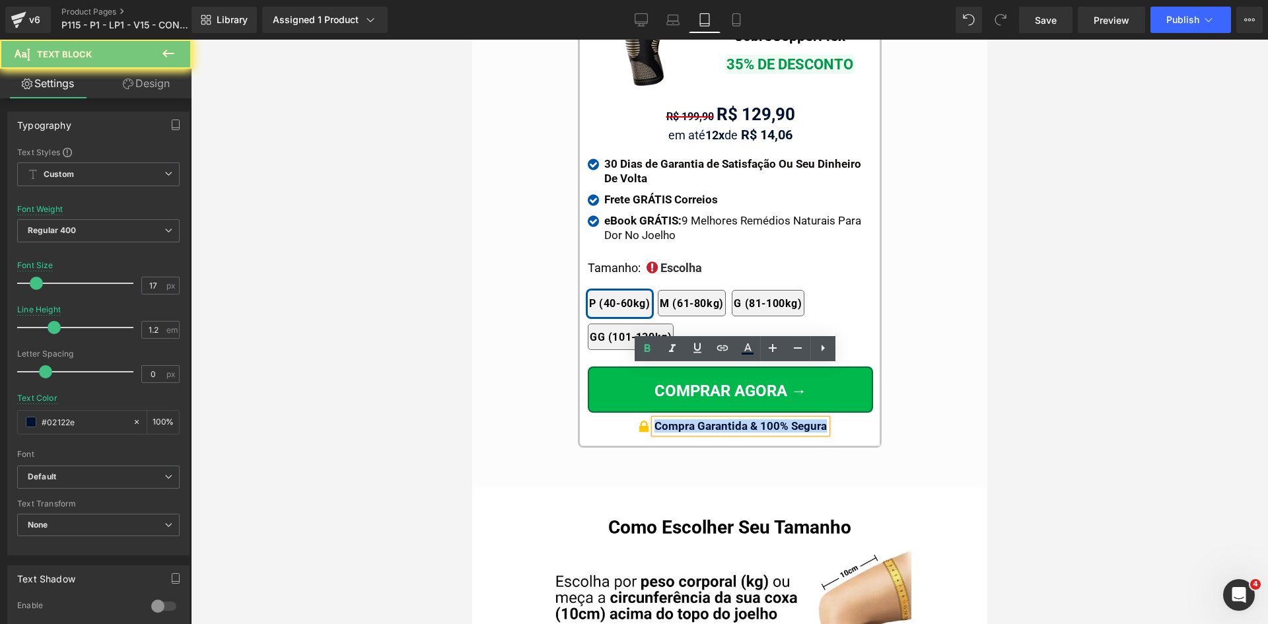
click at [692, 420] on strong "Compra Garantida & 100% Segura" at bounding box center [740, 426] width 172 height 13
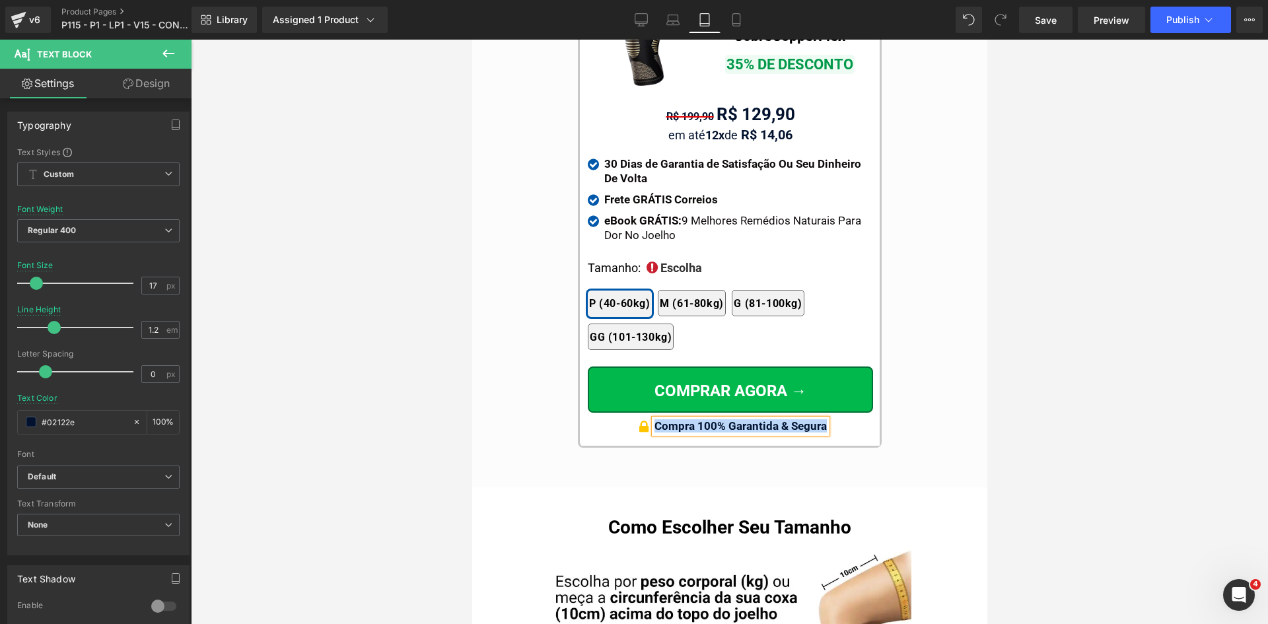
copy strong "Compra 100% Garantida & Segura"
click at [464, 311] on div at bounding box center [730, 332] width 1078 height 585
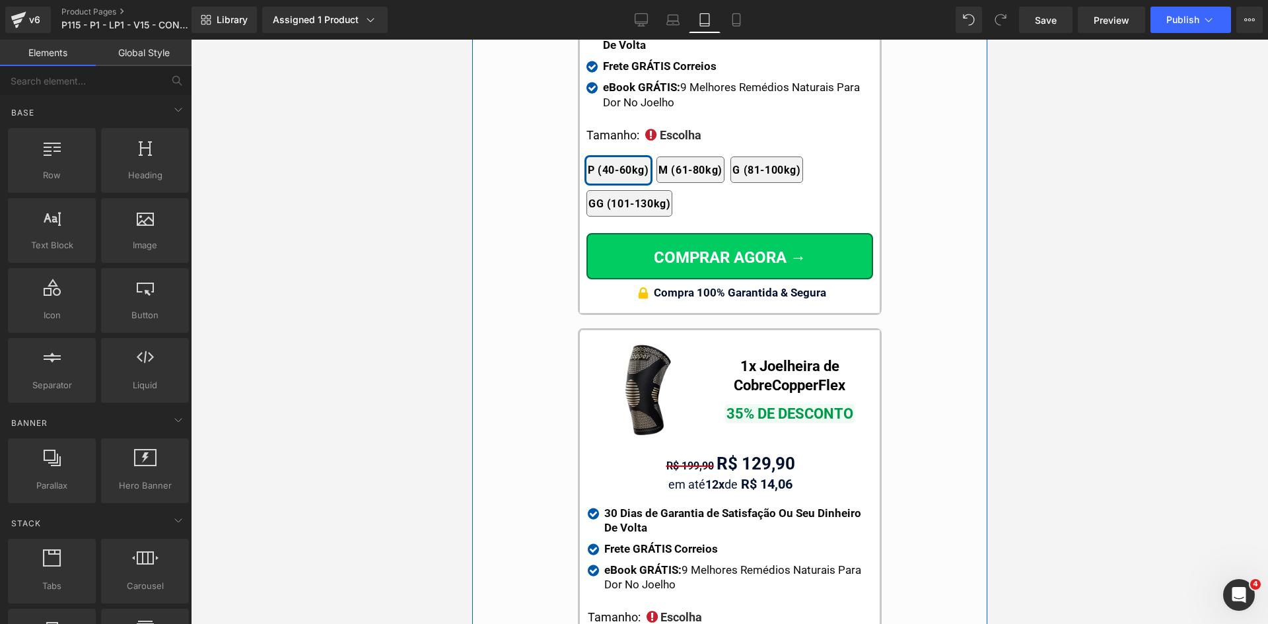
scroll to position [12045, 0]
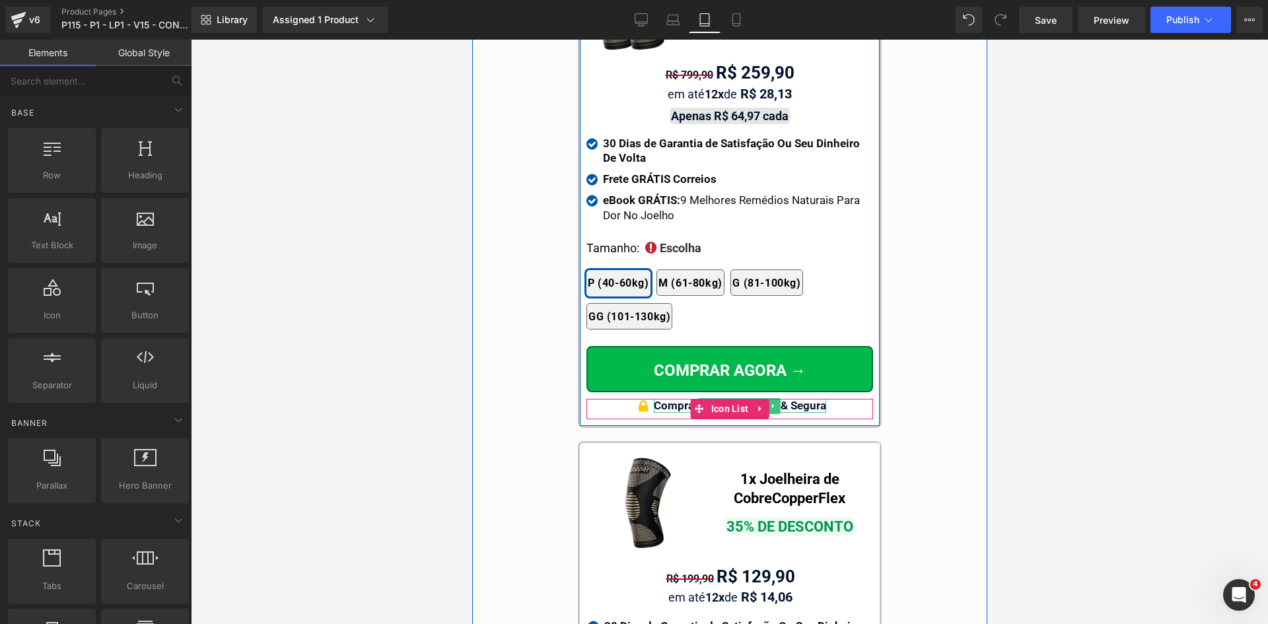
click at [799, 399] on strong "Compra 100% Garantida & Segura" at bounding box center [739, 405] width 172 height 13
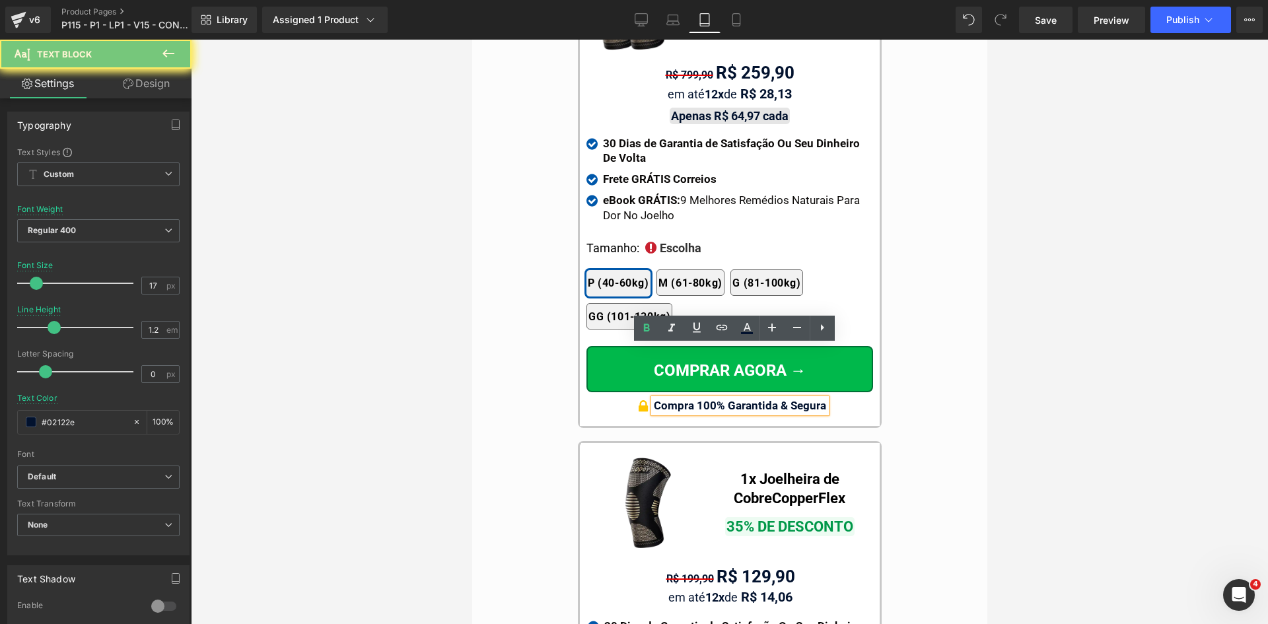
click at [799, 399] on strong "Compra 100% Garantida & Segura" at bounding box center [739, 405] width 172 height 13
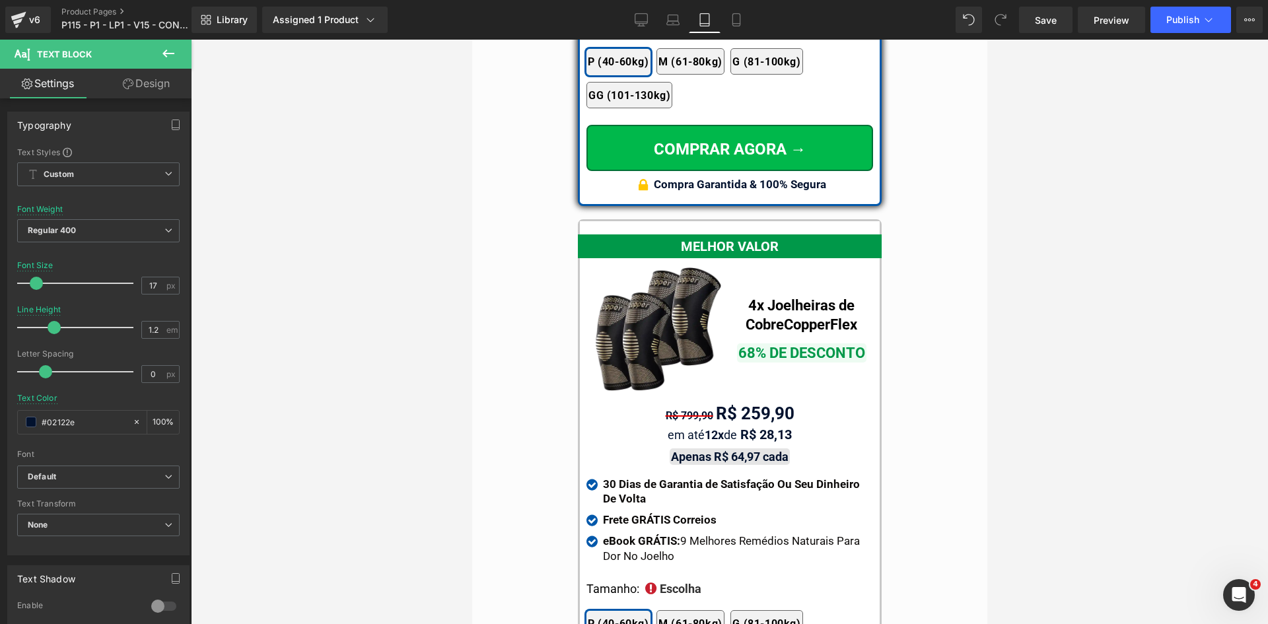
scroll to position [11450, 0]
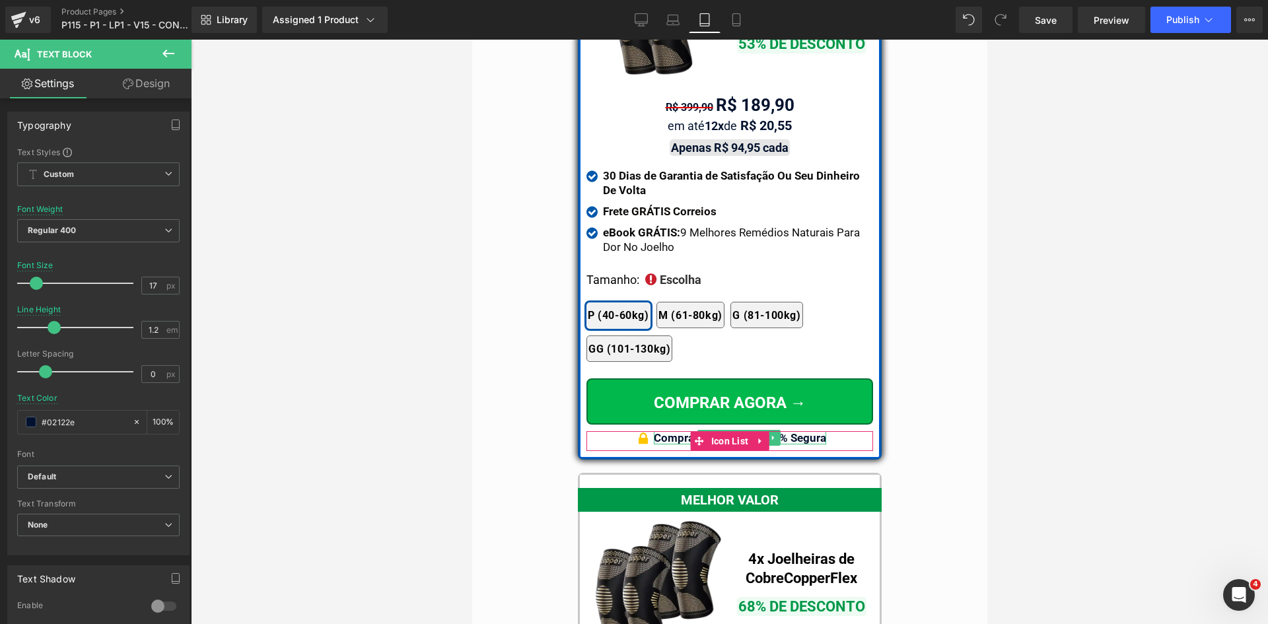
click at [803, 431] on strong "Compra Garantida & 100% Segura" at bounding box center [739, 437] width 172 height 13
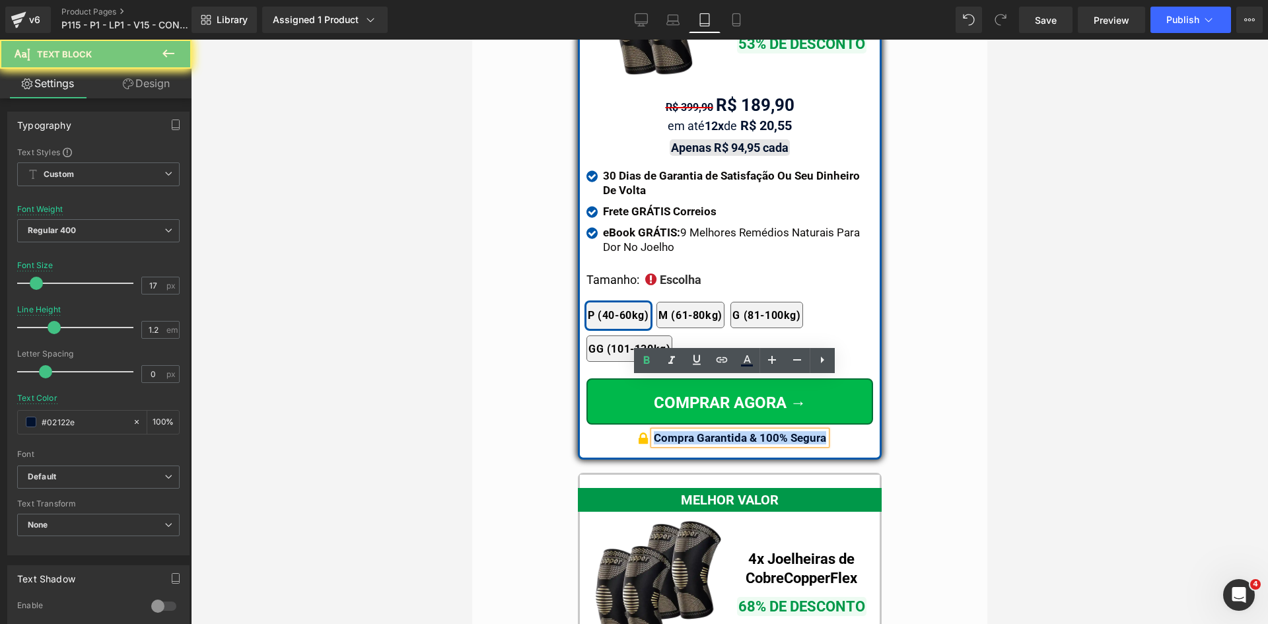
paste div
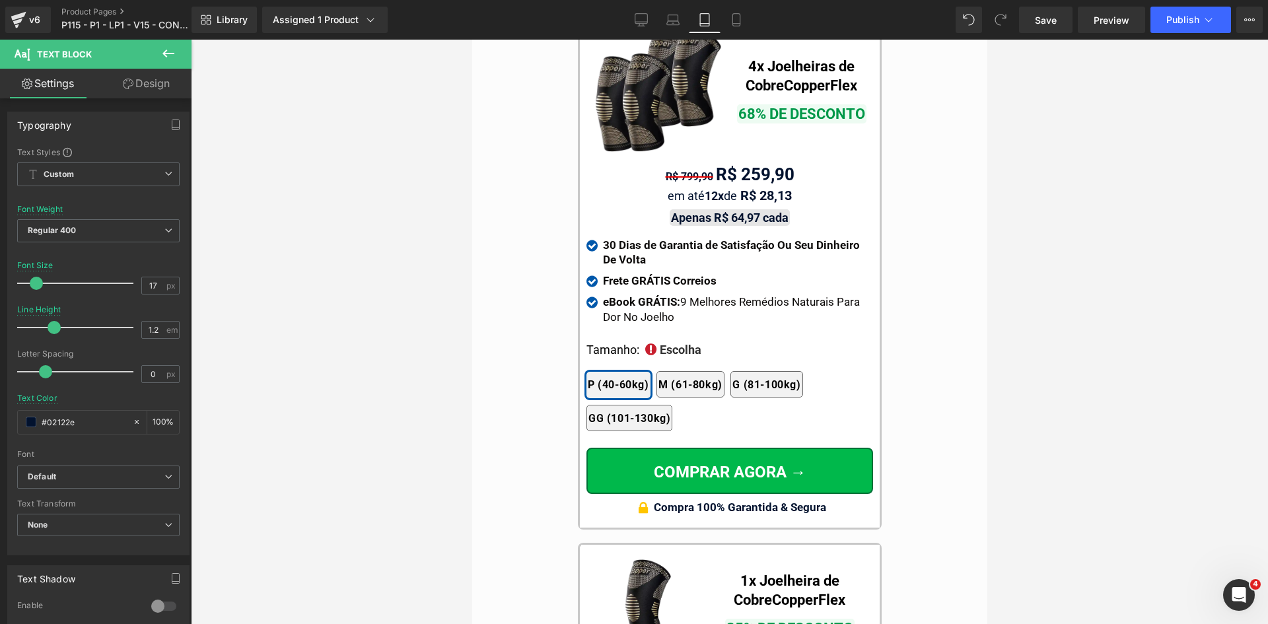
scroll to position [12045, 0]
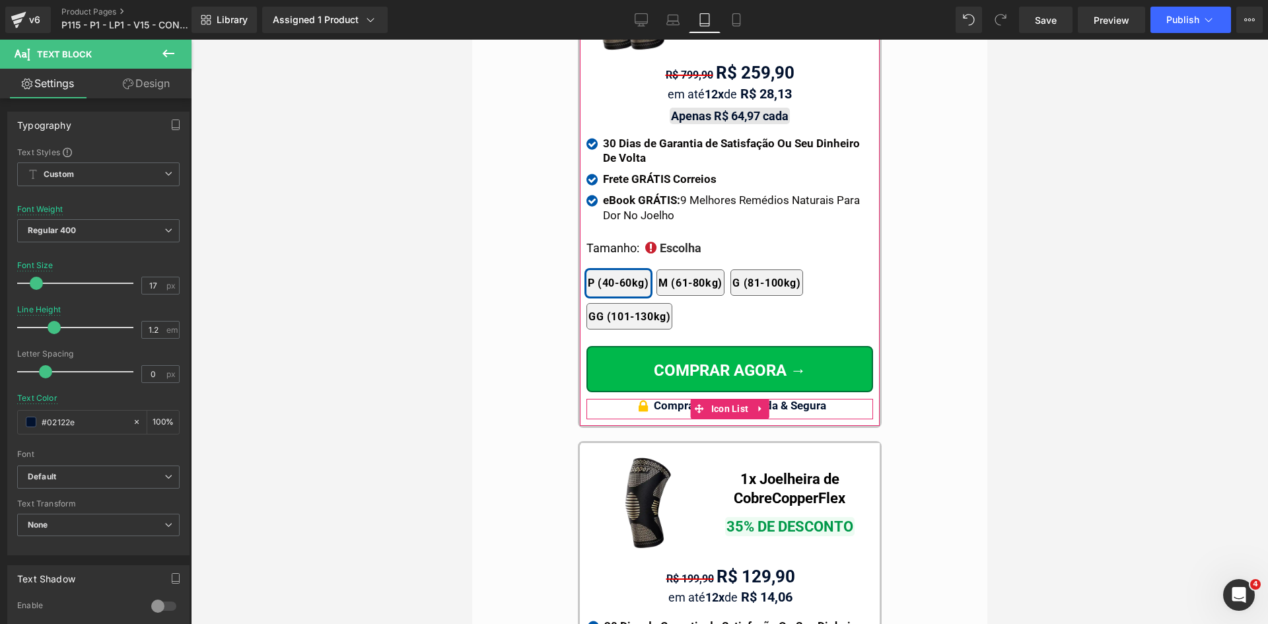
click at [472, 40] on div at bounding box center [472, 40] width 0 height 0
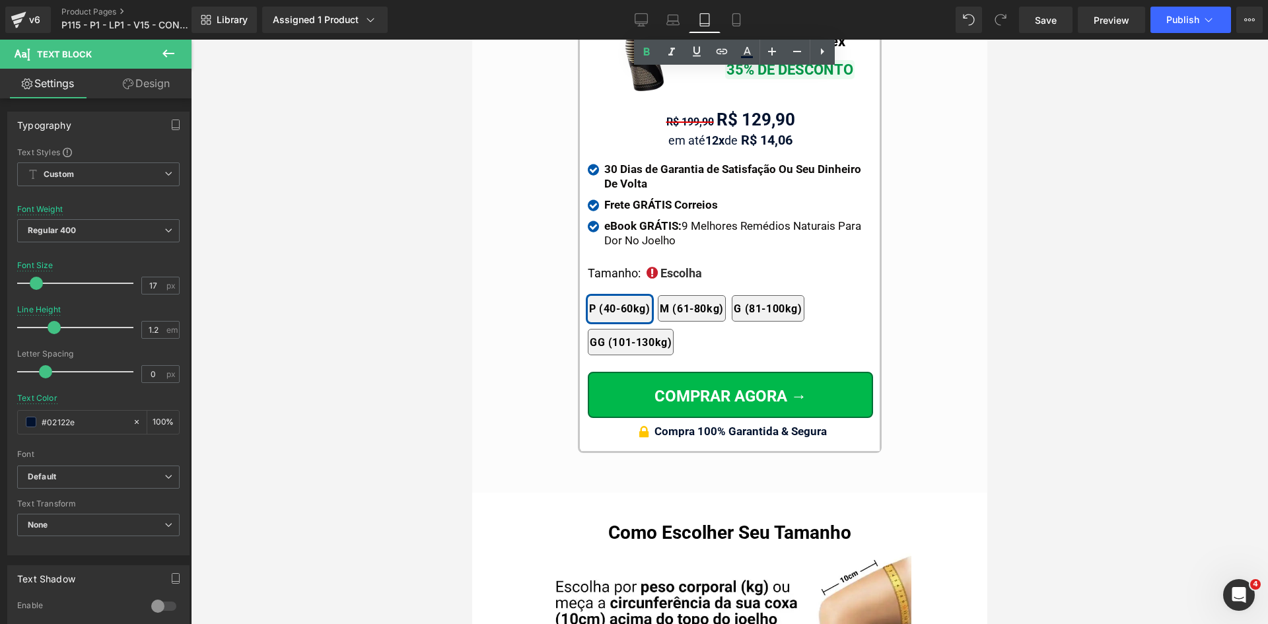
scroll to position [12507, 0]
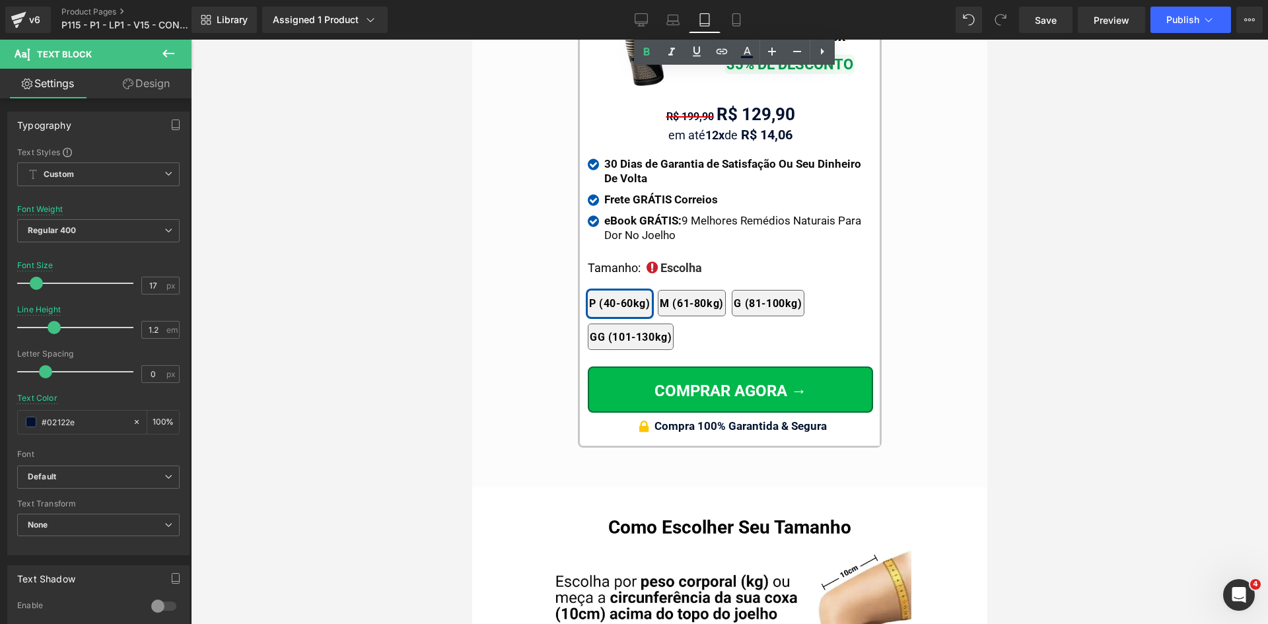
click at [807, 420] on strong "Compra 100% Garantida & Segura" at bounding box center [740, 426] width 172 height 13
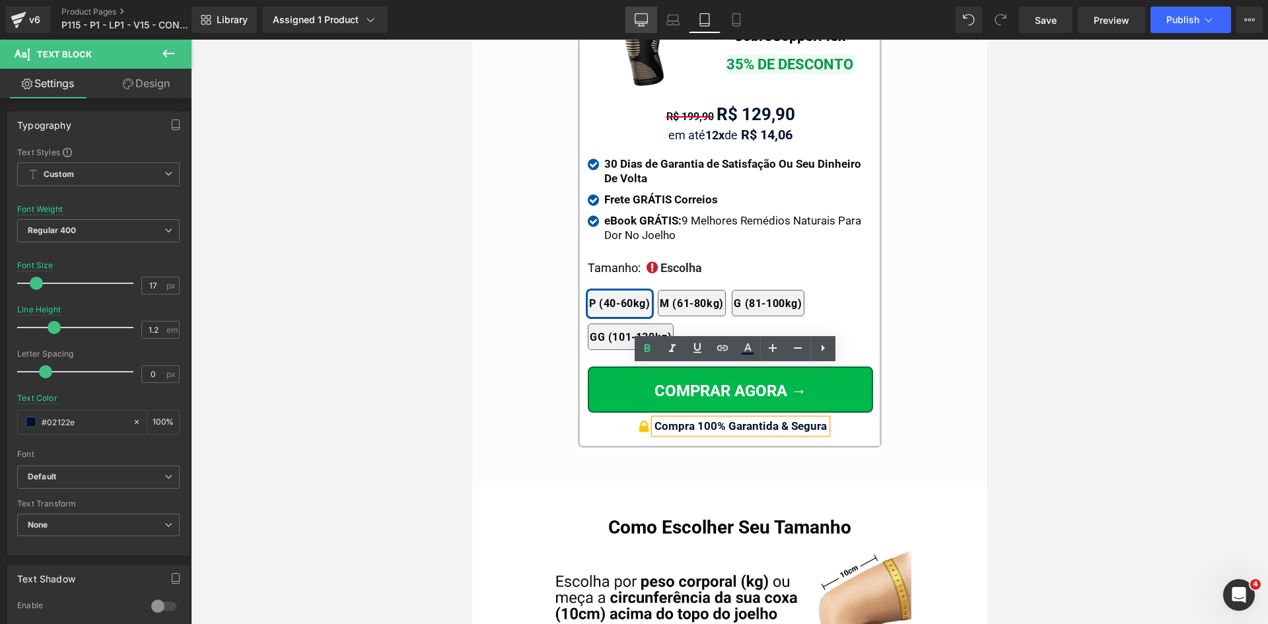
click at [636, 21] on icon at bounding box center [642, 19] width 13 height 10
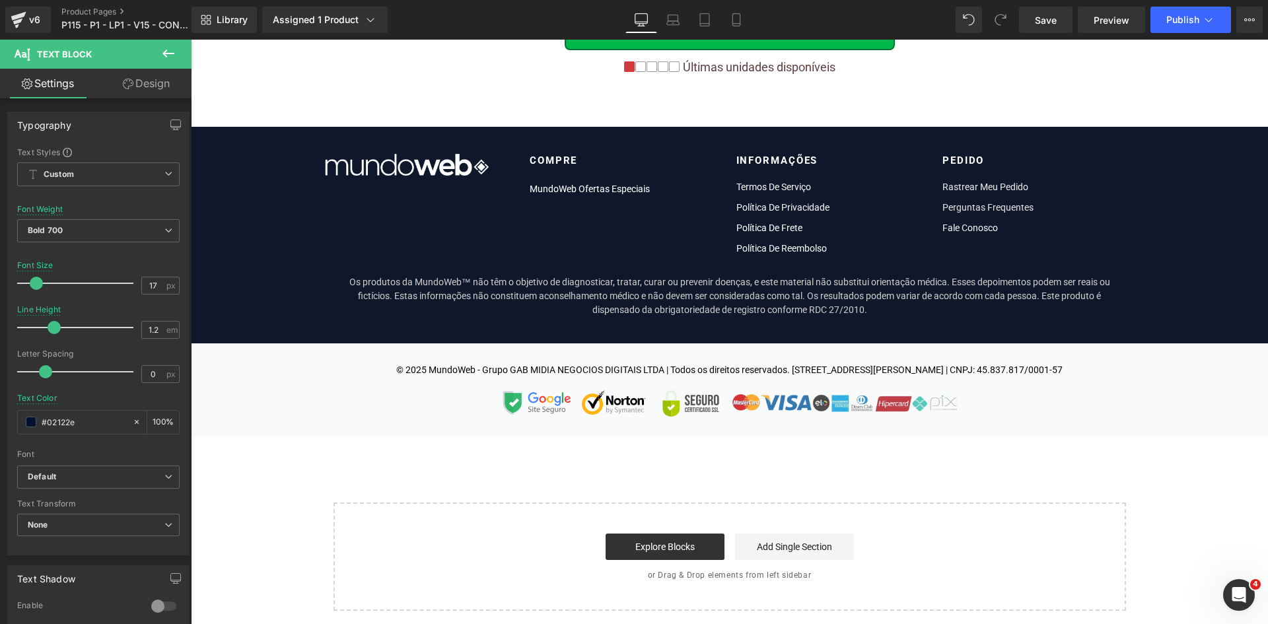
type input "100"
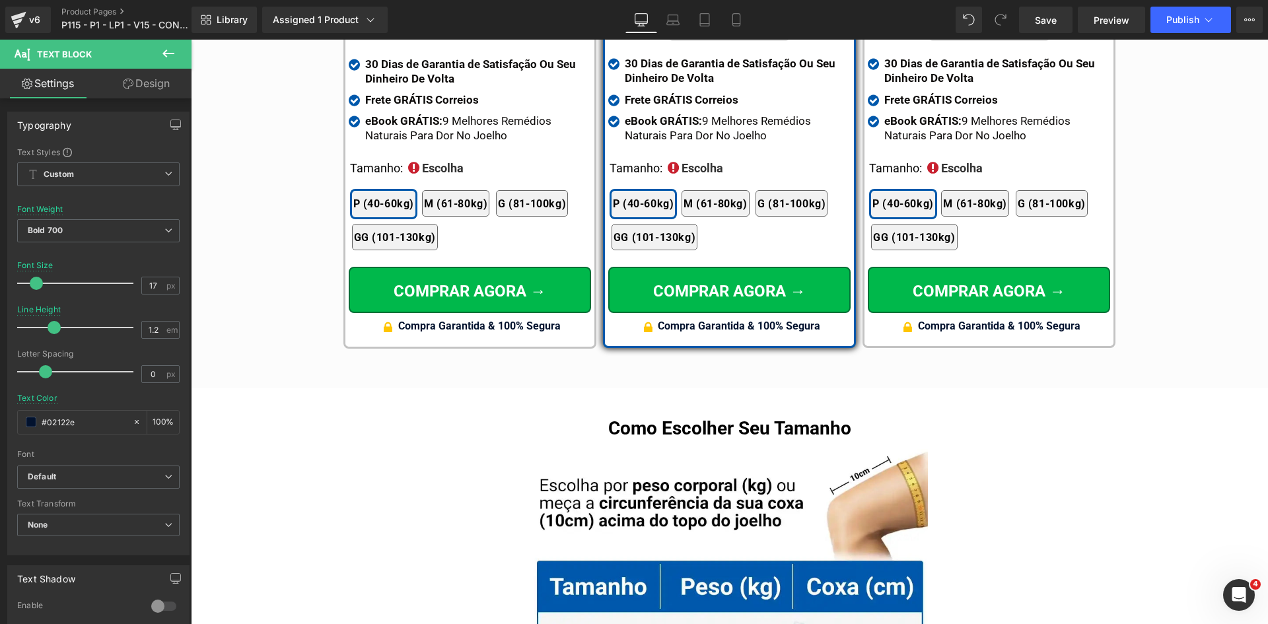
scroll to position [7914, 0]
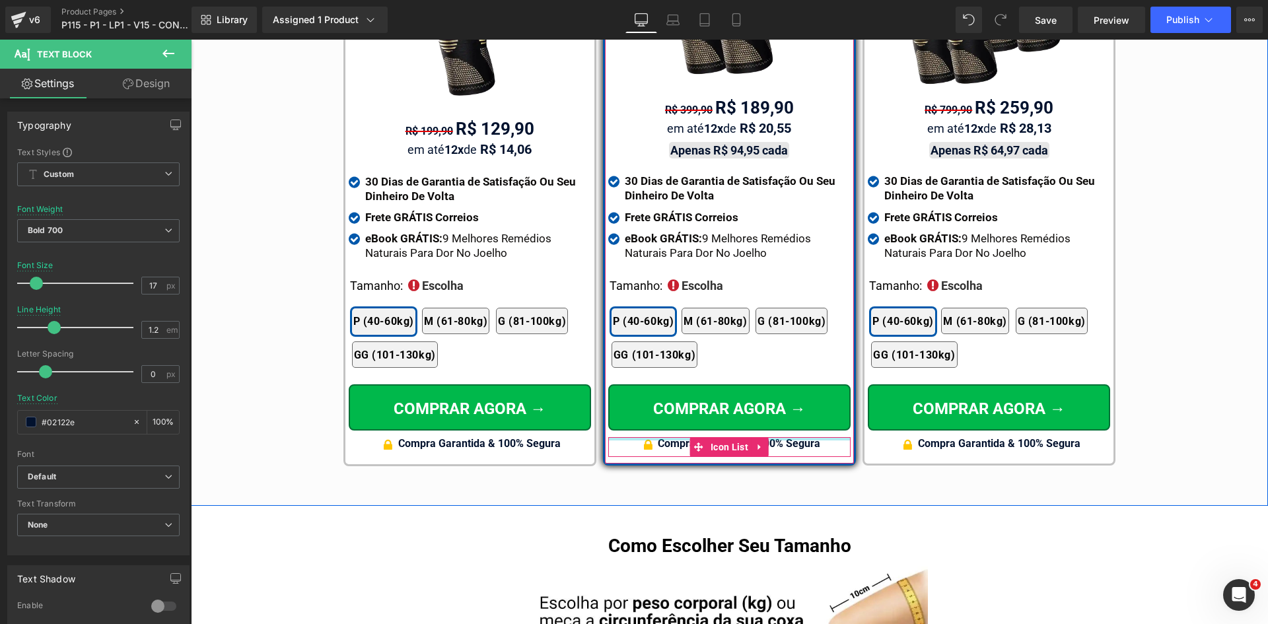
click at [796, 437] on div at bounding box center [729, 438] width 242 height 3
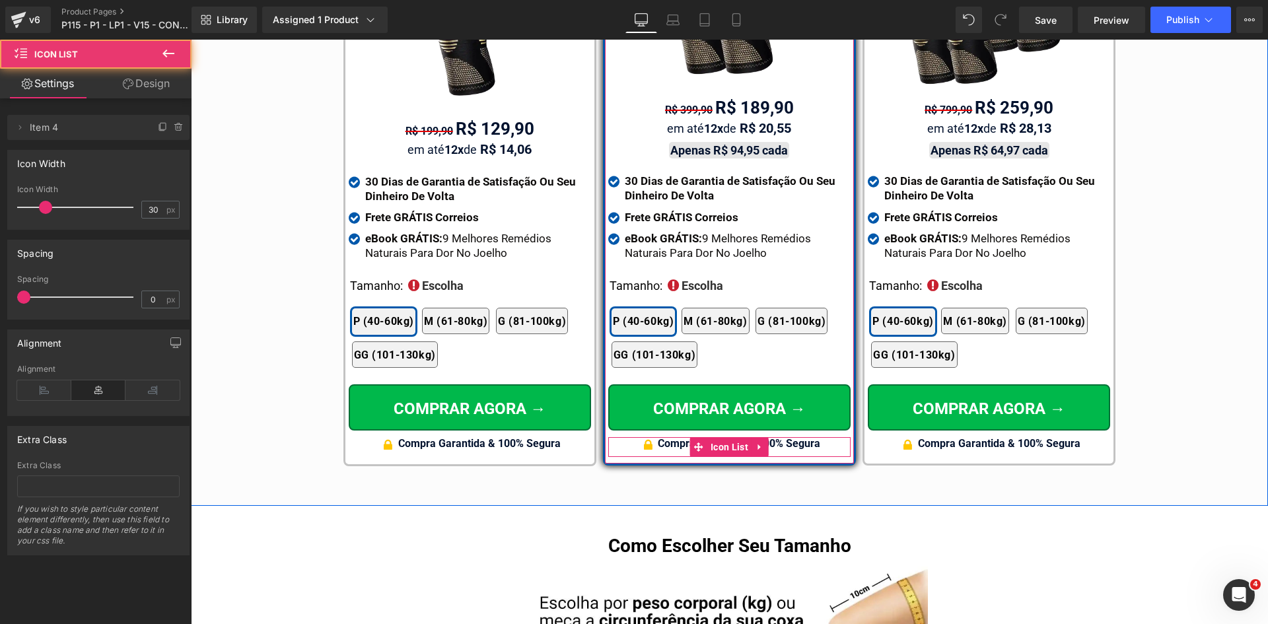
click at [796, 437] on div at bounding box center [729, 438] width 242 height 3
click at [799, 437] on strong "Compra Garantida & 100% Segura" at bounding box center [739, 443] width 163 height 13
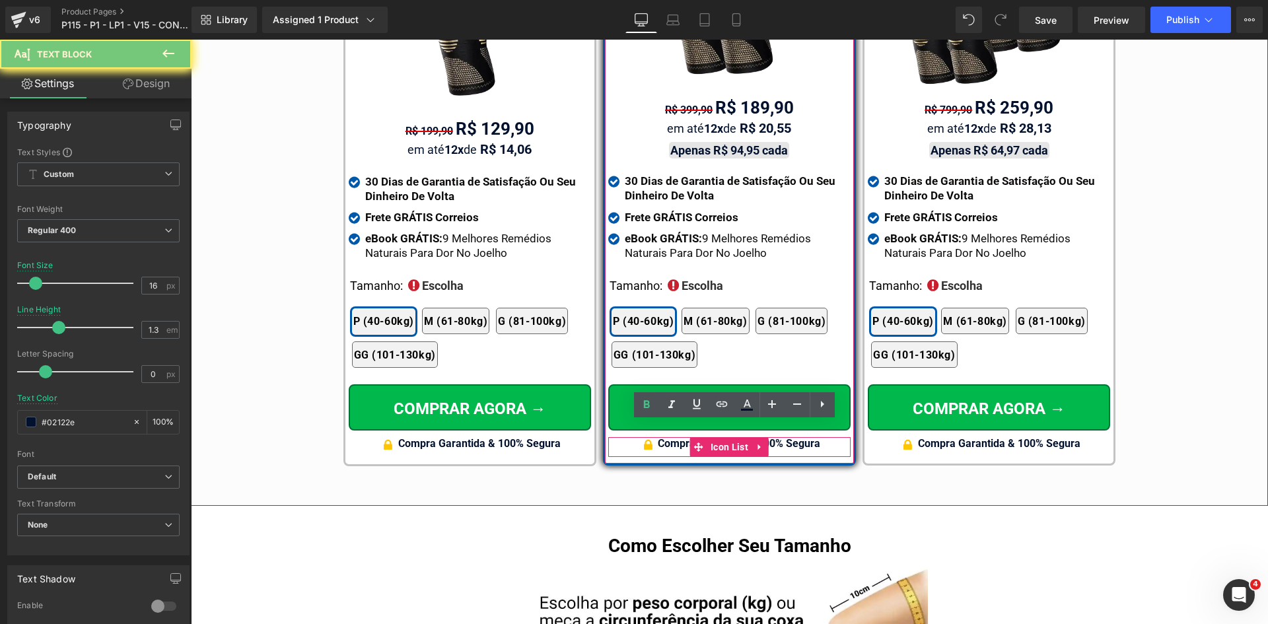
click at [799, 437] on strong "Compra Garantida & 100% Segura" at bounding box center [739, 443] width 163 height 13
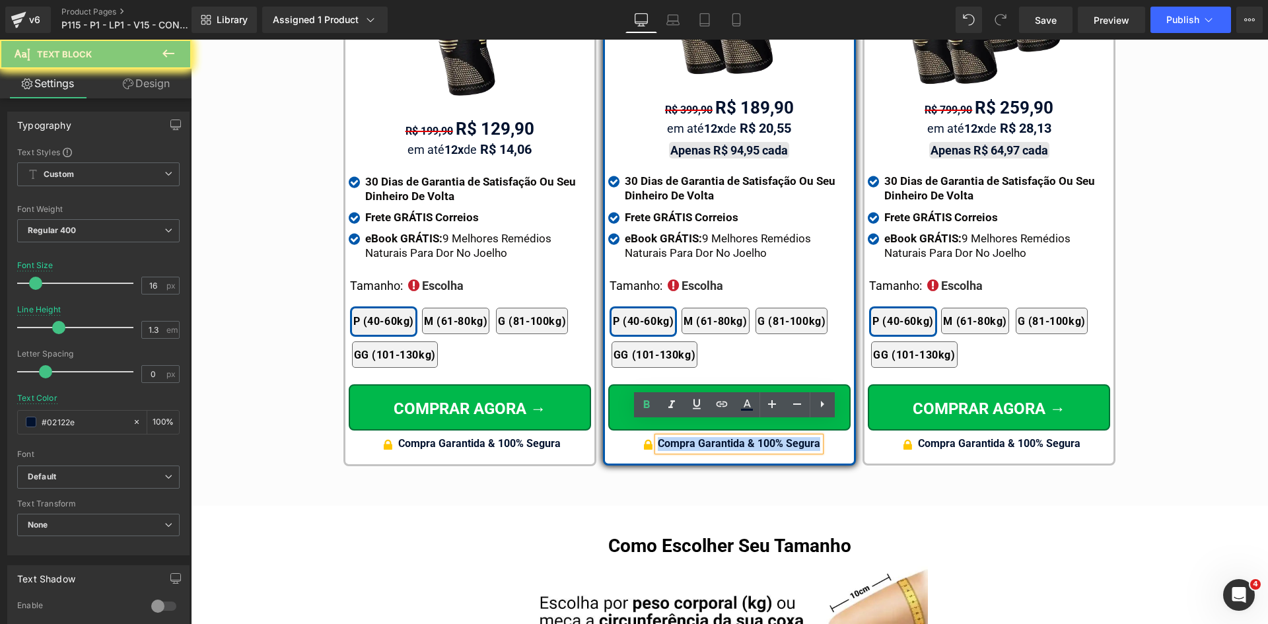
click at [799, 437] on strong "Compra Garantida & 100% Segura" at bounding box center [739, 443] width 163 height 13
paste div
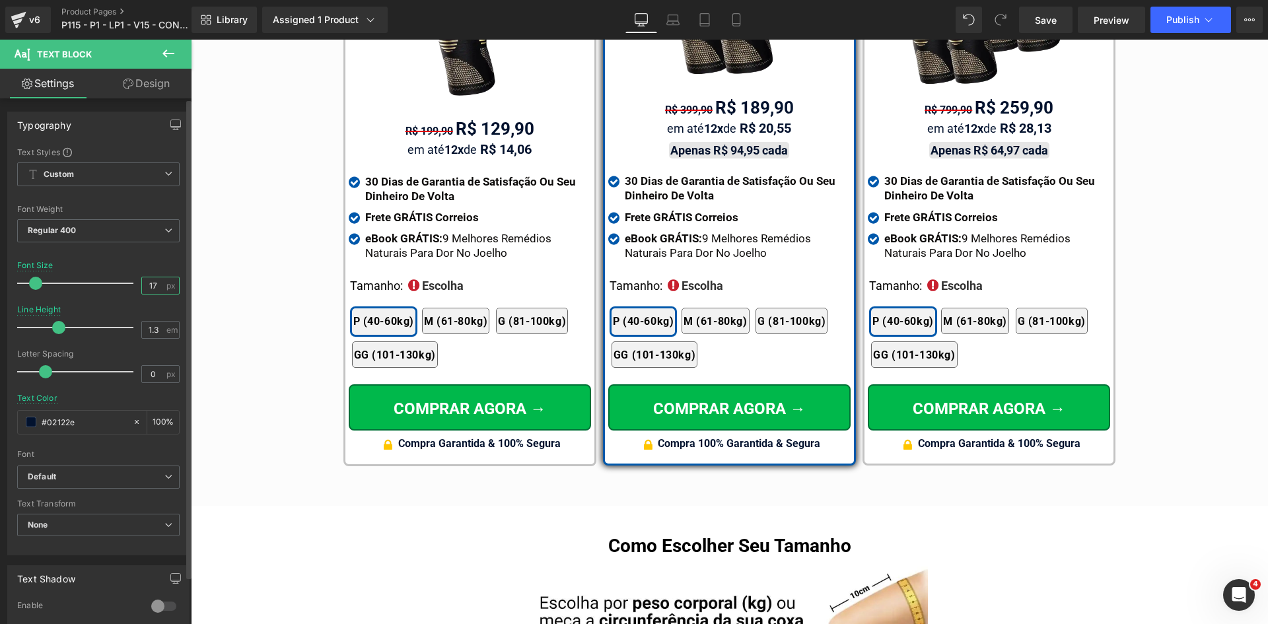
drag, startPoint x: 148, startPoint y: 285, endPoint x: 170, endPoint y: 285, distance: 21.8
click at [167, 285] on div "17 px" at bounding box center [160, 286] width 38 height 18
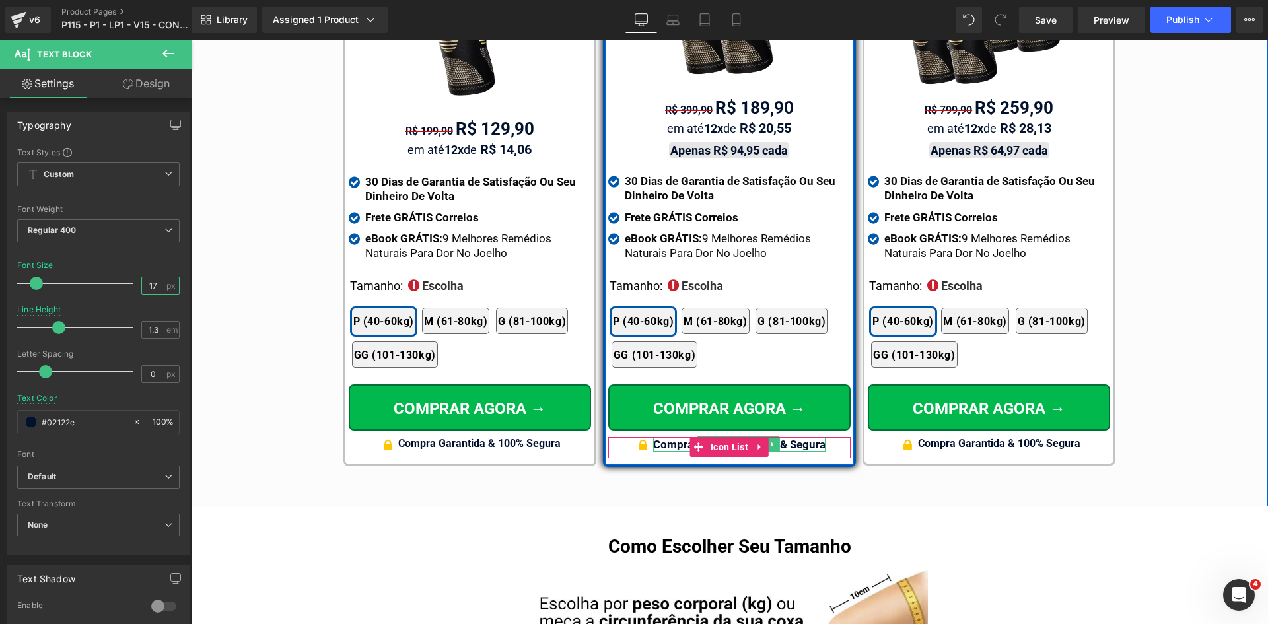
type input "17"
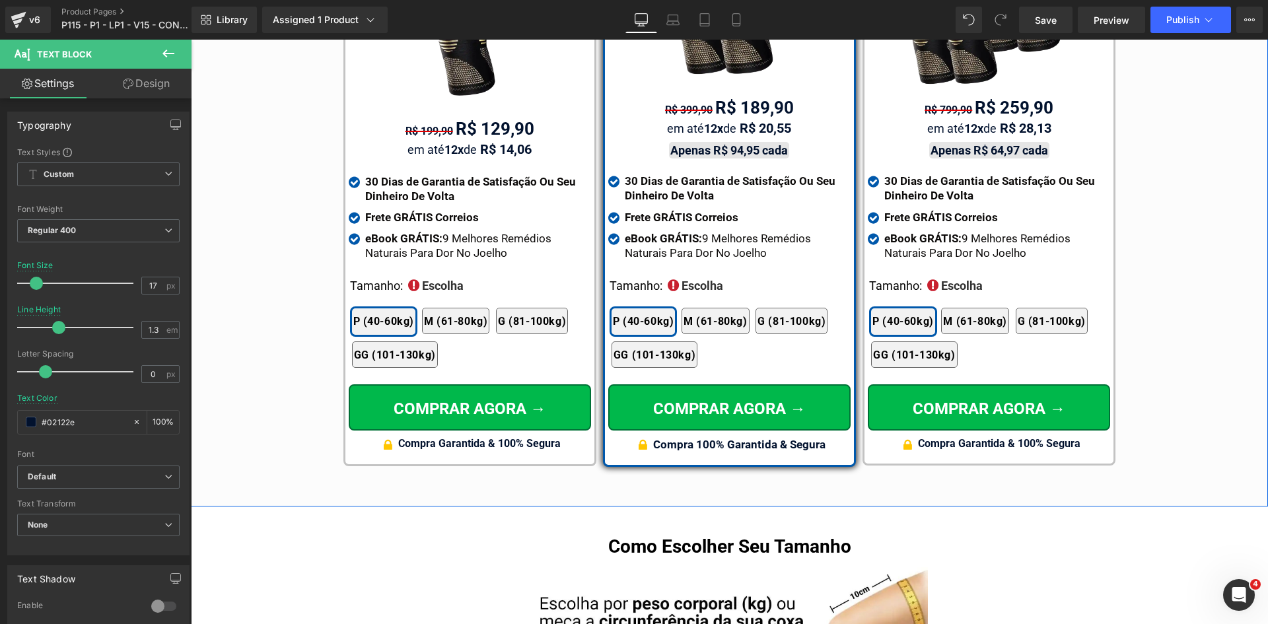
click at [941, 437] on div "Icon Compra Garantida & 100% Segura Text Block Icon List" at bounding box center [989, 447] width 242 height 20
click at [191, 40] on div at bounding box center [191, 40] width 0 height 0
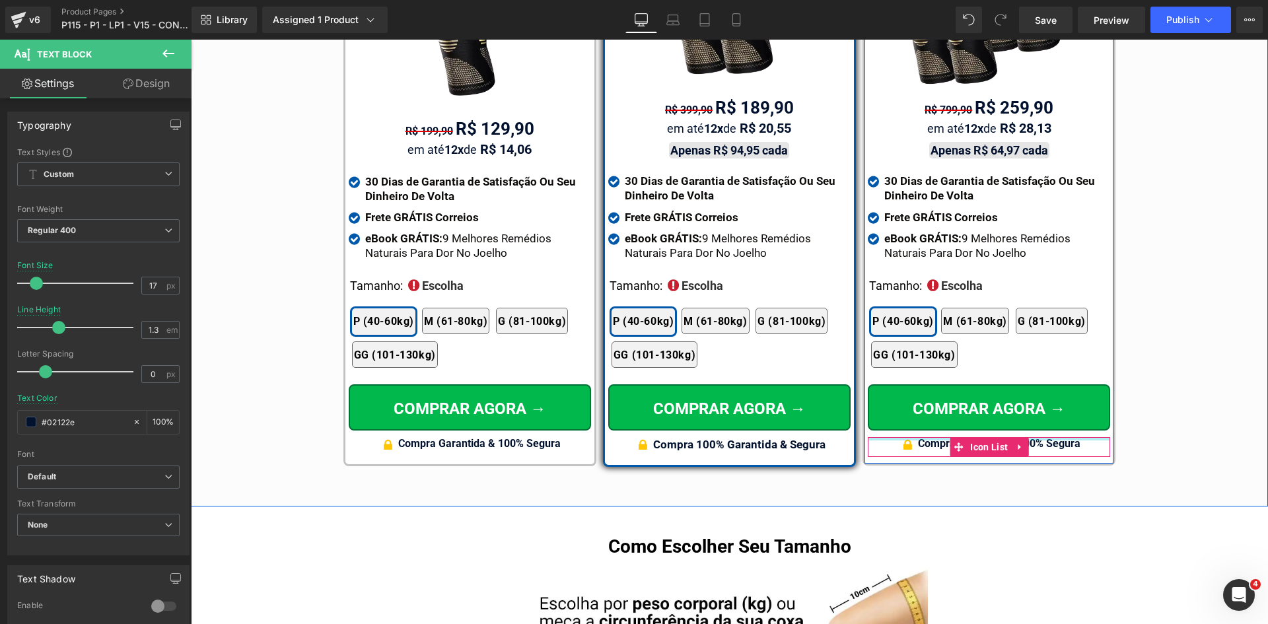
click at [941, 437] on div at bounding box center [989, 438] width 242 height 3
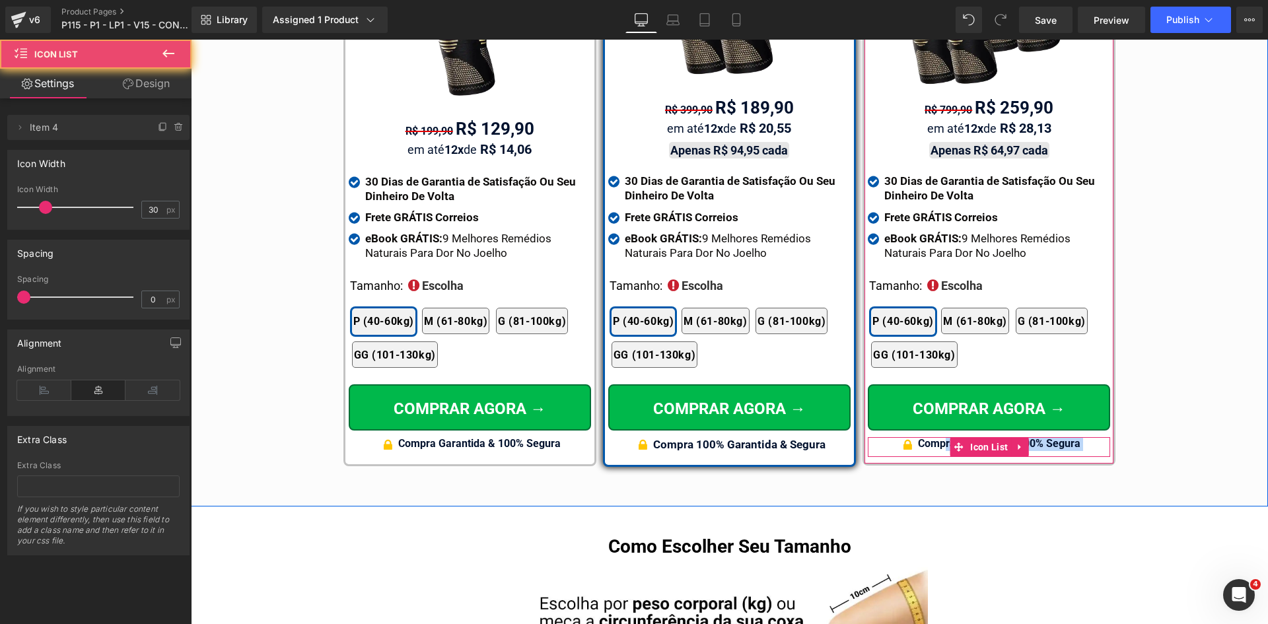
click at [941, 437] on strong "Compra Garantida & 100% Segura" at bounding box center [999, 443] width 163 height 13
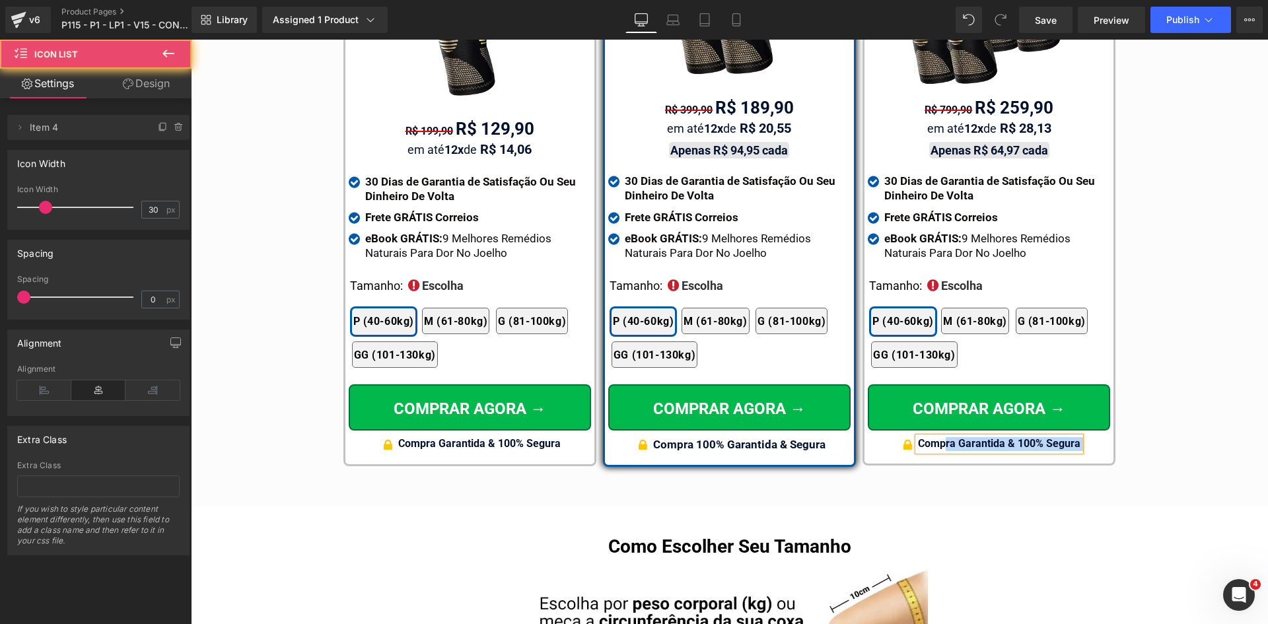
click at [941, 437] on strong "Compra Garantida & 100% Segura" at bounding box center [999, 443] width 163 height 13
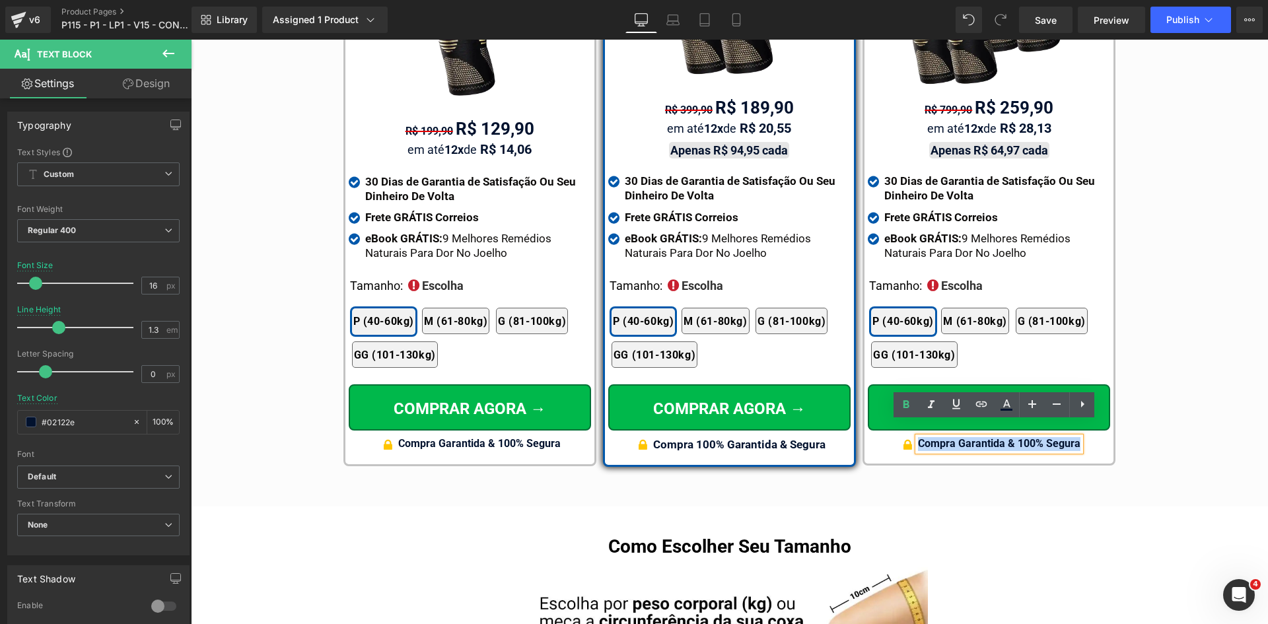
paste div
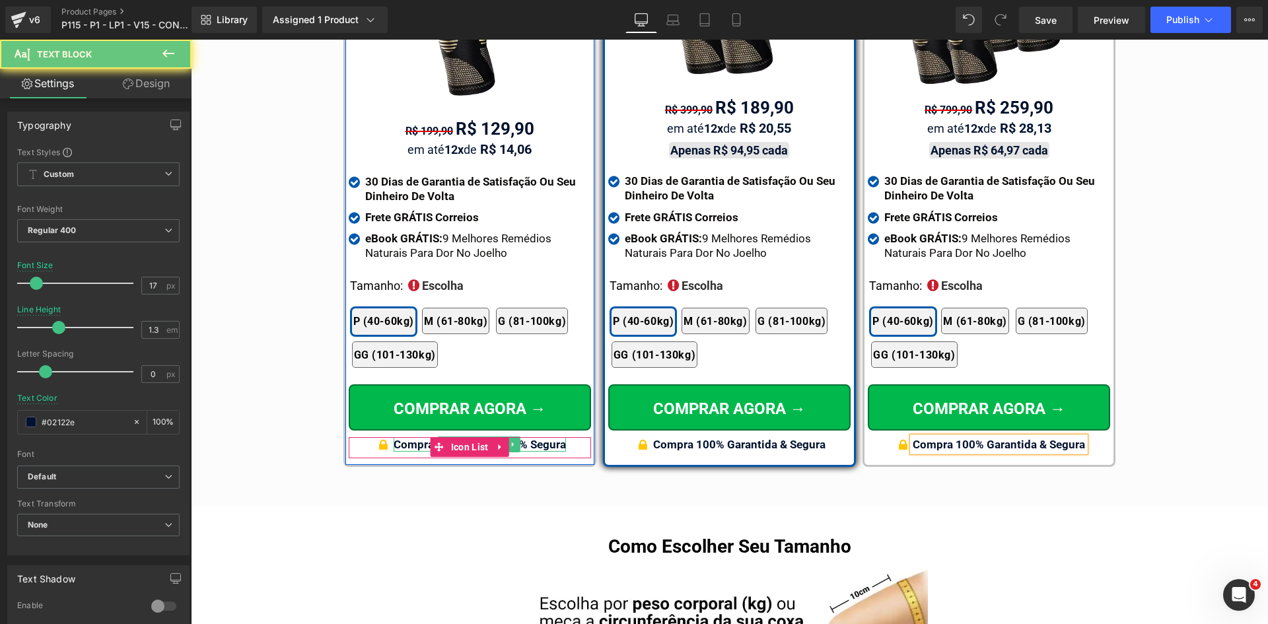
click at [402, 438] on strong "Compra Garantida & 100% Segura" at bounding box center [480, 444] width 172 height 13
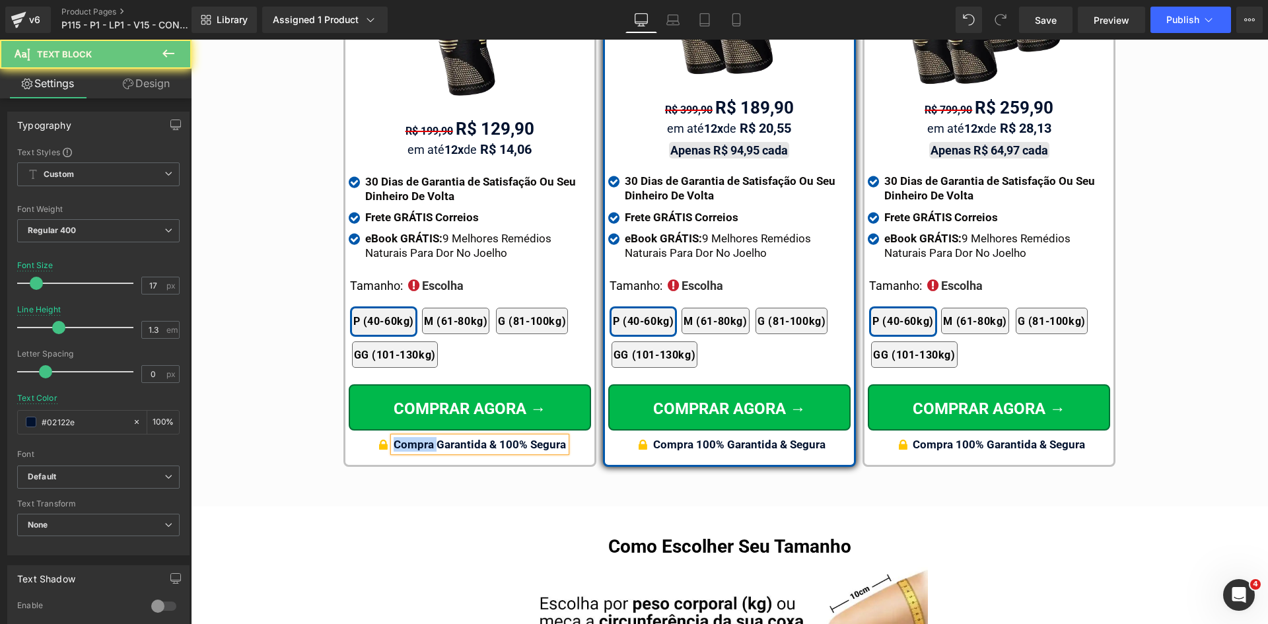
click at [402, 438] on strong "Compra Garantida & 100% Segura" at bounding box center [480, 444] width 172 height 13
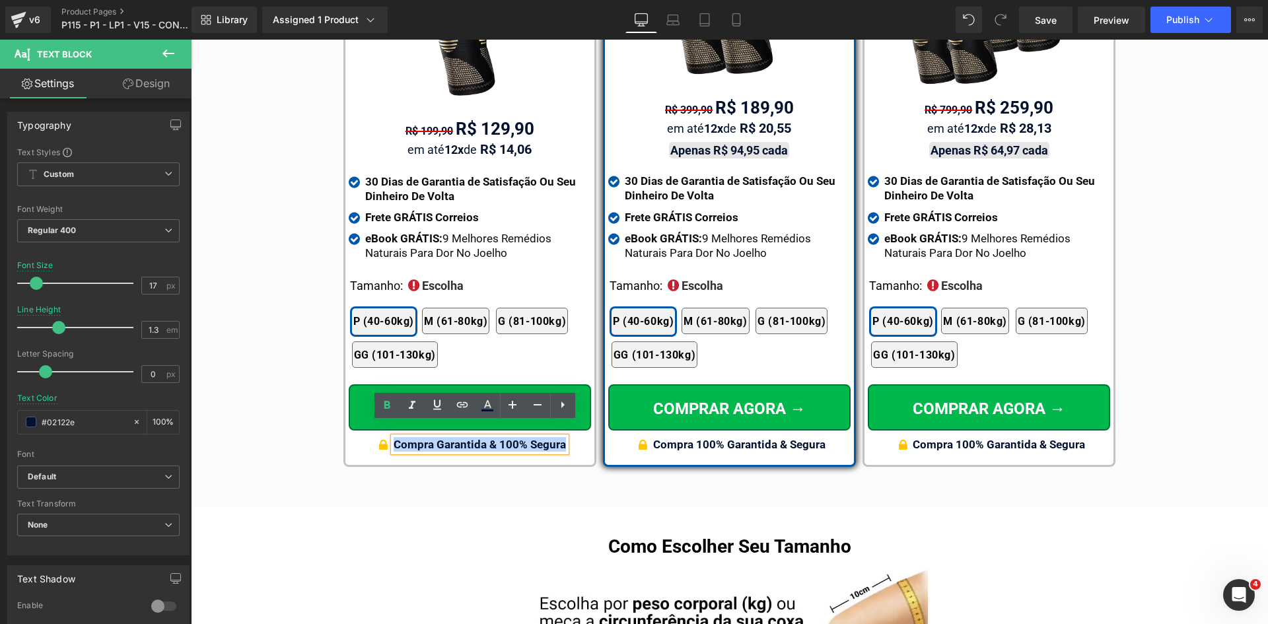
click at [402, 438] on strong "Compra Garantida & 100% Segura" at bounding box center [480, 444] width 172 height 13
paste div
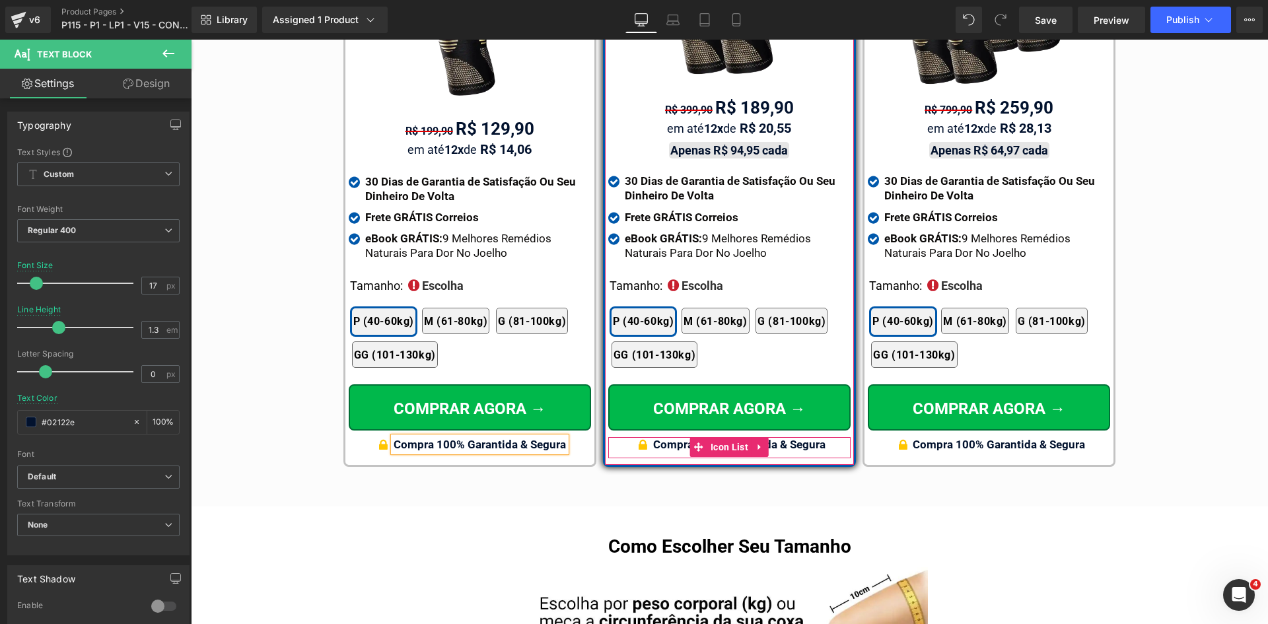
click at [682, 438] on b "Compra 100% Garantida & Segura" at bounding box center [739, 444] width 172 height 13
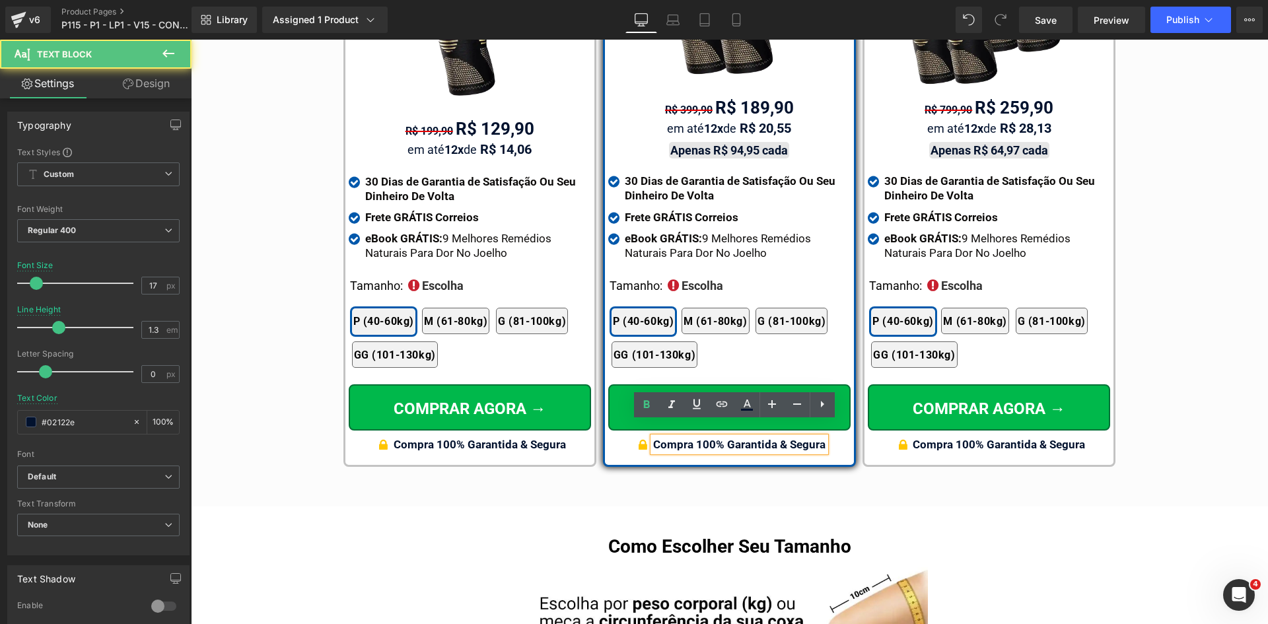
click at [721, 438] on b "Compra 100% Garantida & Segura" at bounding box center [739, 444] width 172 height 13
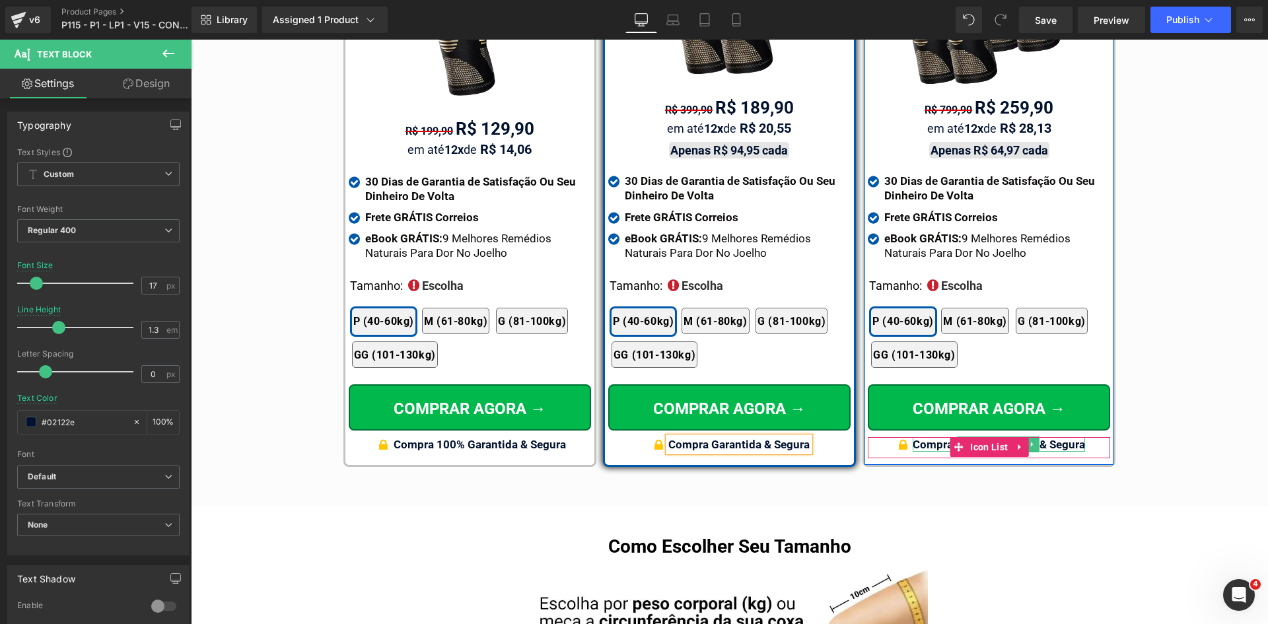
click at [918, 438] on b "Compra 100% Garantida & Segura" at bounding box center [999, 444] width 172 height 13
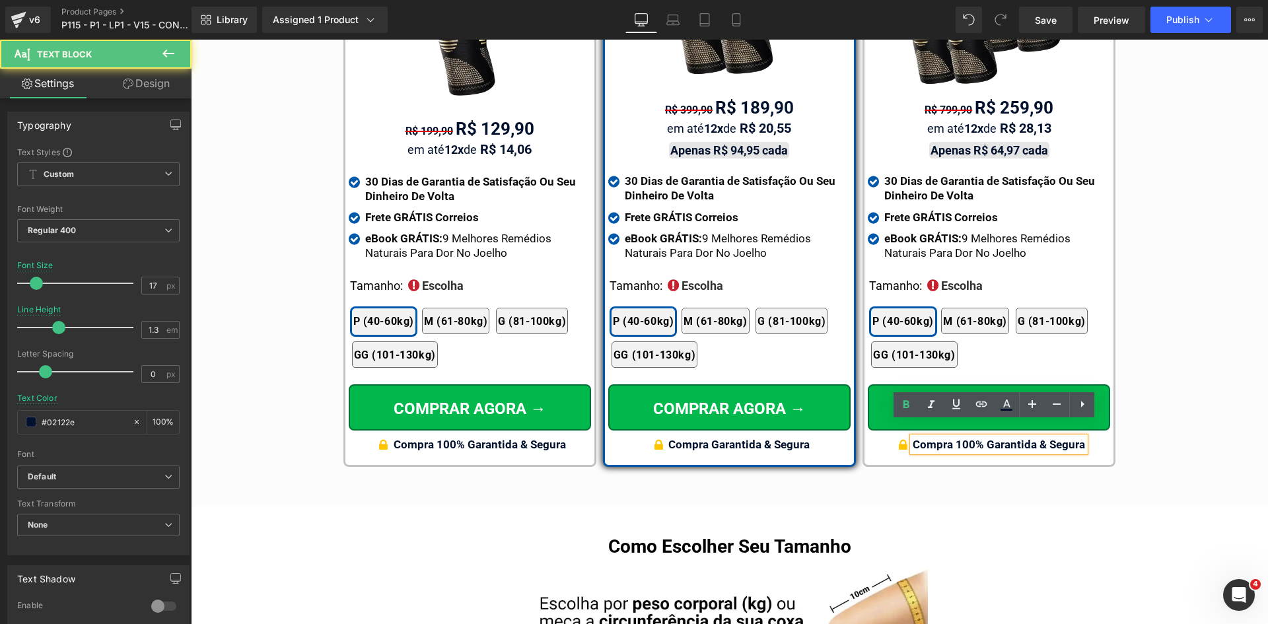
click at [986, 438] on b "Compra 100% Garantida & Segura" at bounding box center [999, 444] width 172 height 13
drag, startPoint x: 983, startPoint y: 429, endPoint x: 956, endPoint y: 429, distance: 27.1
click at [956, 438] on b "Compra 100% Garantida & Segura" at bounding box center [999, 444] width 172 height 13
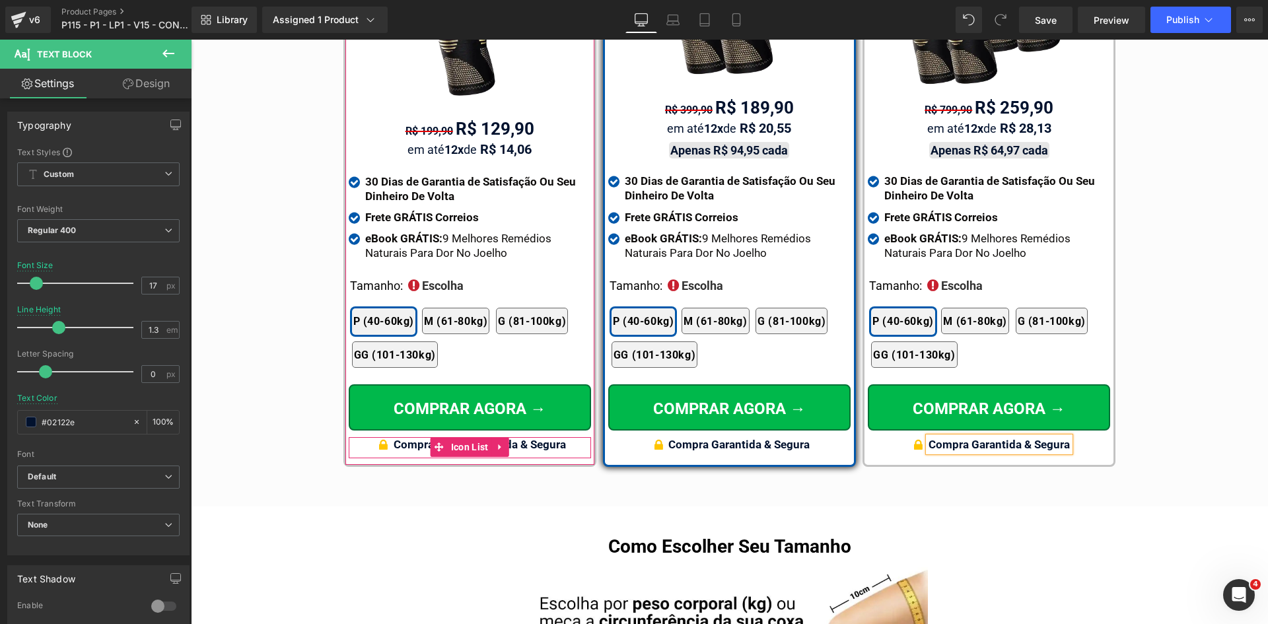
click at [412, 438] on b "Compra 100% Garantida & Segura" at bounding box center [480, 444] width 172 height 13
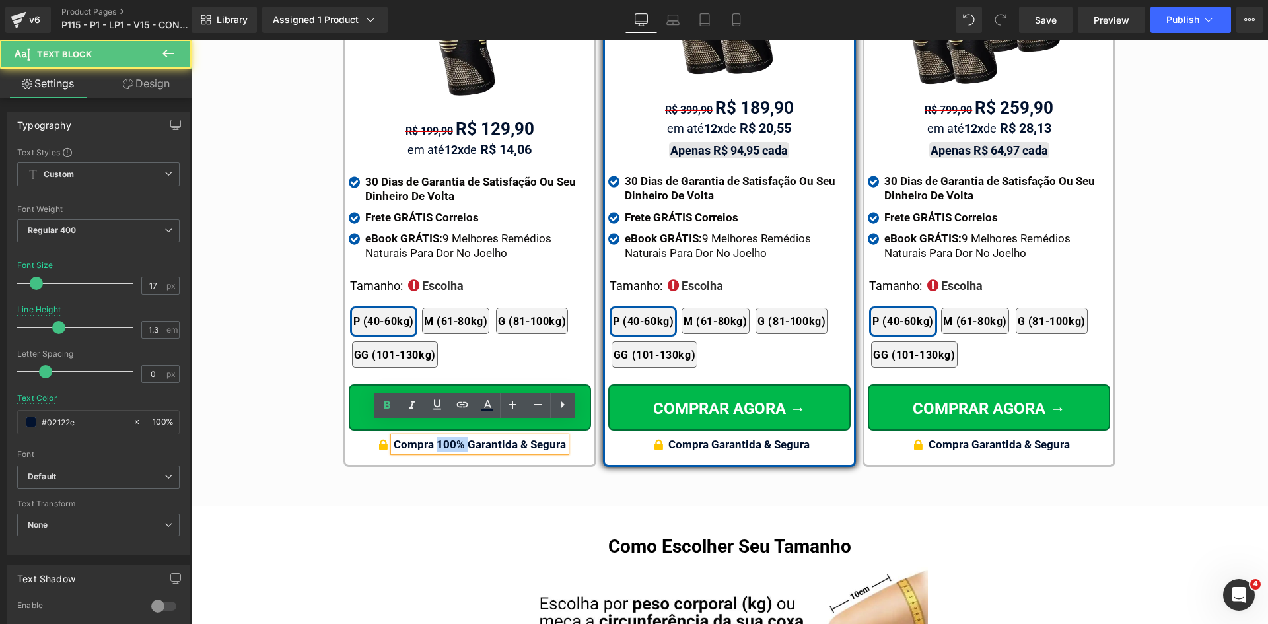
drag, startPoint x: 432, startPoint y: 429, endPoint x: 464, endPoint y: 429, distance: 32.4
click at [464, 438] on b "Compra 100% Garantida & Segura" at bounding box center [480, 444] width 172 height 13
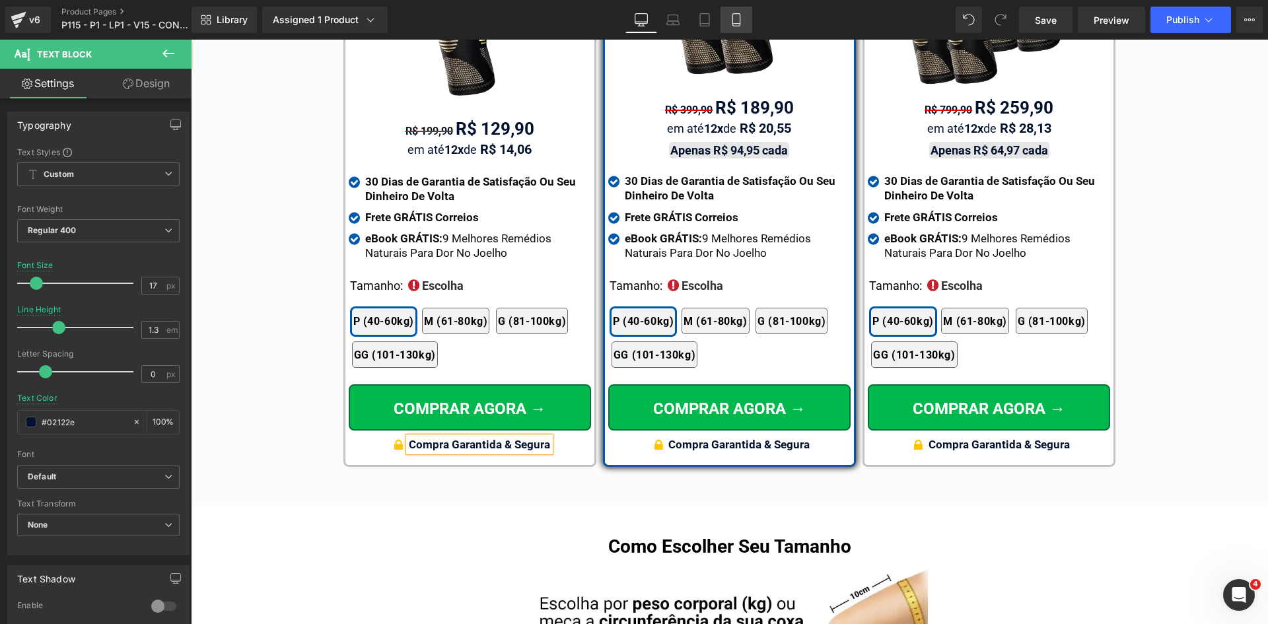
drag, startPoint x: 733, startPoint y: 24, endPoint x: 270, endPoint y: 71, distance: 465.5
click at [733, 24] on icon at bounding box center [736, 19] width 13 height 13
type input "#000000"
type input "100"
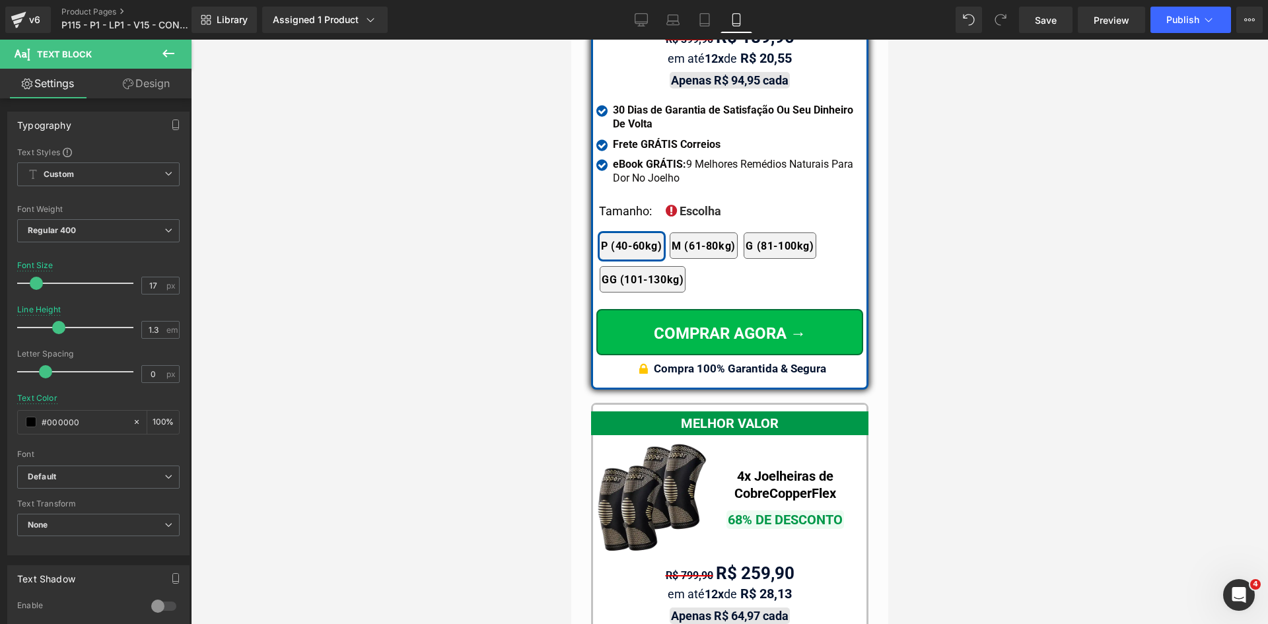
scroll to position [11871, 0]
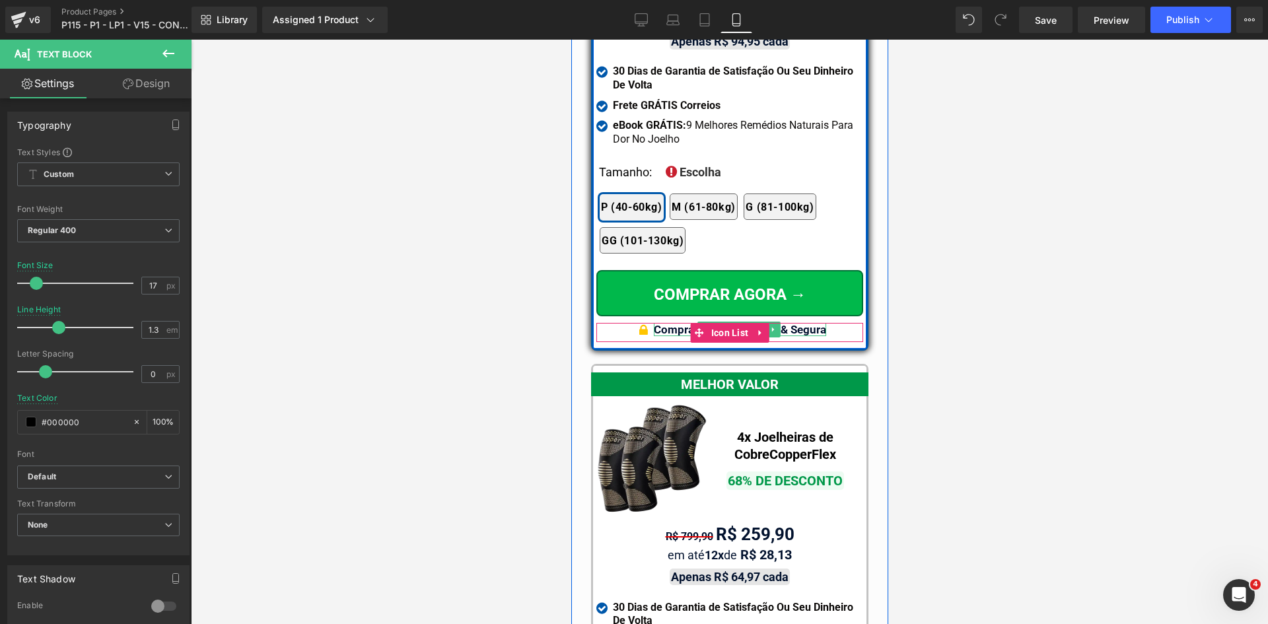
click at [665, 323] on b "Compra 100% Garantida & Segura" at bounding box center [739, 329] width 172 height 13
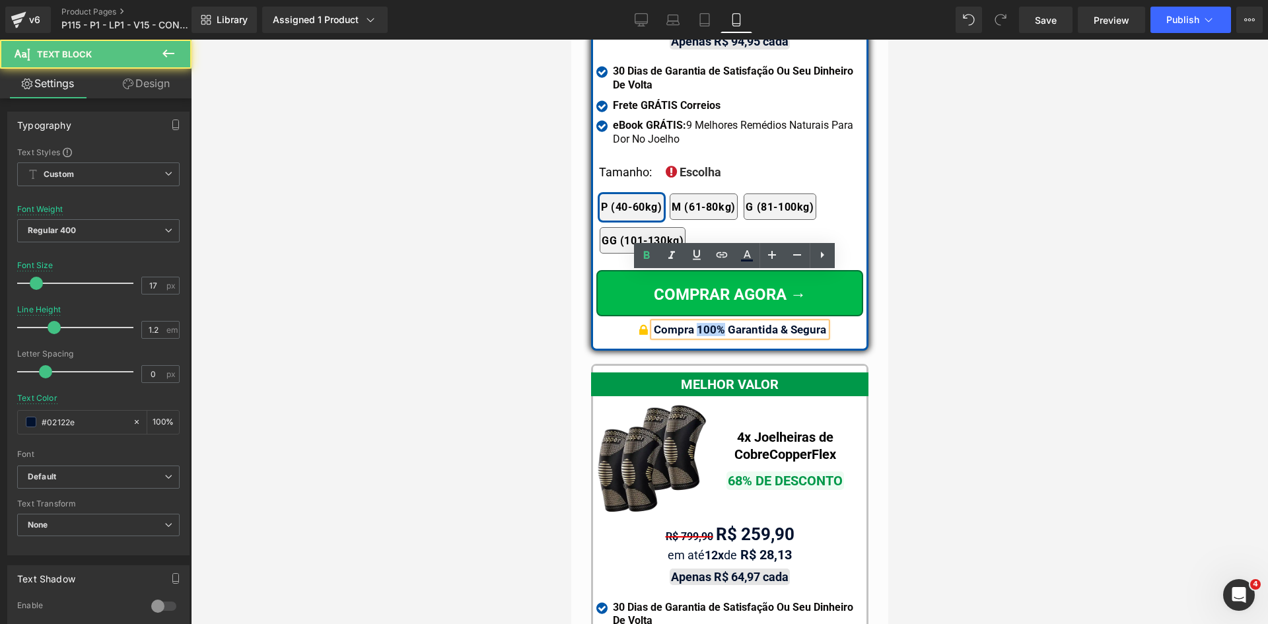
drag, startPoint x: 692, startPoint y: 280, endPoint x: 718, endPoint y: 279, distance: 26.4
click at [718, 323] on b "Compra 100% Garantida & Segura" at bounding box center [739, 329] width 172 height 13
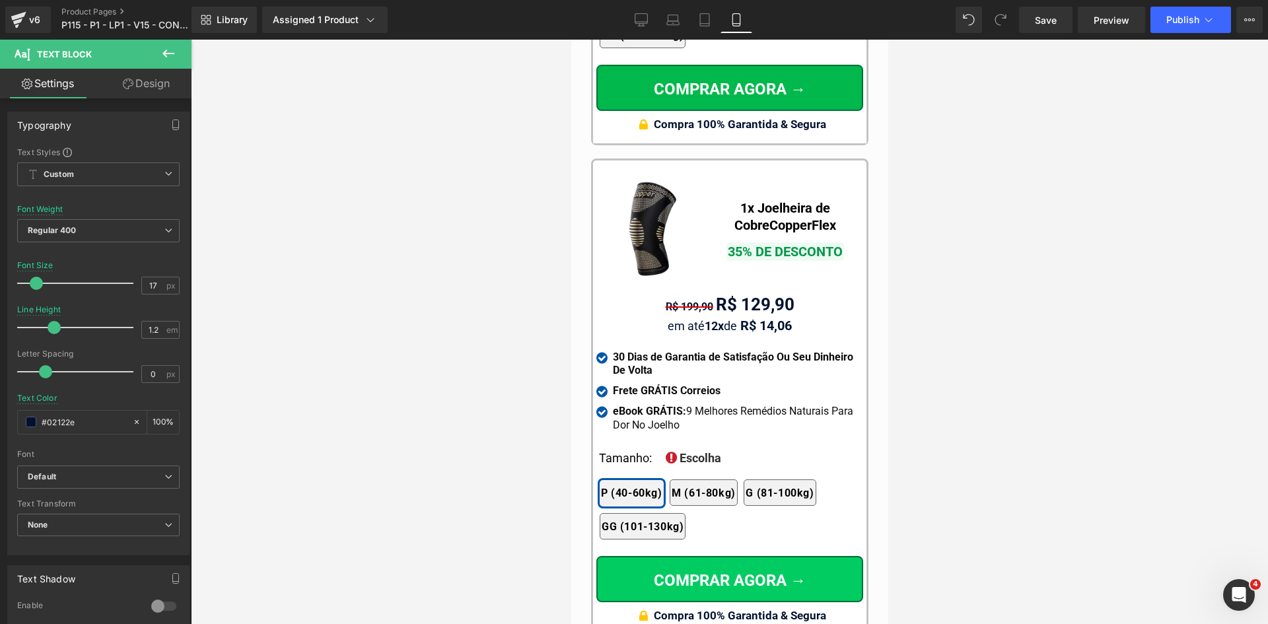
scroll to position [12730, 0]
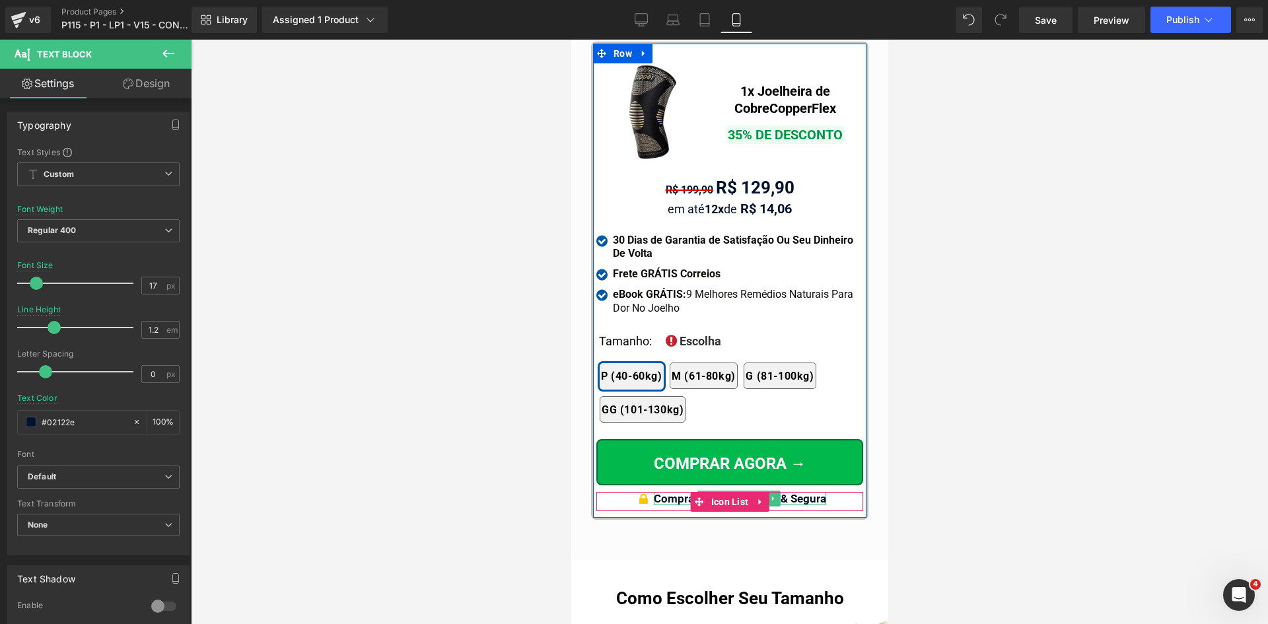
click at [667, 492] on strong "Compra 100% Garantida & Segura" at bounding box center [739, 498] width 172 height 13
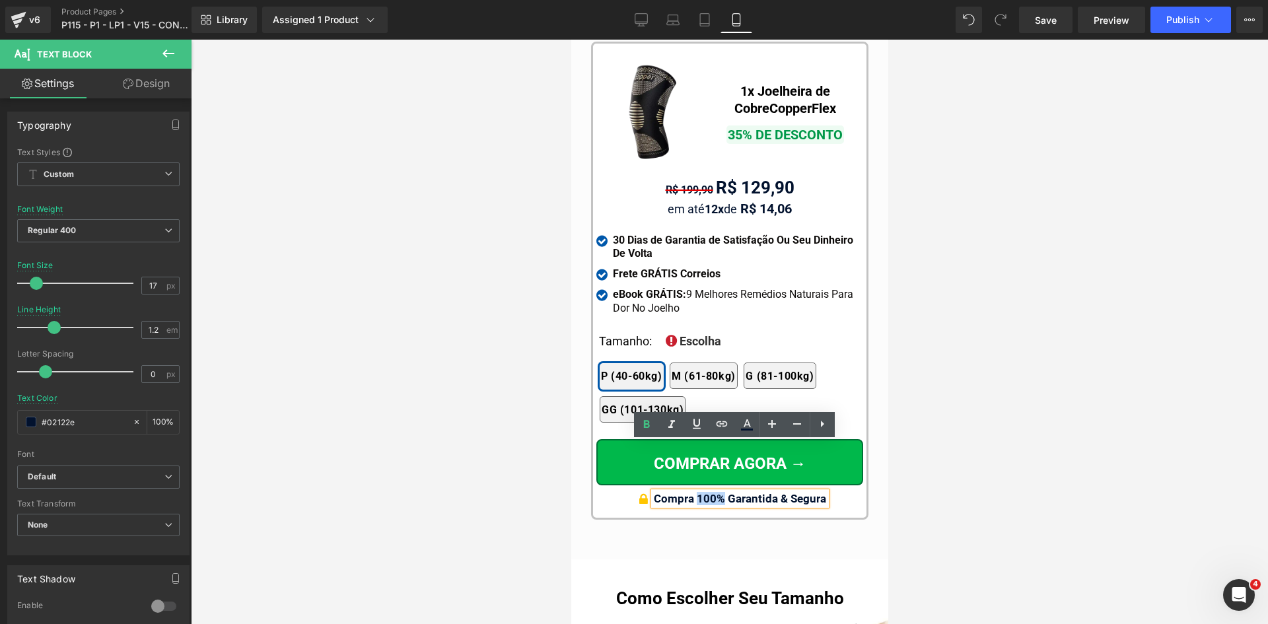
drag, startPoint x: 691, startPoint y: 450, endPoint x: 717, endPoint y: 450, distance: 25.8
click at [717, 492] on strong "Compra 100% Garantida & Segura" at bounding box center [739, 498] width 172 height 13
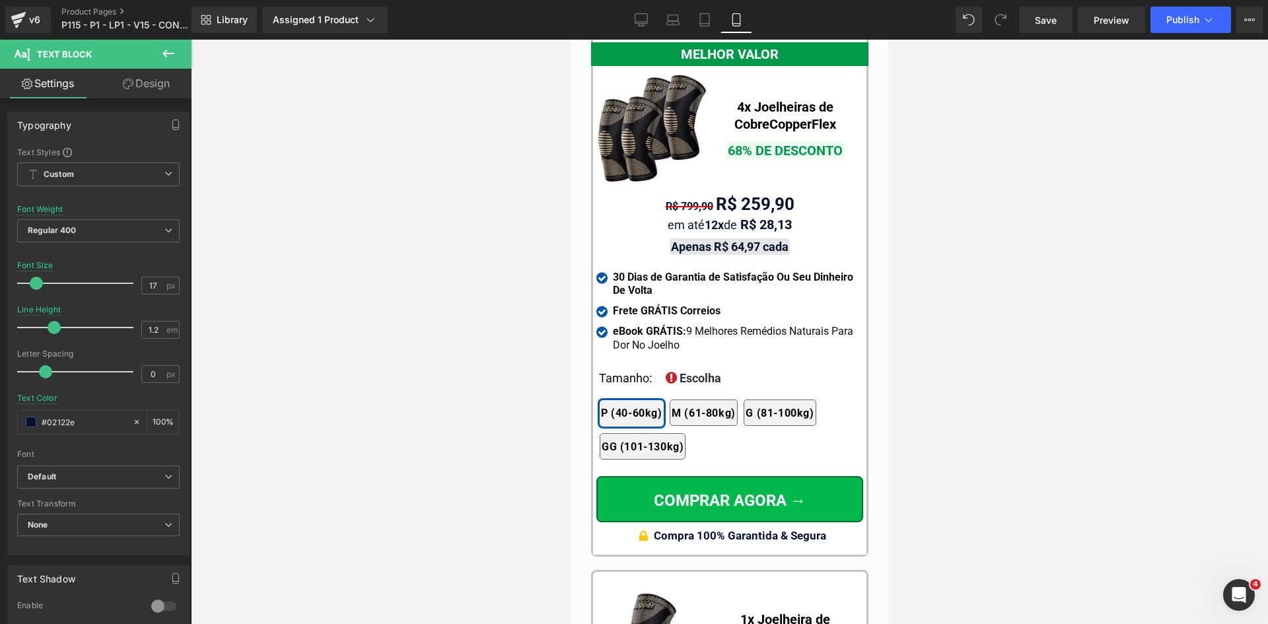
scroll to position [11739, 0]
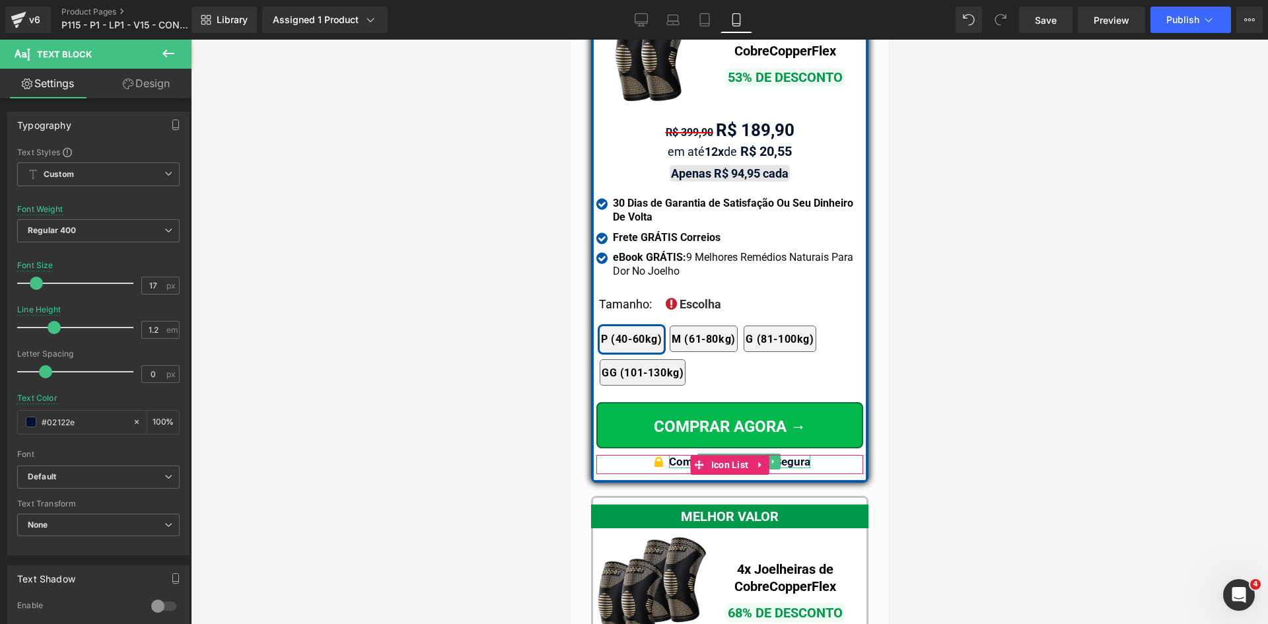
click at [683, 455] on b "Compra Garantida & Segura" at bounding box center [739, 461] width 141 height 13
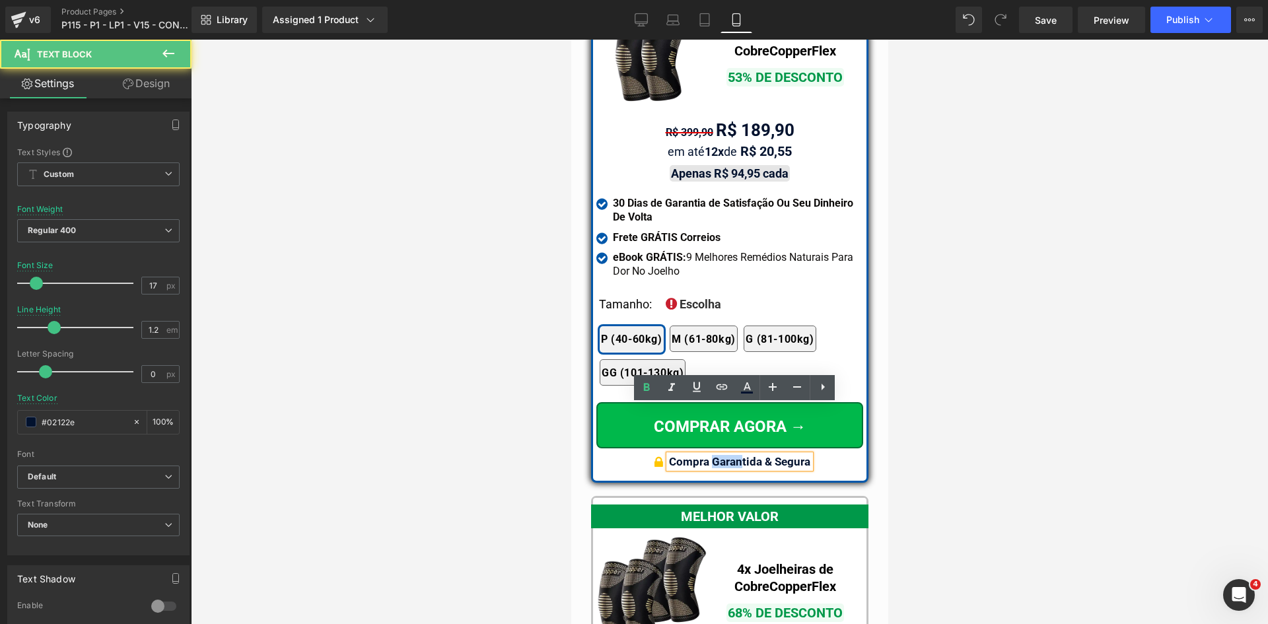
drag, startPoint x: 708, startPoint y: 411, endPoint x: 736, endPoint y: 415, distance: 28.0
click at [736, 455] on b "Compra Garantida & Segura" at bounding box center [739, 461] width 141 height 13
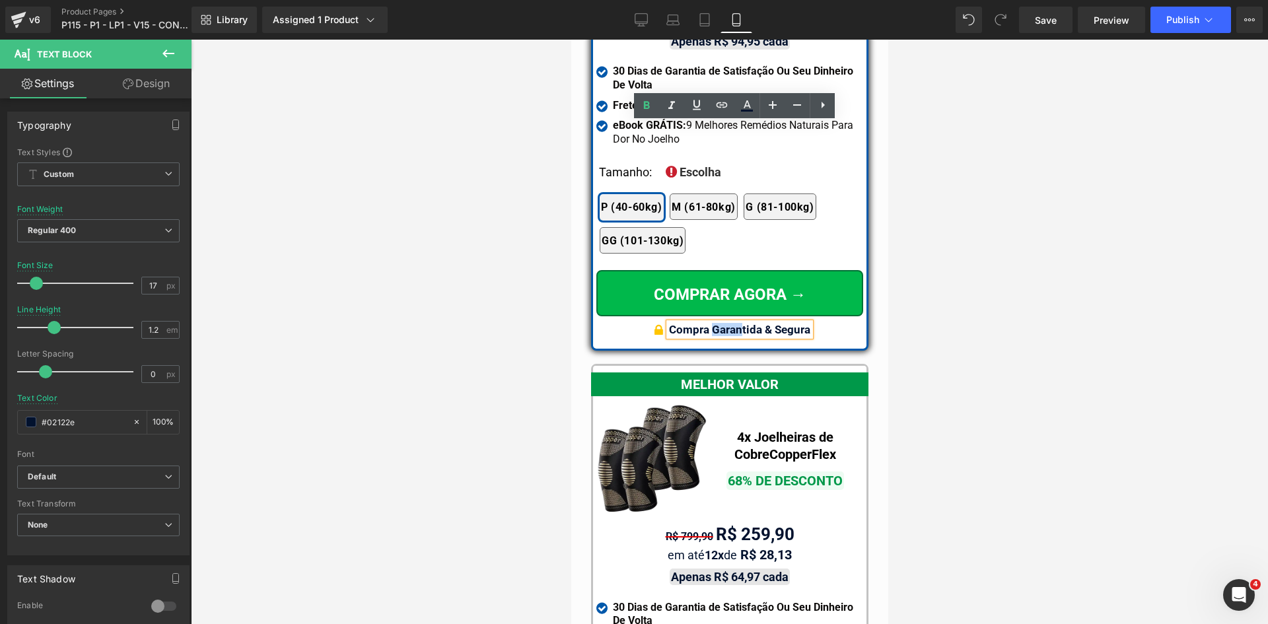
scroll to position [12334, 0]
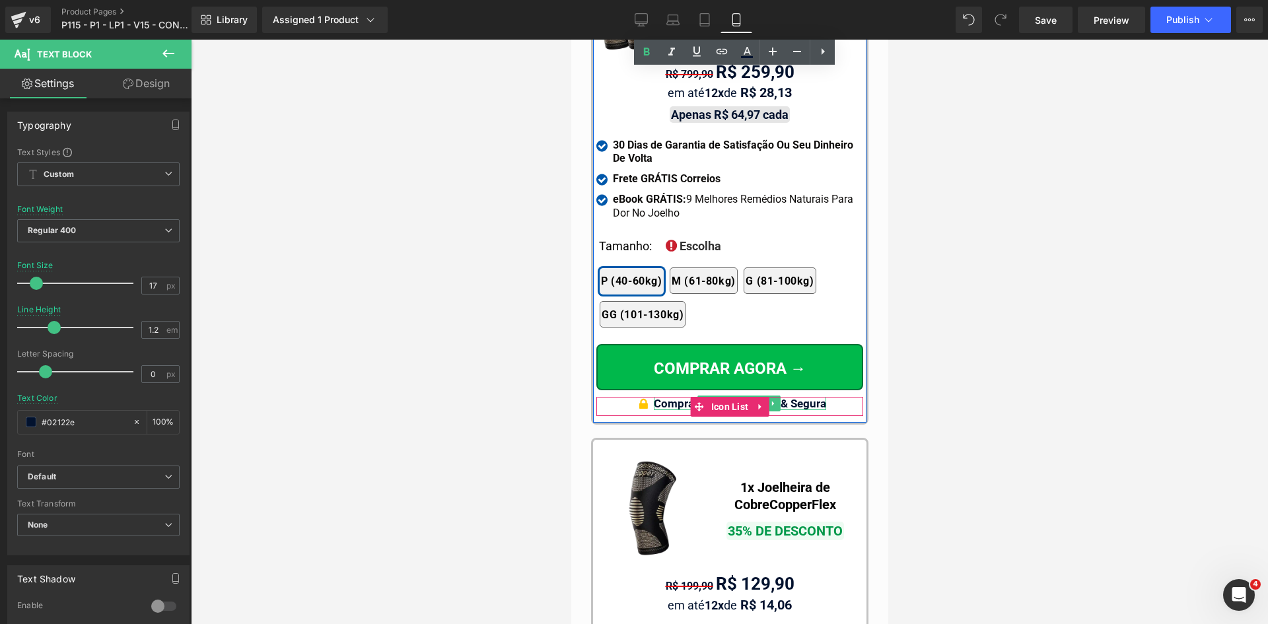
click at [671, 397] on b "Compra 100% Garantida & Segura" at bounding box center [739, 403] width 172 height 13
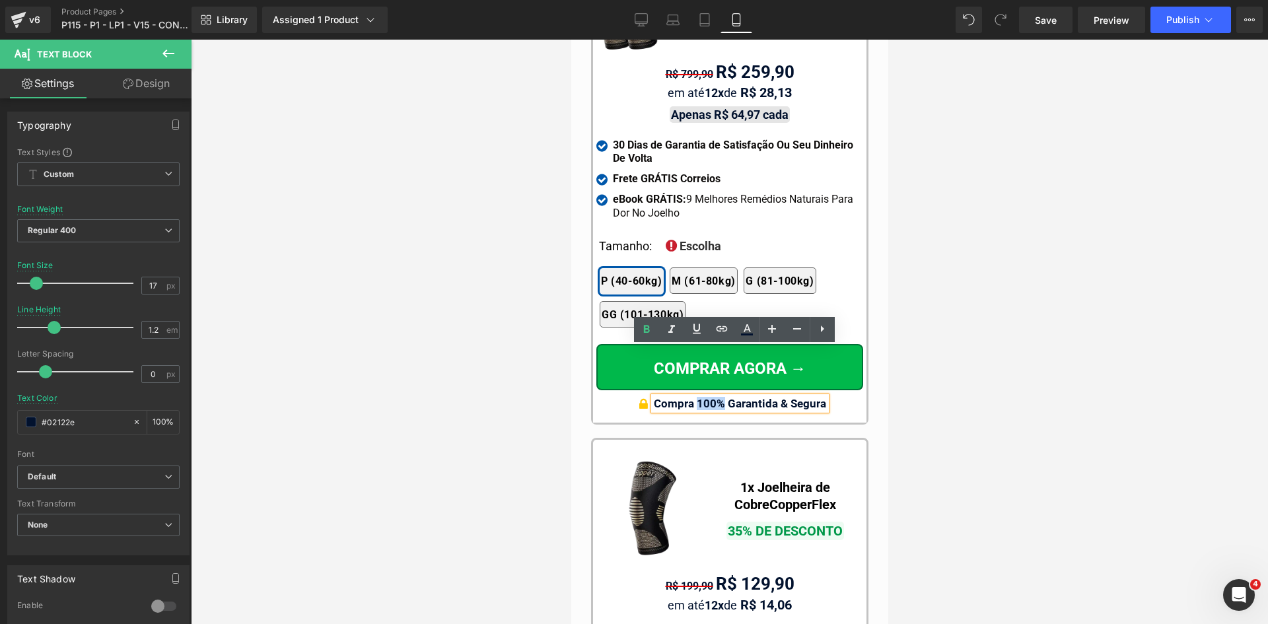
drag, startPoint x: 692, startPoint y: 353, endPoint x: 720, endPoint y: 357, distance: 27.9
click at [720, 397] on b "Compra 100% Garantida & Segura" at bounding box center [739, 403] width 172 height 13
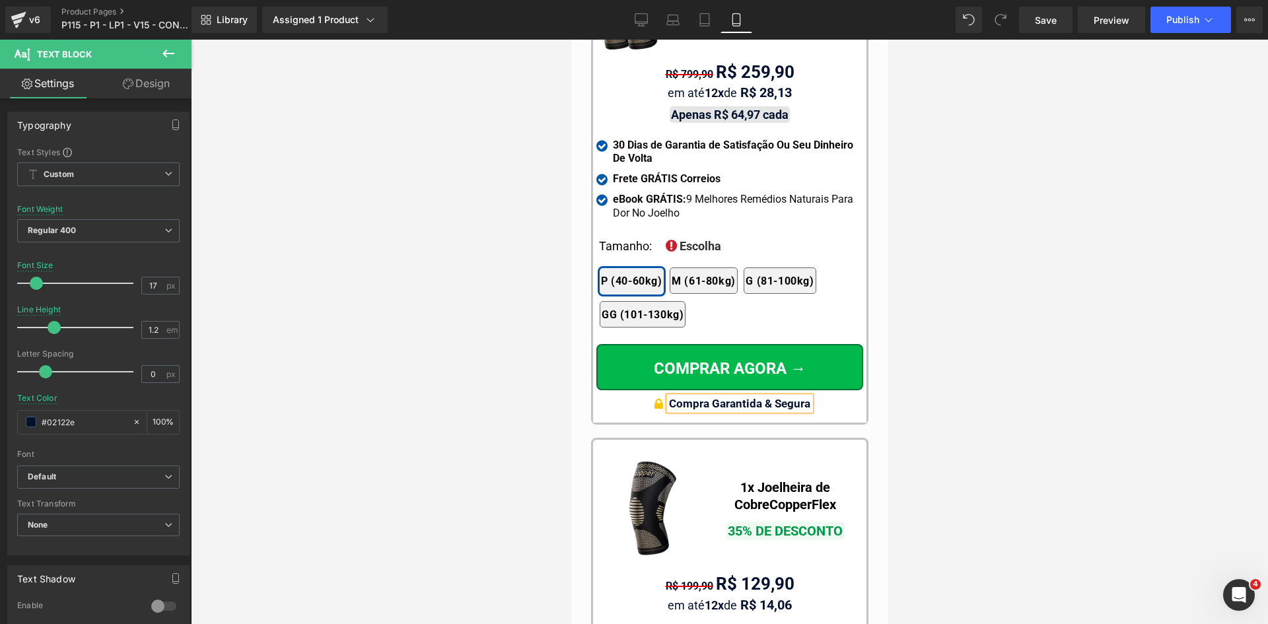
click at [947, 321] on div at bounding box center [730, 332] width 1078 height 585
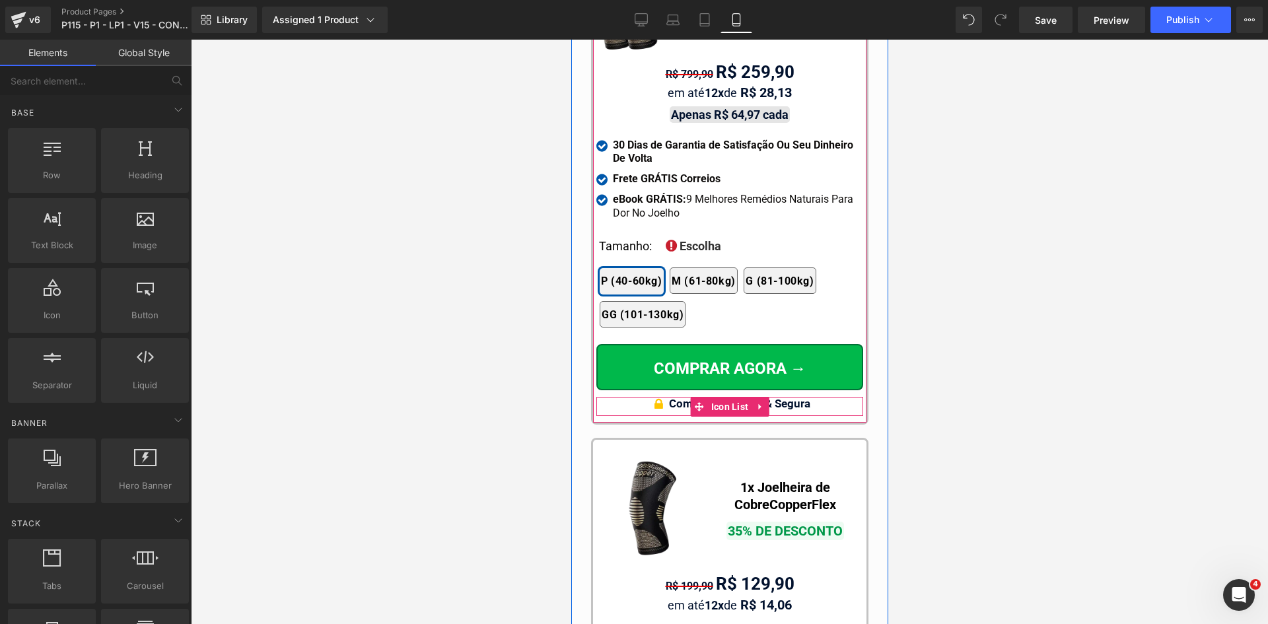
click at [710, 397] on span "Icon List" at bounding box center [730, 407] width 44 height 20
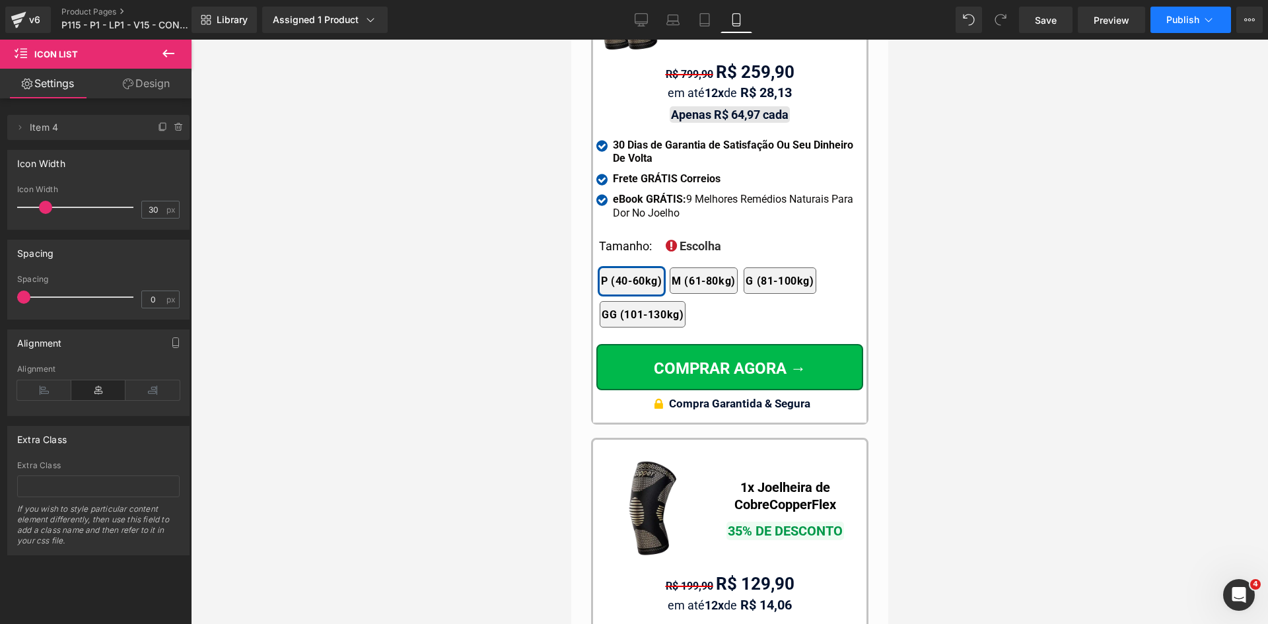
click at [1187, 24] on span "Publish" at bounding box center [1183, 20] width 33 height 11
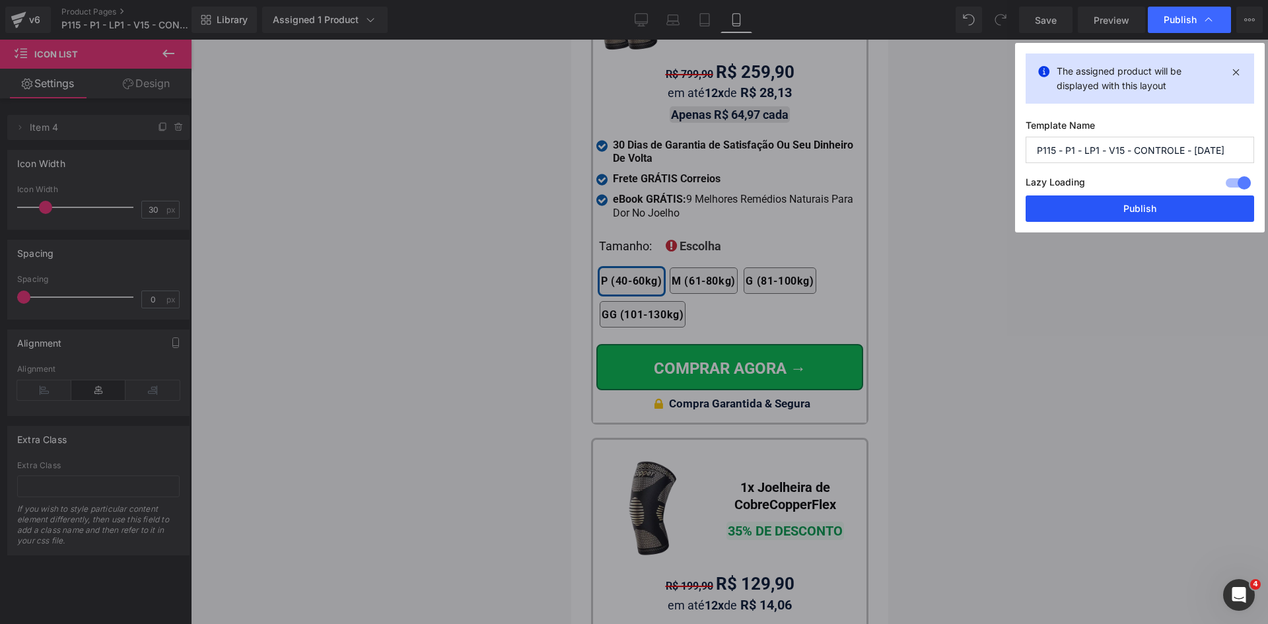
click at [1136, 211] on button "Publish" at bounding box center [1140, 209] width 229 height 26
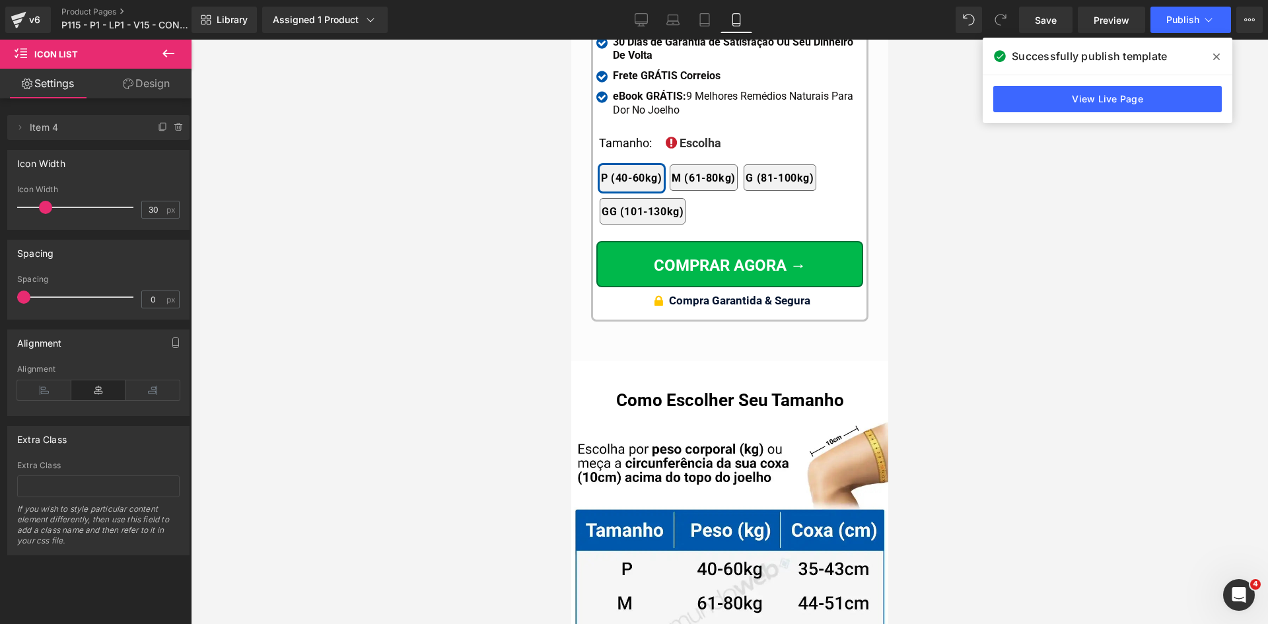
scroll to position [12730, 0]
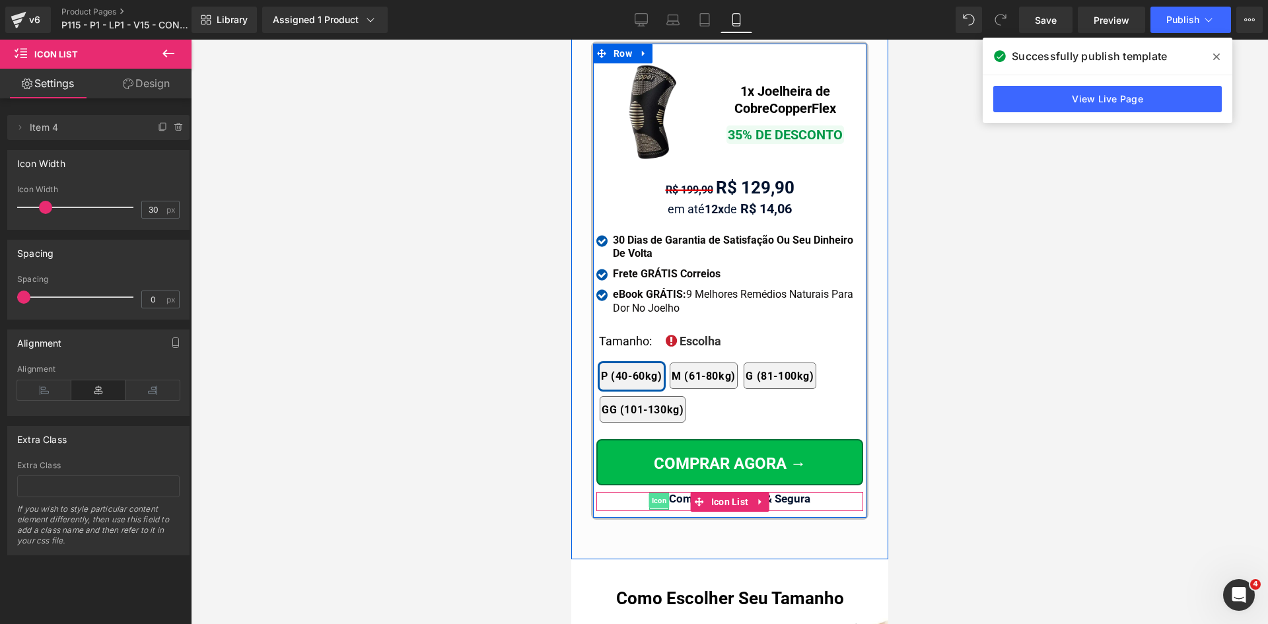
click at [655, 493] on span "Icon" at bounding box center [659, 501] width 20 height 16
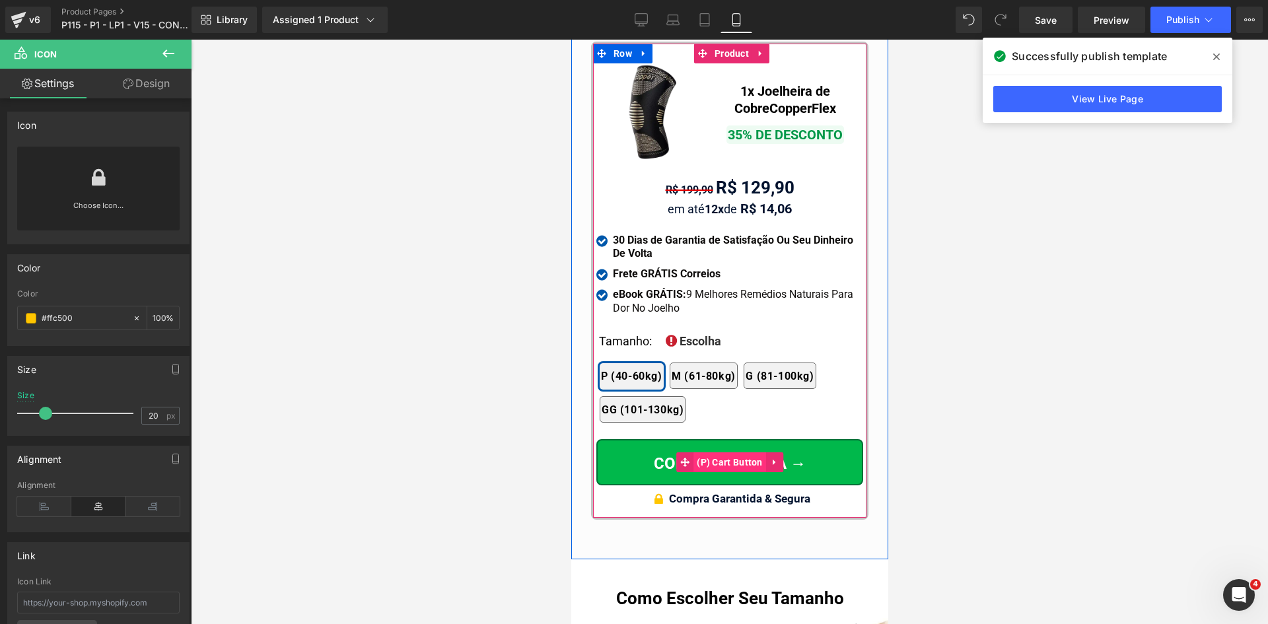
click at [731, 453] on span "(P) Cart Button" at bounding box center [729, 463] width 73 height 20
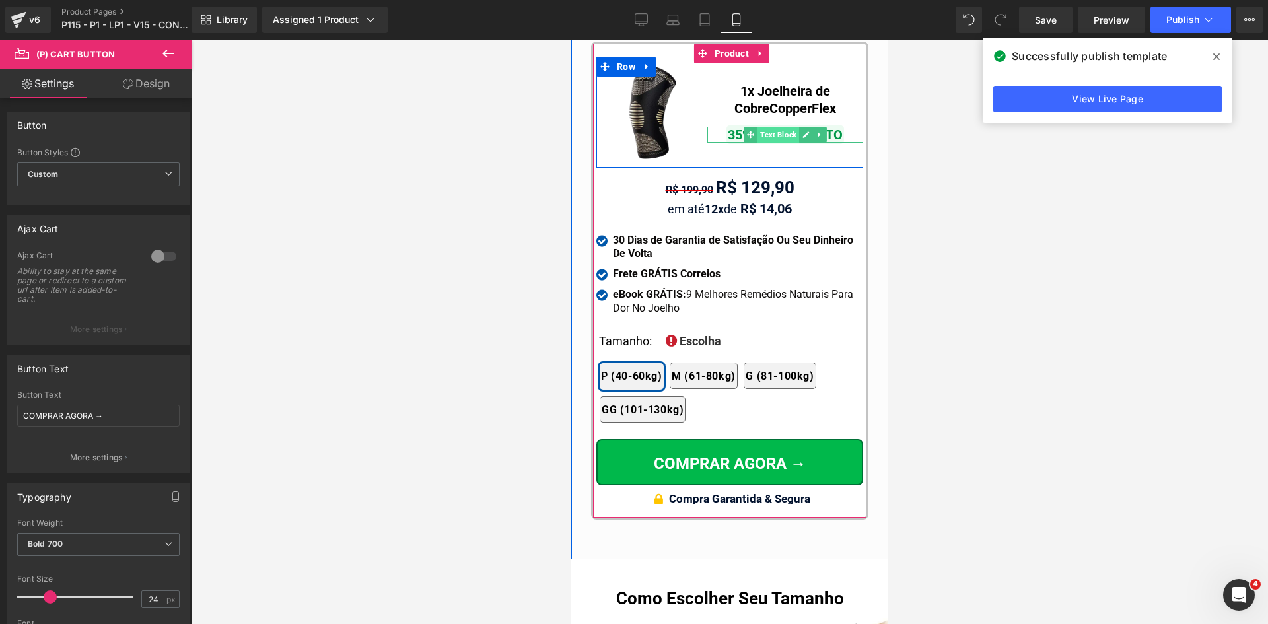
click at [780, 127] on span "Text Block" at bounding box center [778, 135] width 42 height 16
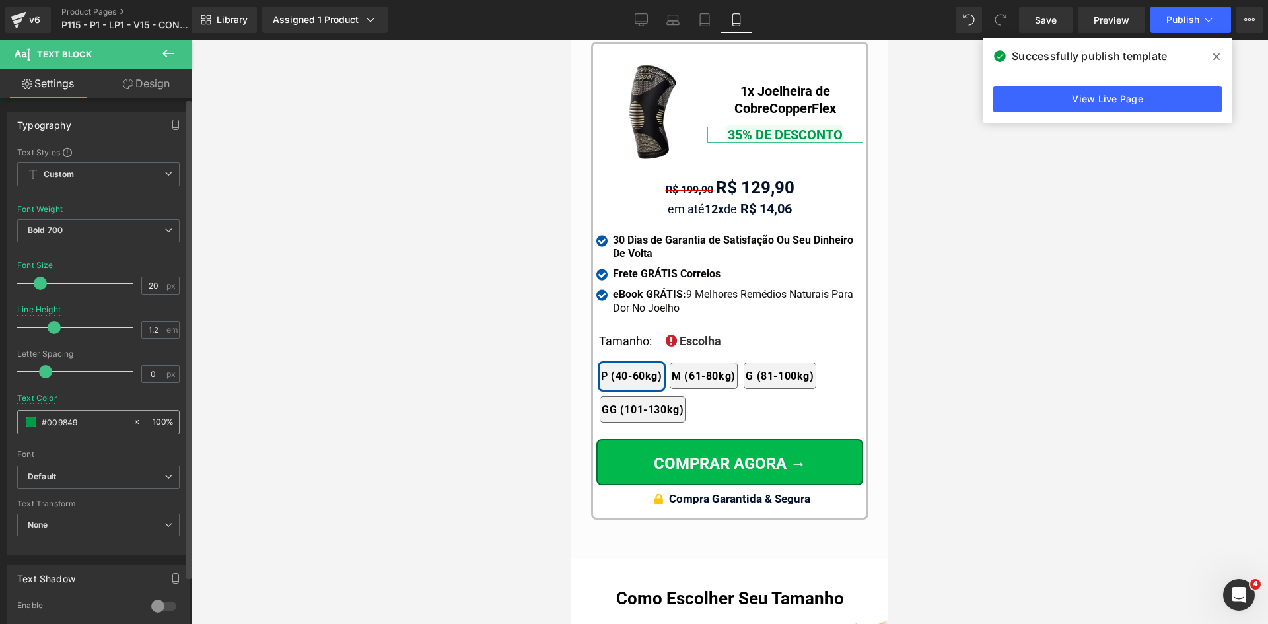
click at [73, 414] on div "#009849" at bounding box center [75, 422] width 114 height 23
click at [73, 416] on input "#009849" at bounding box center [84, 422] width 85 height 15
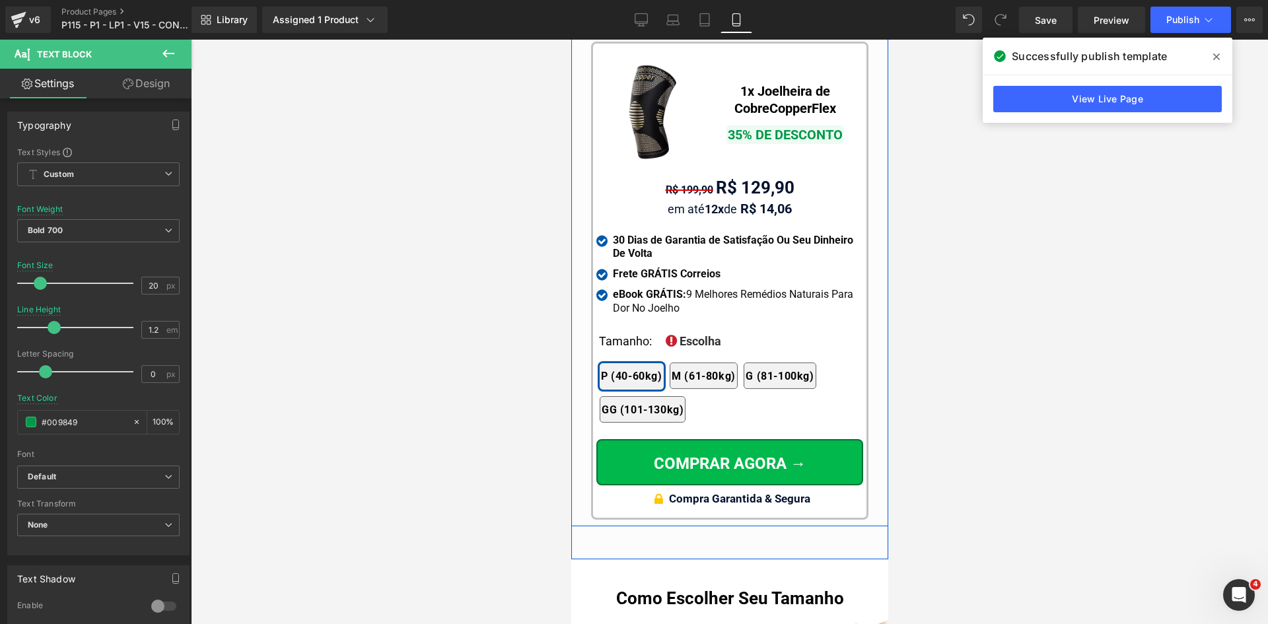
click at [654, 493] on span "Icon" at bounding box center [659, 501] width 20 height 16
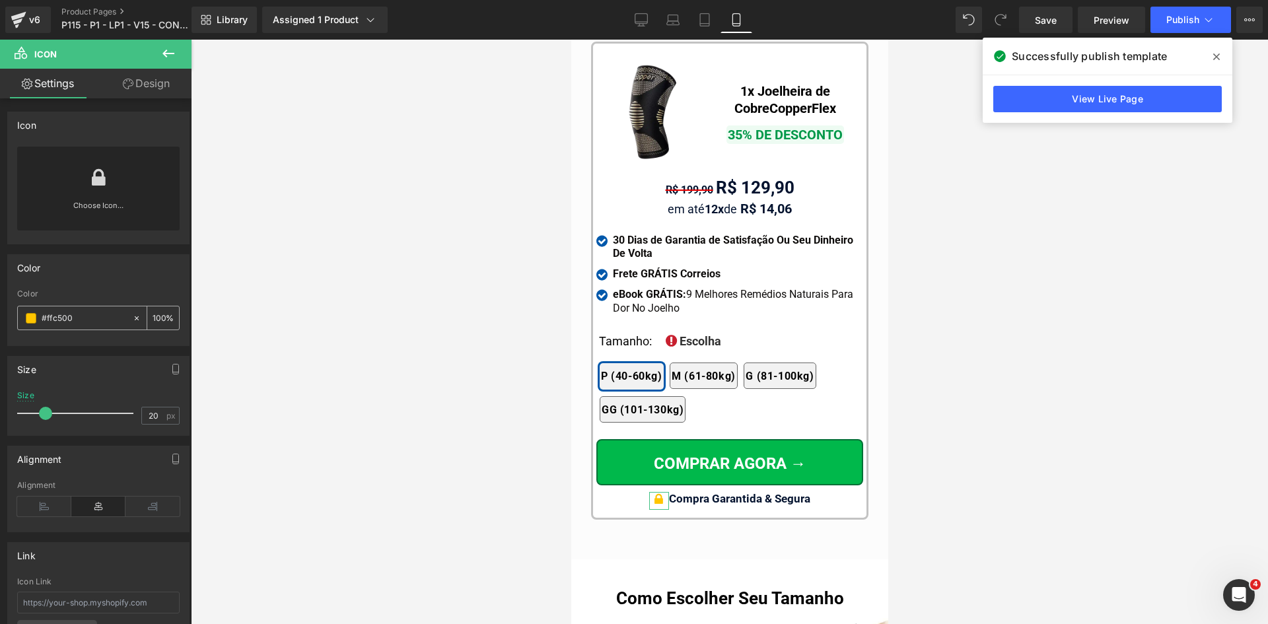
click at [78, 323] on input "#ffc500" at bounding box center [84, 318] width 85 height 15
paste input "009849"
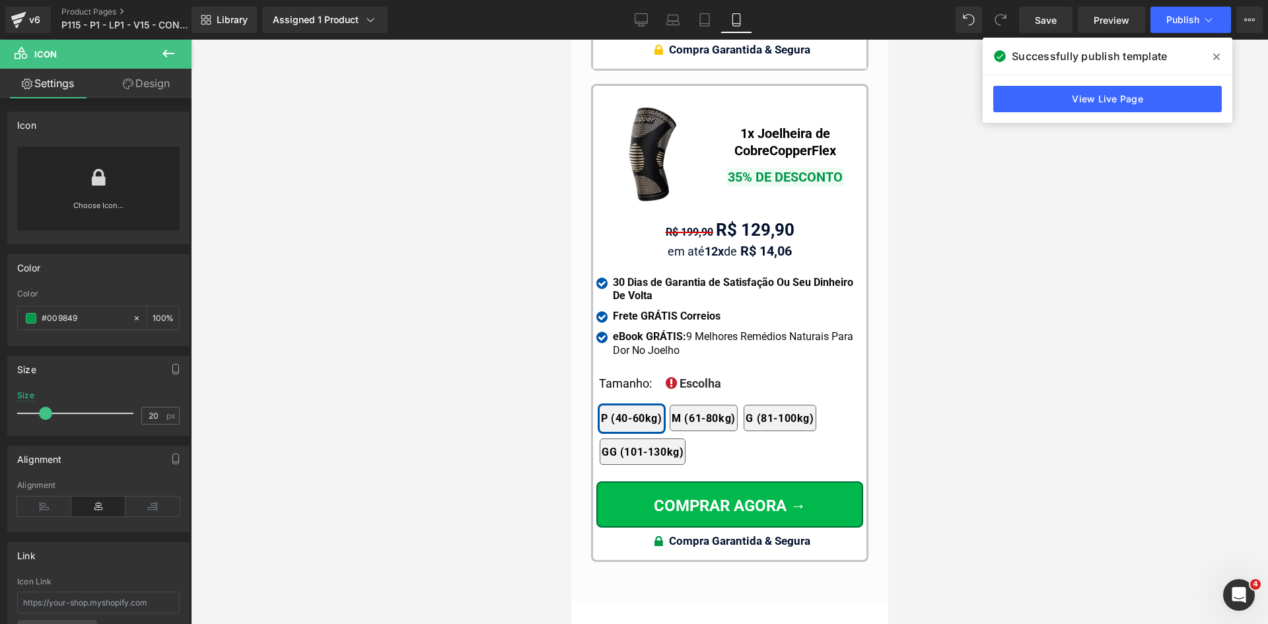
scroll to position [12664, 0]
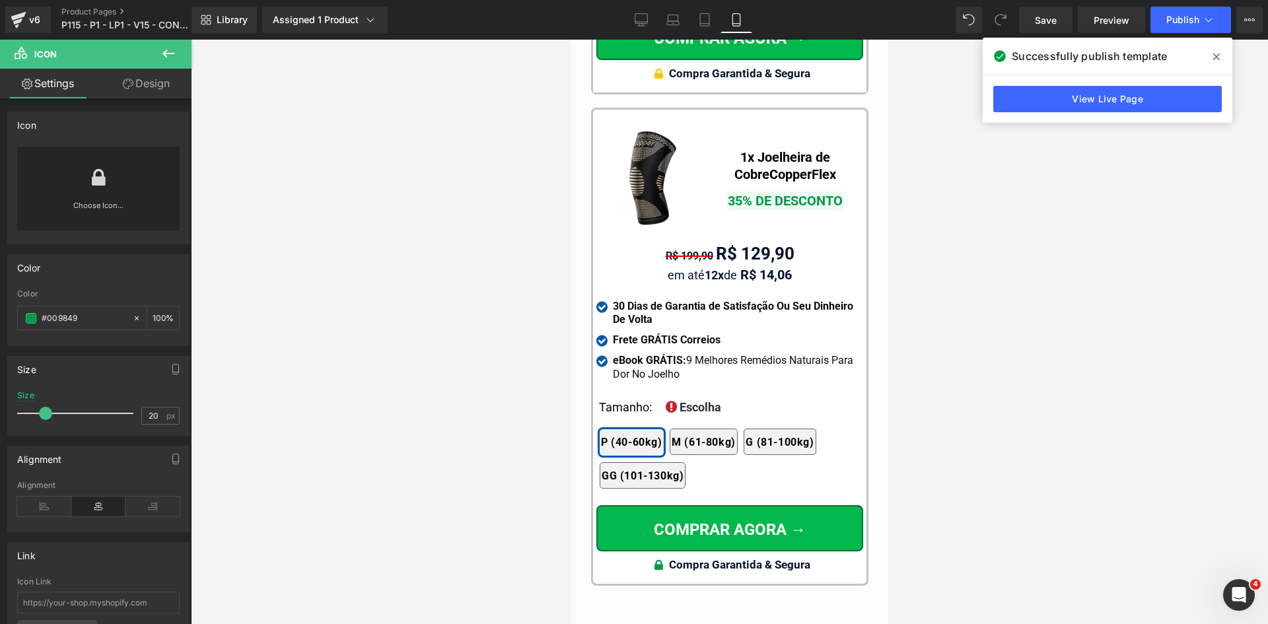
type input "#009849"
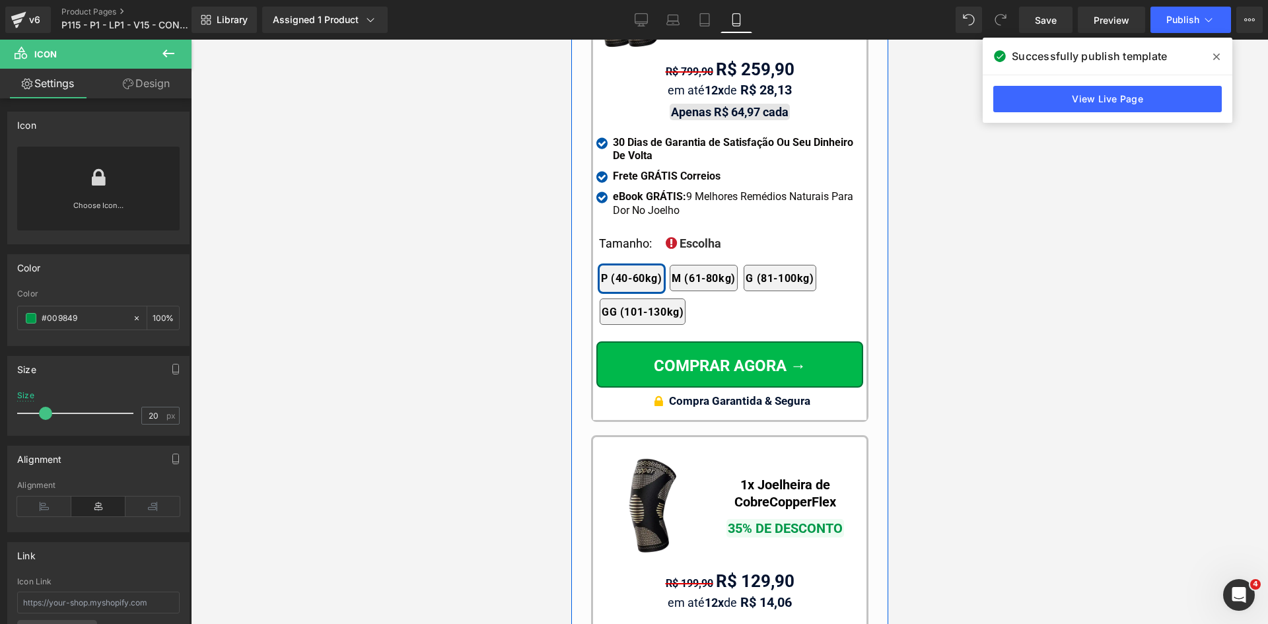
scroll to position [12201, 0]
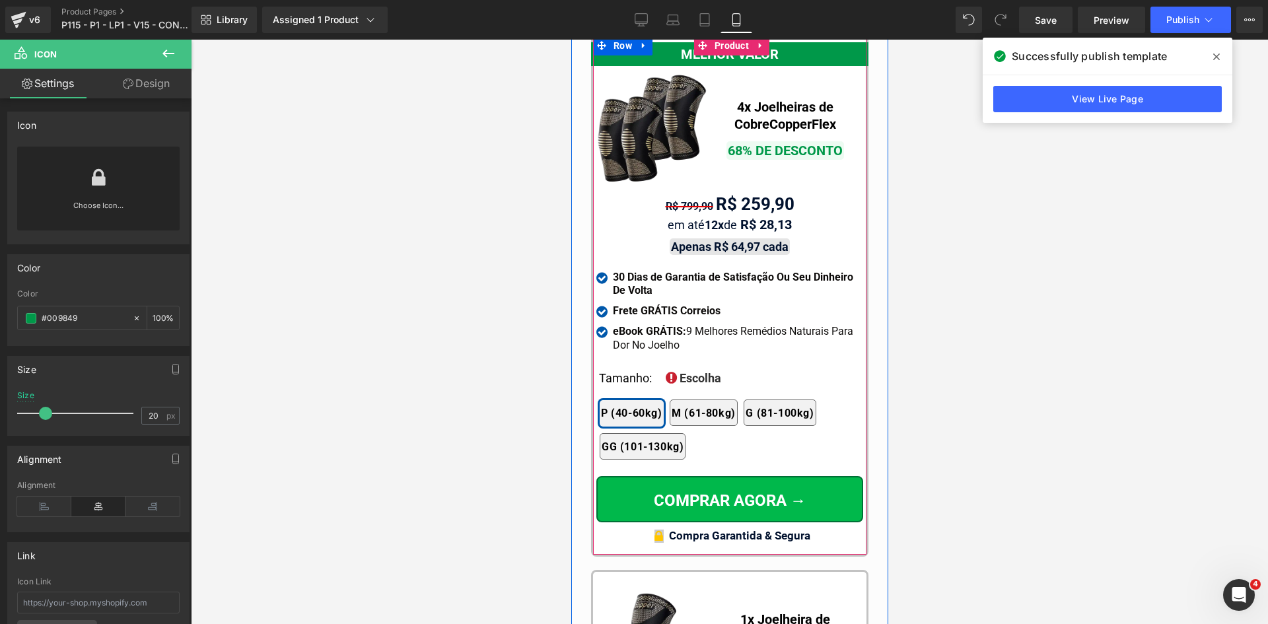
click at [653, 530] on span "Icon" at bounding box center [659, 538] width 20 height 16
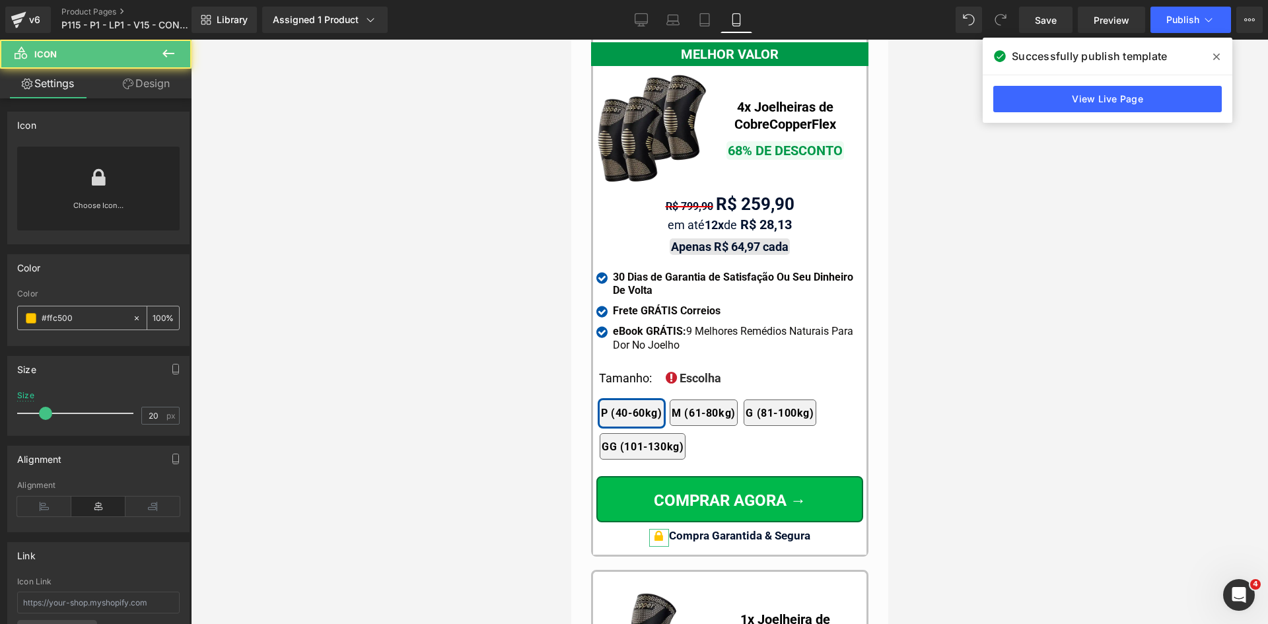
click at [67, 320] on input "#ffc500" at bounding box center [84, 318] width 85 height 15
paste input "009849"
type input "#009849"
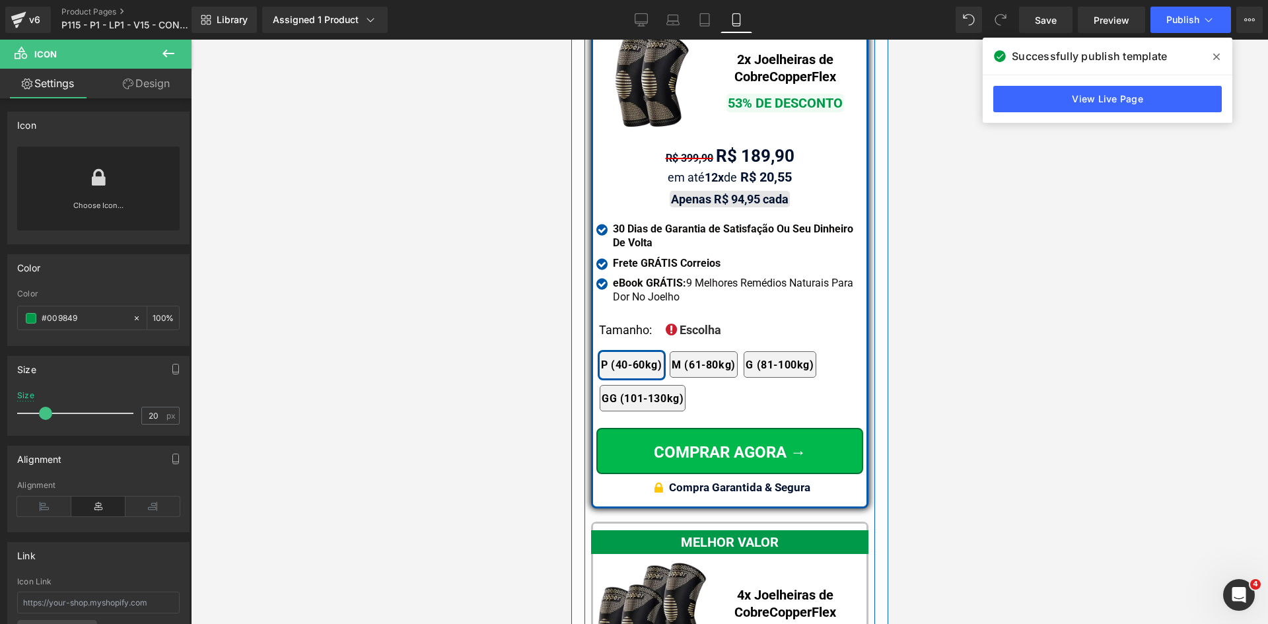
scroll to position [11673, 0]
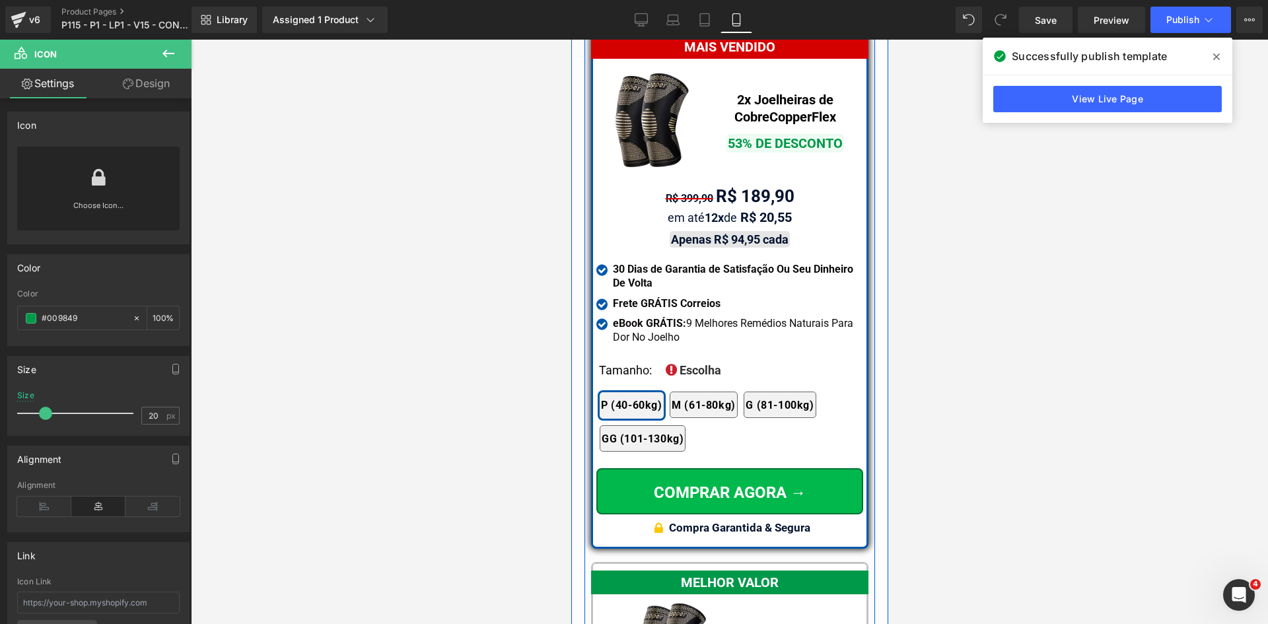
click at [652, 523] on span "Icon" at bounding box center [659, 531] width 20 height 16
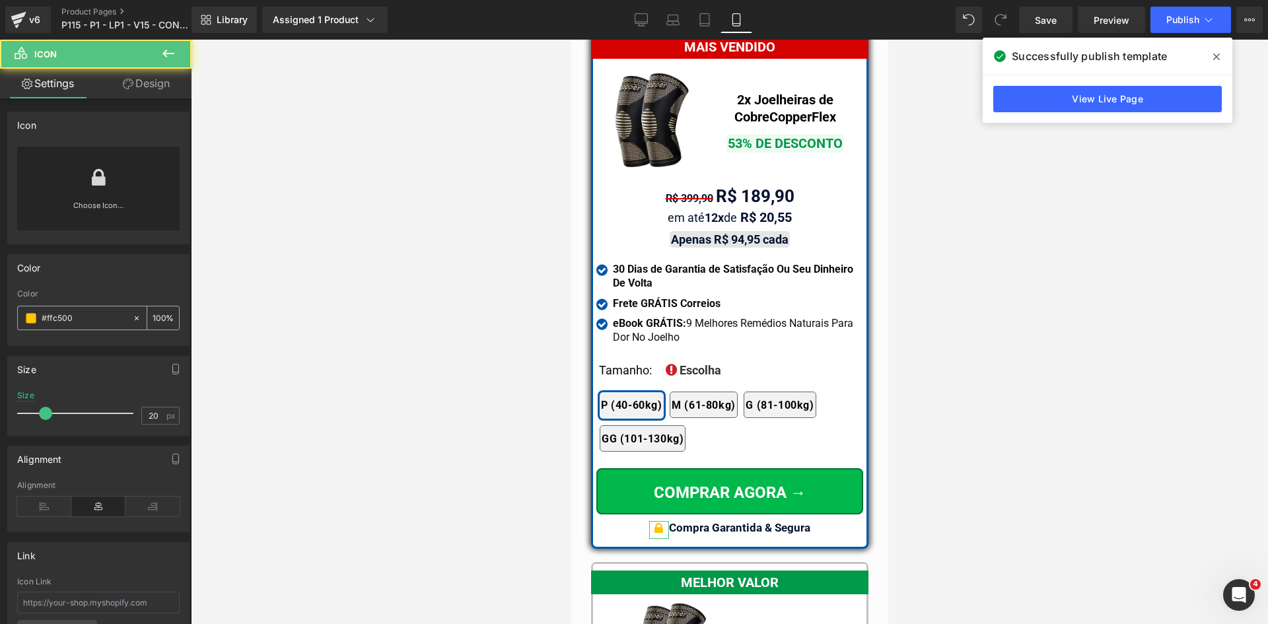
click at [70, 320] on input "#ffc500" at bounding box center [84, 318] width 85 height 15
paste input "009849"
type input "#009849"
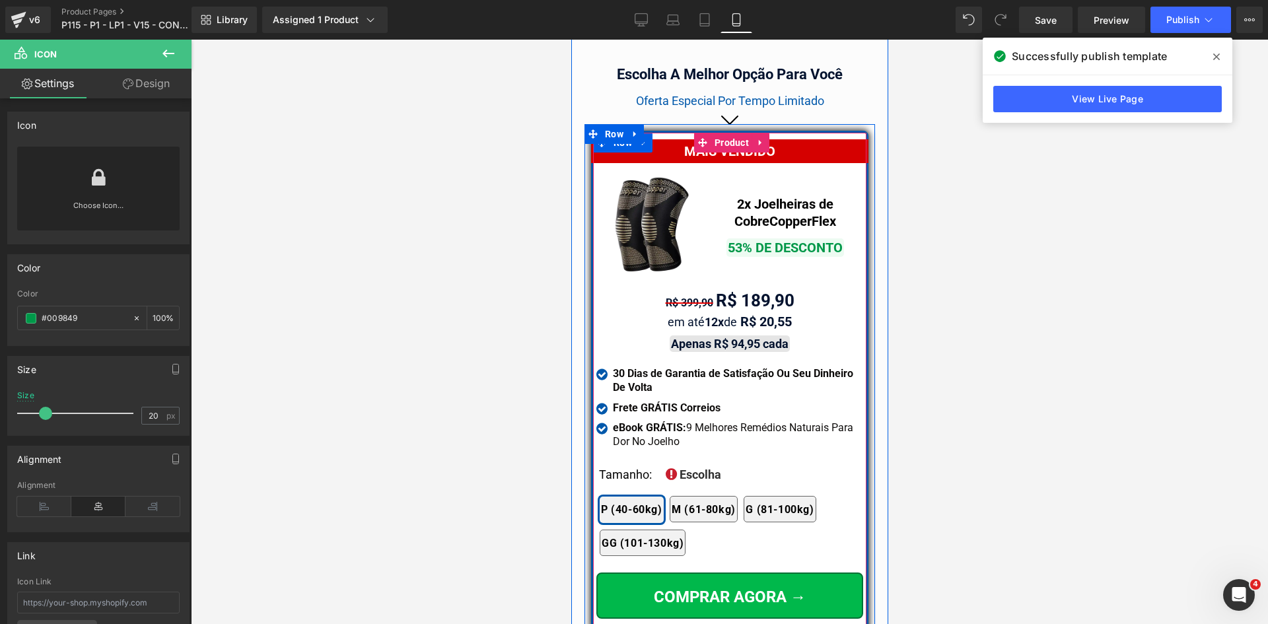
scroll to position [11343, 0]
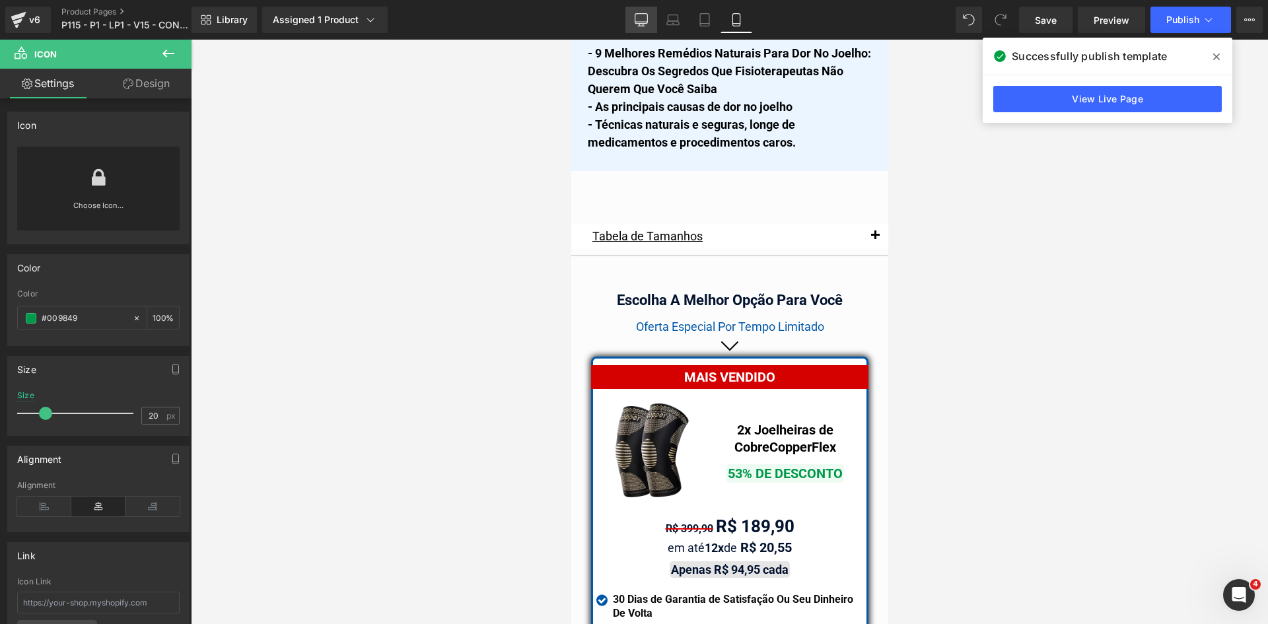
click at [638, 25] on icon at bounding box center [641, 19] width 13 height 13
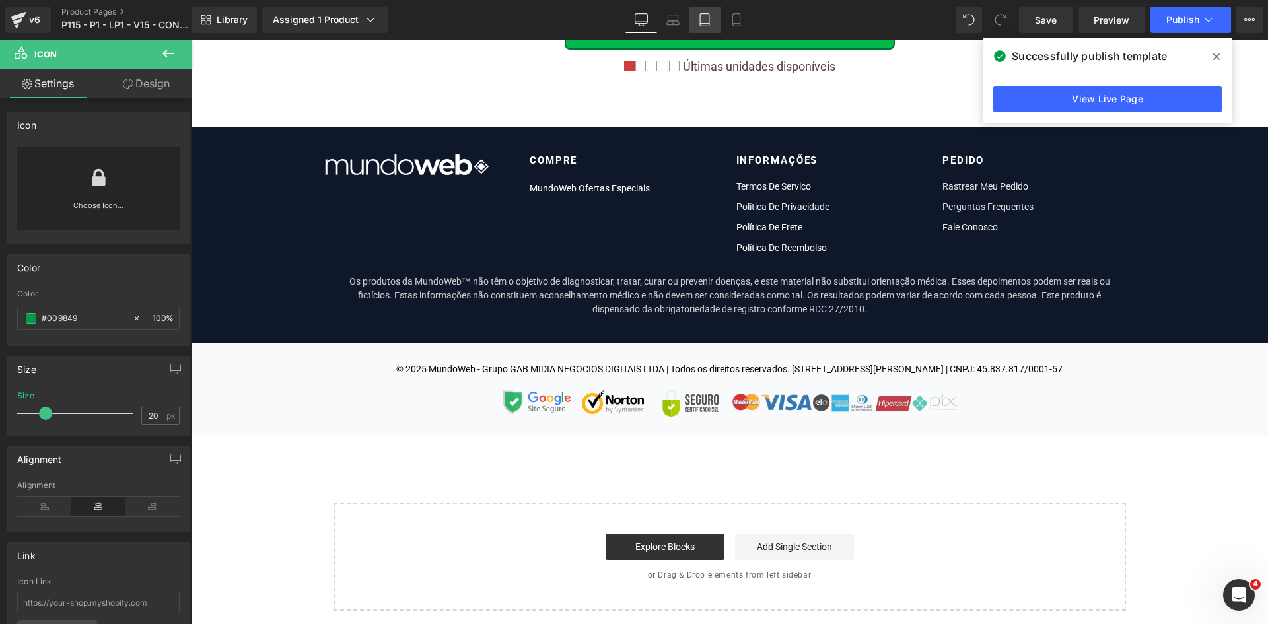
scroll to position [0, 0]
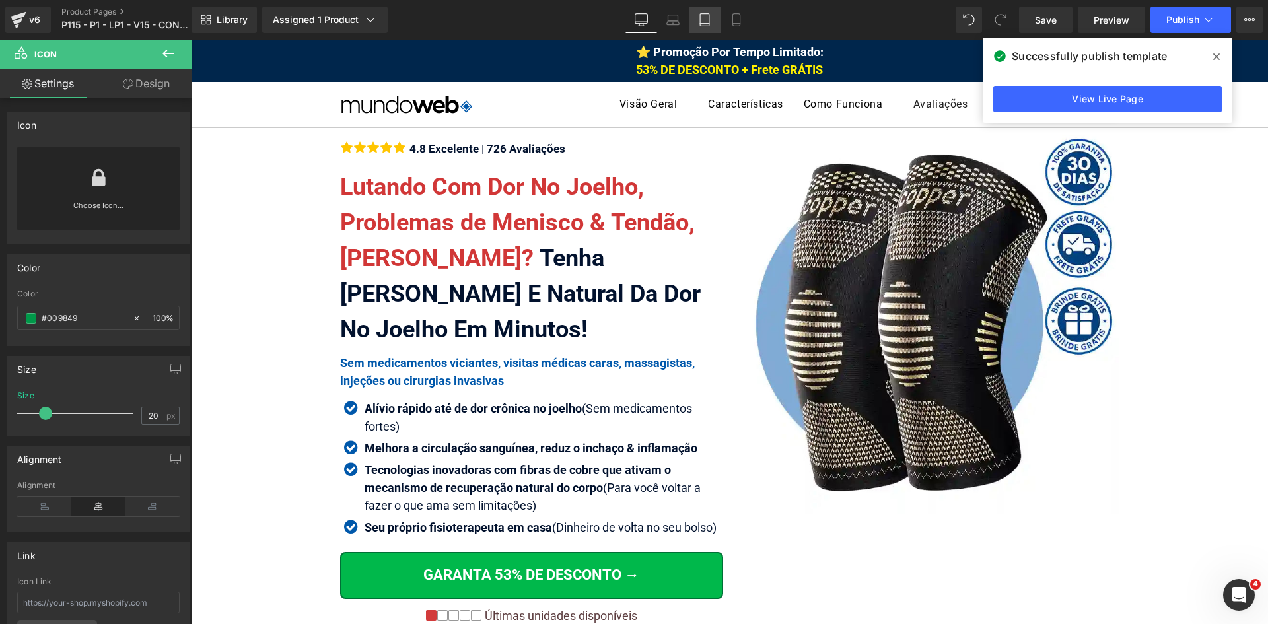
click at [709, 22] on icon at bounding box center [704, 19] width 13 height 13
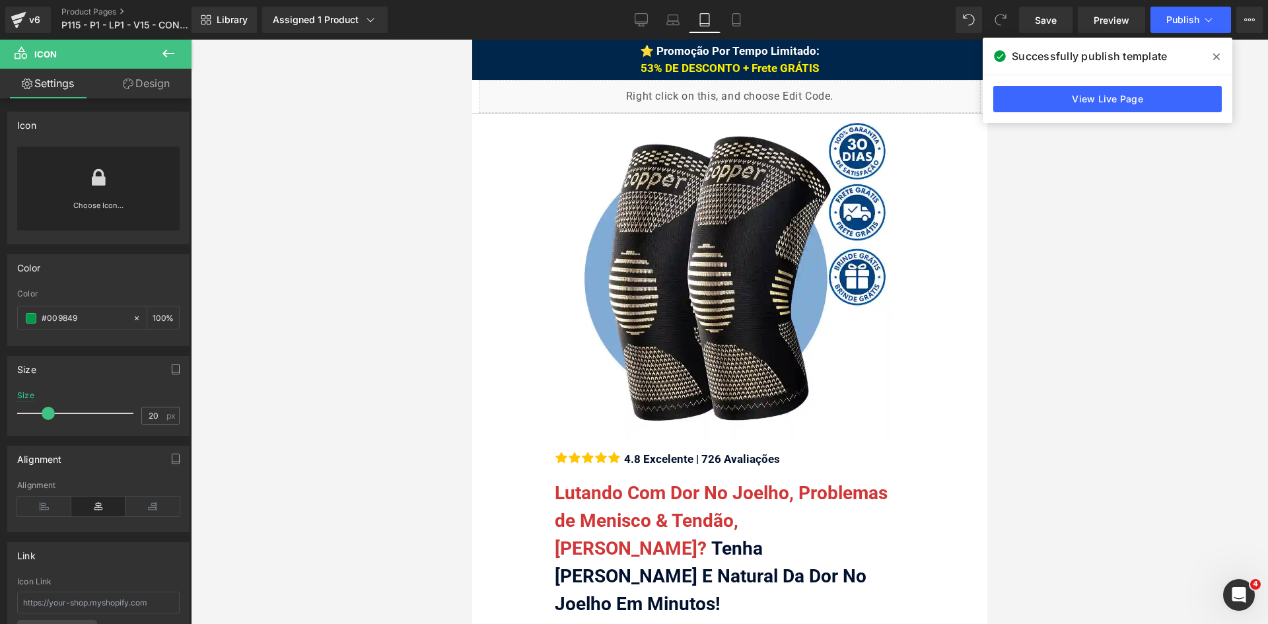
type input "22"
click at [1218, 55] on icon at bounding box center [1217, 57] width 7 height 7
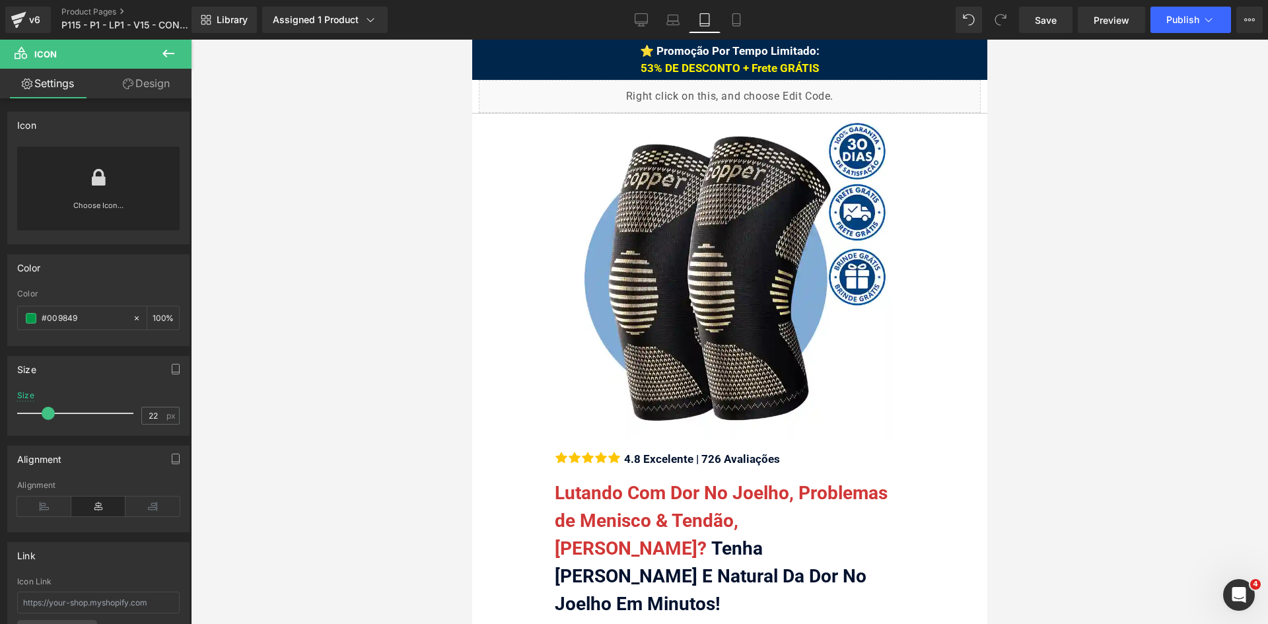
scroll to position [11592, 0]
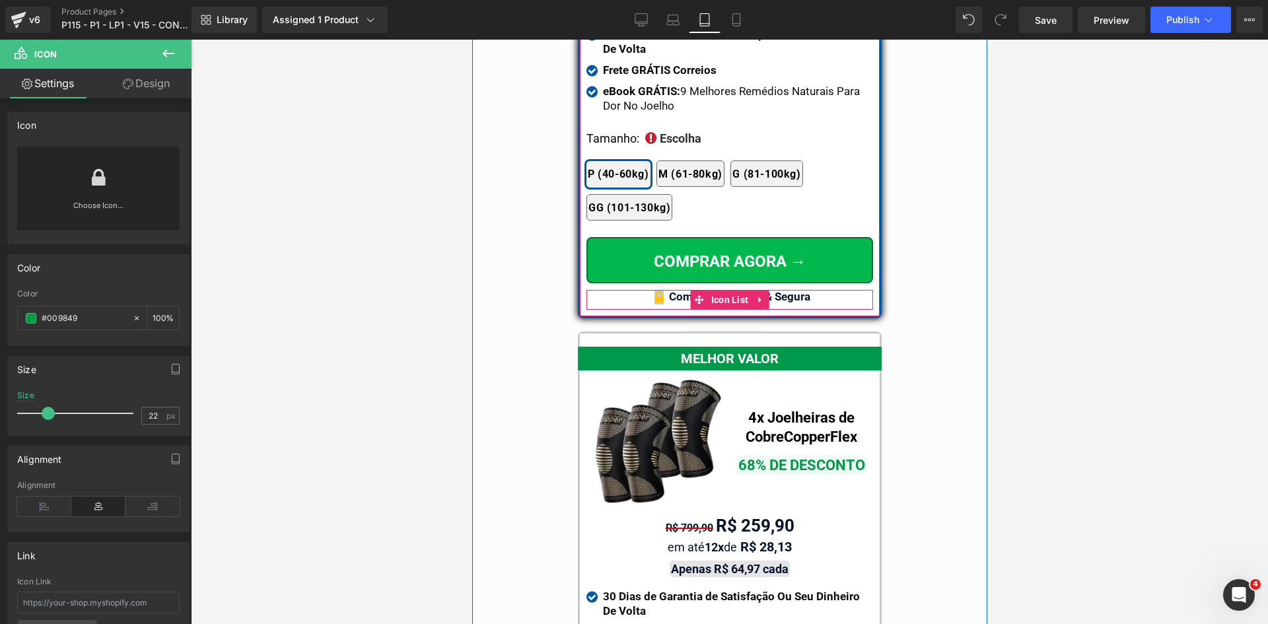
click at [652, 291] on span "Icon" at bounding box center [659, 299] width 20 height 16
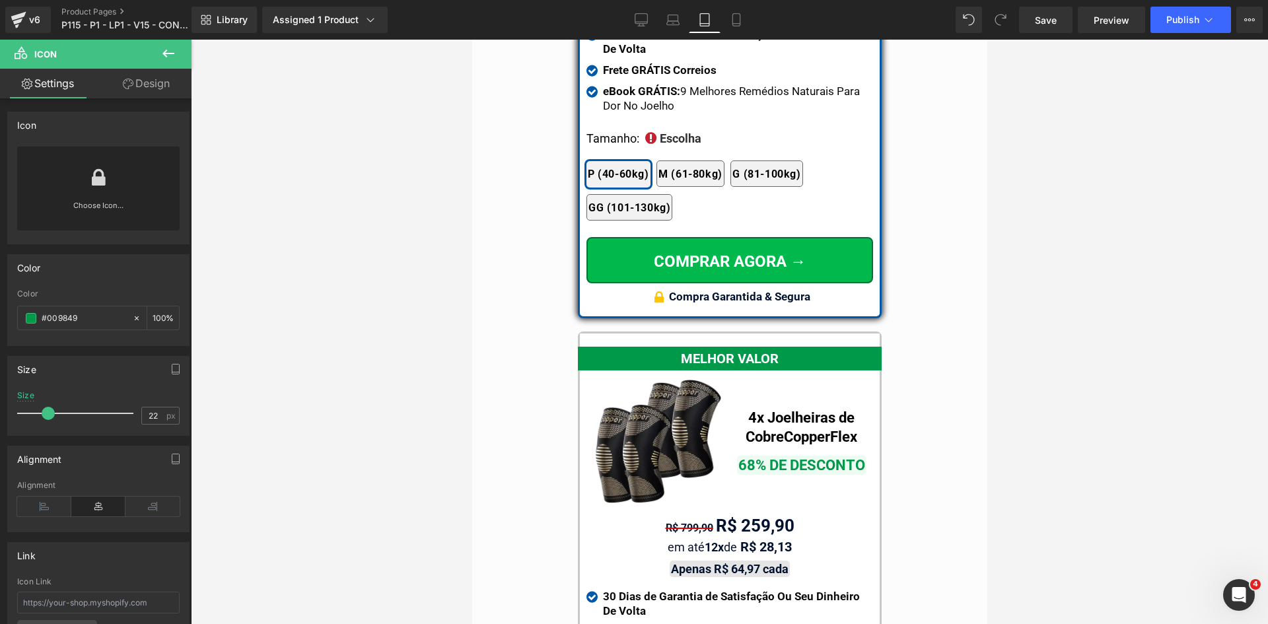
click at [661, 291] on span "Icon" at bounding box center [659, 299] width 20 height 16
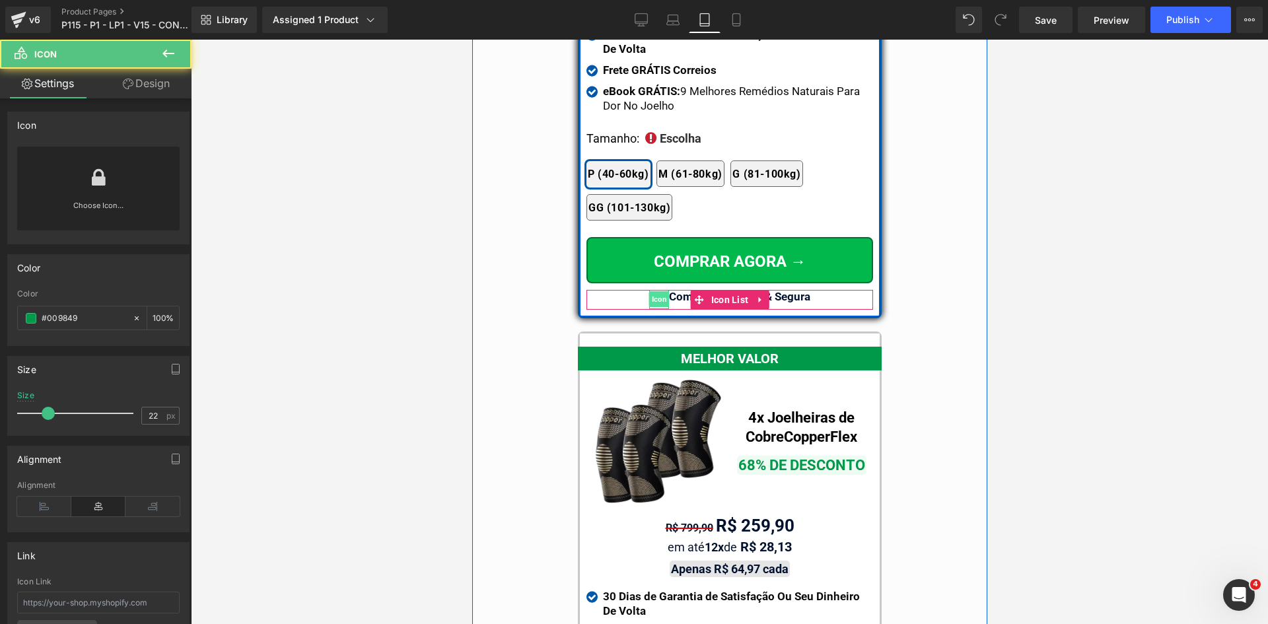
click at [659, 291] on span "Icon" at bounding box center [659, 299] width 20 height 16
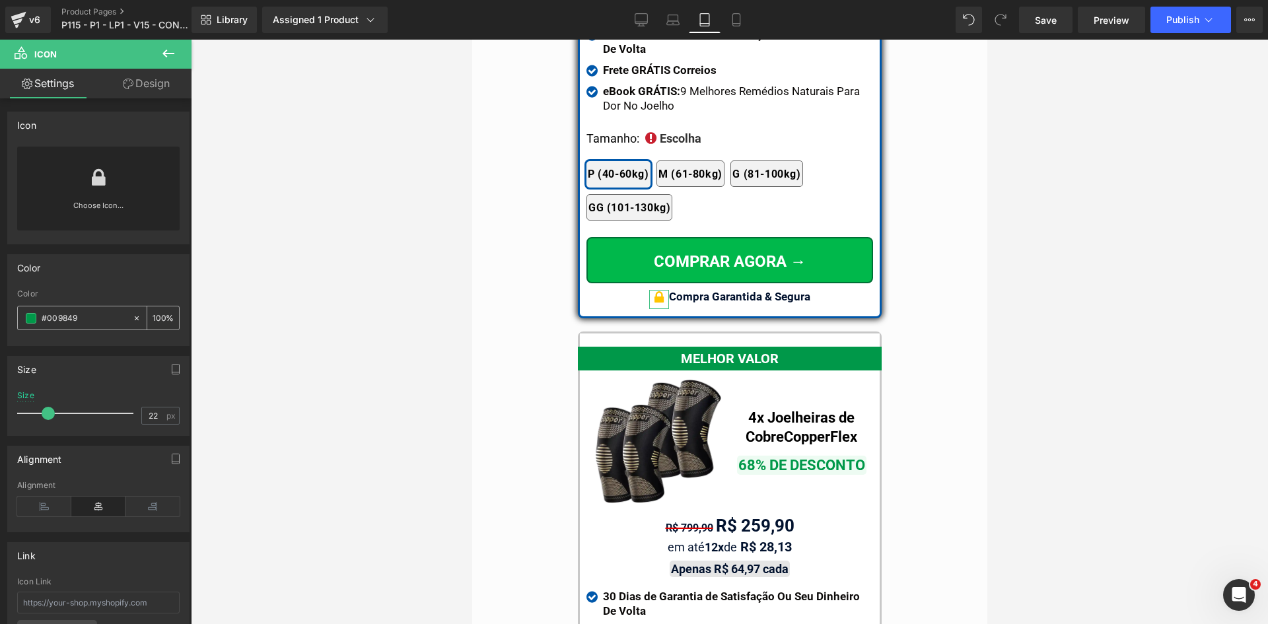
click at [119, 317] on input "#009849" at bounding box center [84, 318] width 85 height 15
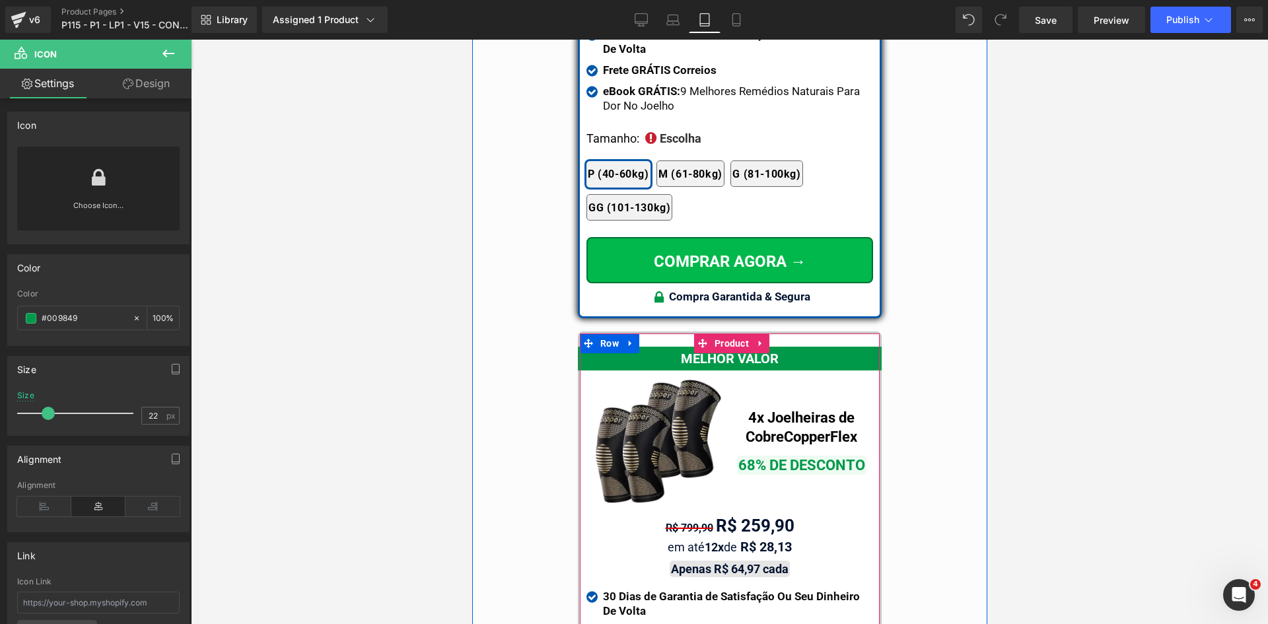
scroll to position [11988, 0]
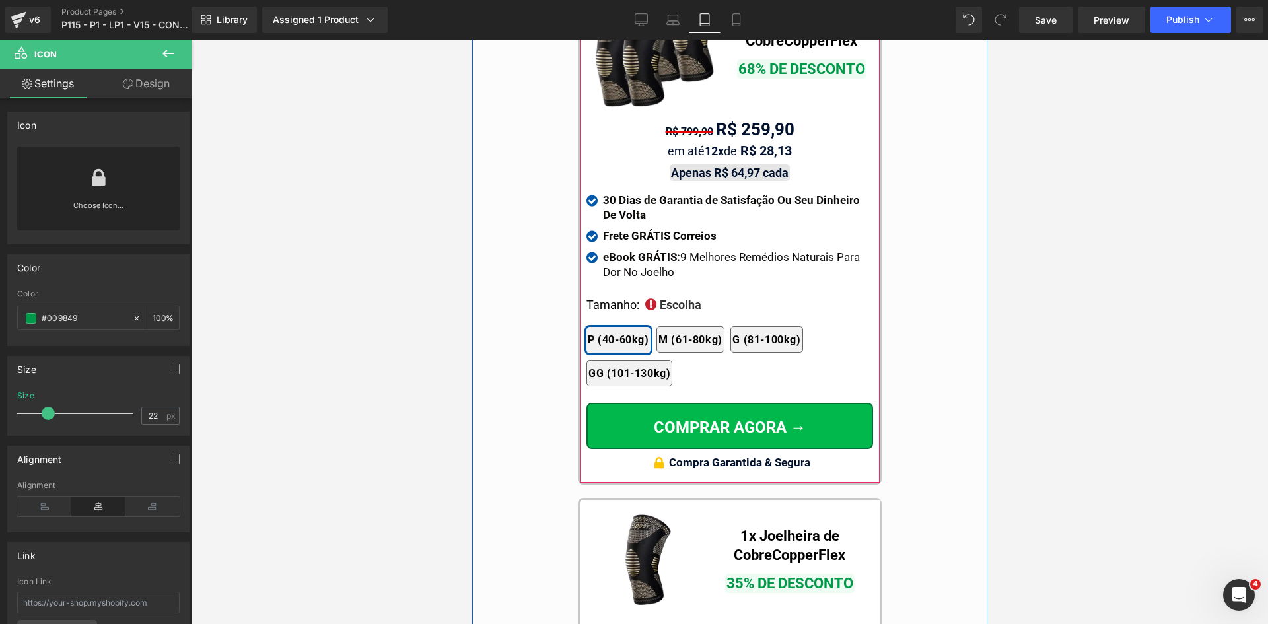
click at [651, 458] on span "Icon" at bounding box center [659, 466] width 20 height 16
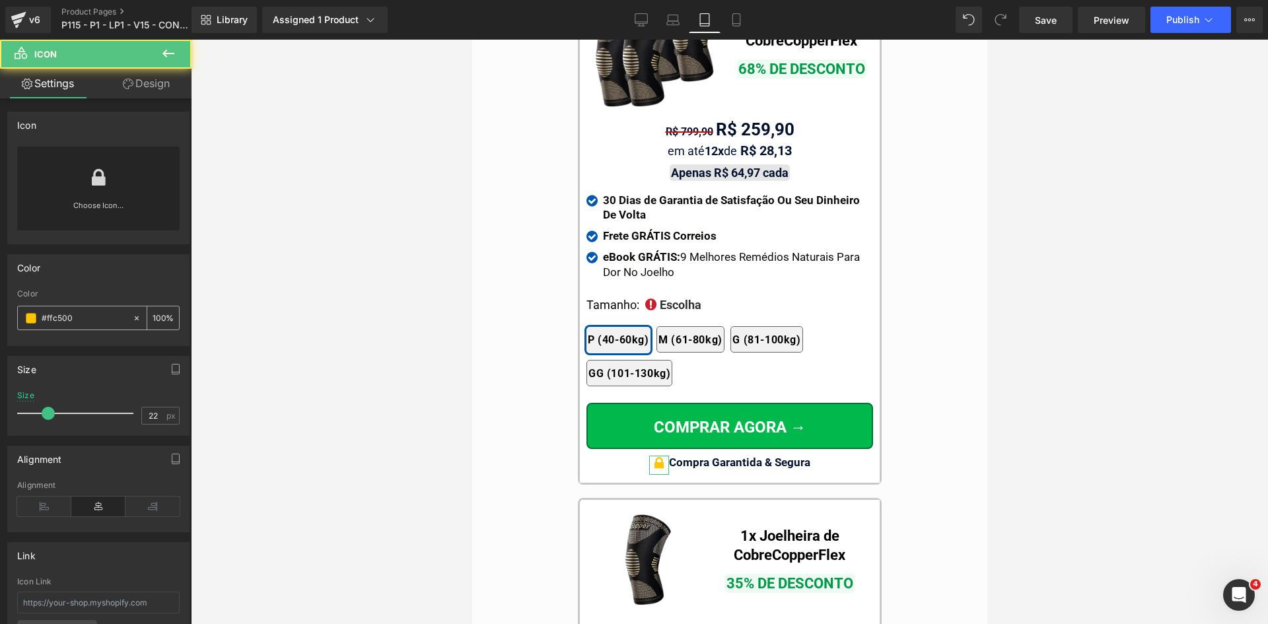
click at [94, 322] on input "#ffc500" at bounding box center [84, 318] width 85 height 15
paste input "009849"
type input "#009849"
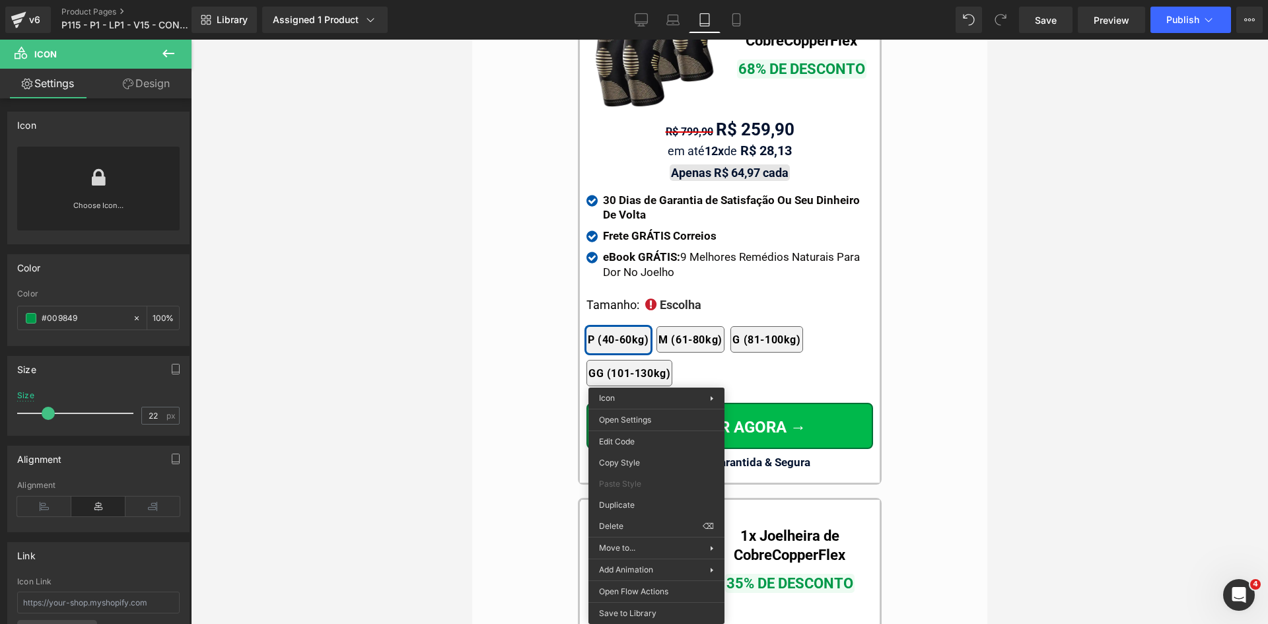
drag, startPoint x: 1091, startPoint y: 503, endPoint x: 623, endPoint y: 457, distance: 470.0
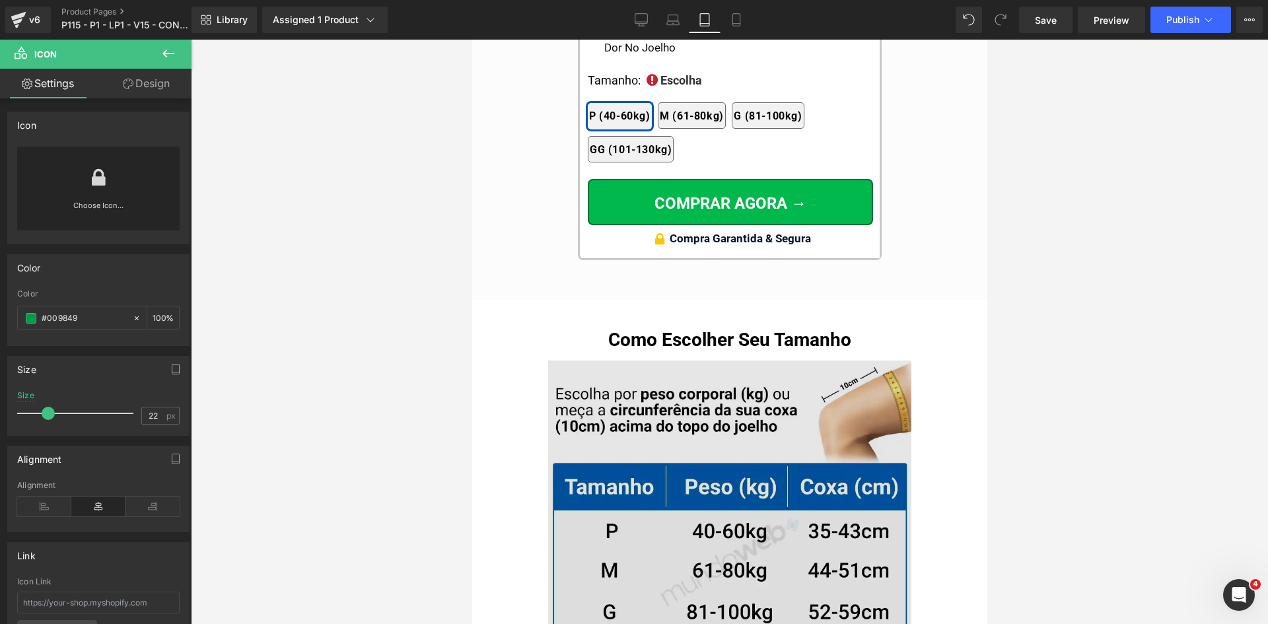
scroll to position [12715, 0]
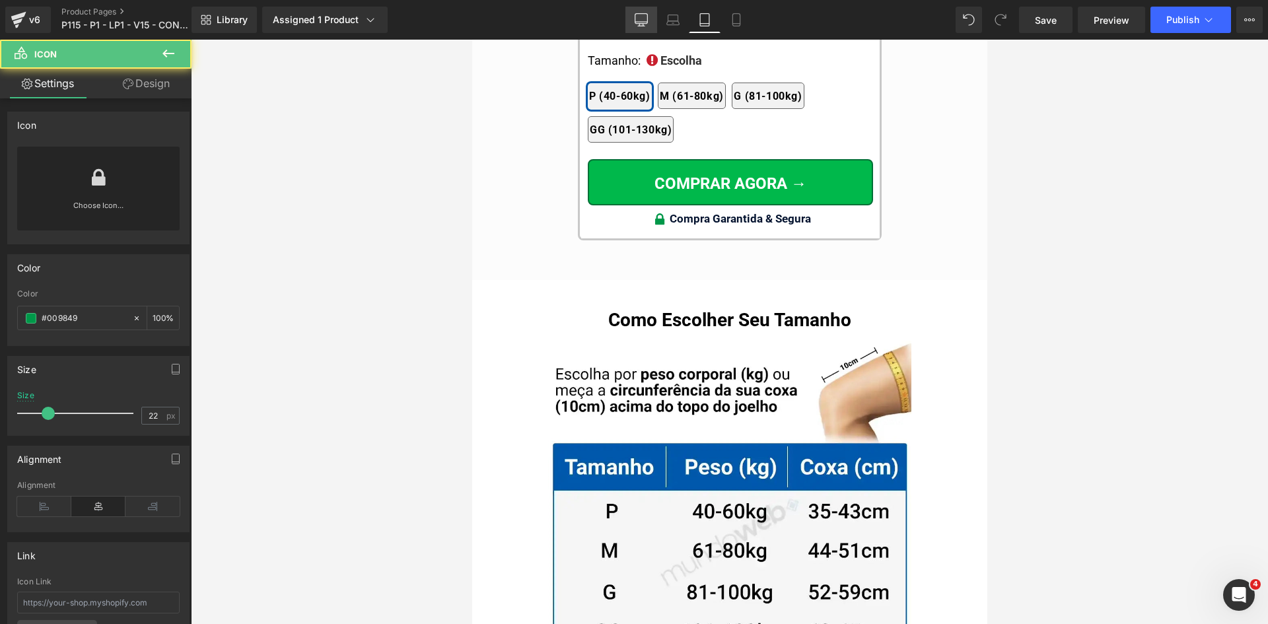
click at [646, 28] on link "Desktop" at bounding box center [642, 20] width 32 height 26
type input "20"
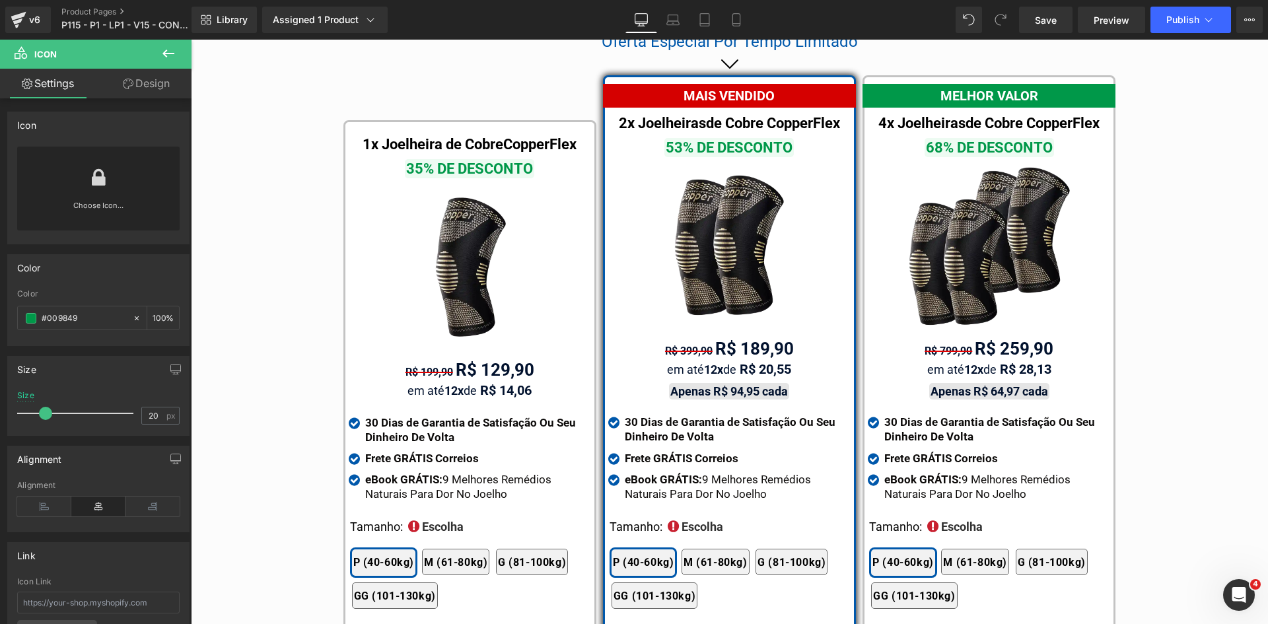
scroll to position [7803, 0]
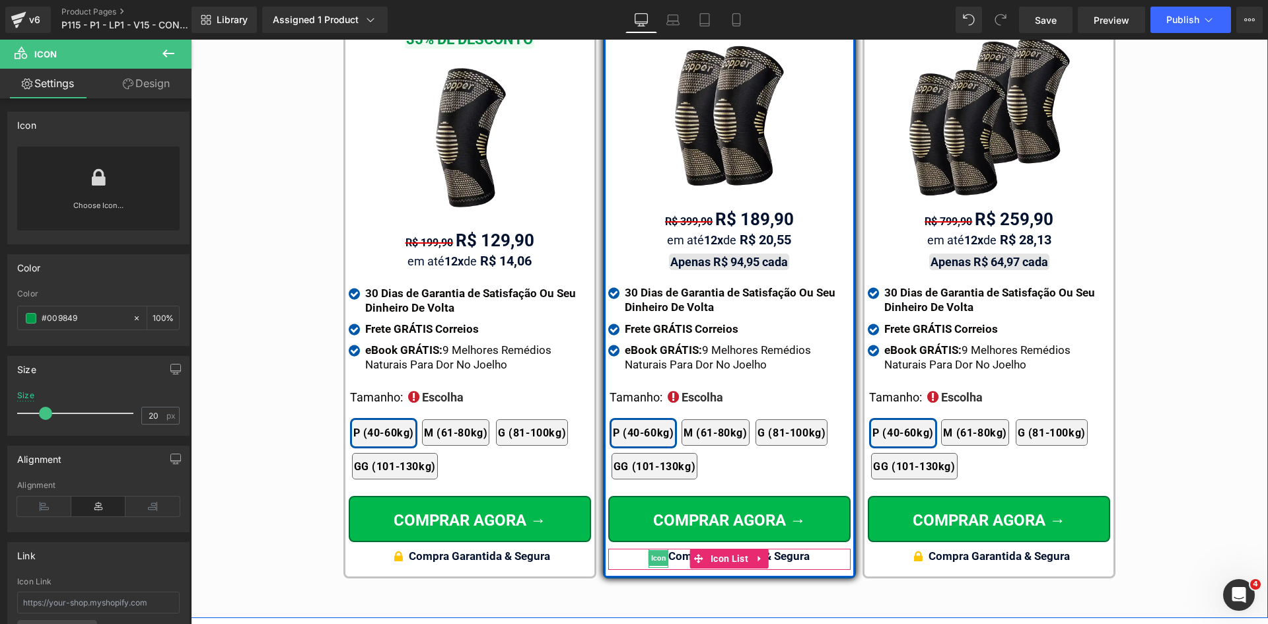
drag, startPoint x: 657, startPoint y: 540, endPoint x: 641, endPoint y: 554, distance: 20.6
click at [657, 550] on span "Icon" at bounding box center [659, 558] width 20 height 16
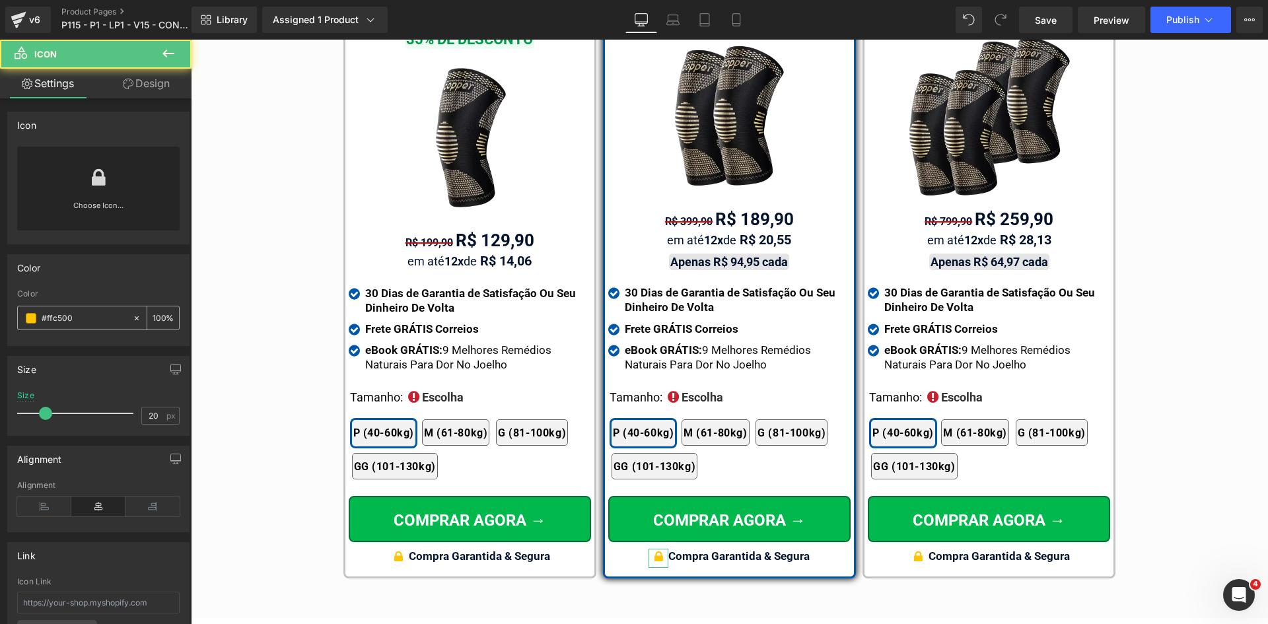
click at [81, 322] on input "#ffc500" at bounding box center [84, 318] width 85 height 15
paste input "009849"
type input "#009849"
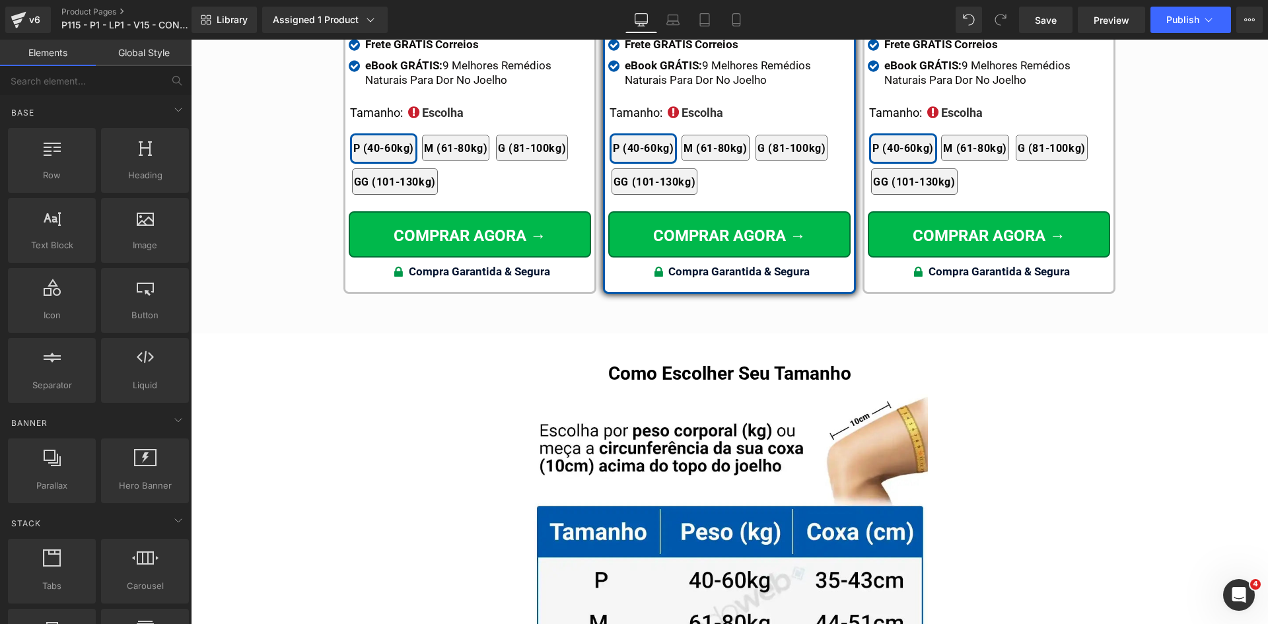
scroll to position [8037, 0]
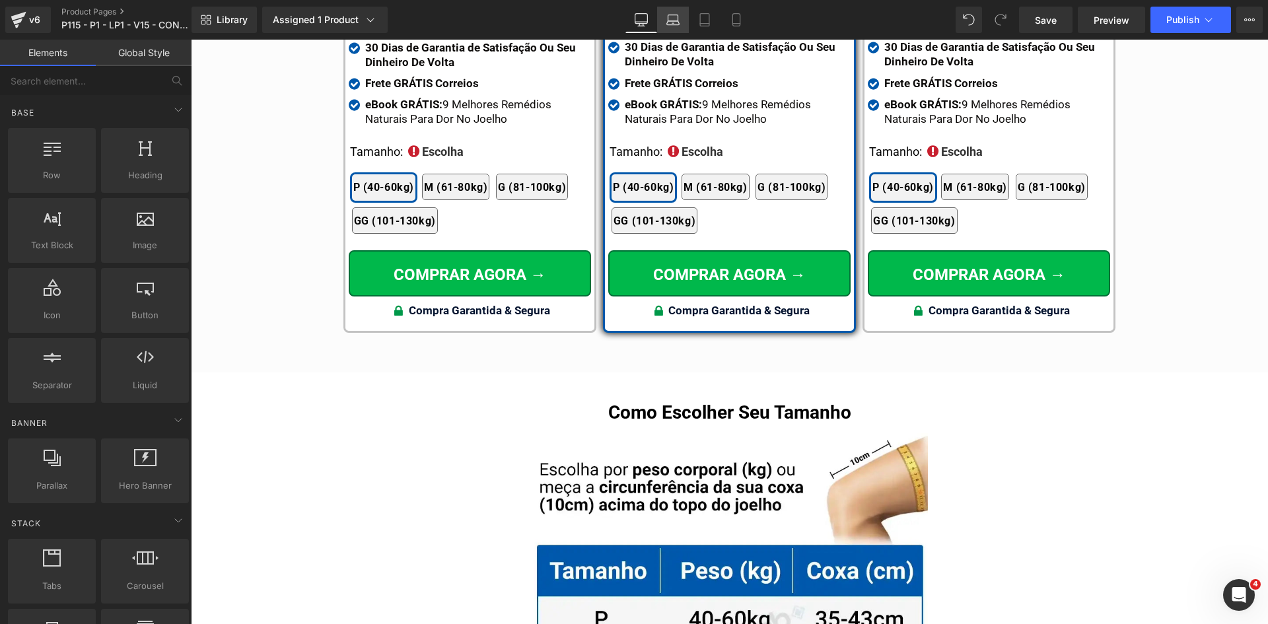
click at [665, 20] on link "Laptop" at bounding box center [673, 20] width 32 height 26
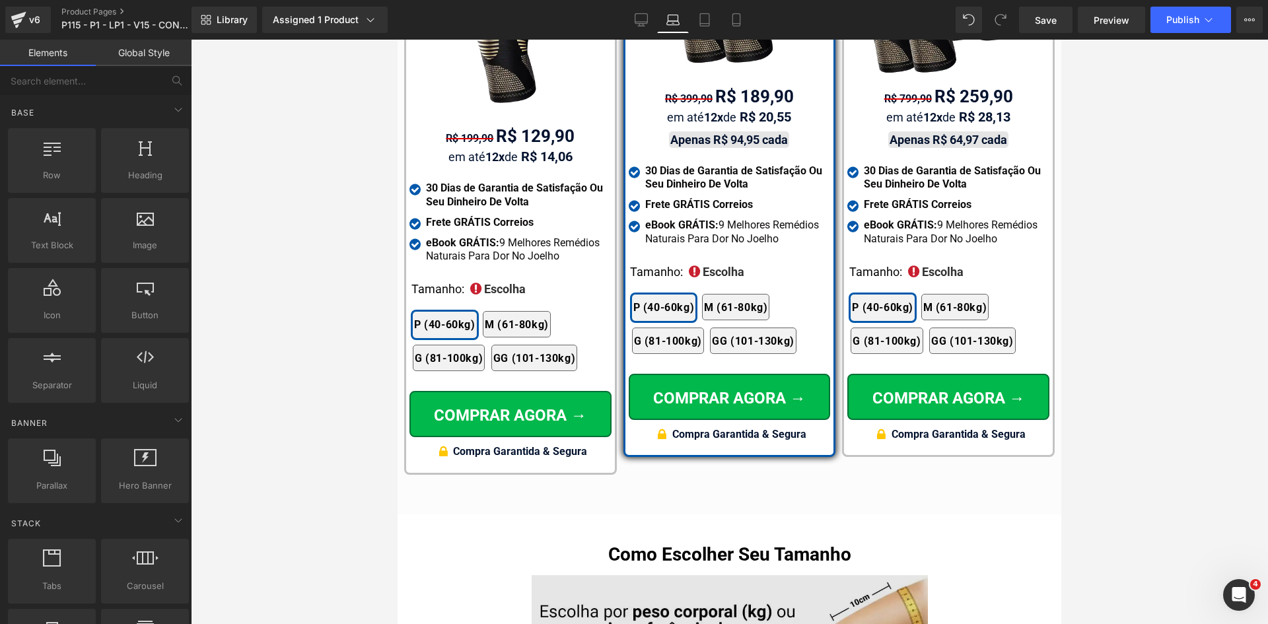
scroll to position [8306, 0]
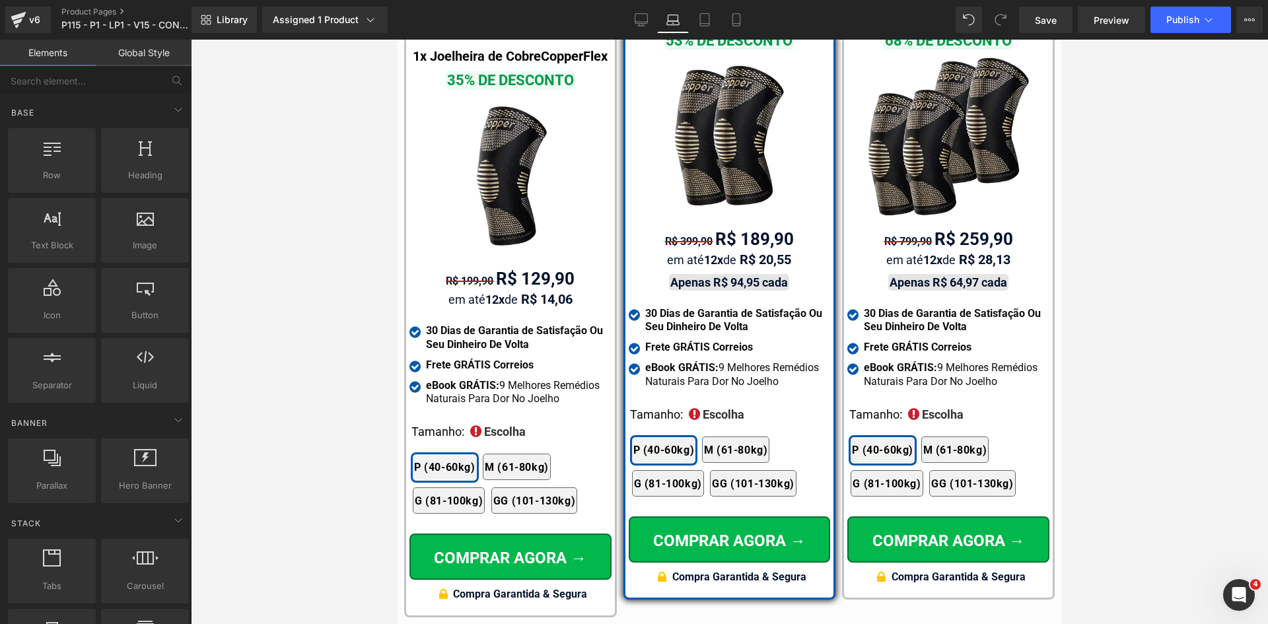
click at [655, 567] on div "Rendering Content" at bounding box center [634, 572] width 81 height 15
click at [659, 571] on div "Rendering Content" at bounding box center [634, 572] width 81 height 15
click at [658, 574] on div "Rendering Content" at bounding box center [634, 572] width 81 height 15
click at [657, 565] on div "Rendering Content" at bounding box center [634, 572] width 81 height 15
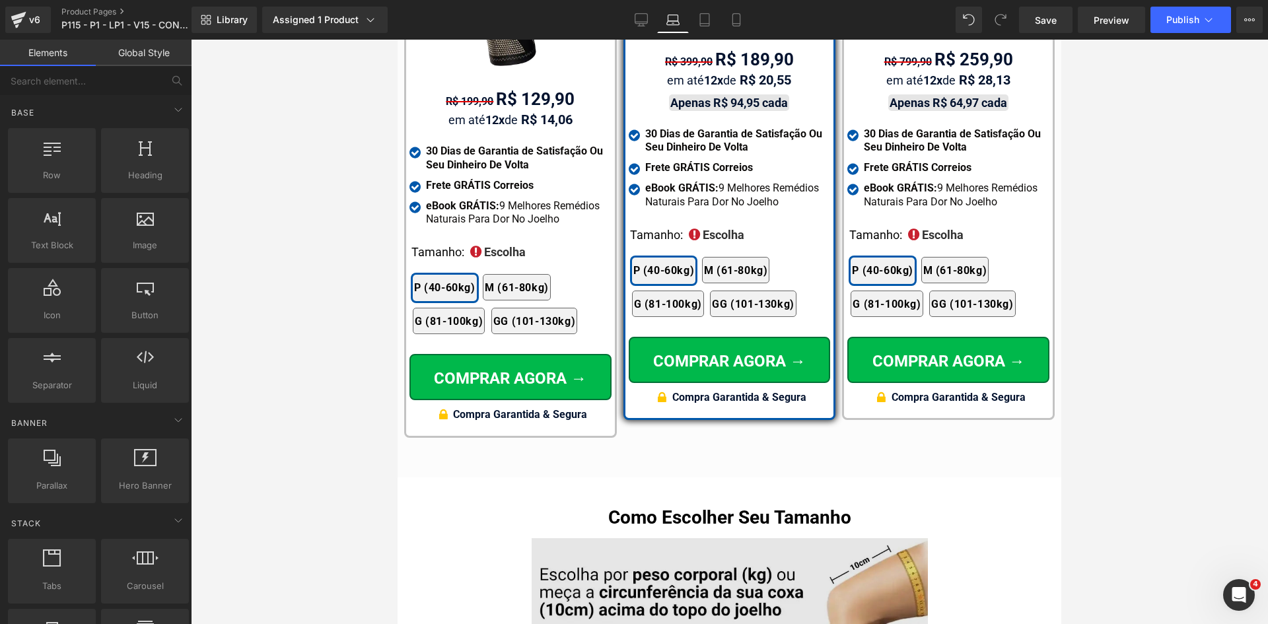
scroll to position [8504, 0]
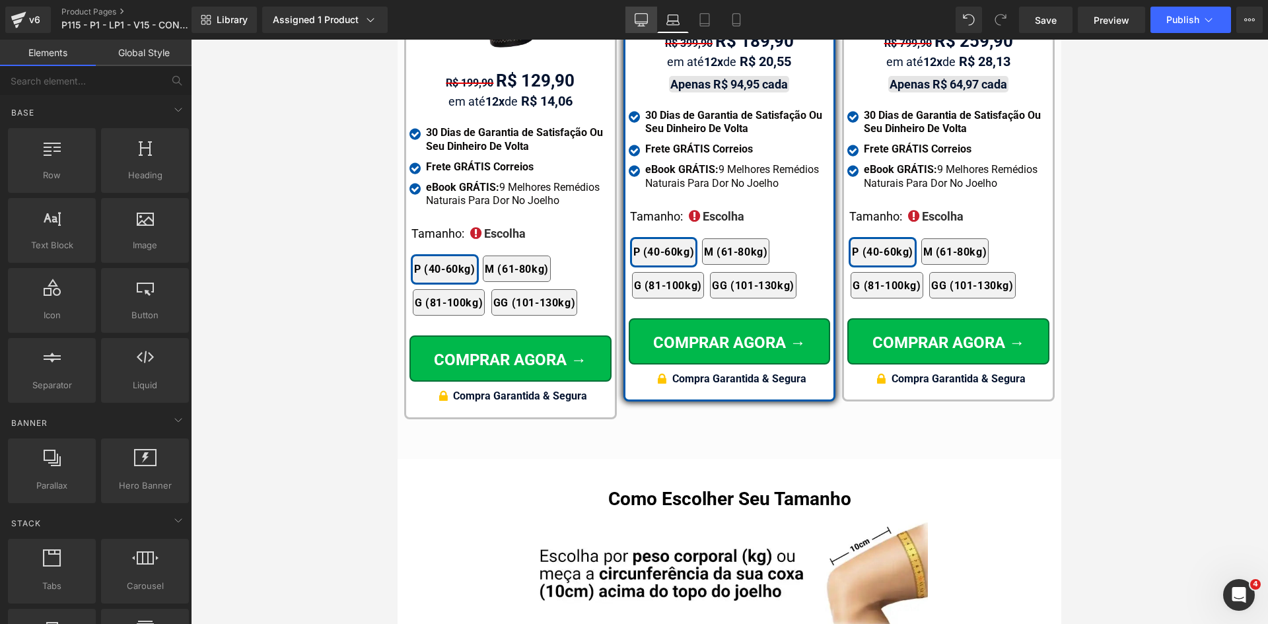
drag, startPoint x: 496, startPoint y: 394, endPoint x: 639, endPoint y: 17, distance: 403.3
click at [639, 17] on icon at bounding box center [641, 19] width 13 height 13
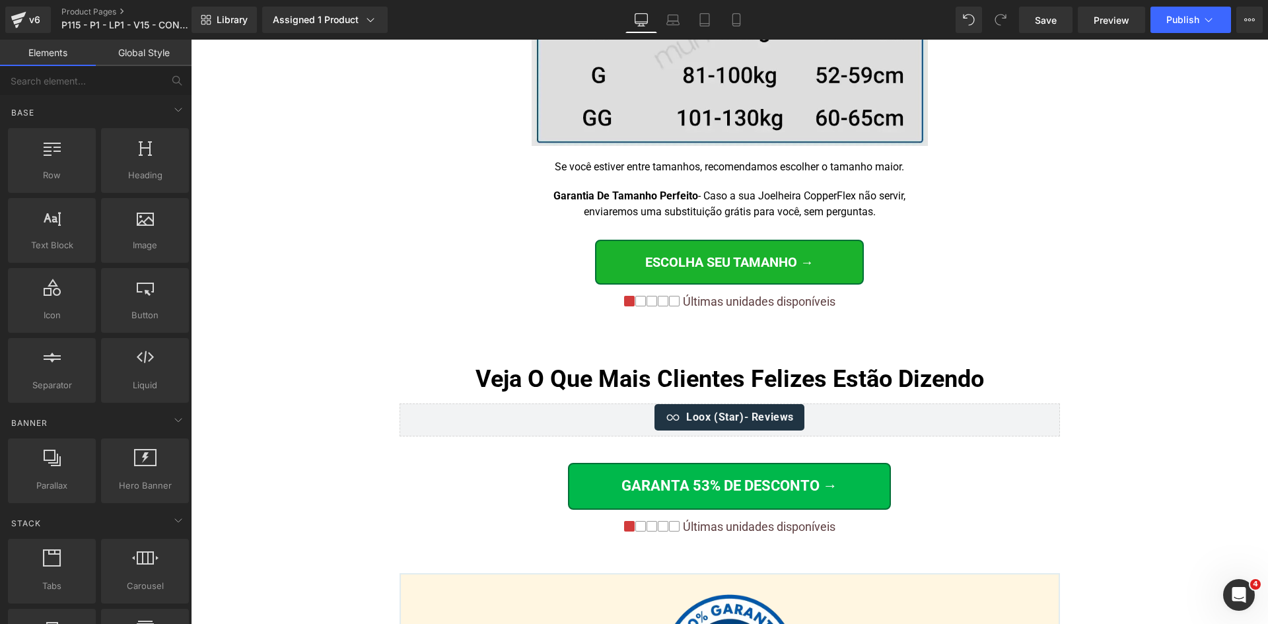
scroll to position [8158, 0]
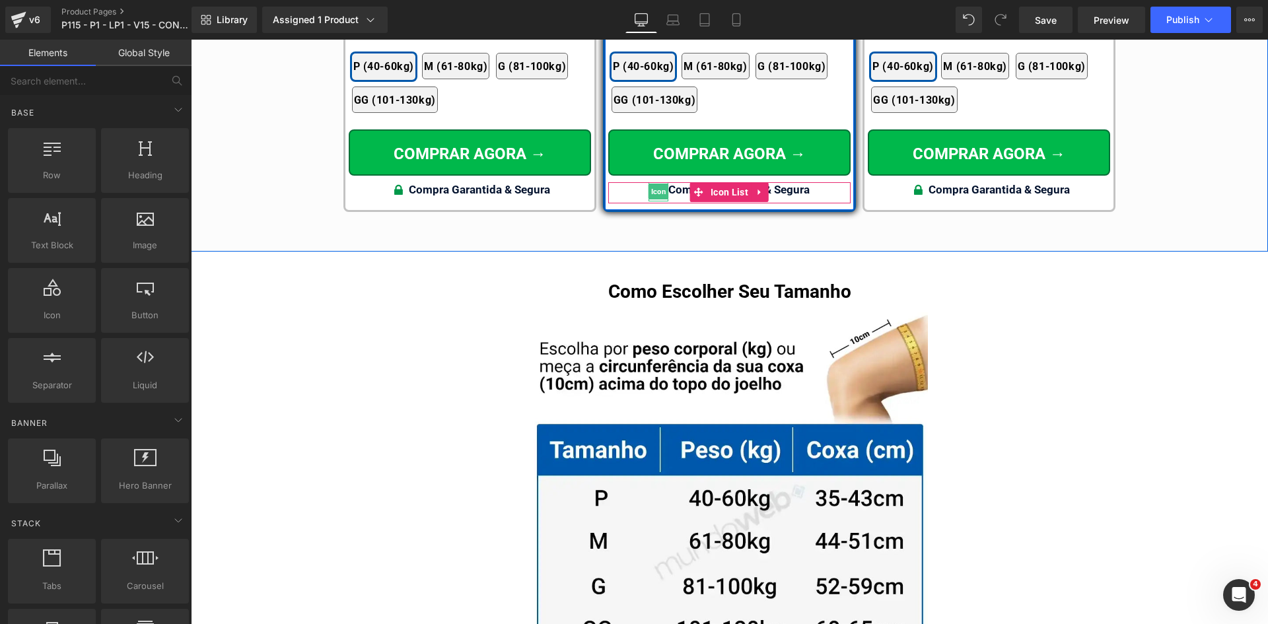
click at [653, 184] on span "Icon" at bounding box center [659, 192] width 20 height 16
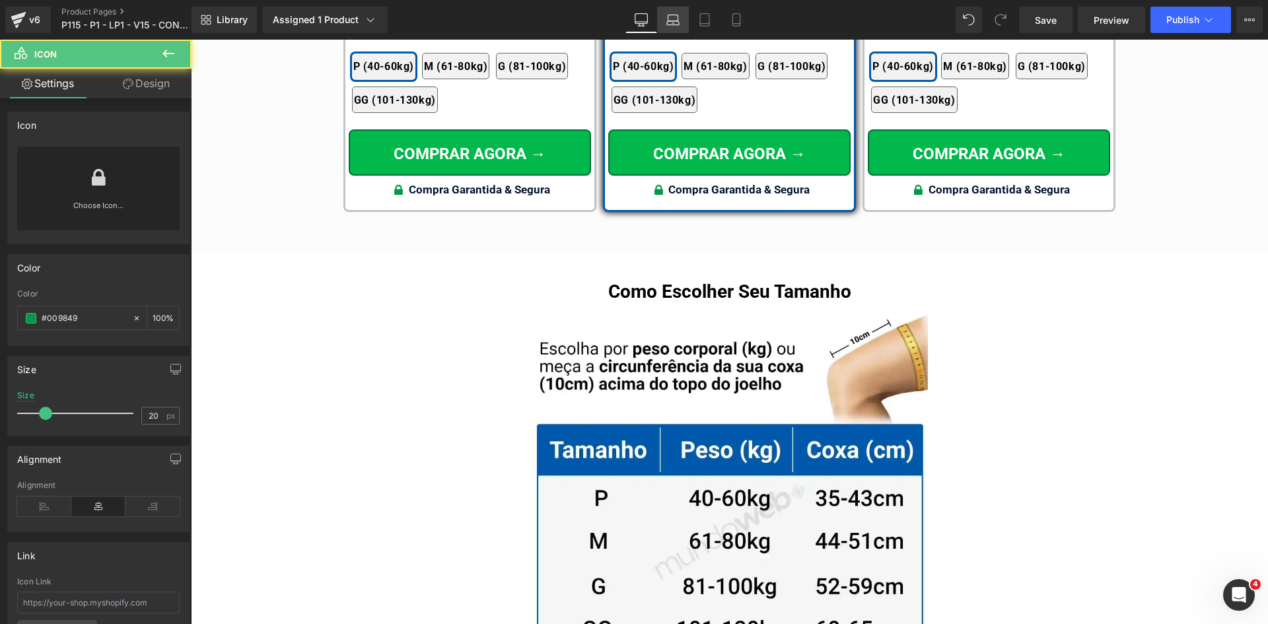
click at [668, 17] on icon at bounding box center [673, 19] width 13 height 13
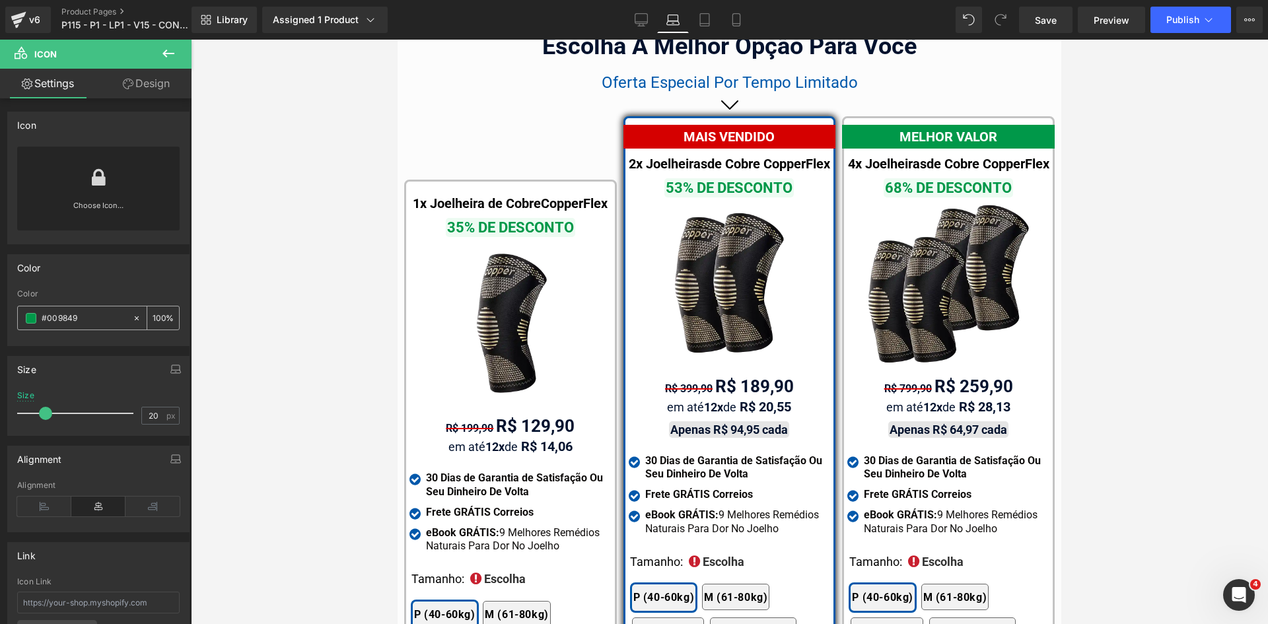
scroll to position [8701, 0]
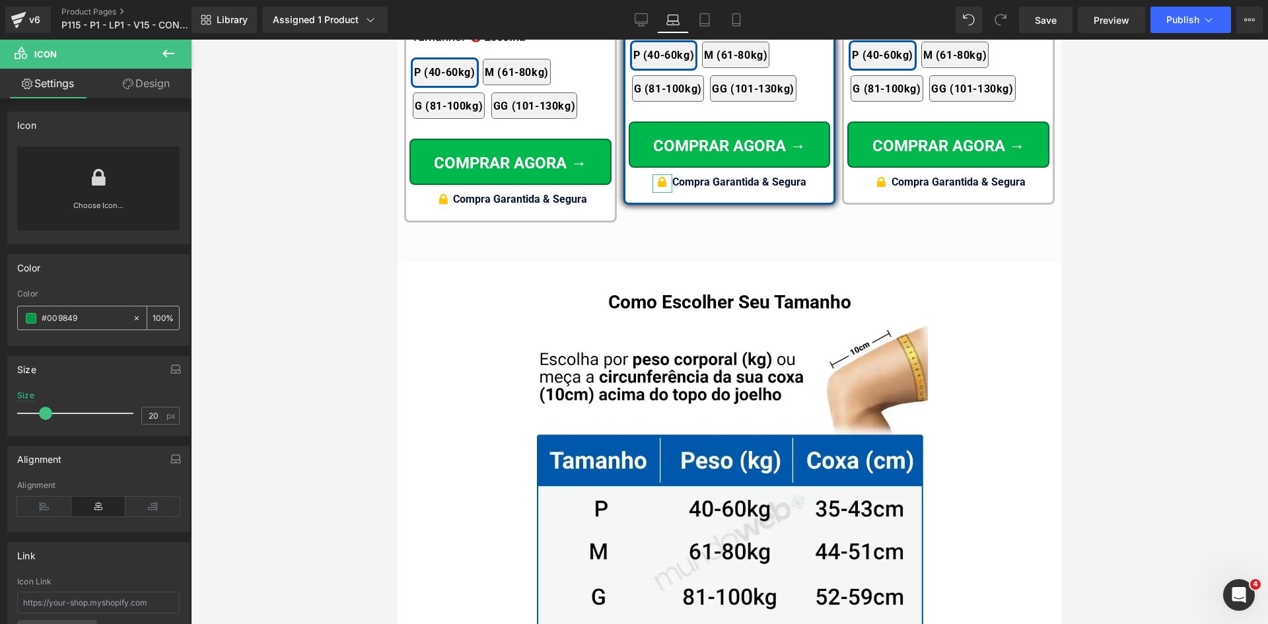
click at [78, 319] on input "#009849" at bounding box center [84, 318] width 85 height 15
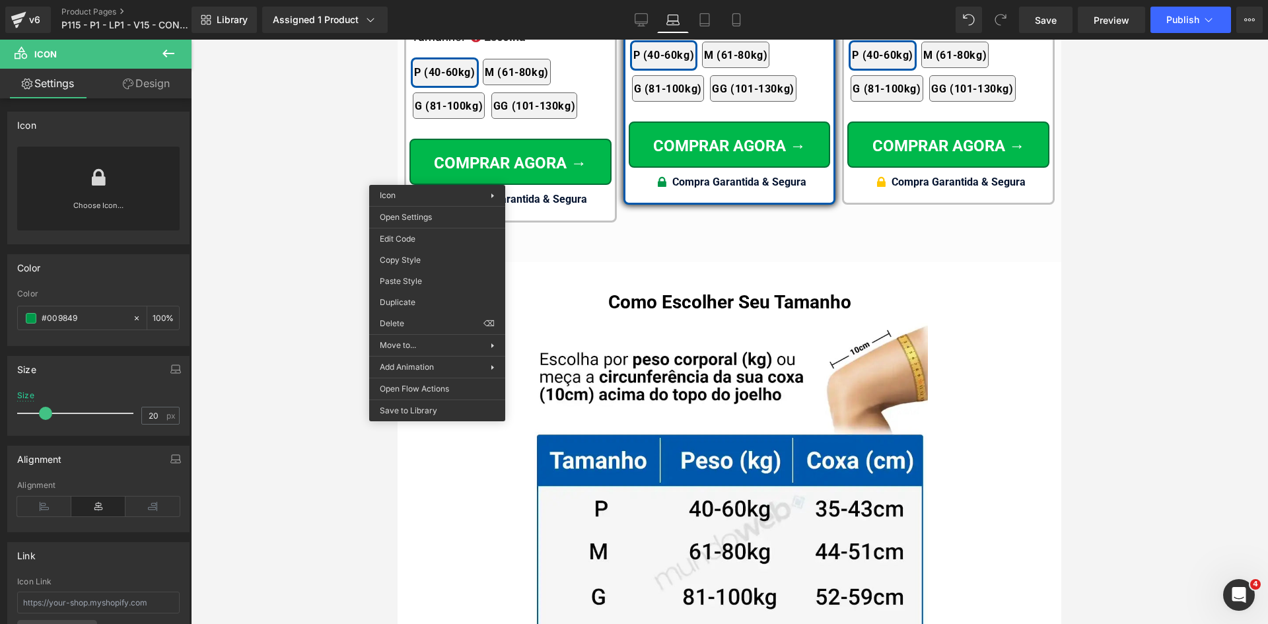
drag, startPoint x: 807, startPoint y: 321, endPoint x: 789, endPoint y: 175, distance: 147.1
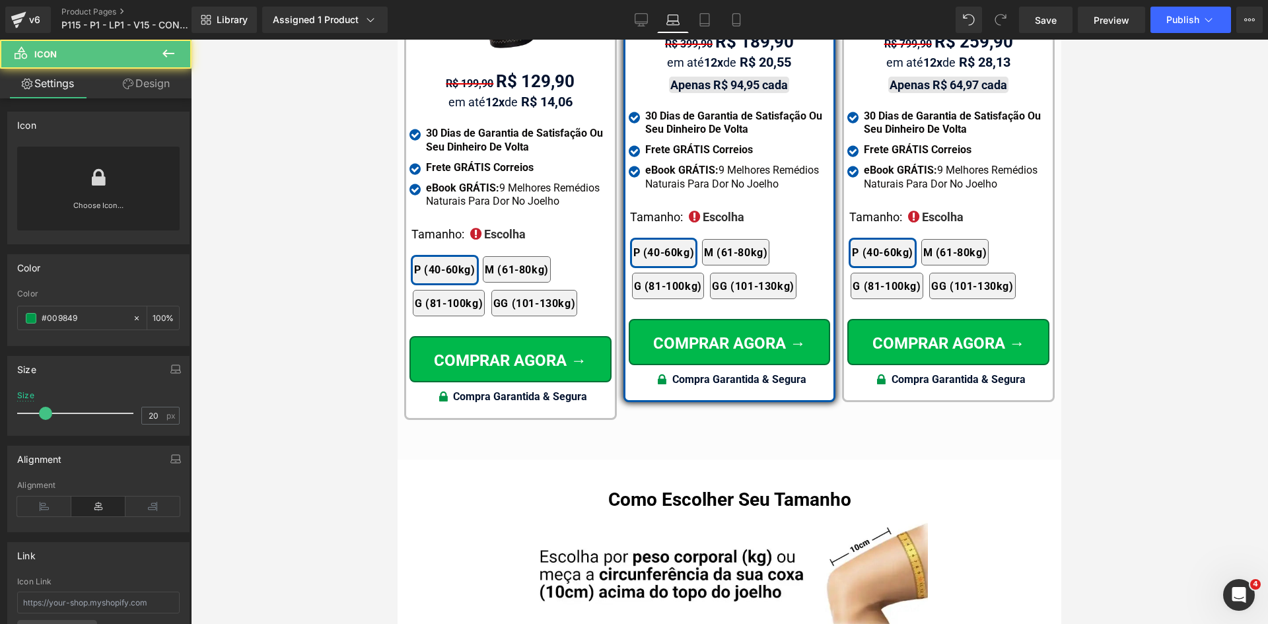
scroll to position [8502, 0]
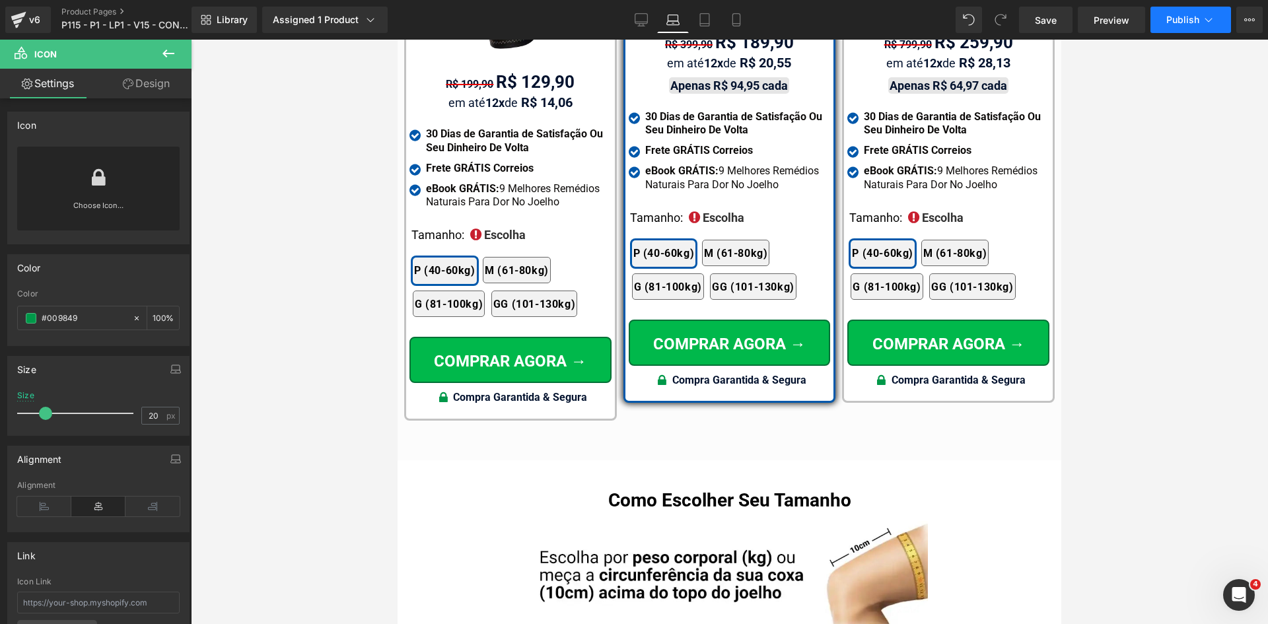
click at [1207, 13] on button "Publish" at bounding box center [1191, 20] width 81 height 26
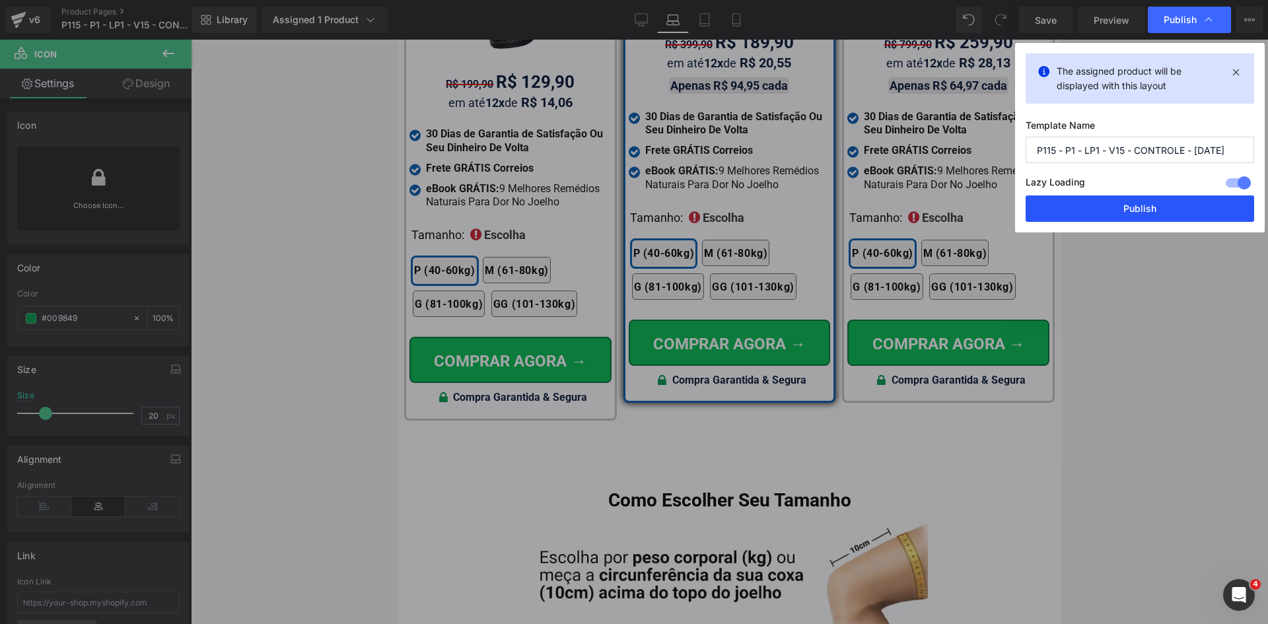
click at [1170, 204] on button "Publish" at bounding box center [1140, 209] width 229 height 26
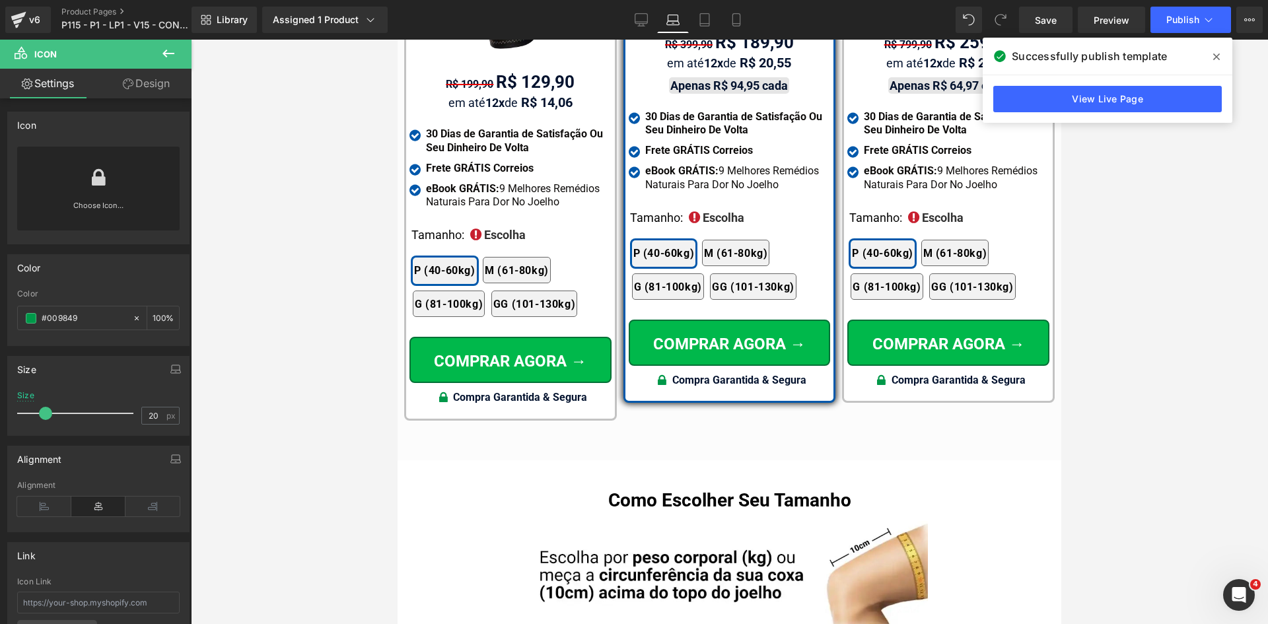
scroll to position [8172, 0]
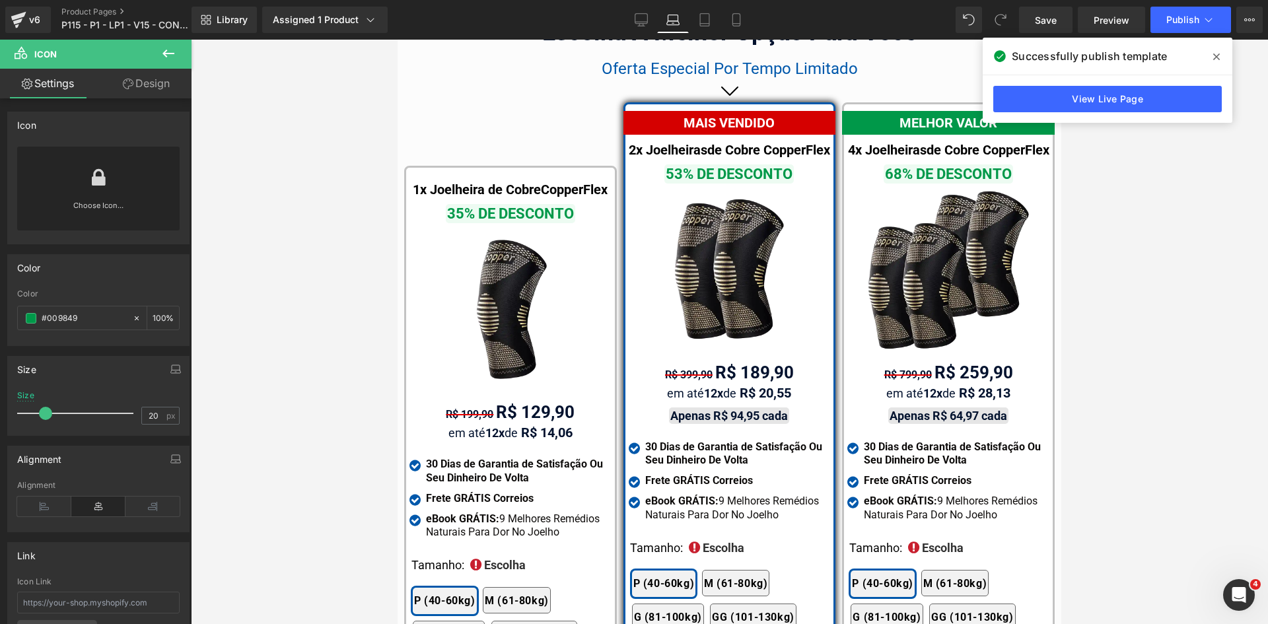
click at [1219, 61] on icon at bounding box center [1217, 57] width 7 height 11
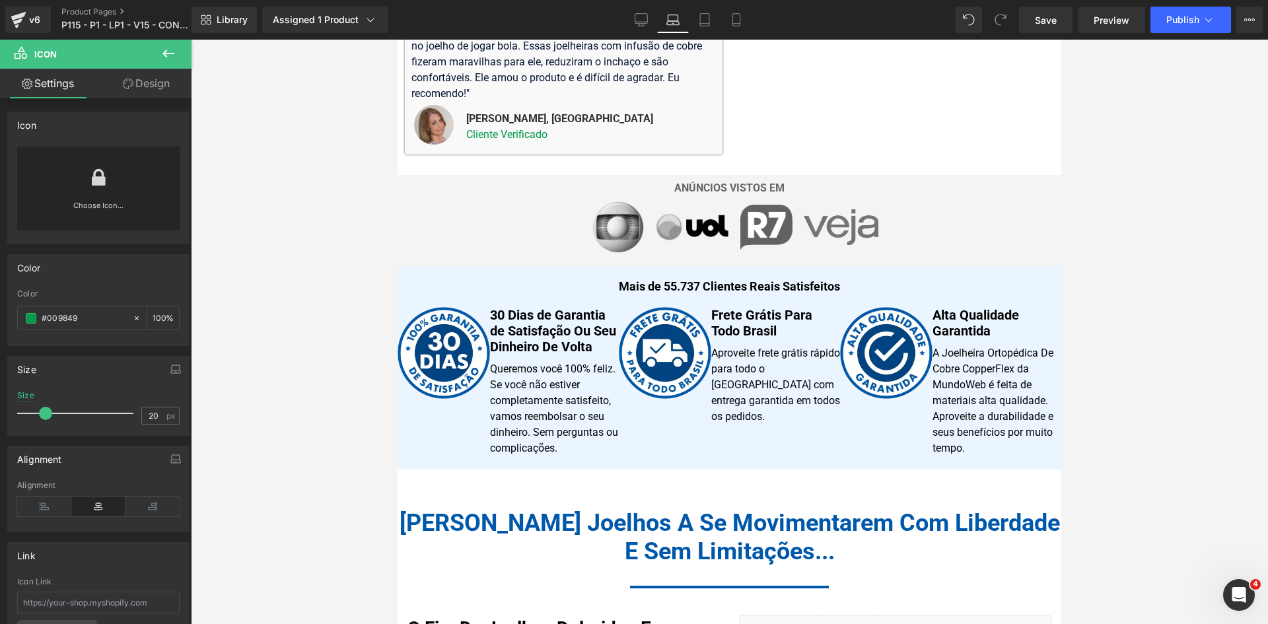
scroll to position [0, 0]
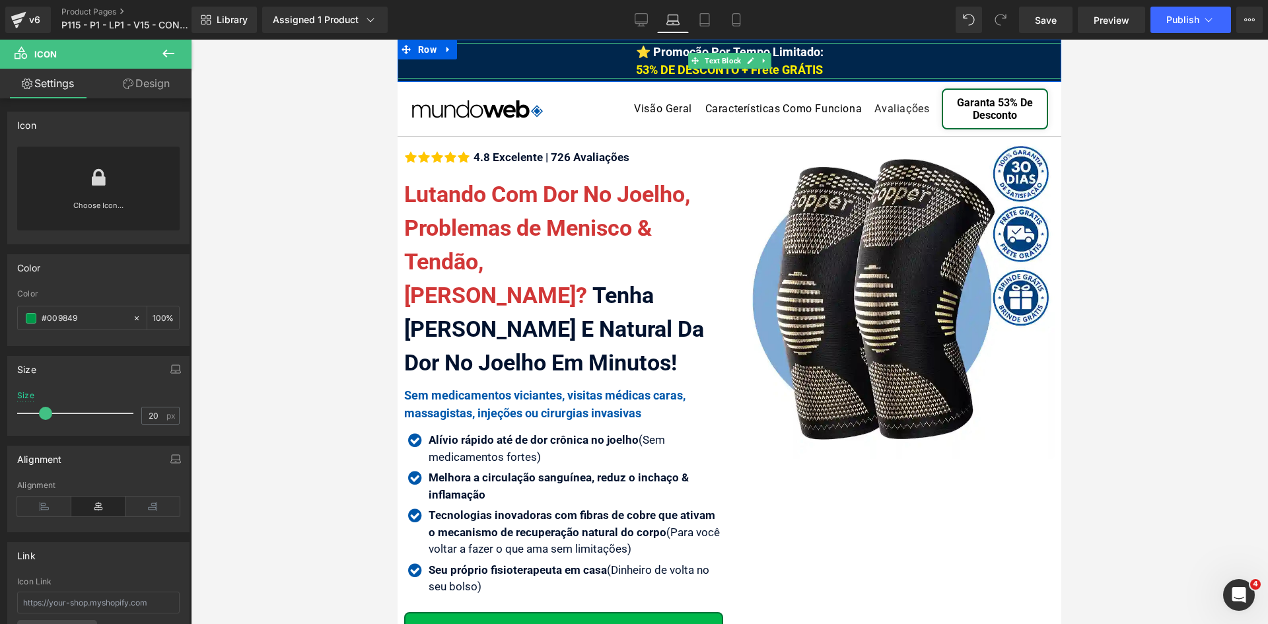
click at [640, 52] on span "⭐ Promoção Por Tempo Limitado: 53% DE DESCONTO + Frete GRÁTIS" at bounding box center [730, 61] width 188 height 32
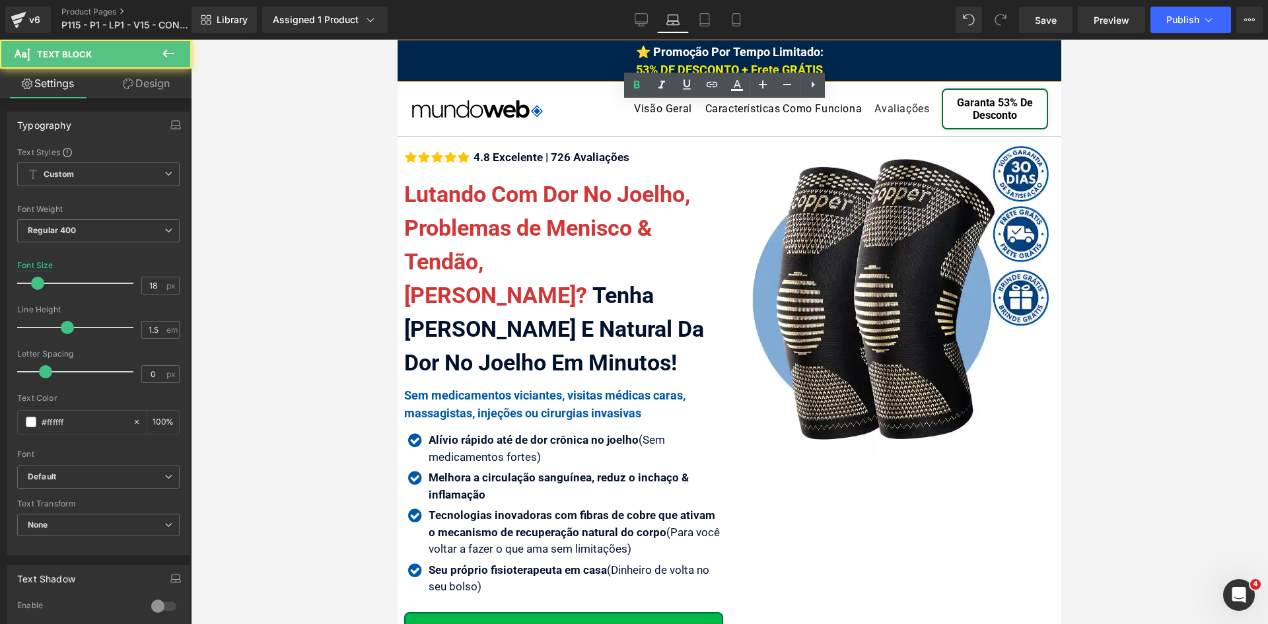
click at [640, 52] on span "⭐ Promoção Por Tempo Limitado: 53% DE DESCONTO + Frete GRÁTIS" at bounding box center [730, 61] width 188 height 32
click at [640, 50] on span "⭐ Promoção Por Tempo Limitado: 53% DE DESCONTO + Frete GRÁTIS" at bounding box center [730, 61] width 188 height 32
click at [636, 54] on span "⭐ Promoção Por Tempo Limitado: 53% DE DESCONTO + Frete GRÁTIS" at bounding box center [730, 61] width 188 height 32
click at [641, 50] on span "⭐ Promoção Por Tempo Limitado: 53% DE DESCONTO + Frete GRÁTIS" at bounding box center [730, 61] width 188 height 32
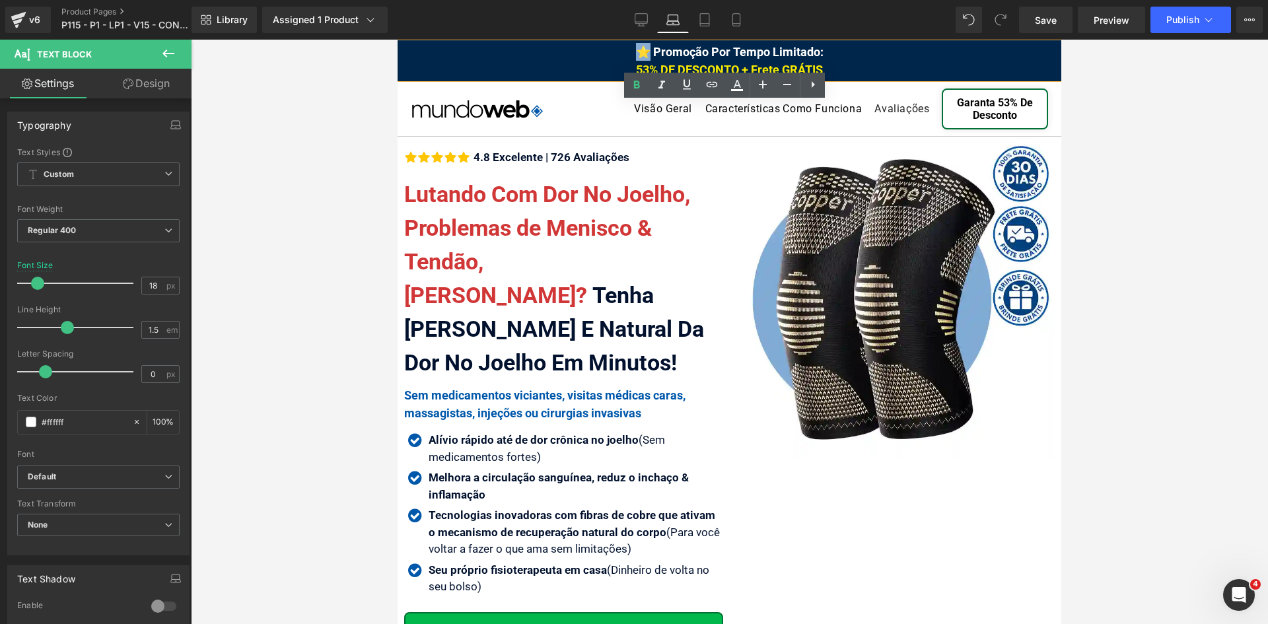
paste div
click at [660, 56] on span "☑️ Promoção Por Tempo Limitado: 53% DE DESCONTO + Frete GRÁTIS" at bounding box center [730, 61] width 188 height 32
click at [745, 61] on div "⭐ Promoção Por Tempo Limitado: 53% DE DESCONTO + Frete GRÁTIS" at bounding box center [730, 61] width 664 height 36
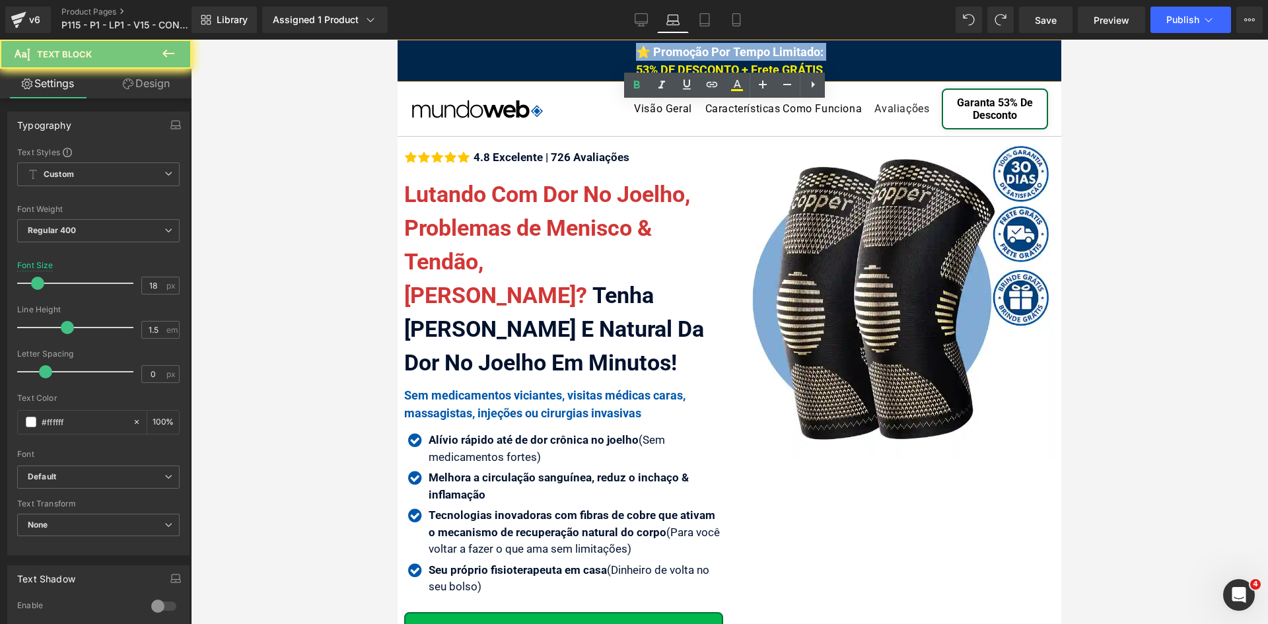
click at [745, 60] on div "⭐ Promoção Por Tempo Limitado: 53% DE DESCONTO + Frete GRÁTIS" at bounding box center [730, 61] width 664 height 36
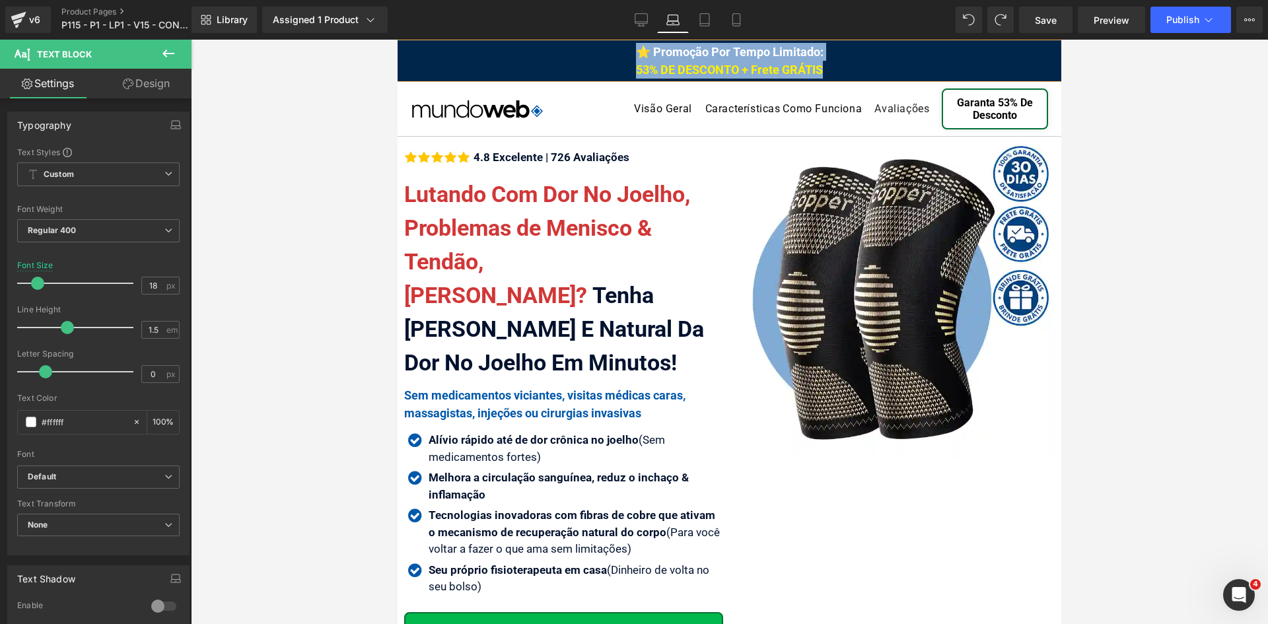
click at [822, 65] on div "⭐ Promoção Por Tempo Limitado: 53% DE DESCONTO + Frete GRÁTIS" at bounding box center [730, 61] width 664 height 36
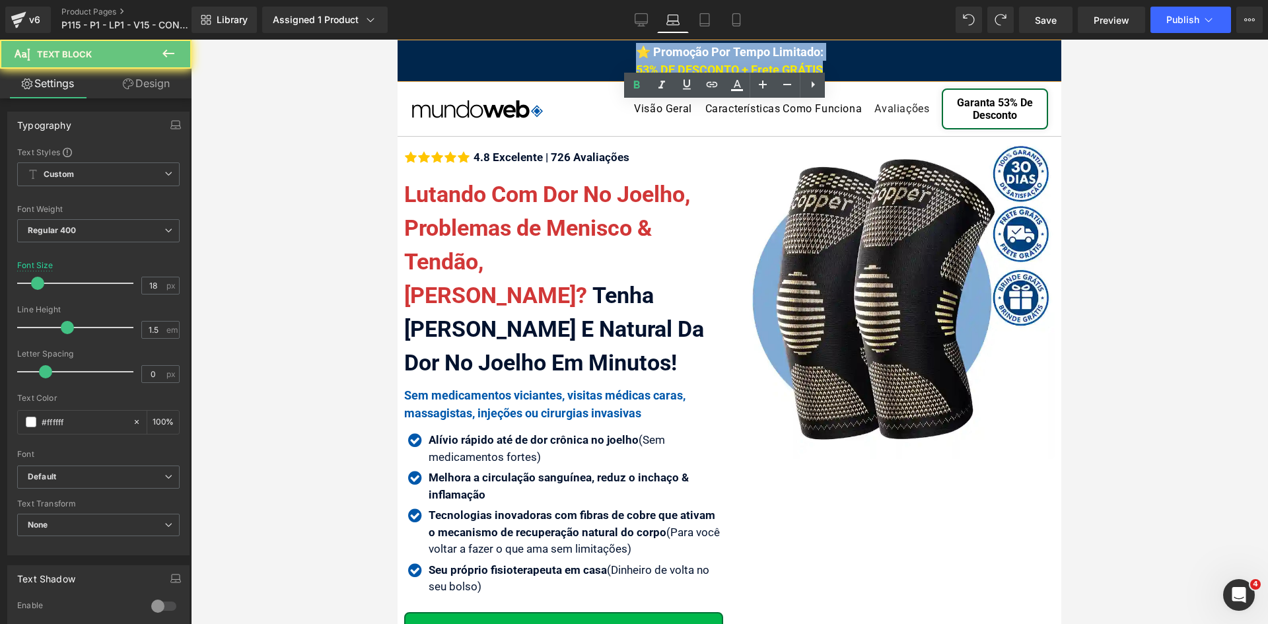
drag, startPoint x: 821, startPoint y: 66, endPoint x: 630, endPoint y: 54, distance: 191.3
click at [622, 51] on div "⭐ Promoção Por Tempo Limitado: 53% DE DESCONTO + Frete GRÁTIS" at bounding box center [730, 61] width 664 height 36
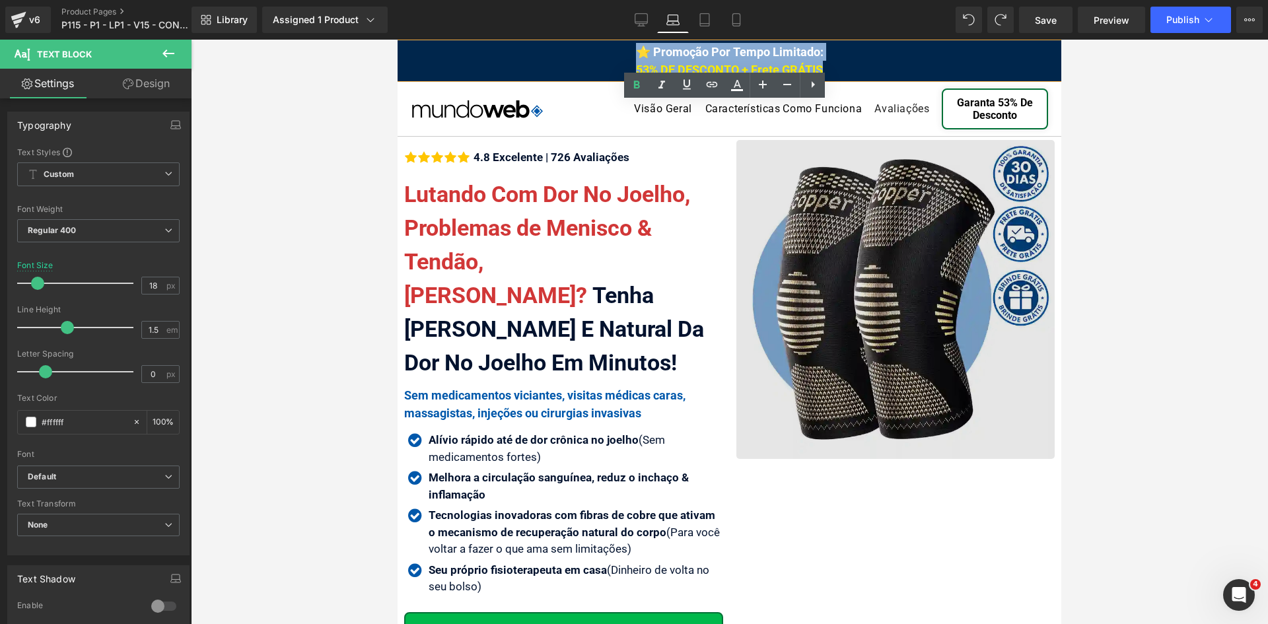
click at [752, 188] on img at bounding box center [896, 299] width 319 height 319
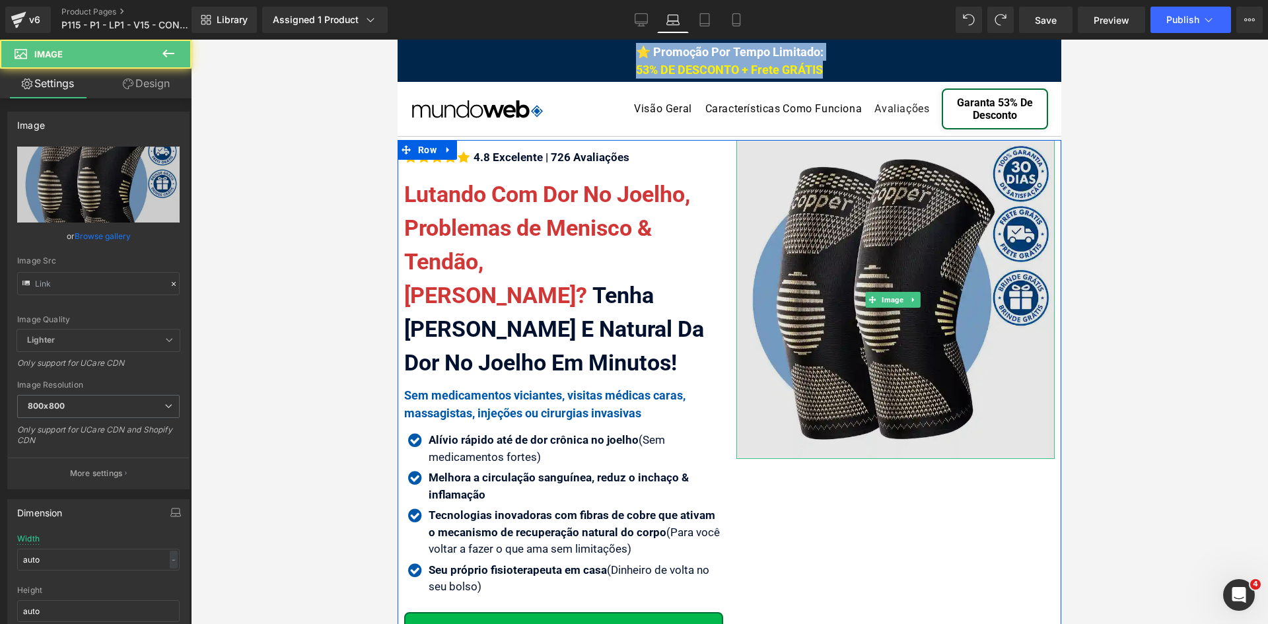
type input "[URL][DOMAIN_NAME]"
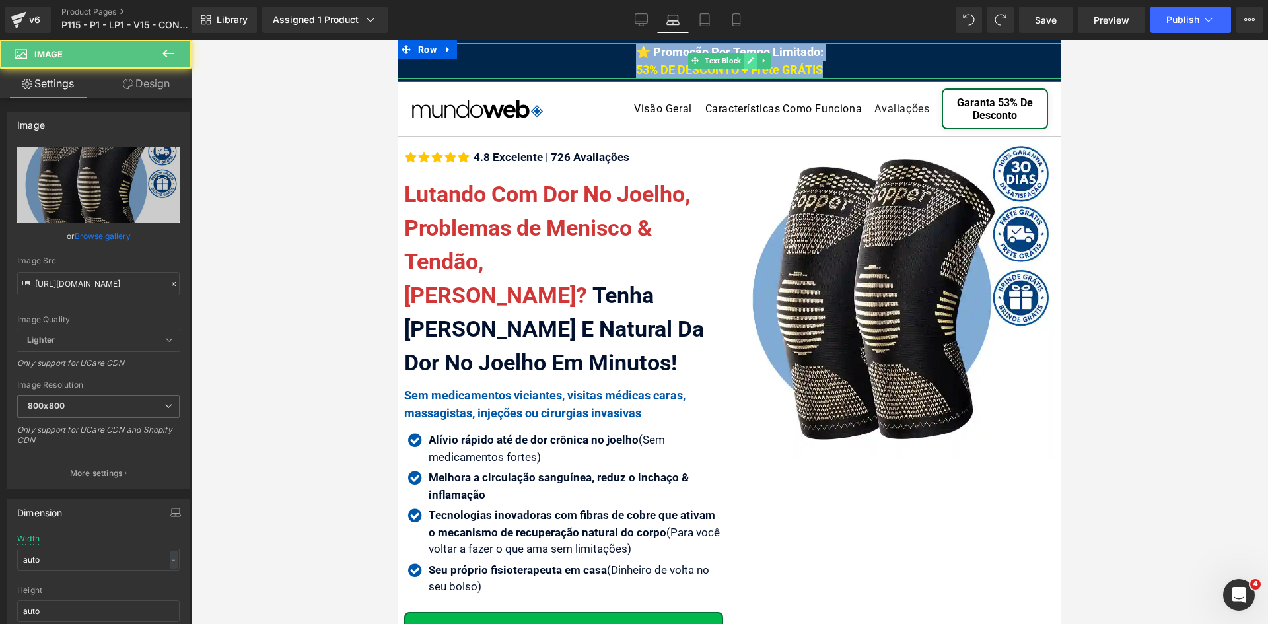
click at [747, 61] on icon at bounding box center [750, 60] width 7 height 7
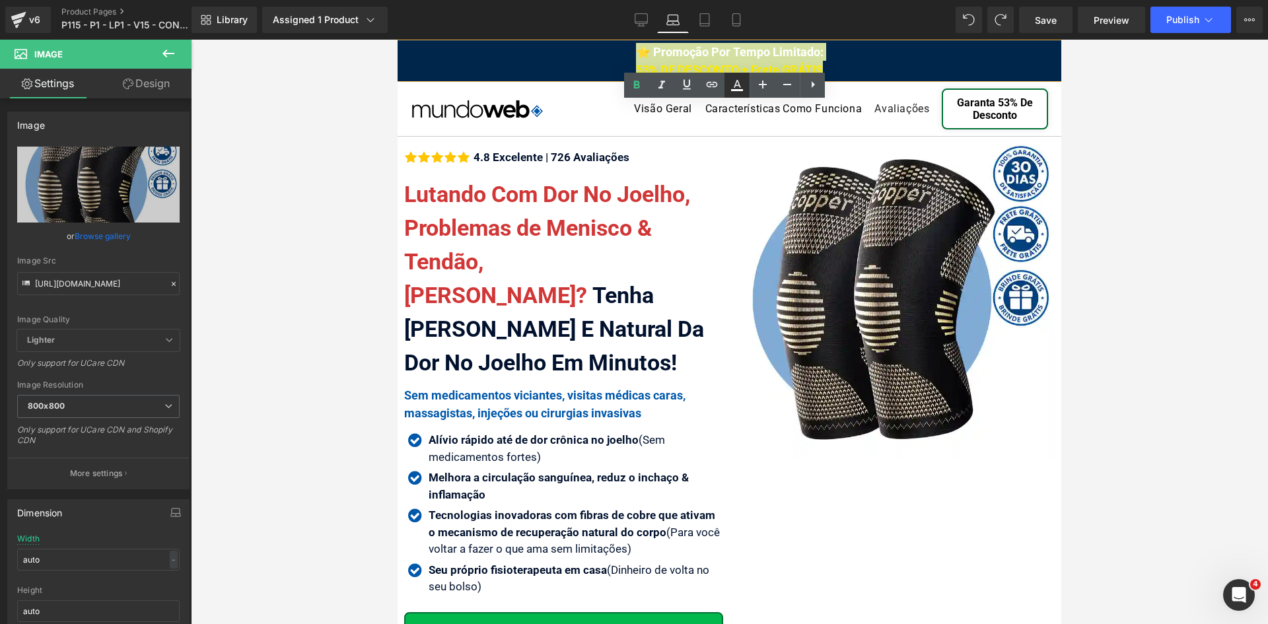
click at [741, 86] on icon at bounding box center [737, 85] width 16 height 16
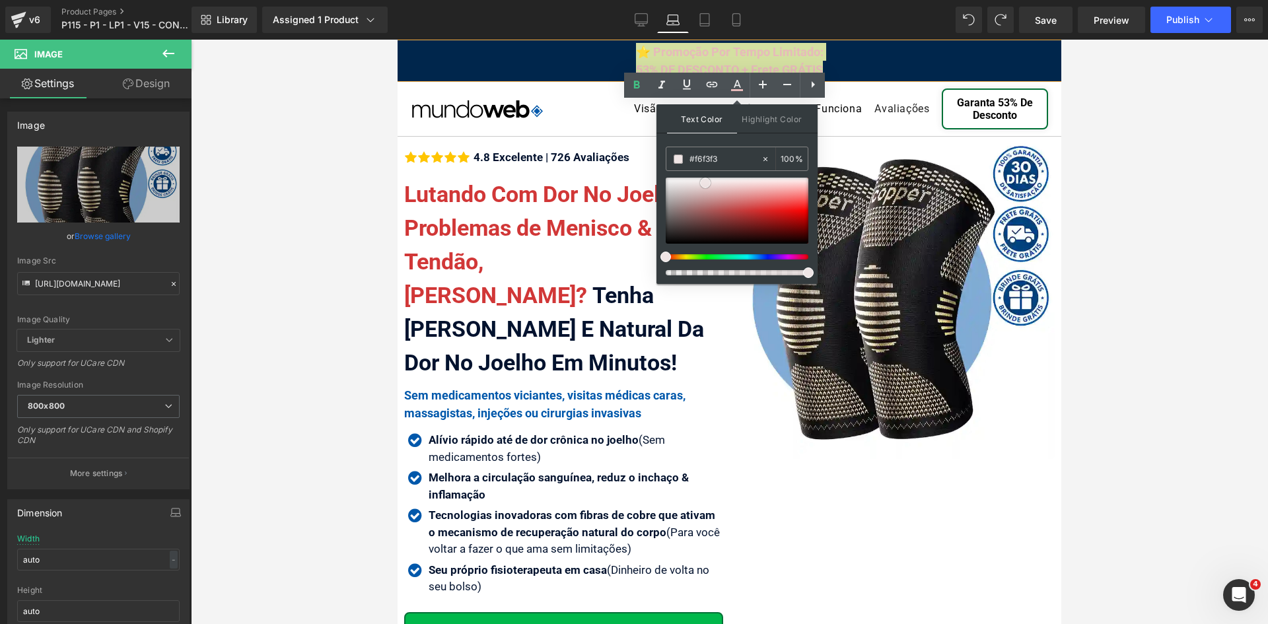
type input "#ffffff"
drag, startPoint x: 1103, startPoint y: 223, endPoint x: 643, endPoint y: 168, distance: 463.7
click at [686, 57] on span "⭐ Promoção Por Tempo Limitado: 53% DE DESCONTO + Frete GRÁTIS" at bounding box center [730, 61] width 188 height 32
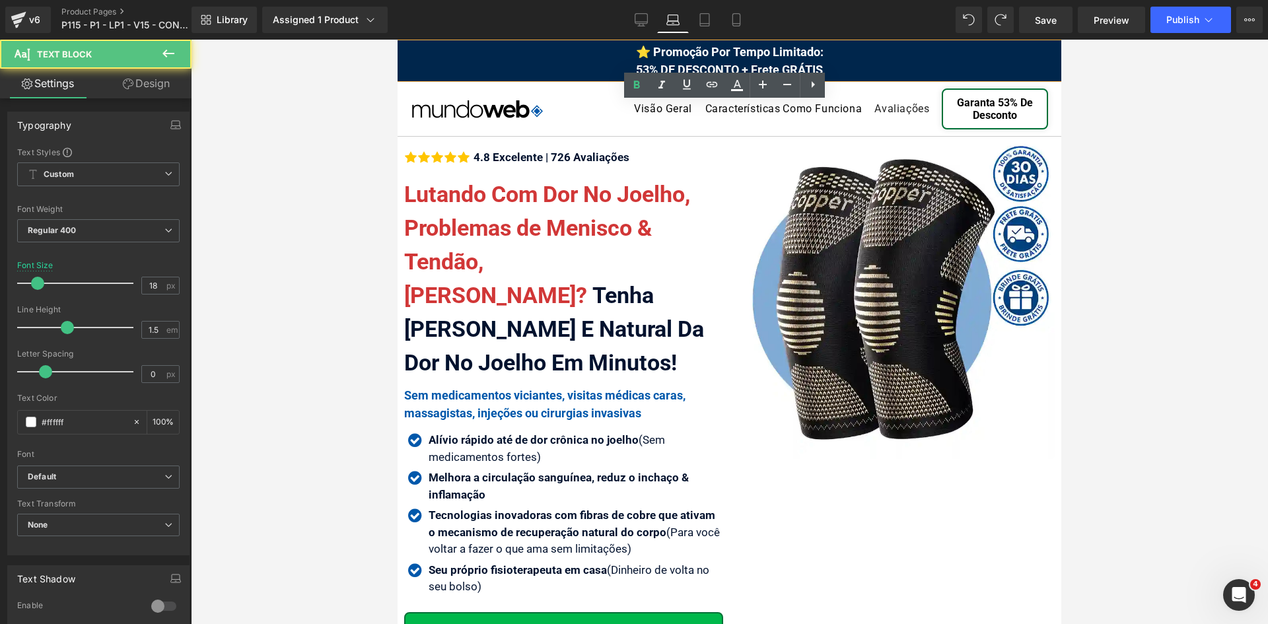
click at [715, 57] on span "⭐ Promoção Por Tempo Limitado: 53% DE DESCONTO + Frete GRÁTIS" at bounding box center [730, 61] width 188 height 32
click at [856, 67] on div "⭐ Promoção Por Tempo Limitado: 53% DE DESCONTO + Frete GRÁTIS" at bounding box center [730, 61] width 664 height 36
click at [1196, 15] on span "Publish" at bounding box center [1183, 20] width 33 height 11
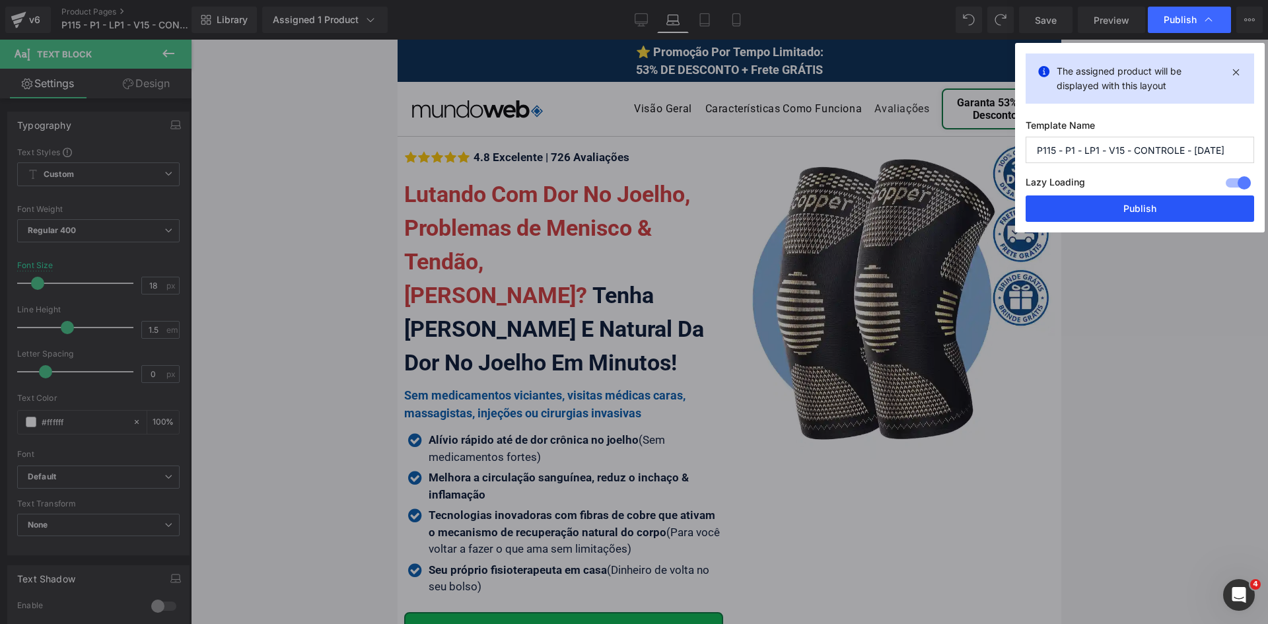
click at [1183, 210] on button "Publish" at bounding box center [1140, 209] width 229 height 26
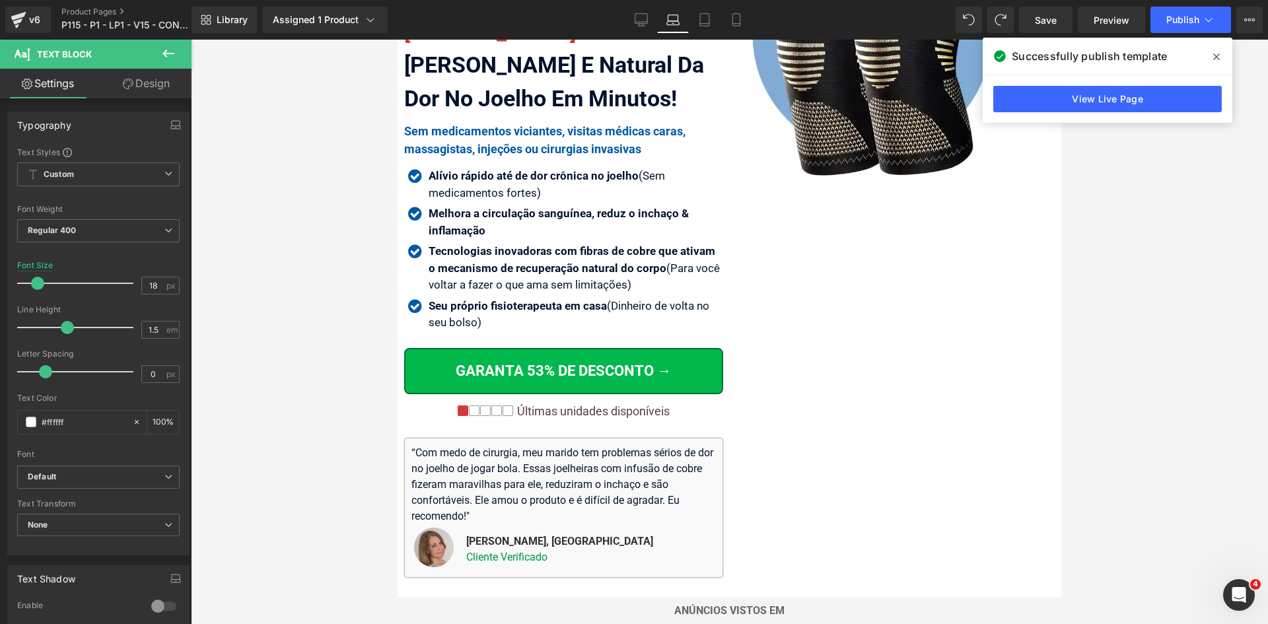
scroll to position [595, 0]
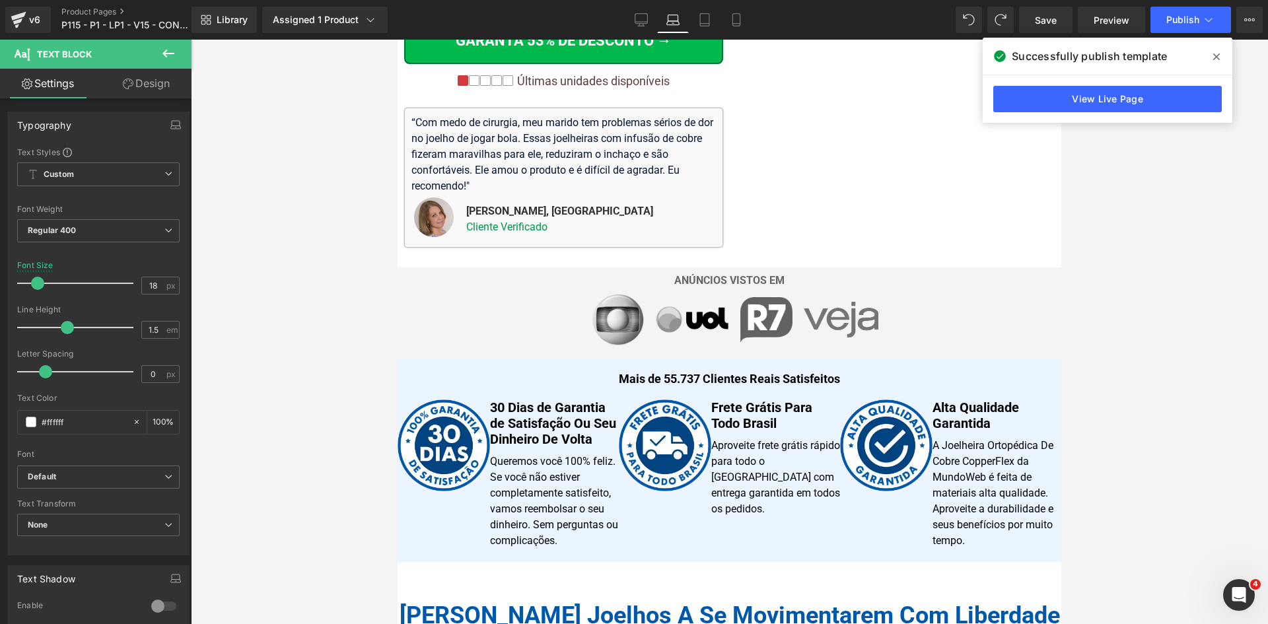
drag, startPoint x: 1216, startPoint y: 58, endPoint x: 1161, endPoint y: 70, distance: 55.5
click at [1216, 59] on icon at bounding box center [1217, 57] width 7 height 7
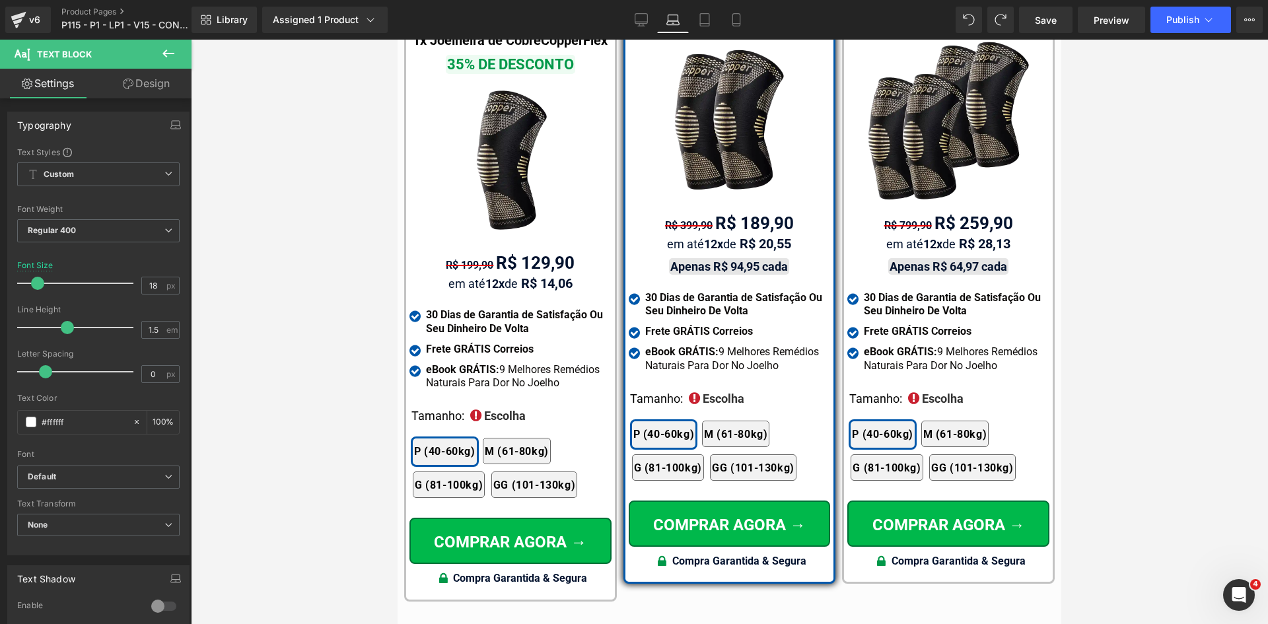
scroll to position [8376, 0]
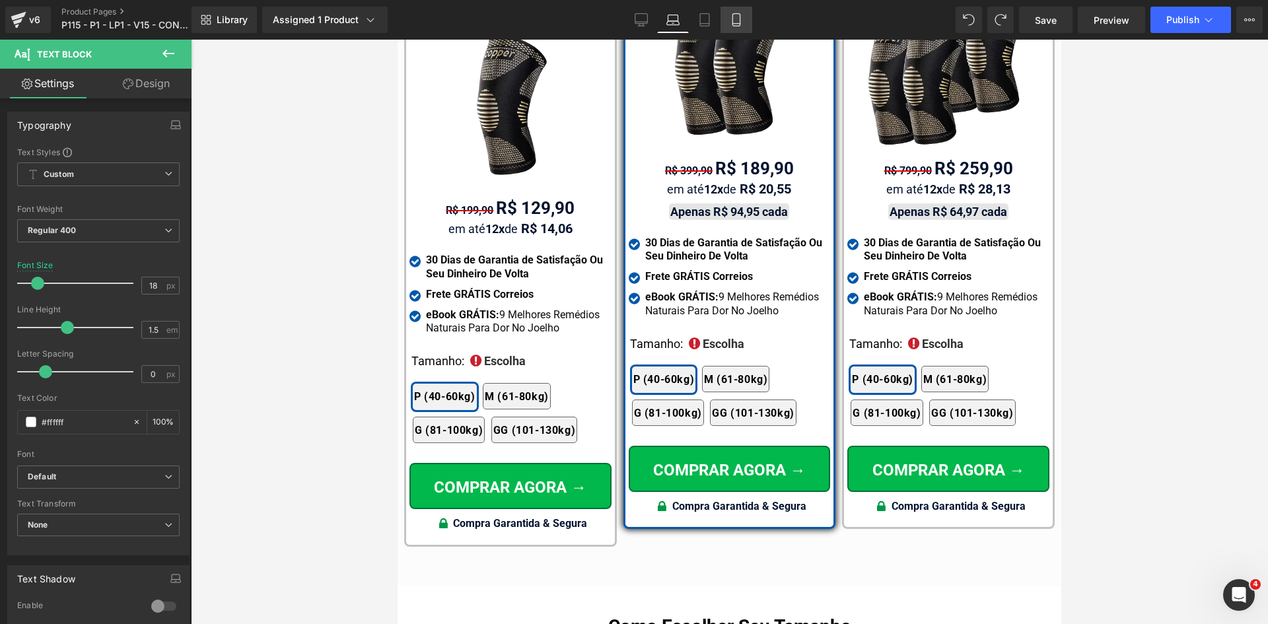
click at [737, 18] on icon at bounding box center [736, 19] width 13 height 13
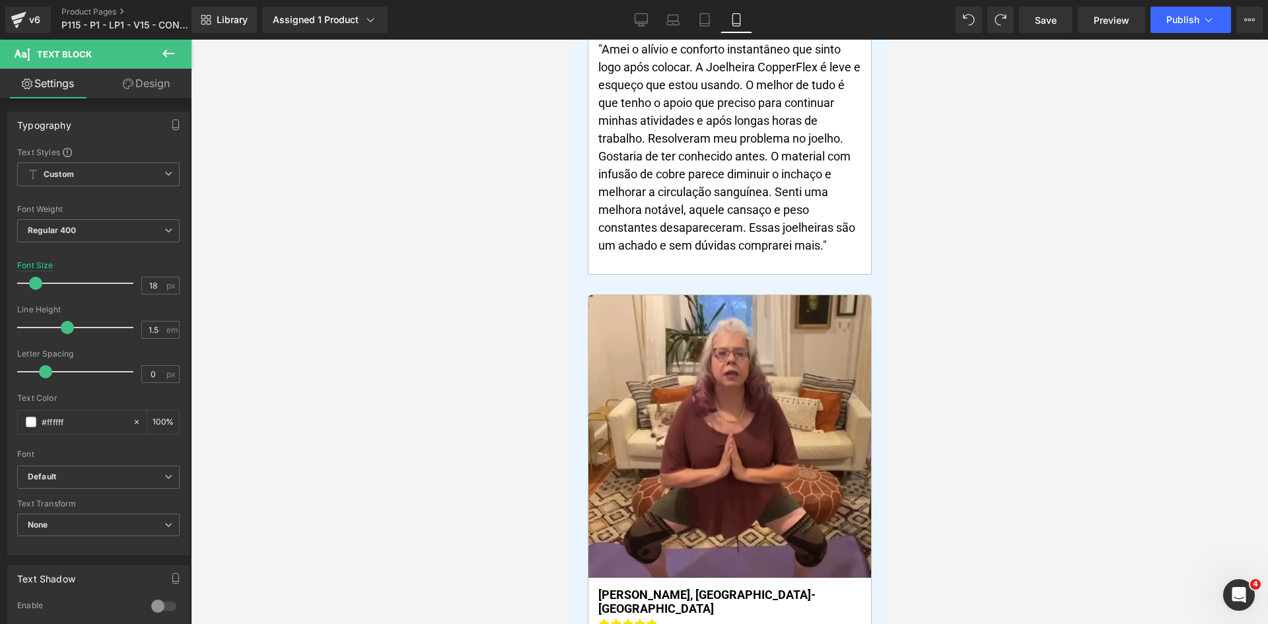
type input "16"
type input "100"
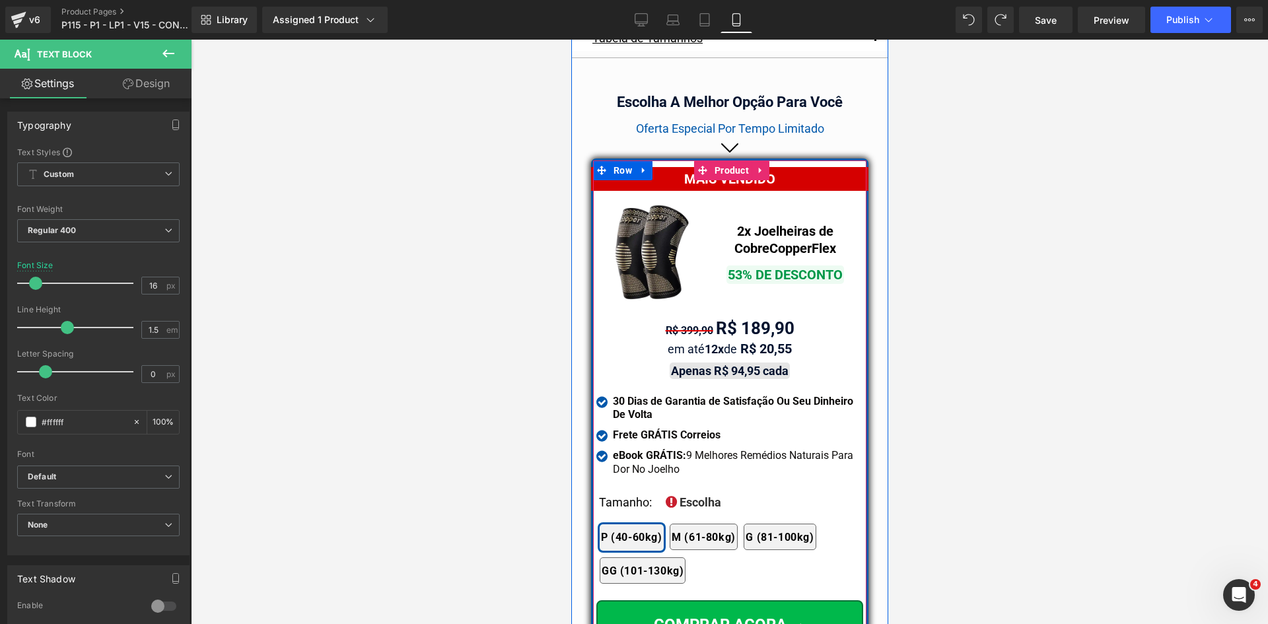
scroll to position [11562, 0]
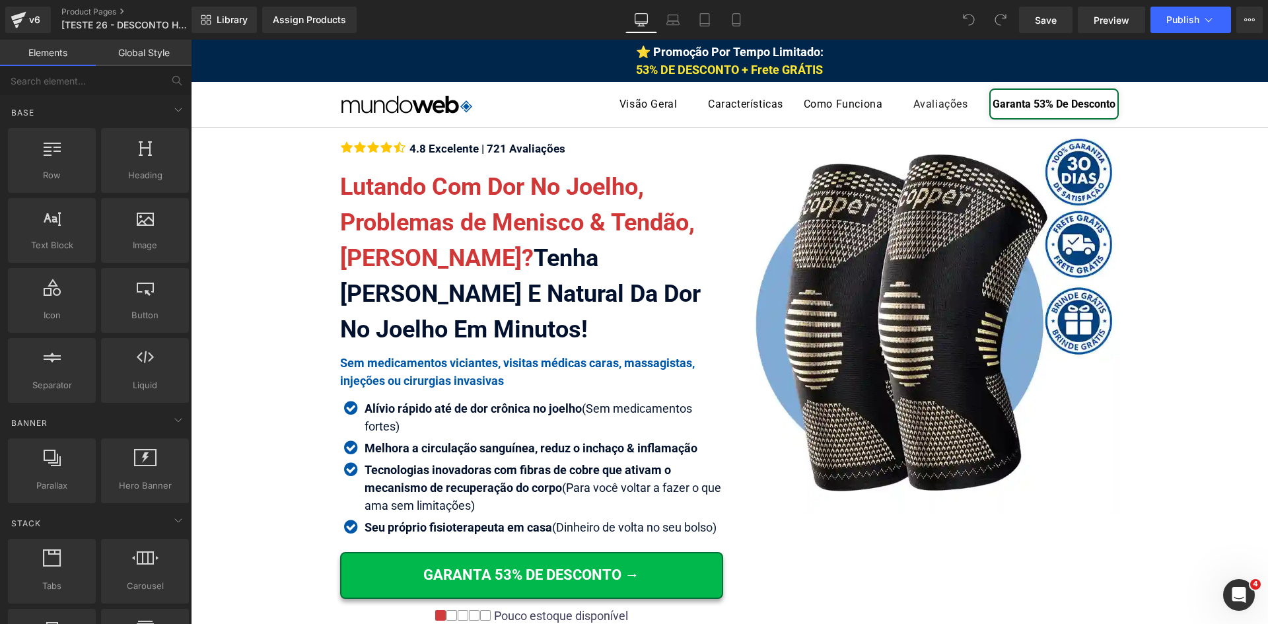
drag, startPoint x: 738, startPoint y: 18, endPoint x: 1158, endPoint y: 89, distance: 426.1
click at [738, 18] on icon at bounding box center [736, 19] width 13 height 13
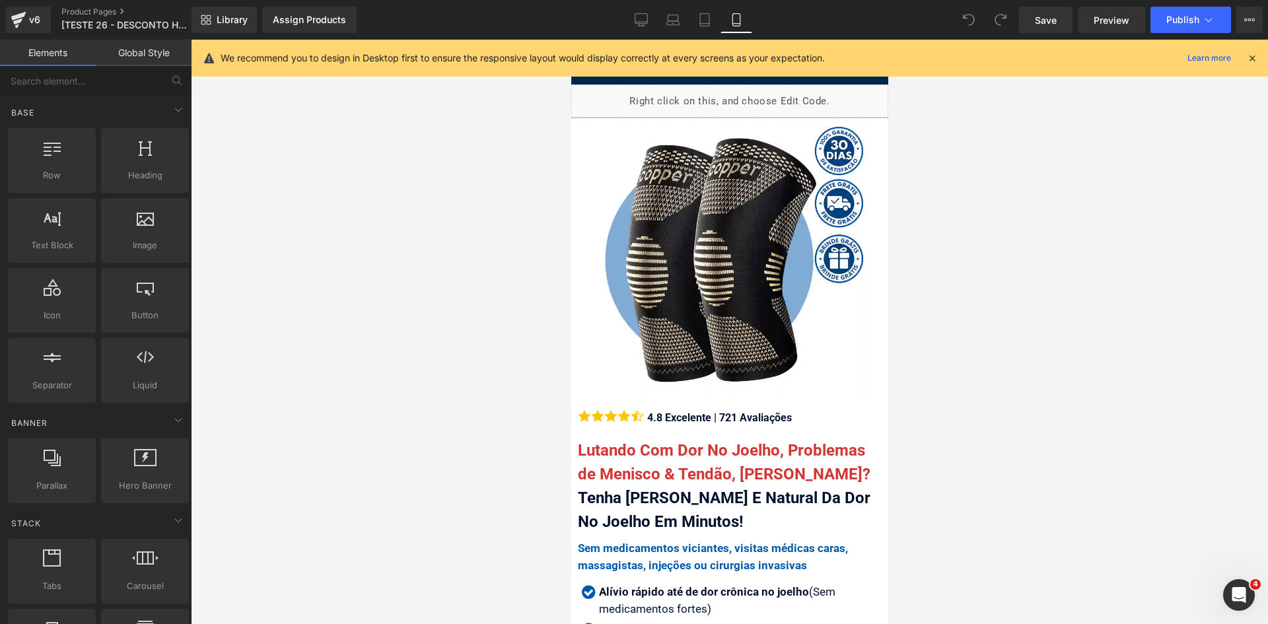
click at [1252, 61] on icon at bounding box center [1253, 58] width 12 height 12
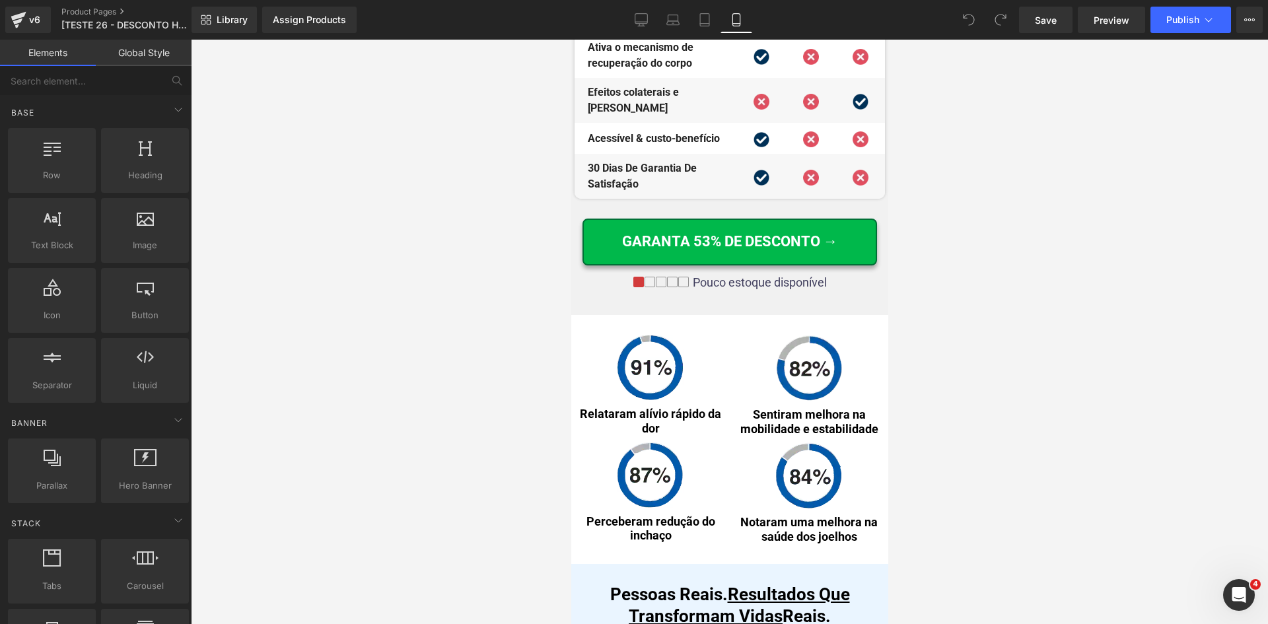
scroll to position [7375, 0]
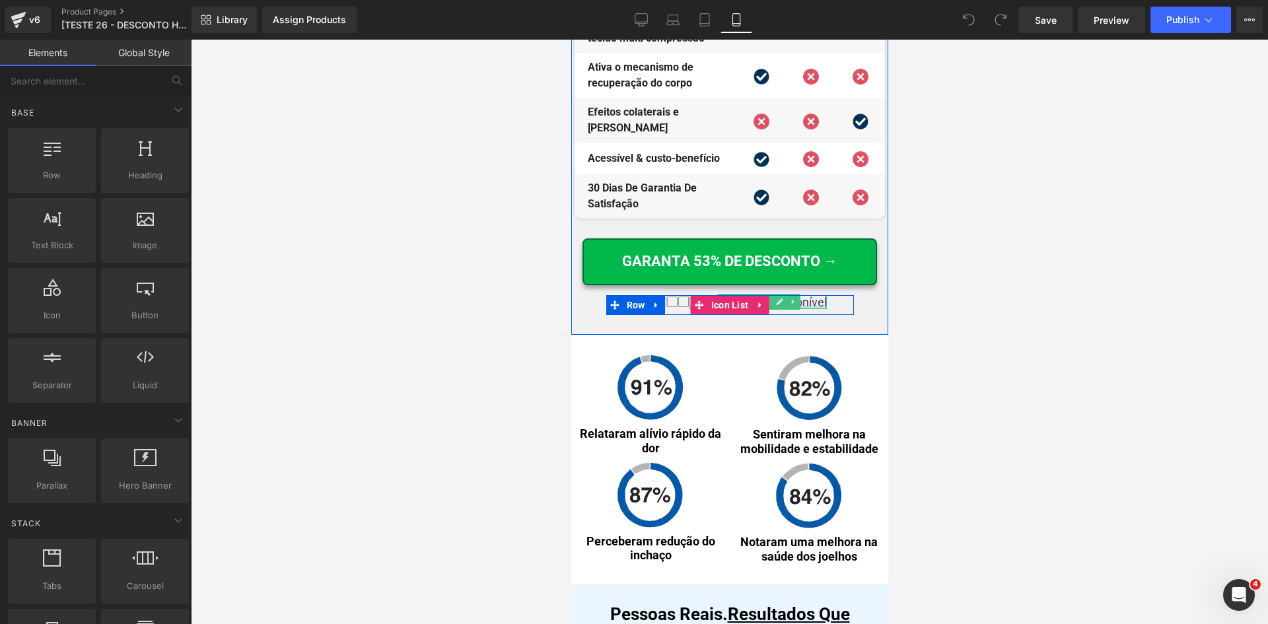
click at [800, 309] on div at bounding box center [757, 307] width 137 height 3
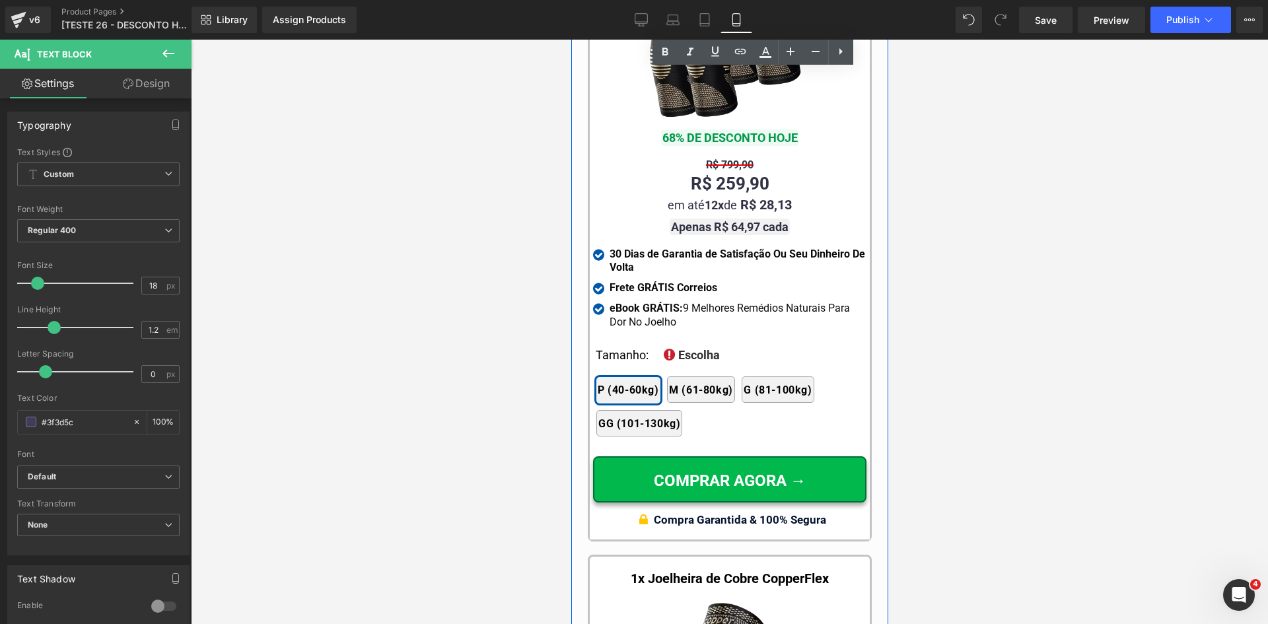
scroll to position [12658, 0]
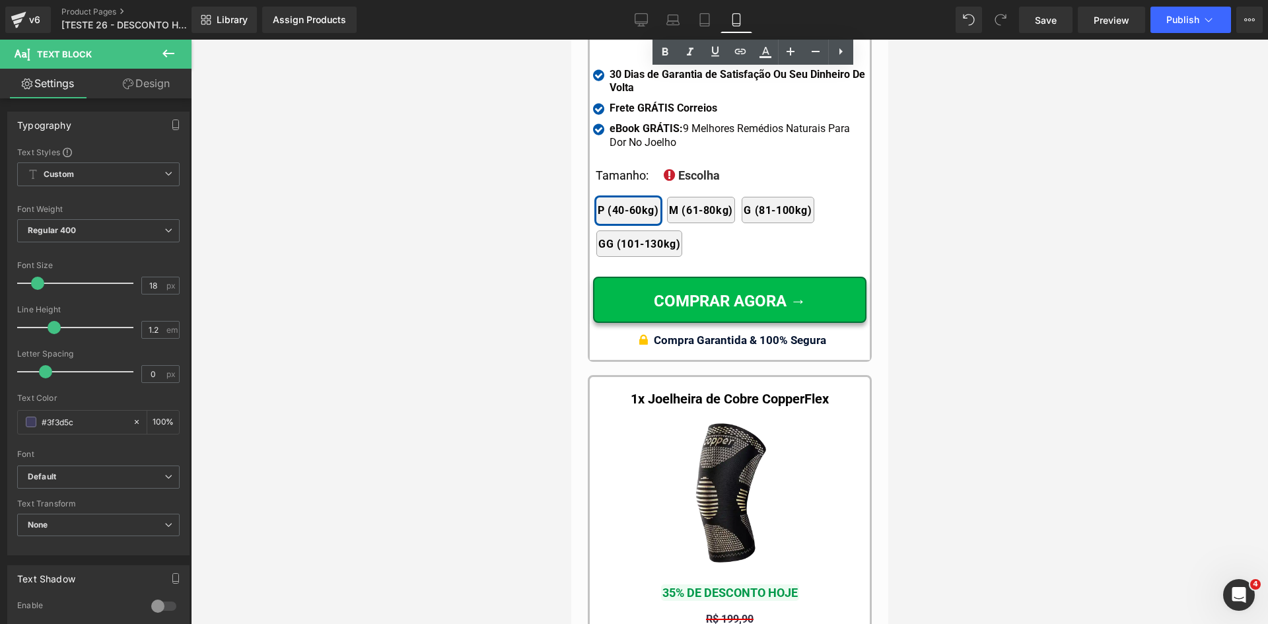
drag, startPoint x: 447, startPoint y: 190, endPoint x: 468, endPoint y: 192, distance: 21.2
click at [447, 189] on div at bounding box center [730, 332] width 1078 height 585
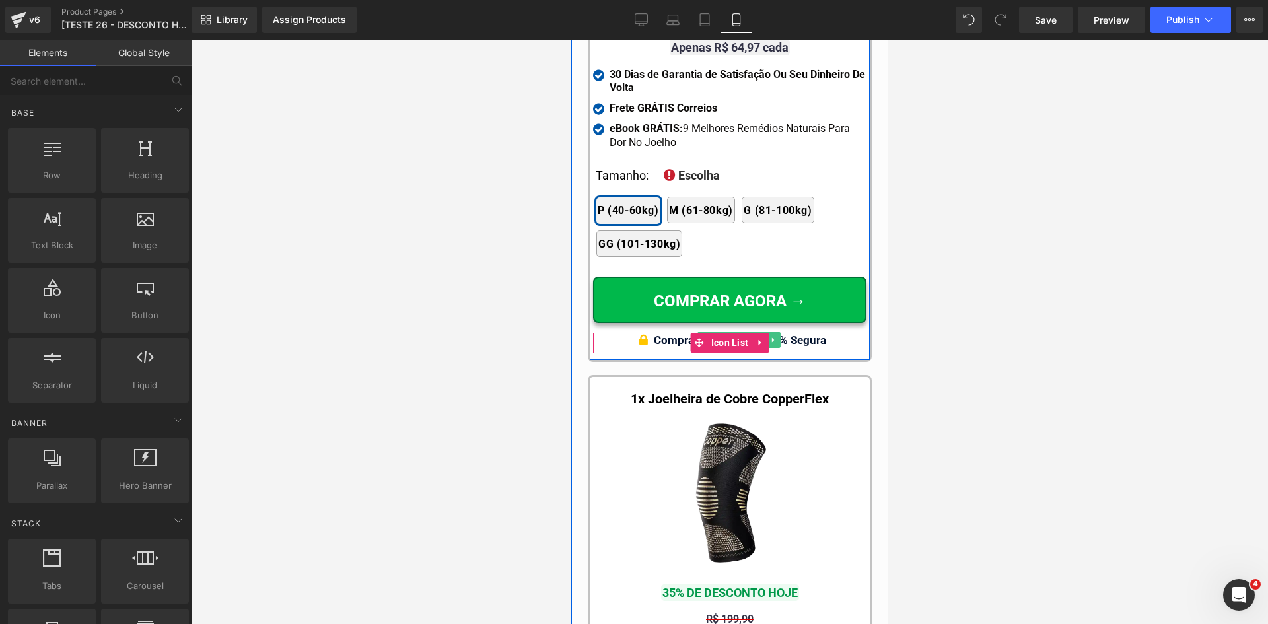
click at [801, 333] on div "Compra Garantida & 100% Segura" at bounding box center [739, 340] width 172 height 15
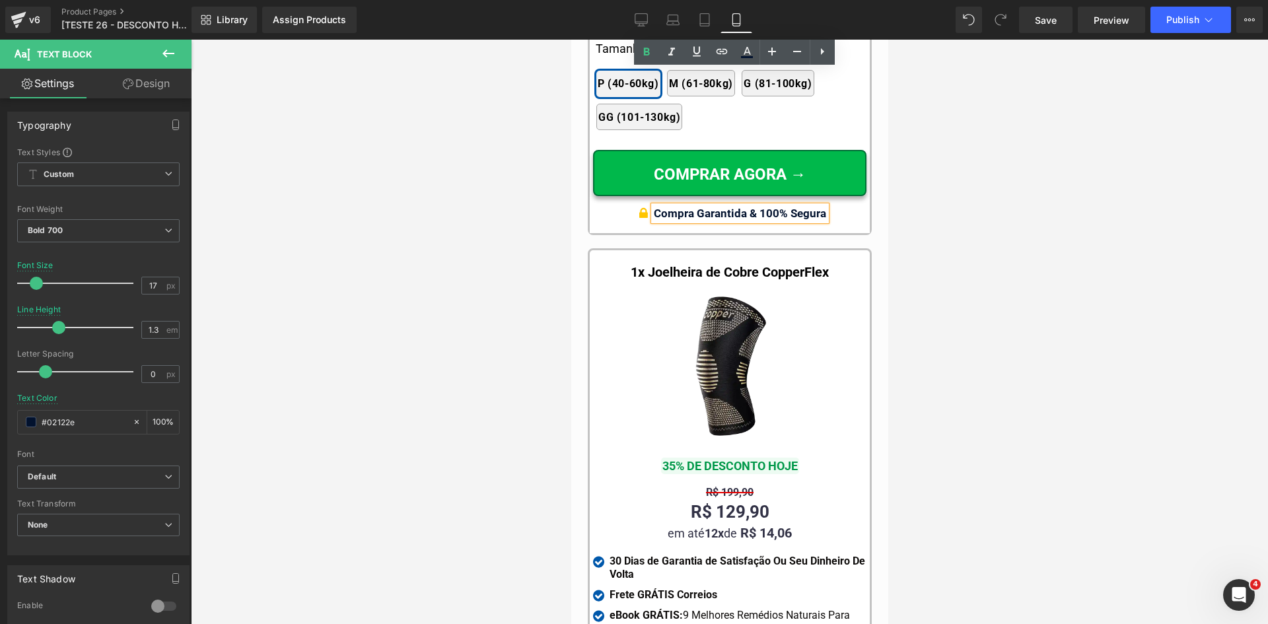
scroll to position [12988, 0]
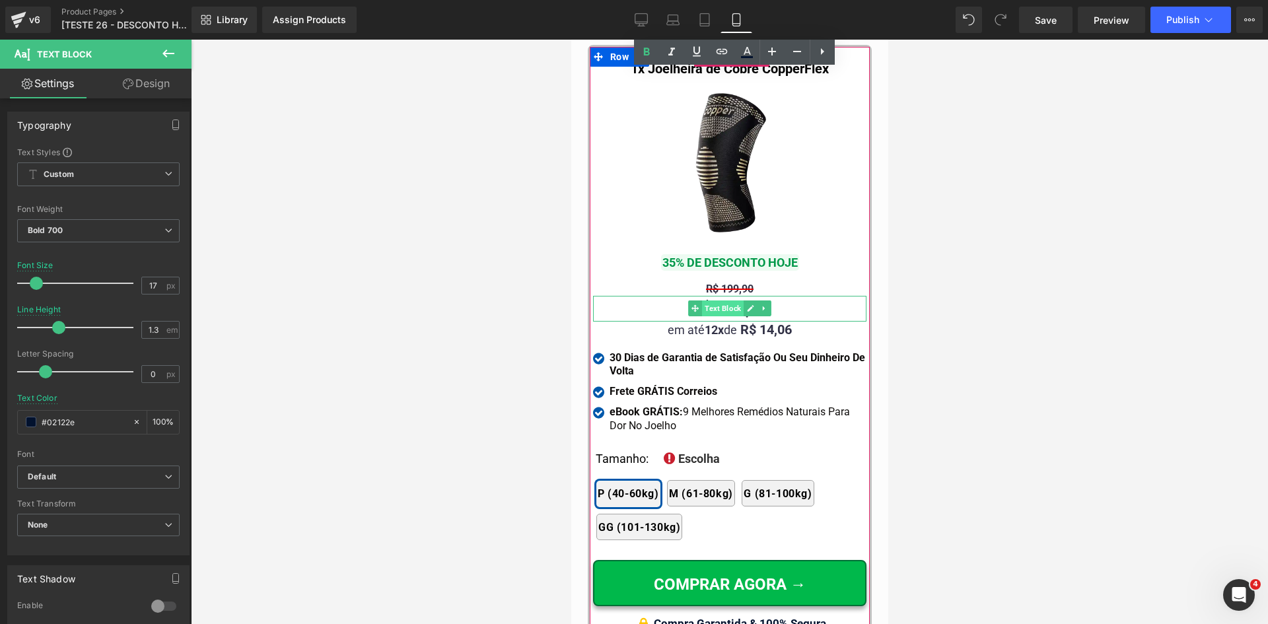
click at [726, 301] on span "Text Block" at bounding box center [723, 309] width 42 height 16
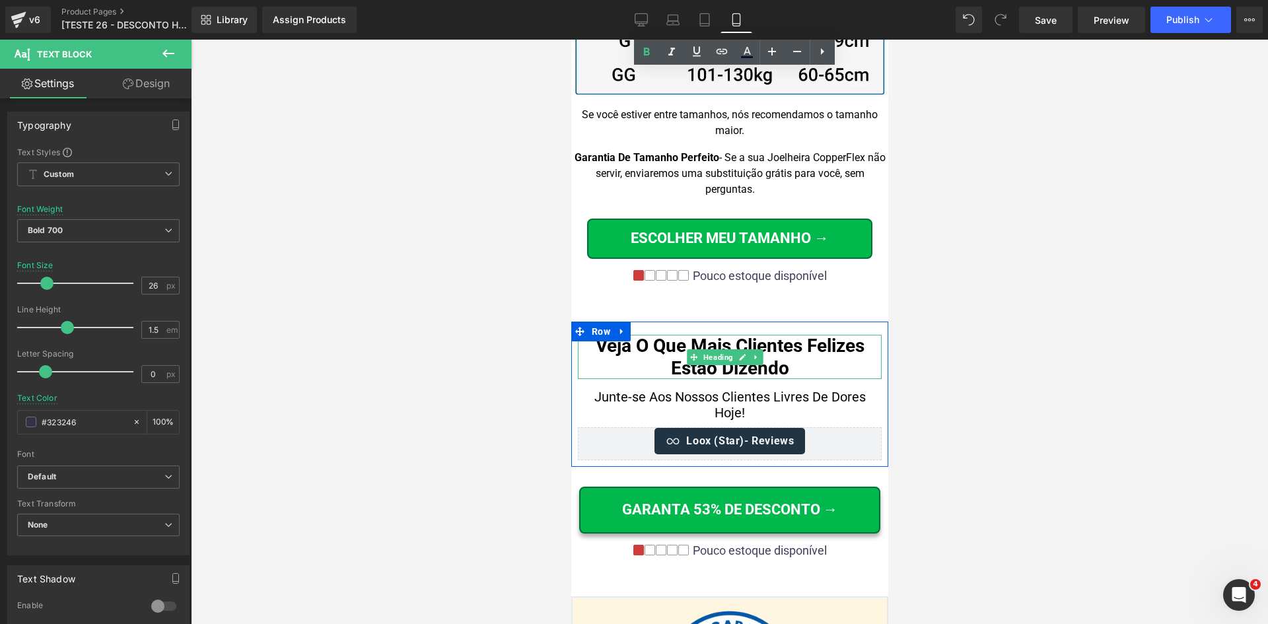
scroll to position [13847, 0]
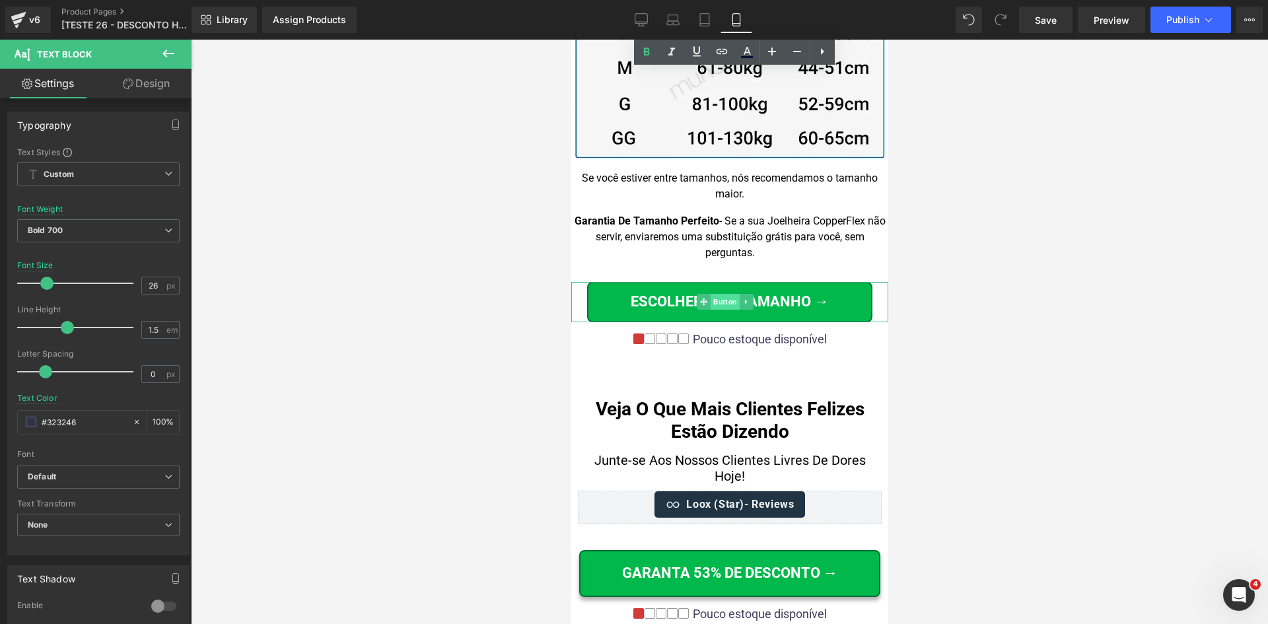
click at [722, 294] on span "Button" at bounding box center [724, 302] width 29 height 16
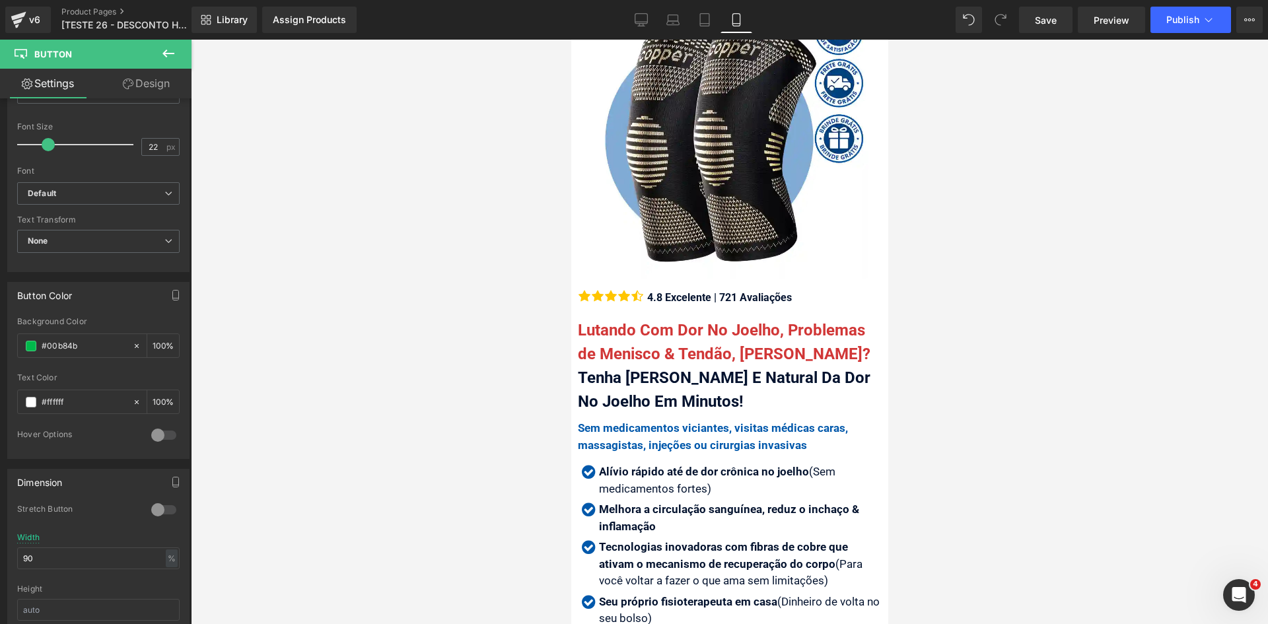
scroll to position [0, 0]
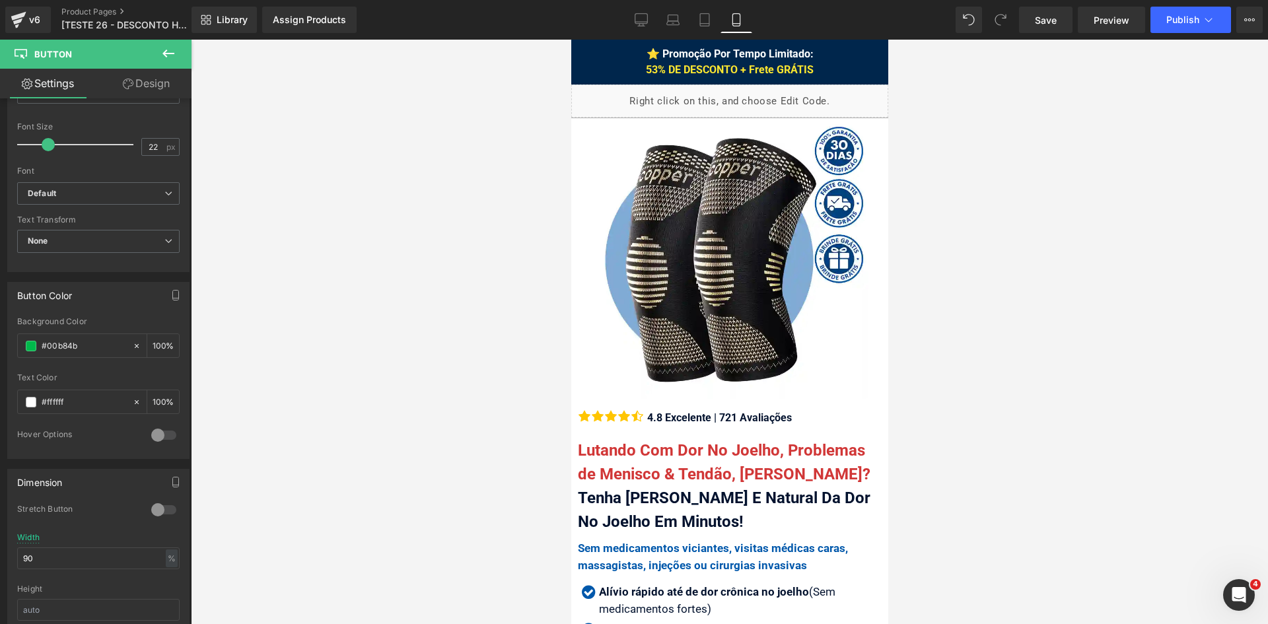
drag, startPoint x: 881, startPoint y: 510, endPoint x: 1479, endPoint y: 76, distance: 738.8
click at [593, 50] on span "Row" at bounding box center [600, 50] width 25 height 20
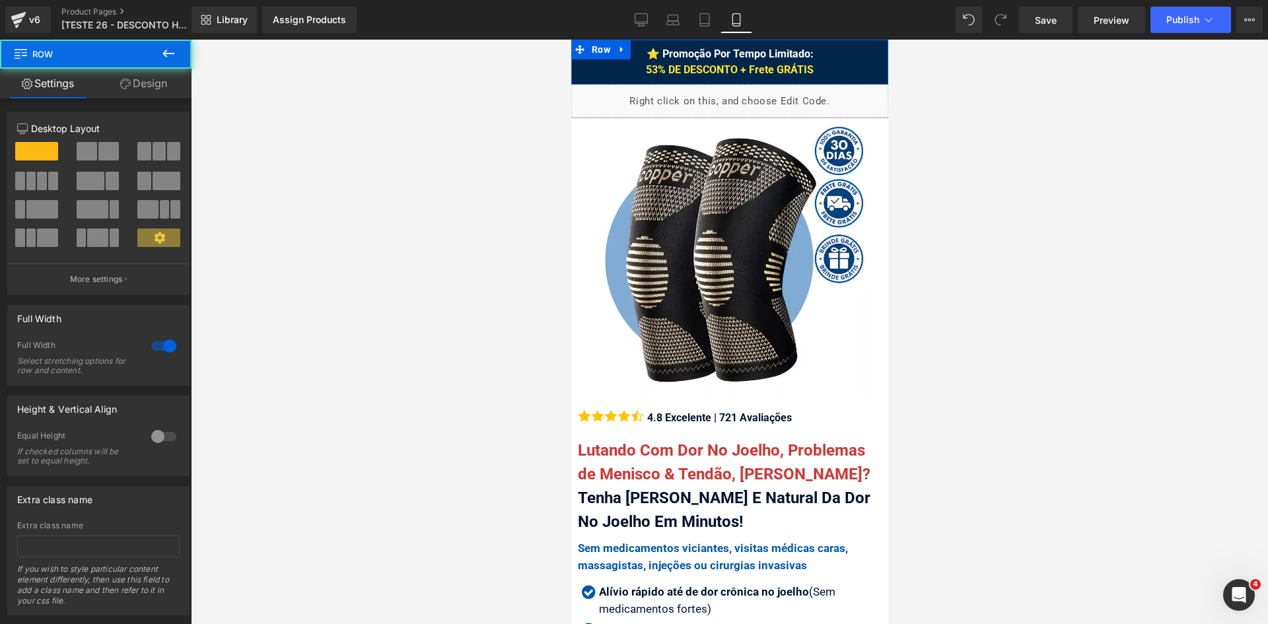
drag, startPoint x: 146, startPoint y: 87, endPoint x: 108, endPoint y: 135, distance: 61.7
click at [146, 86] on link "Design" at bounding box center [144, 84] width 96 height 30
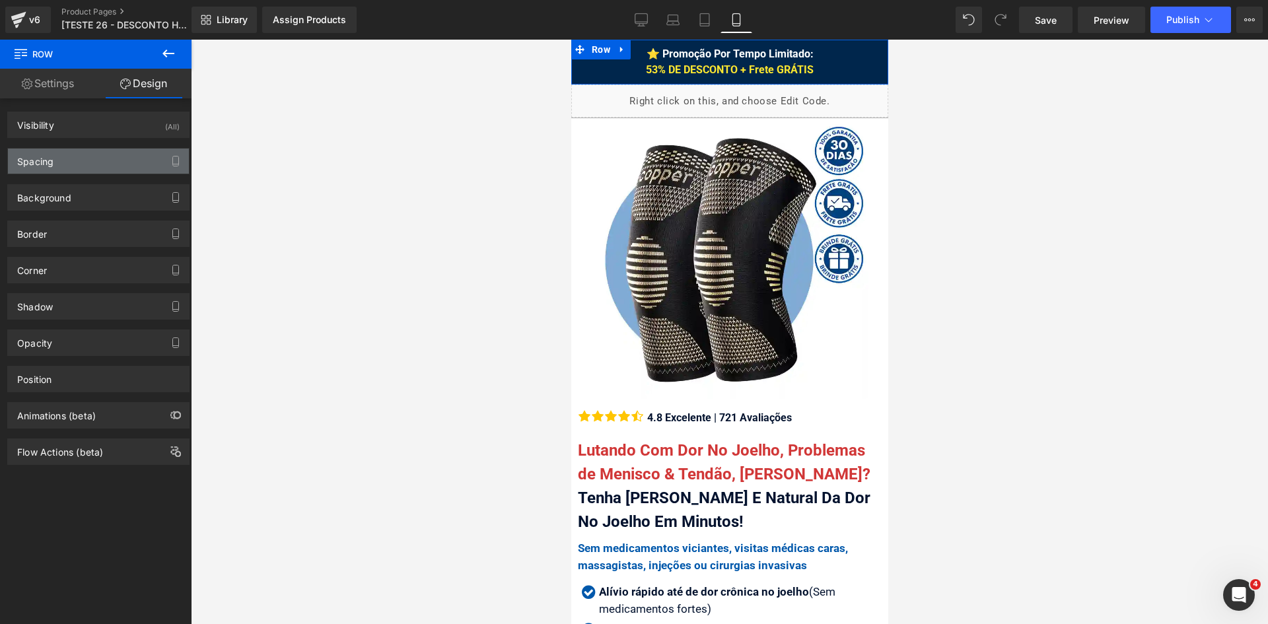
click at [100, 166] on div "Spacing" at bounding box center [98, 161] width 181 height 25
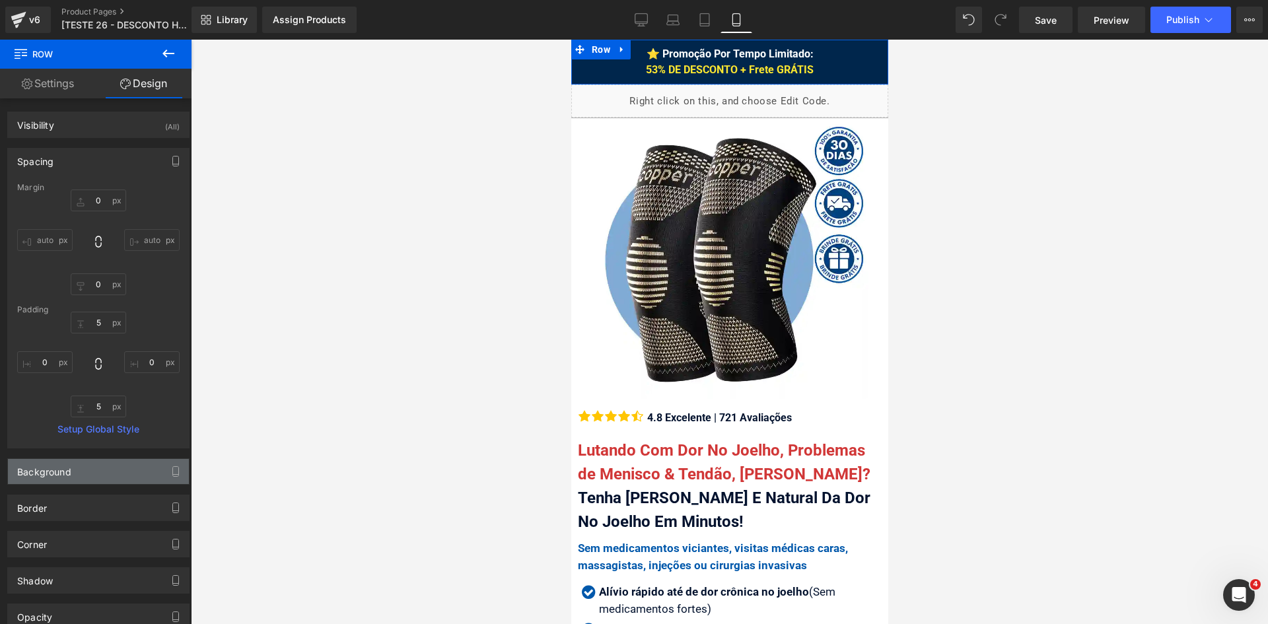
click at [94, 470] on div "Background" at bounding box center [98, 471] width 181 height 25
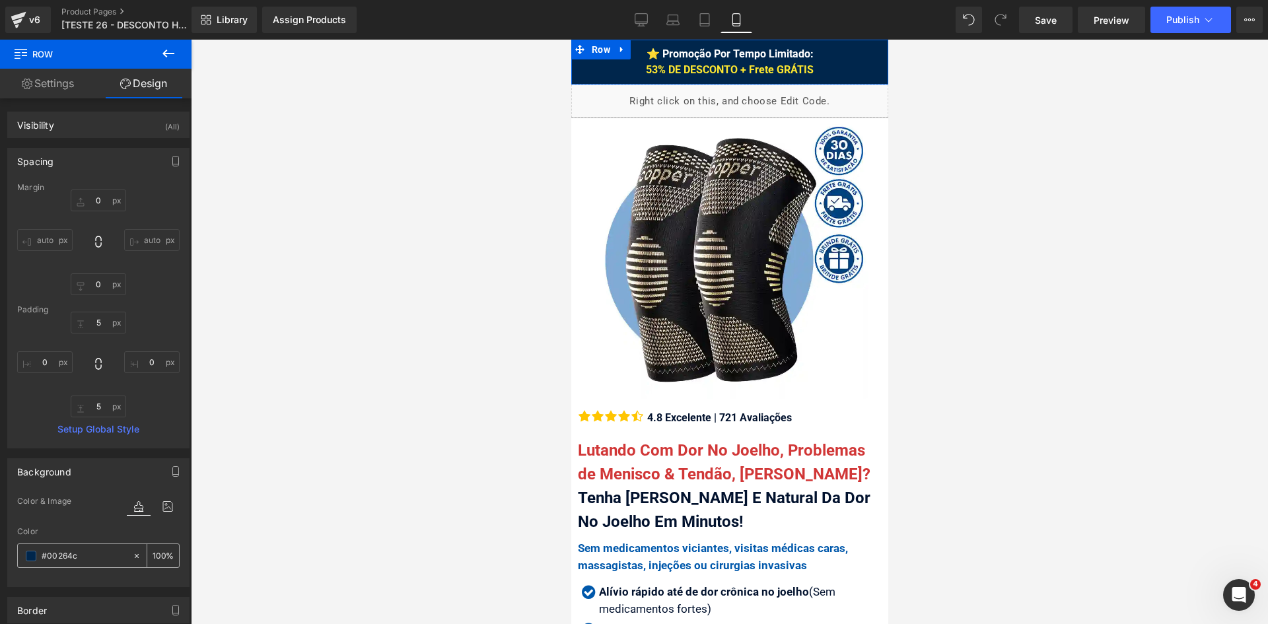
click at [103, 564] on div at bounding box center [75, 555] width 114 height 23
click at [99, 556] on input "text" at bounding box center [84, 556] width 85 height 15
type input "#00264c"
click at [671, 54] on span "⭐ Promoção Por Tempo Limitado: 53% DE DESCONTO + Frete GRÁTIS" at bounding box center [729, 62] width 168 height 28
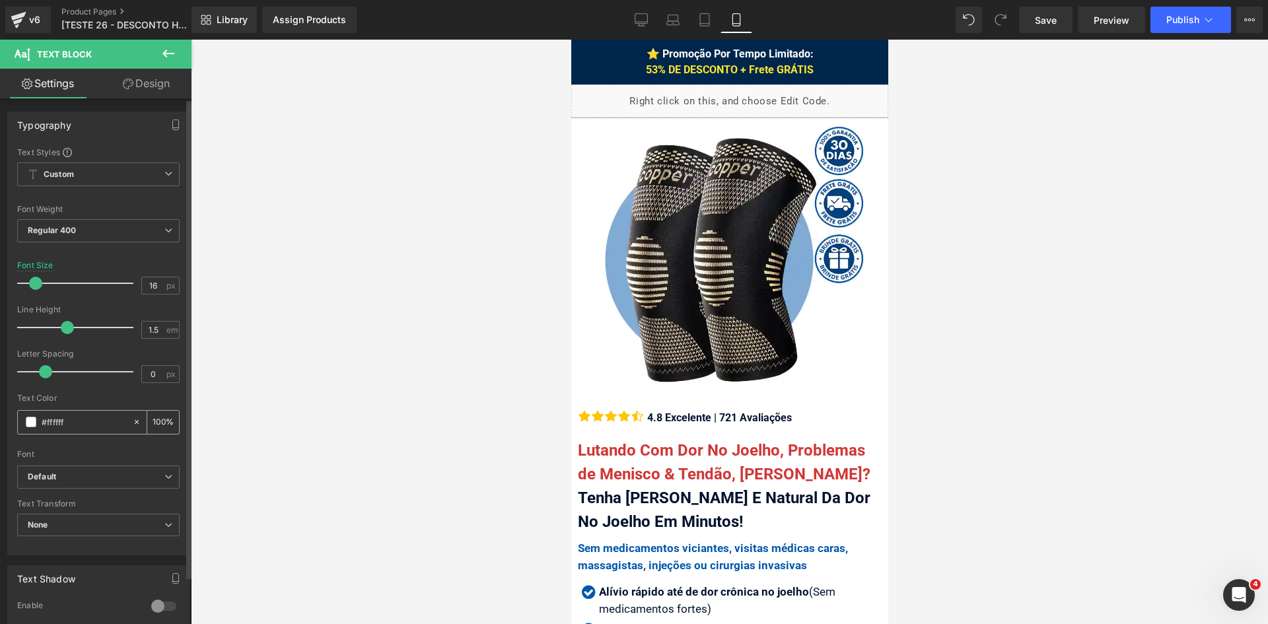
click at [77, 426] on input "#ffffff" at bounding box center [84, 422] width 85 height 15
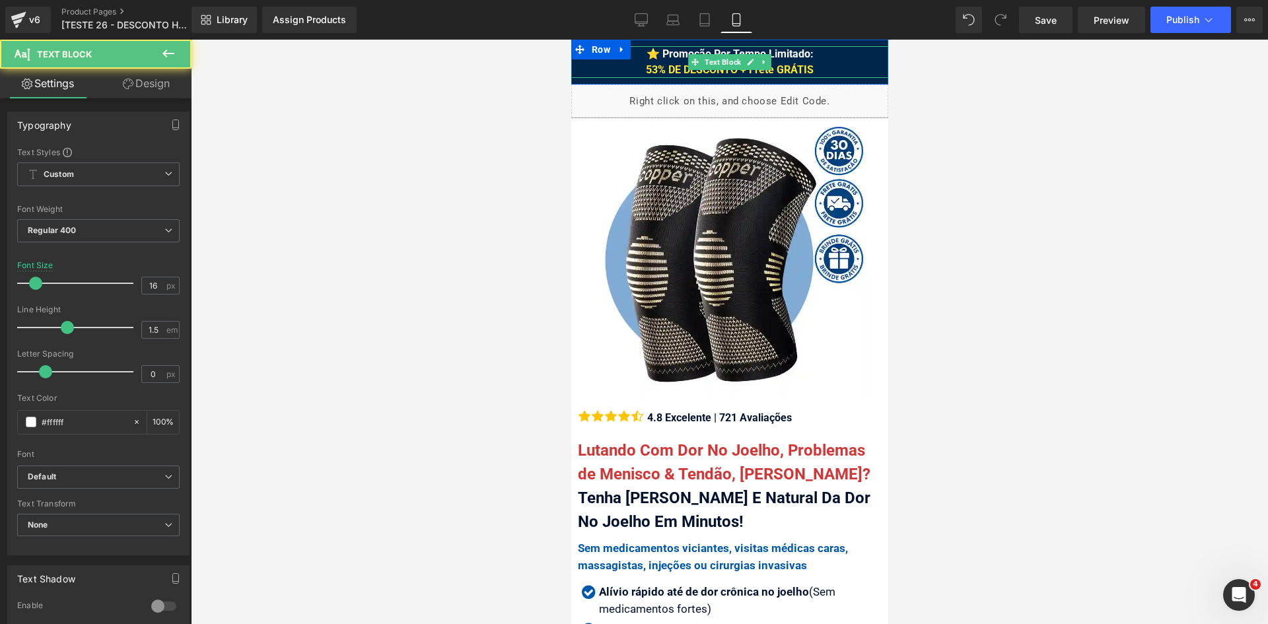
click at [662, 71] on span "53% DE DESCONTO + Frete GRÁTIS" at bounding box center [729, 69] width 168 height 13
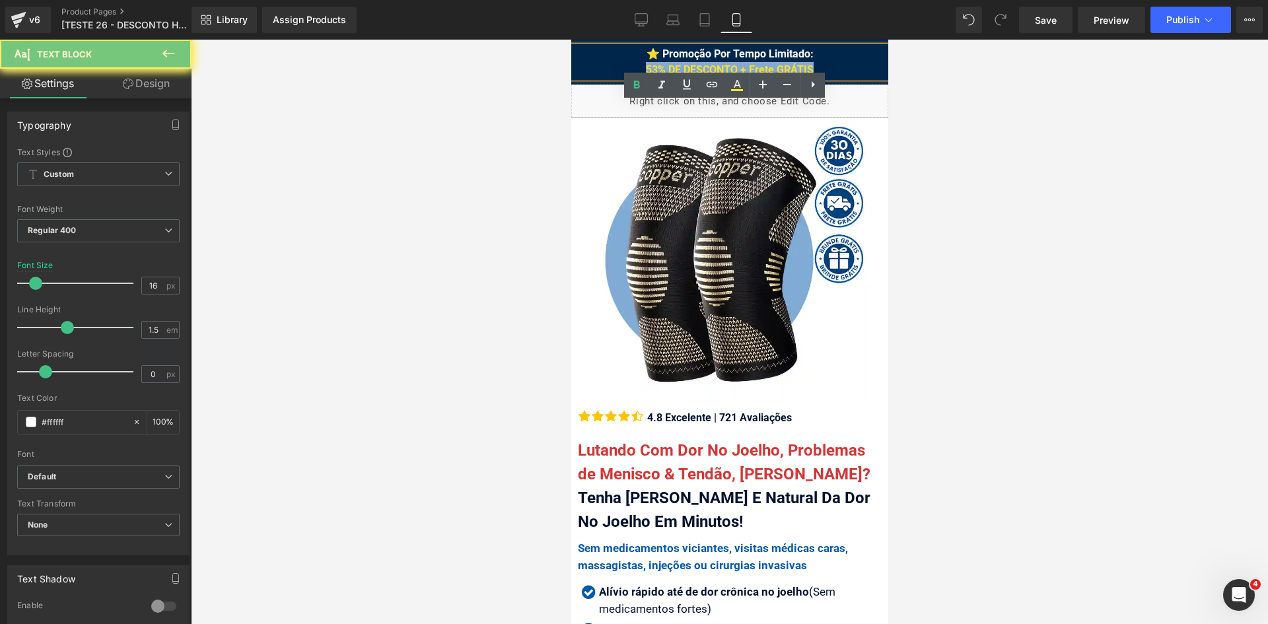
click at [662, 71] on span "53% DE DESCONTO + Frete GRÁTIS" at bounding box center [729, 69] width 168 height 13
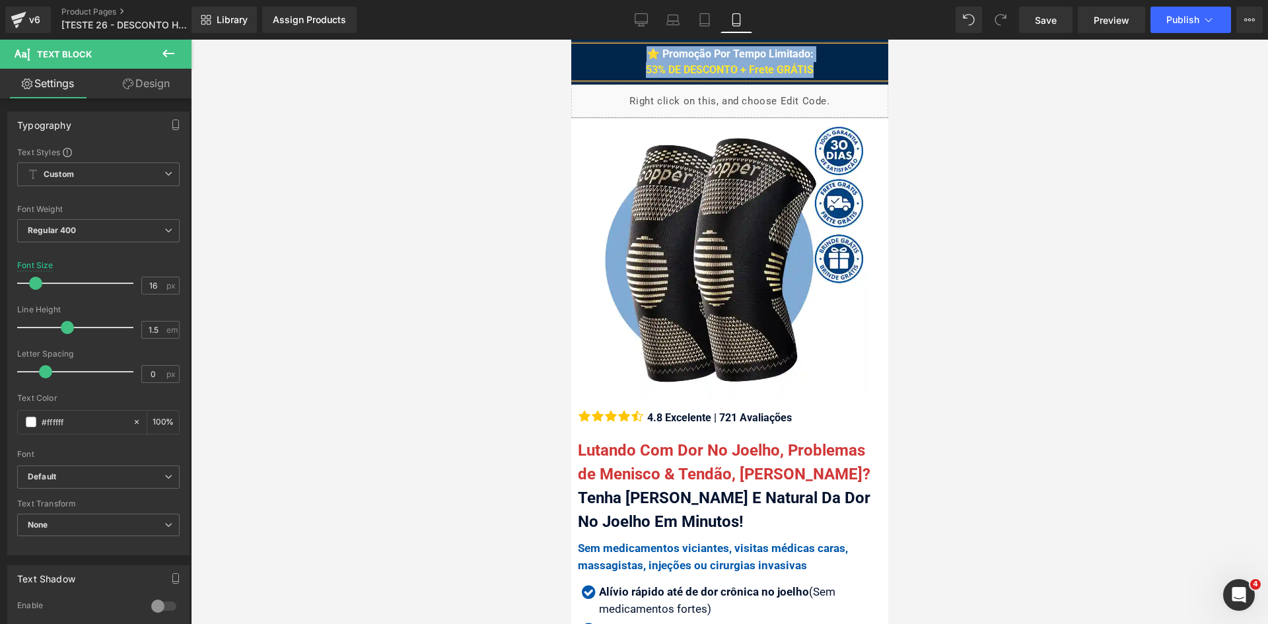
click at [731, 67] on span "53% DE DESCONTO + Frete GRÁTIS" at bounding box center [729, 69] width 168 height 13
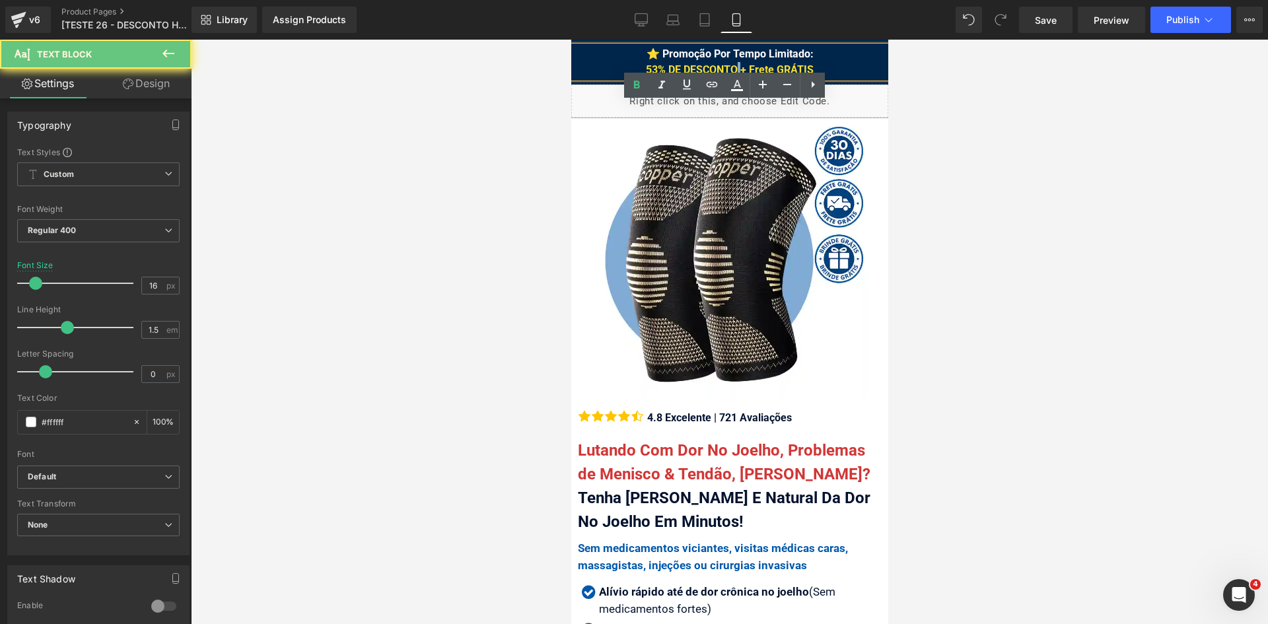
click at [731, 67] on span "53% DE DESCONTO + Frete GRÁTIS" at bounding box center [729, 69] width 168 height 13
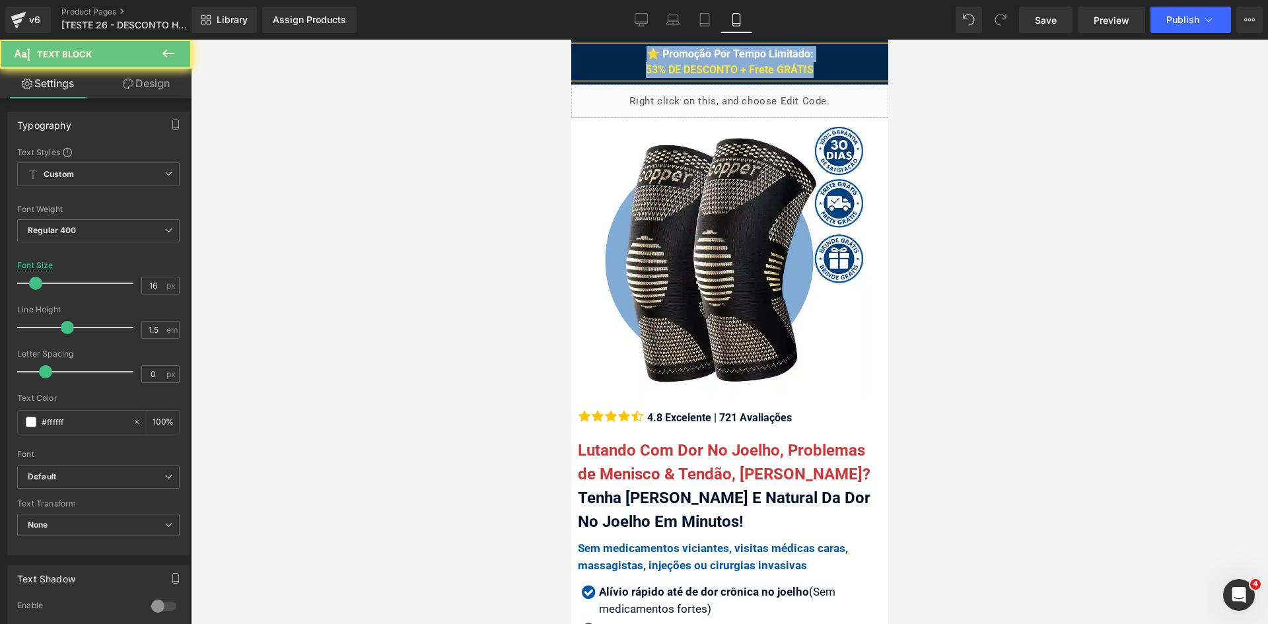
click at [735, 71] on span "53% DE DESCONTO + Frete GRÁTIS" at bounding box center [729, 69] width 168 height 13
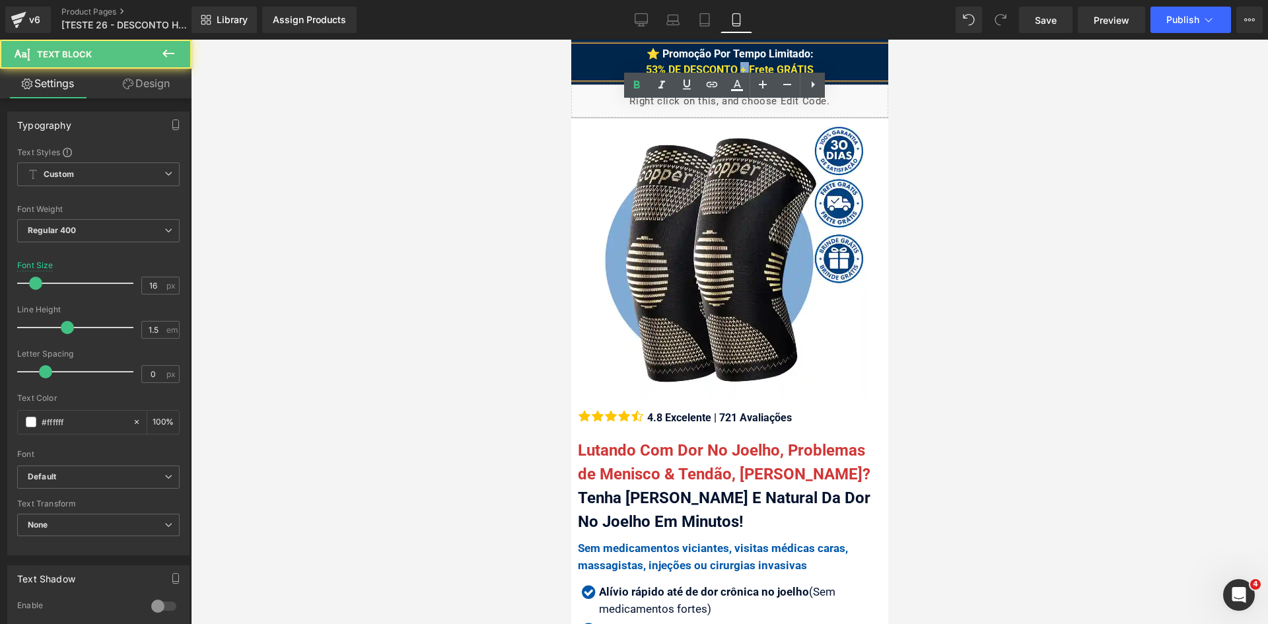
click at [735, 71] on span "53% DE DESCONTO + Frete GRÁTIS" at bounding box center [729, 69] width 168 height 13
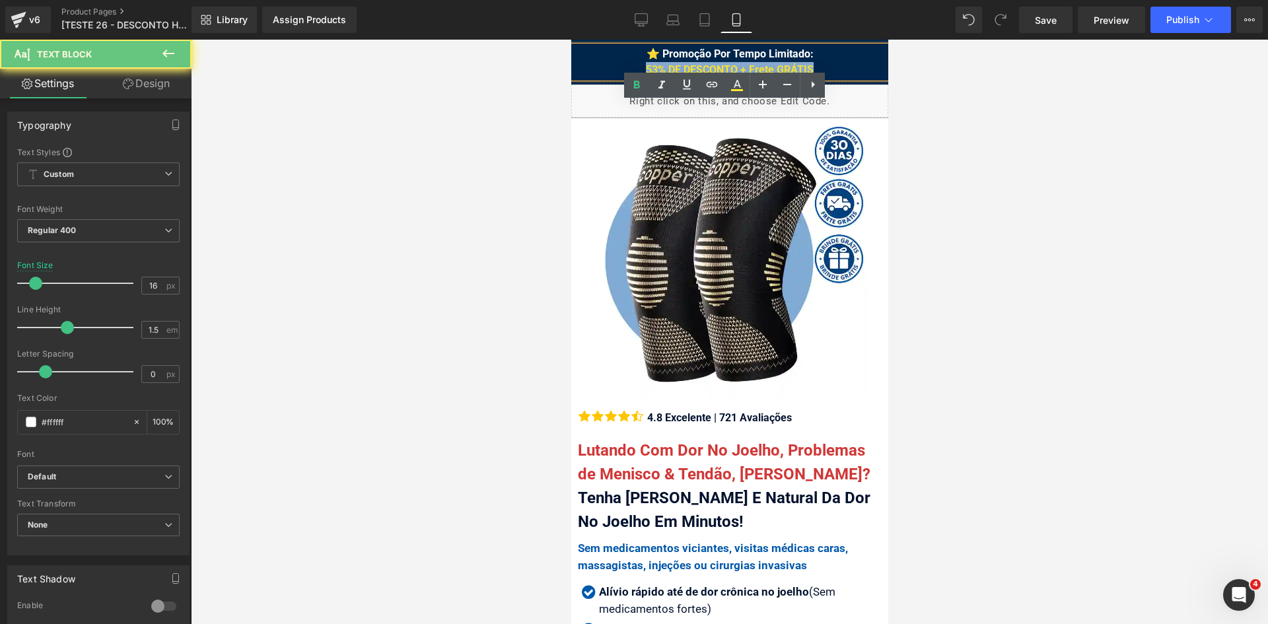
click at [735, 71] on span "53% DE DESCONTO + Frete GRÁTIS" at bounding box center [729, 69] width 168 height 13
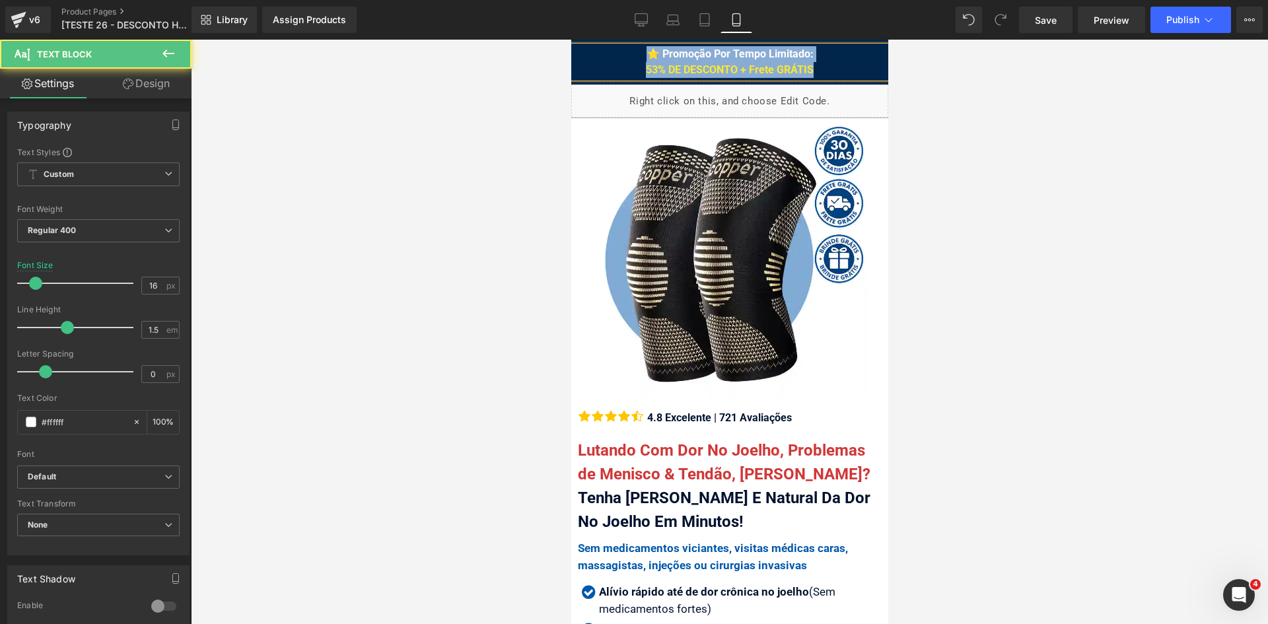
click at [735, 73] on span "53% DE DESCONTO + Frete GRÁTIS" at bounding box center [729, 69] width 168 height 13
drag, startPoint x: 164, startPoint y: 34, endPoint x: 735, endPoint y: 73, distance: 572.8
click at [0, 0] on link at bounding box center [0, 0] width 0 height 0
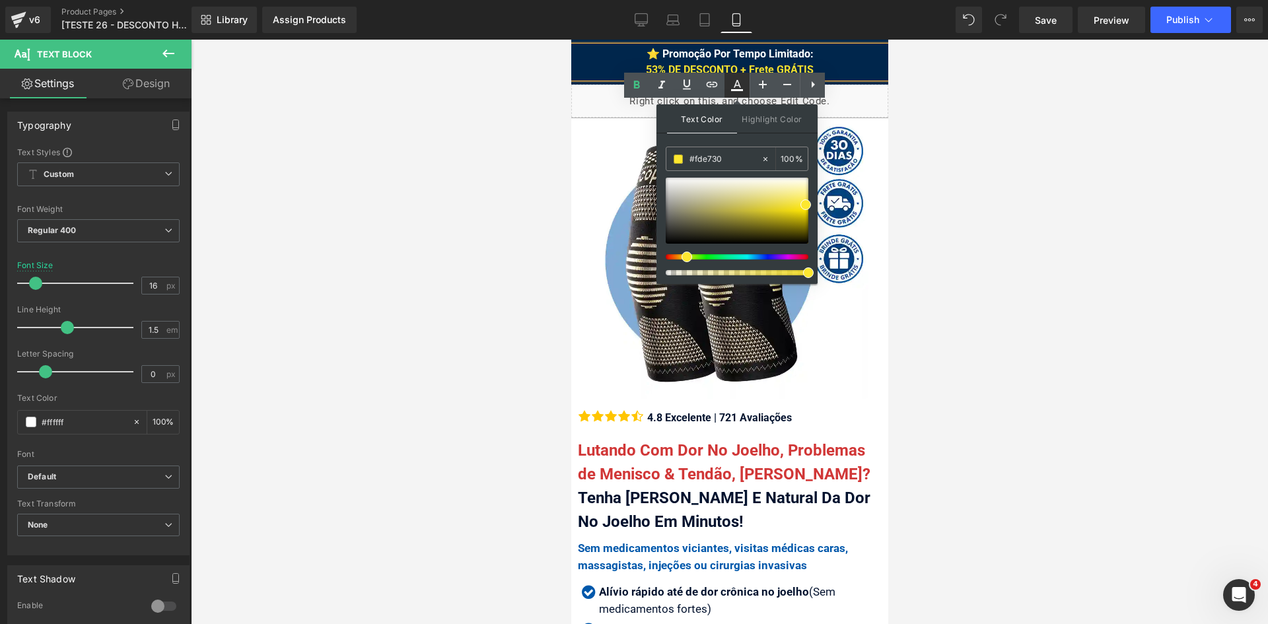
click at [735, 73] on link at bounding box center [737, 85] width 25 height 25
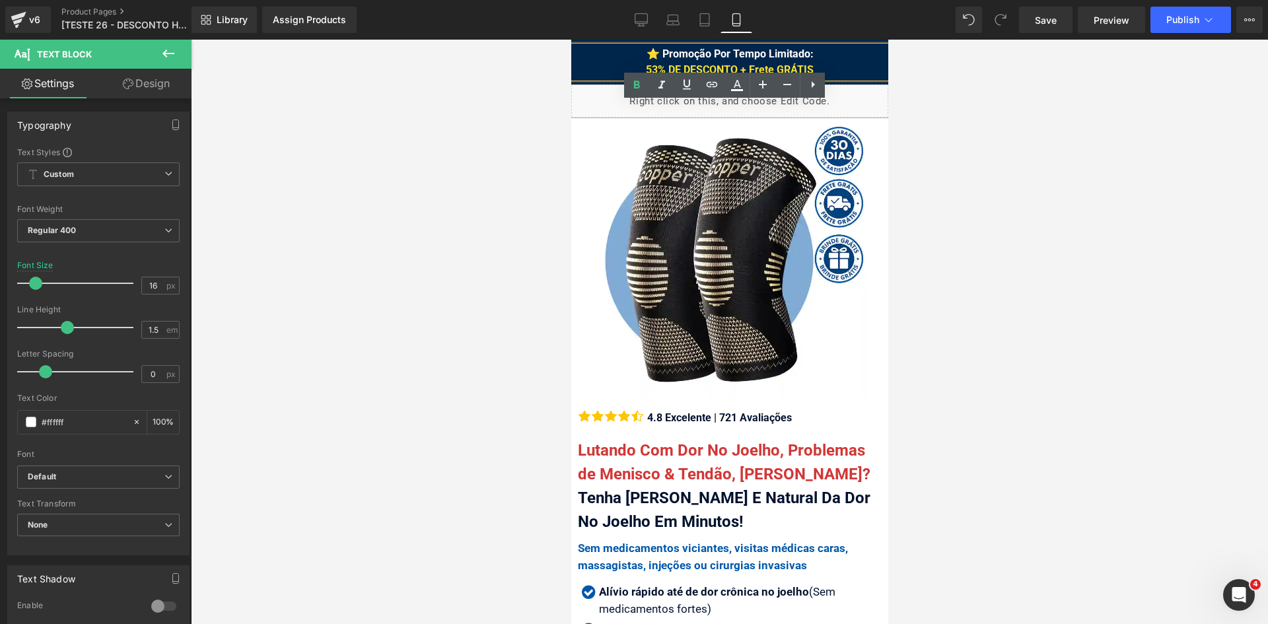
click at [716, 61] on div "⭐ Promoção Por Tempo Limitado: 53% DE DESCONTO + Frete GRÁTIS" at bounding box center [729, 62] width 317 height 32
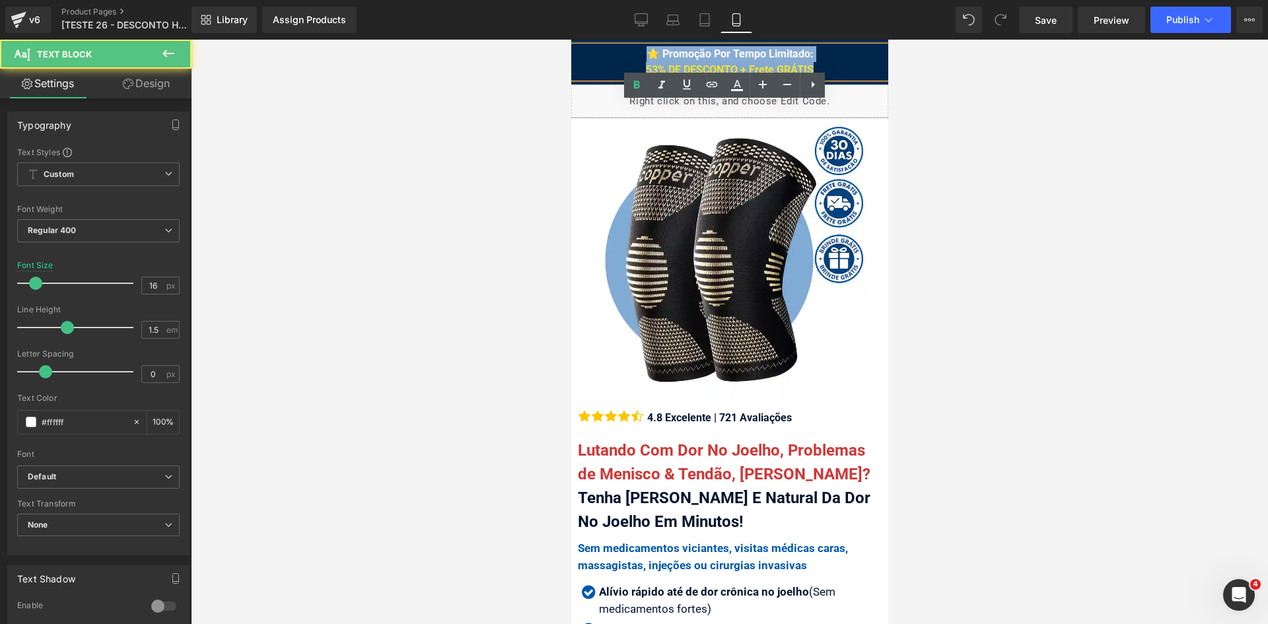
drag, startPoint x: 809, startPoint y: 69, endPoint x: 618, endPoint y: 54, distance: 191.6
click at [618, 54] on div "⭐ Promoção Por Tempo Limitado: 53% DE DESCONTO + Frete GRÁTIS" at bounding box center [729, 62] width 317 height 32
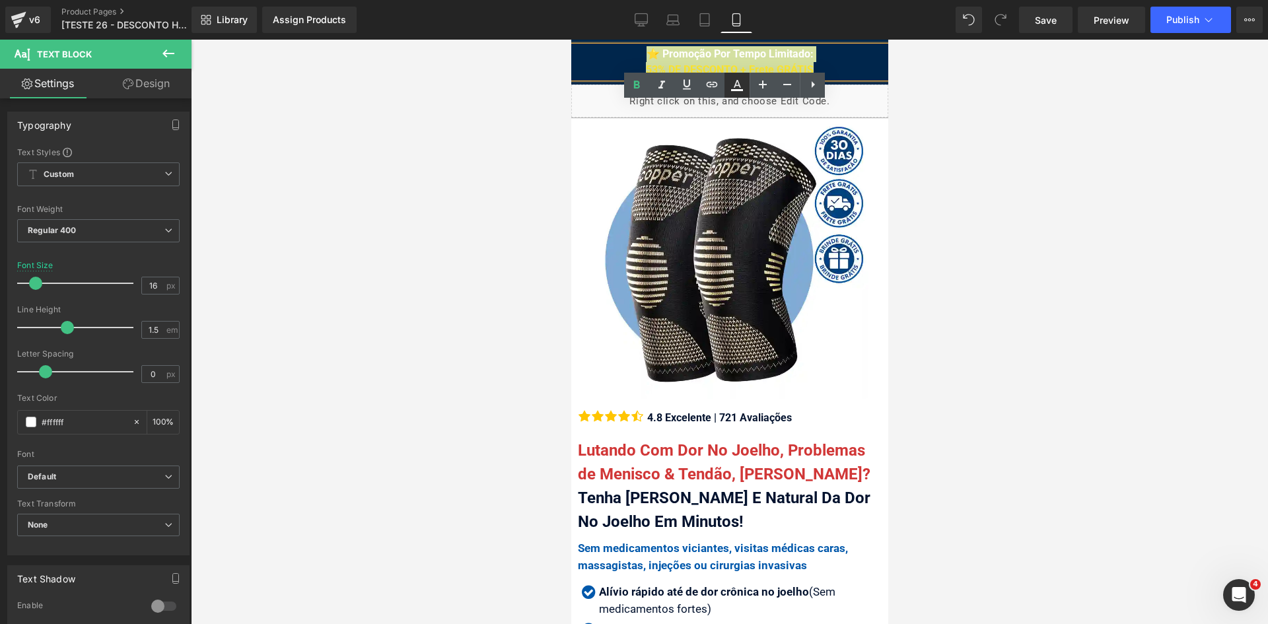
click at [735, 84] on icon at bounding box center [737, 85] width 16 height 16
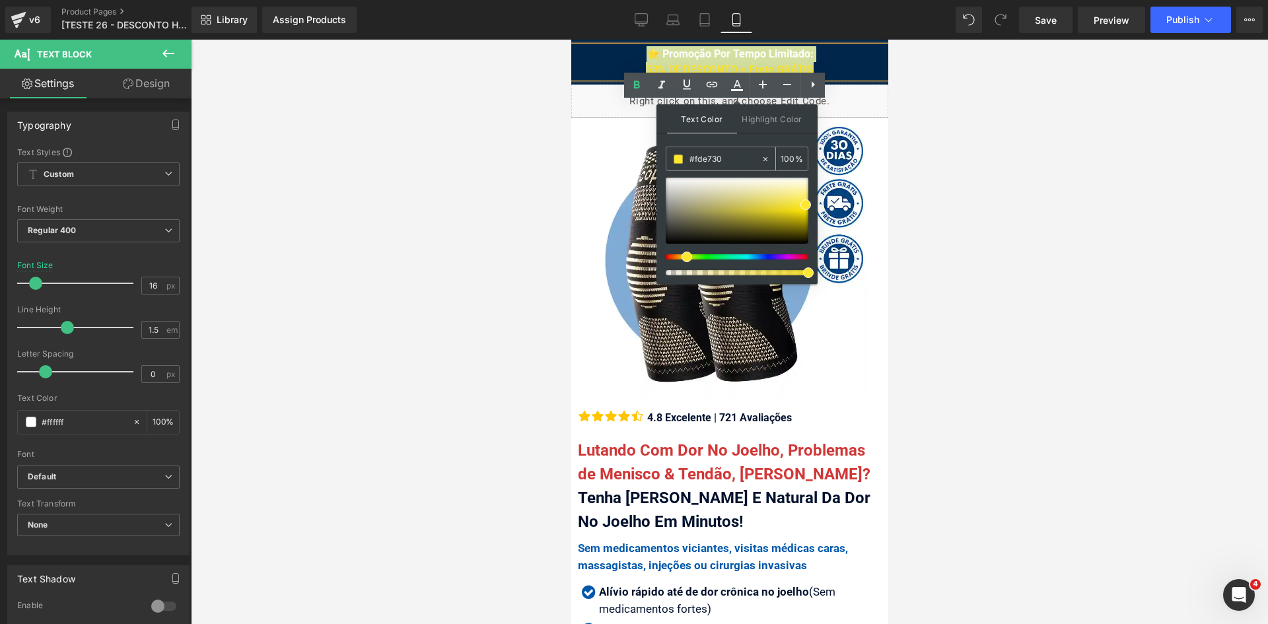
click at [731, 154] on input "#fde730" at bounding box center [725, 159] width 71 height 15
paste input "fffff"
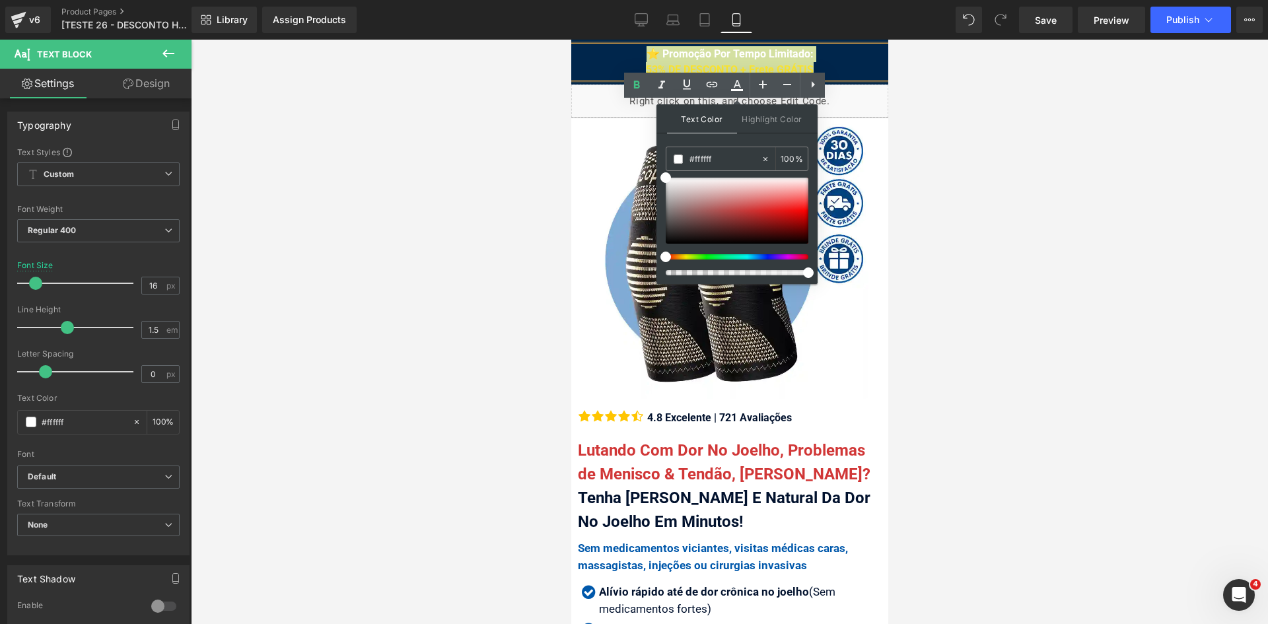
type input "#ffffff"
click at [664, 177] on span at bounding box center [666, 177] width 11 height 11
click at [713, 196] on div at bounding box center [737, 211] width 143 height 66
drag, startPoint x: 725, startPoint y: 158, endPoint x: 672, endPoint y: 155, distance: 53.0
click at [672, 155] on div "#ffffff" at bounding box center [714, 158] width 94 height 23
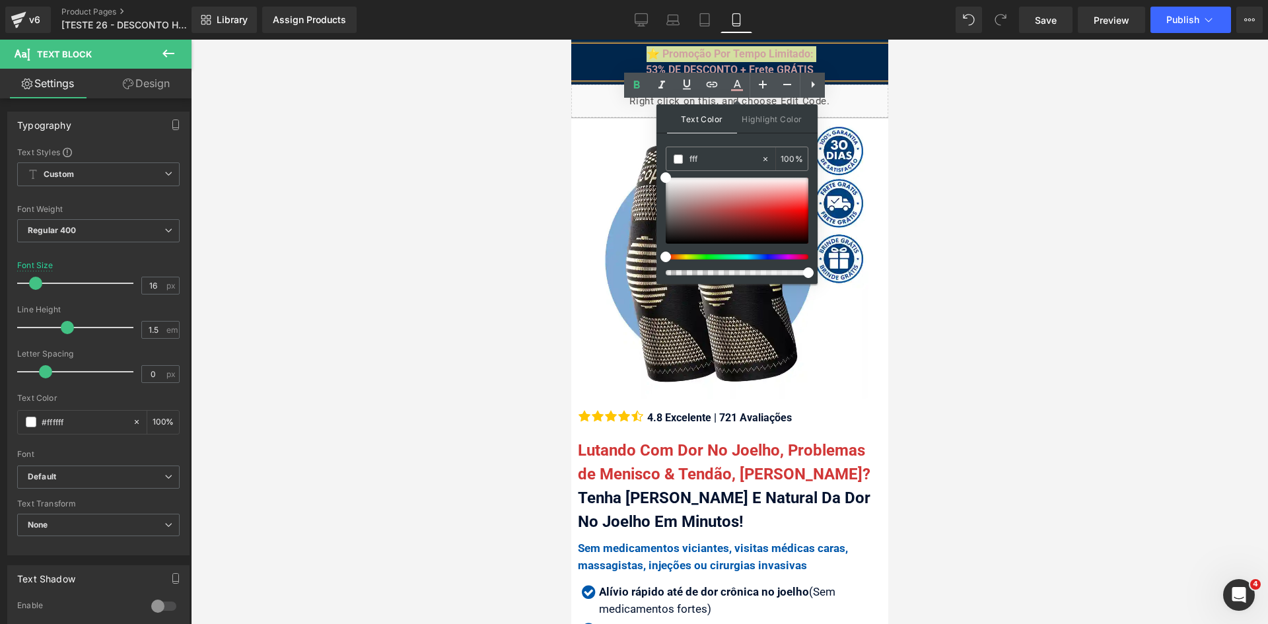
type input "fff"
click at [663, 180] on span at bounding box center [666, 177] width 11 height 11
drag, startPoint x: 663, startPoint y: 180, endPoint x: 104, endPoint y: 63, distance: 571.8
click at [663, 180] on span at bounding box center [666, 177] width 11 height 11
click at [671, 61] on div "⭐ Promoção Por Tempo Limitado: 53% DE DESCONTO + Frete GRÁTIS" at bounding box center [729, 62] width 317 height 32
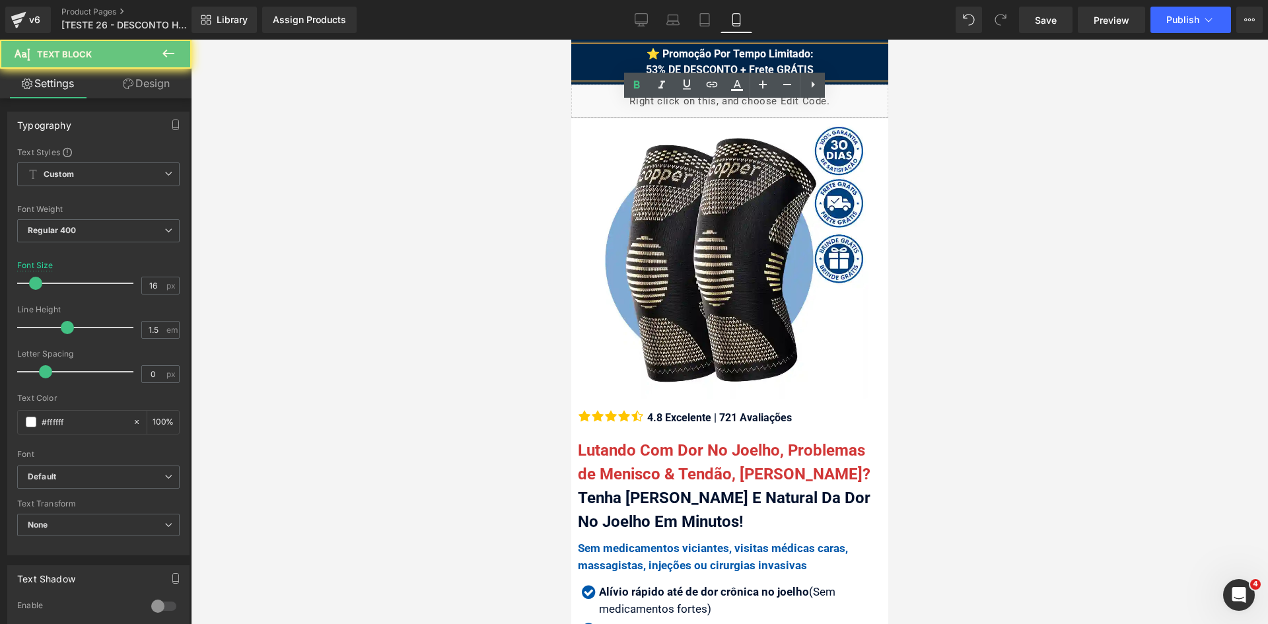
click at [831, 64] on div "⭐ Promoção Por Tempo Limitado: 53% DE DESCONTO + Frete GRÁTIS" at bounding box center [729, 62] width 317 height 32
drag, startPoint x: 957, startPoint y: 111, endPoint x: 961, endPoint y: 125, distance: 14.4
click at [959, 114] on div at bounding box center [730, 332] width 1078 height 585
